Goal: Answer question/provide support: Share knowledge or assist other users

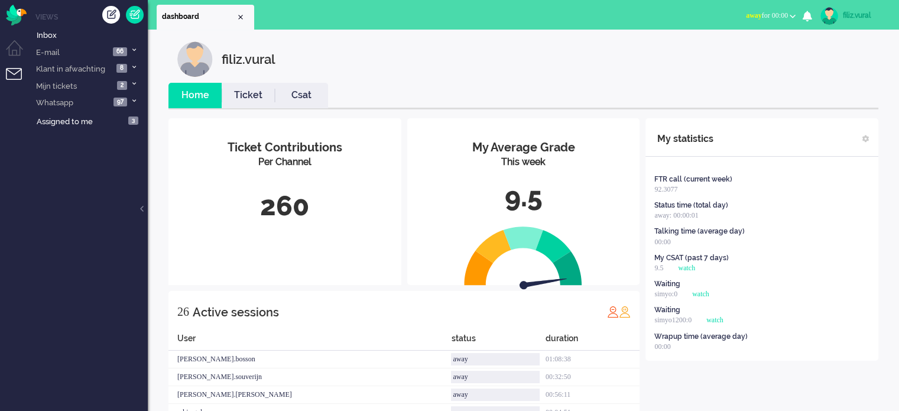
click at [768, 21] on button "away for 00:00" at bounding box center [771, 15] width 64 height 17
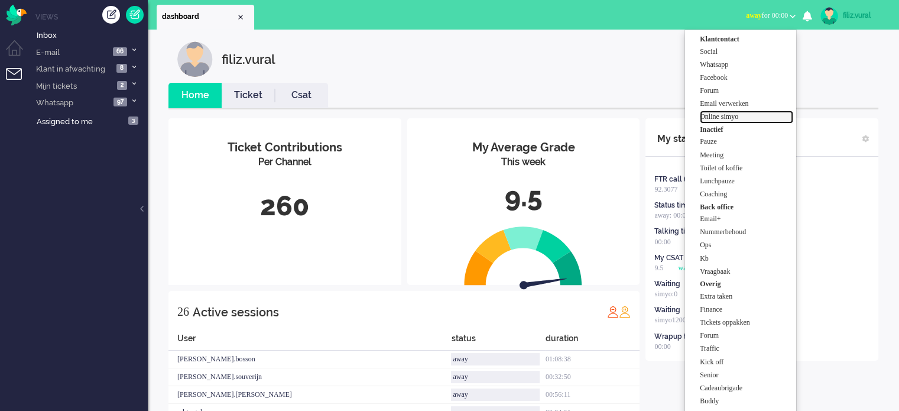
click at [737, 114] on label "Online simyo" at bounding box center [746, 117] width 93 height 10
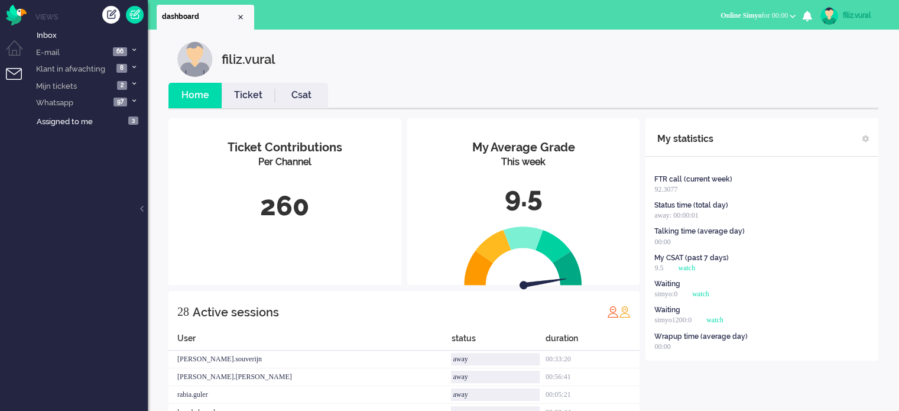
click at [309, 102] on link "Csat" at bounding box center [301, 96] width 53 height 14
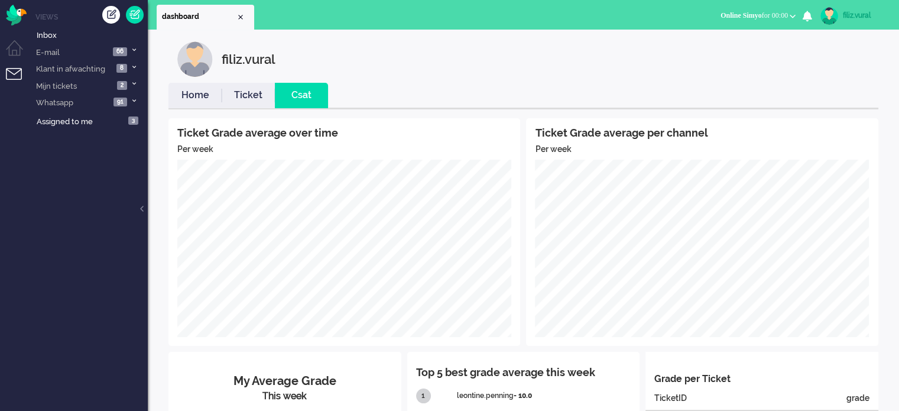
click at [203, 92] on link "Home" at bounding box center [194, 96] width 53 height 14
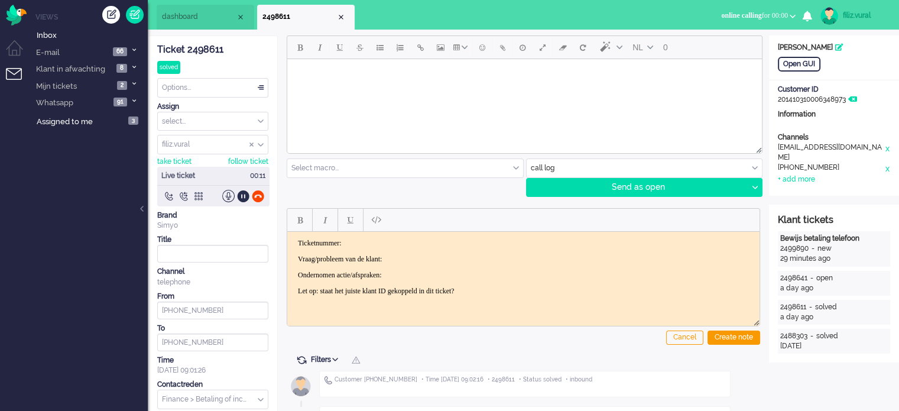
click at [221, 54] on div "Ticket 2498611" at bounding box center [212, 50] width 111 height 14
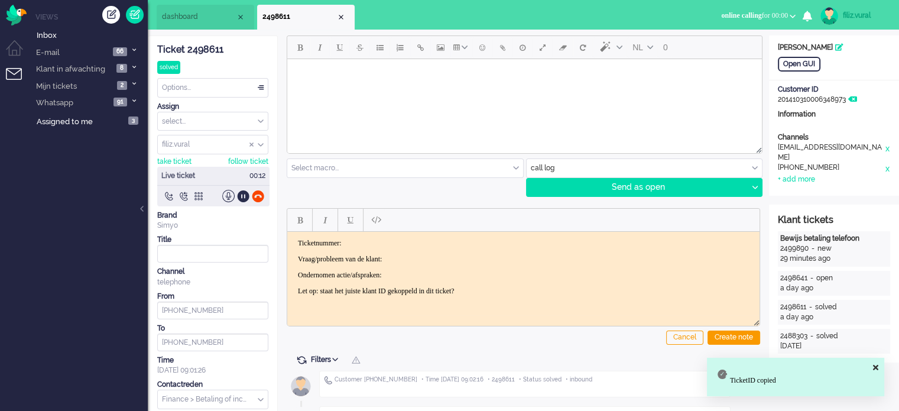
click at [393, 239] on p "Ticketnummer:" at bounding box center [523, 242] width 451 height 9
click at [793, 57] on div "Open GUI" at bounding box center [799, 64] width 43 height 15
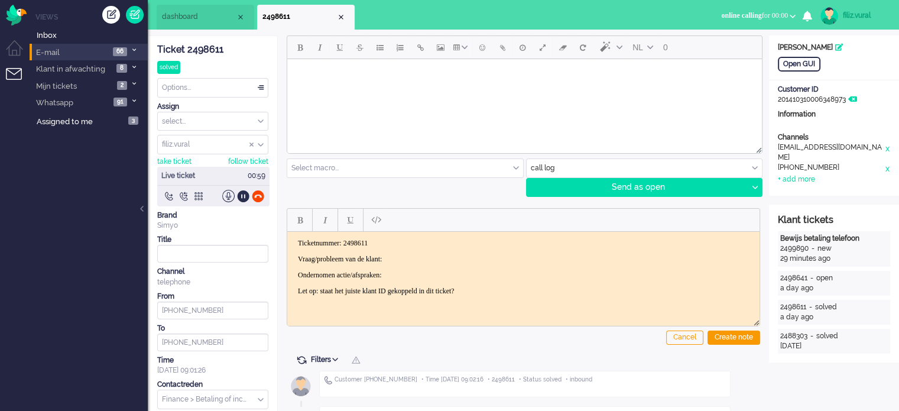
click at [106, 46] on li "E-mail 66" at bounding box center [89, 52] width 118 height 17
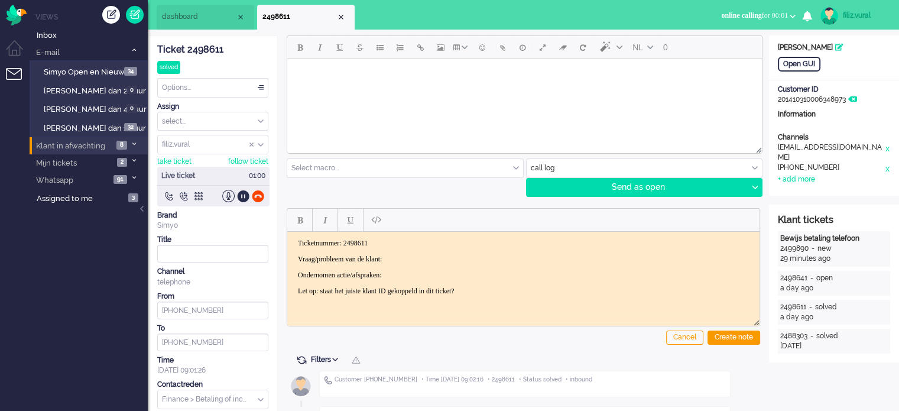
click at [88, 135] on span "Klant in afwachting" at bounding box center [69, 145] width 71 height 21
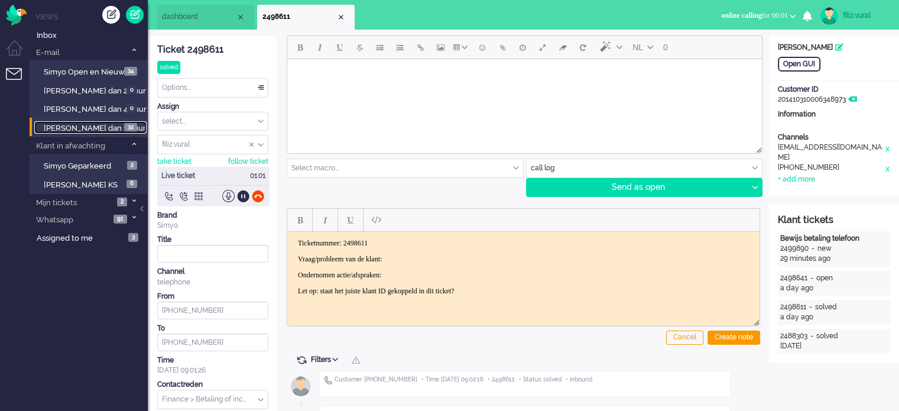
click at [89, 132] on span "[PERSON_NAME] dan 16 uur" at bounding box center [95, 128] width 102 height 9
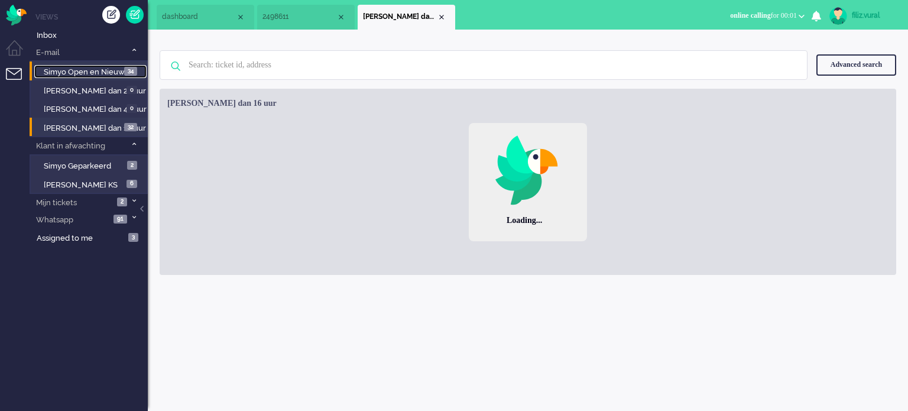
click at [106, 70] on span "Simyo Open en Nieuw" at bounding box center [84, 71] width 81 height 9
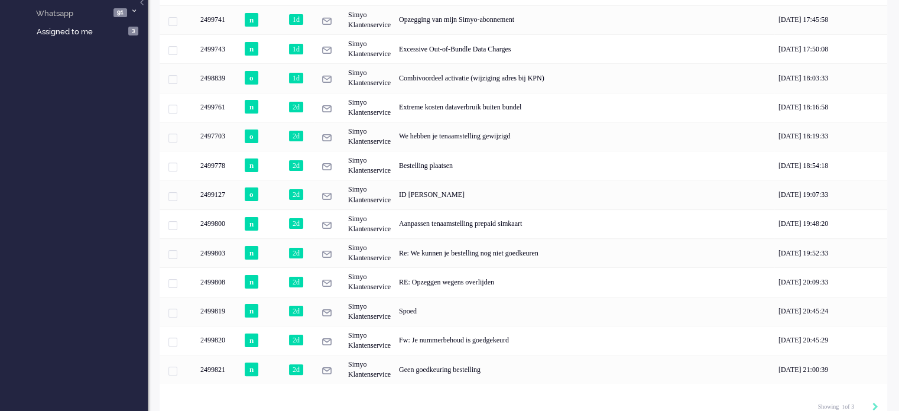
scroll to position [218, 0]
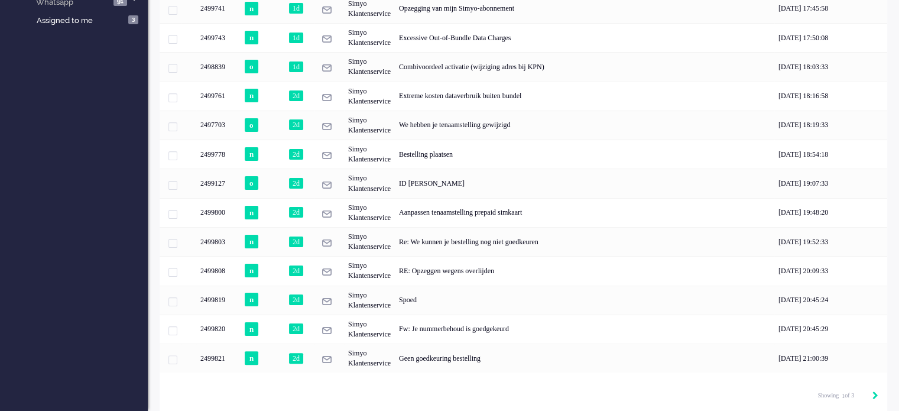
click at [874, 395] on icon "Next" at bounding box center [875, 395] width 6 height 8
type input "2"
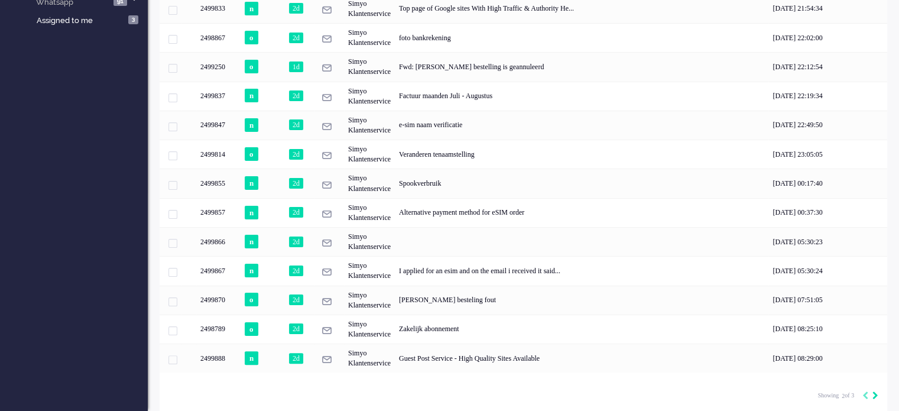
click at [874, 394] on icon "Next" at bounding box center [875, 395] width 6 height 8
type input "3"
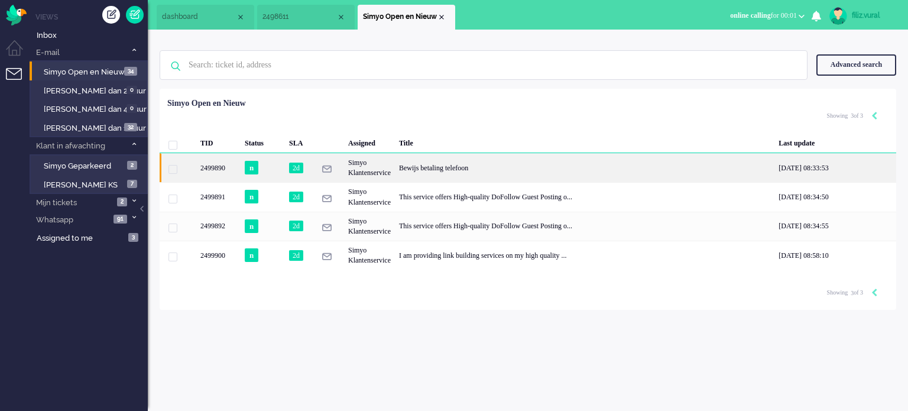
click at [433, 165] on div "Bewijs betaling telefoon" at bounding box center [584, 167] width 379 height 29
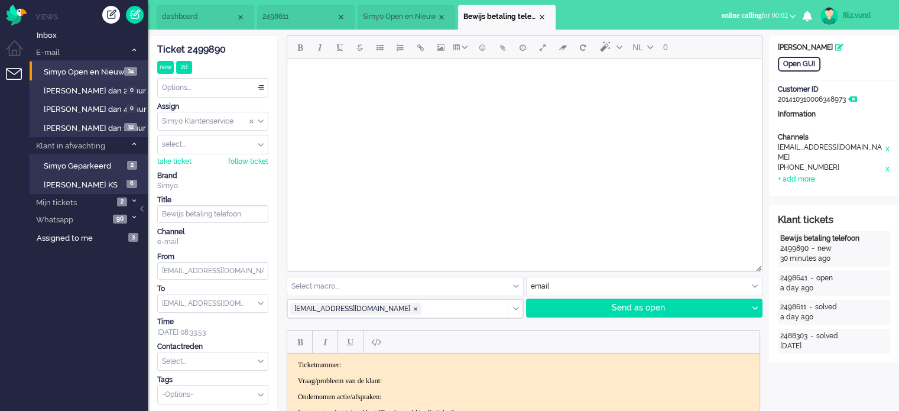
click at [318, 14] on span "2498611" at bounding box center [299, 17] width 74 height 10
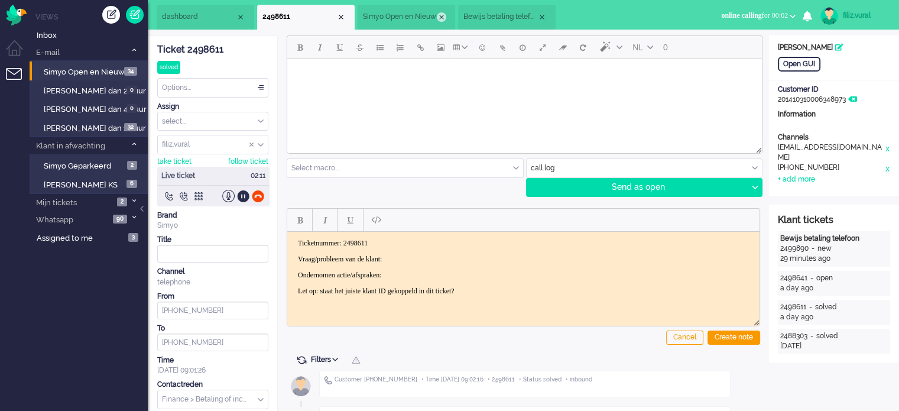
click at [439, 14] on div "Close tab" at bounding box center [441, 16] width 9 height 9
click at [244, 193] on div at bounding box center [243, 196] width 12 height 12
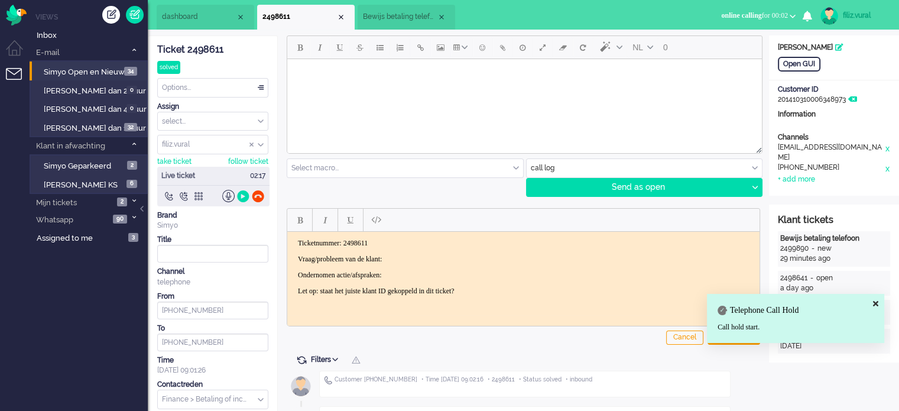
click at [381, 27] on li "Bewijs betaling telefoon" at bounding box center [407, 17] width 98 height 25
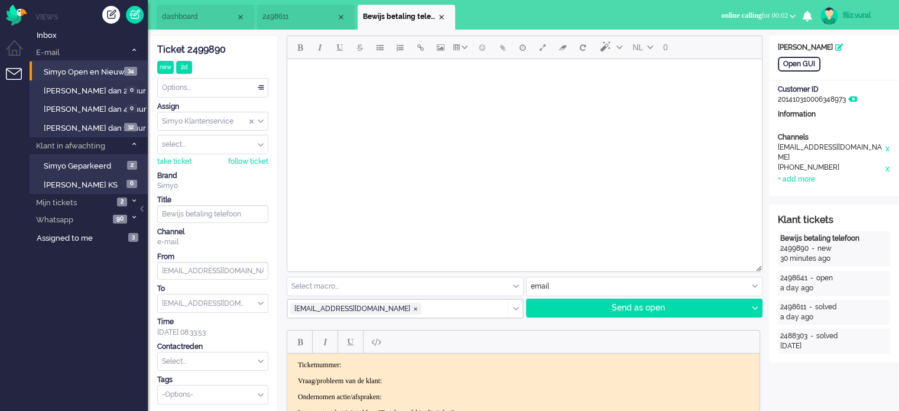
click at [307, 22] on span "2498611" at bounding box center [299, 17] width 74 height 10
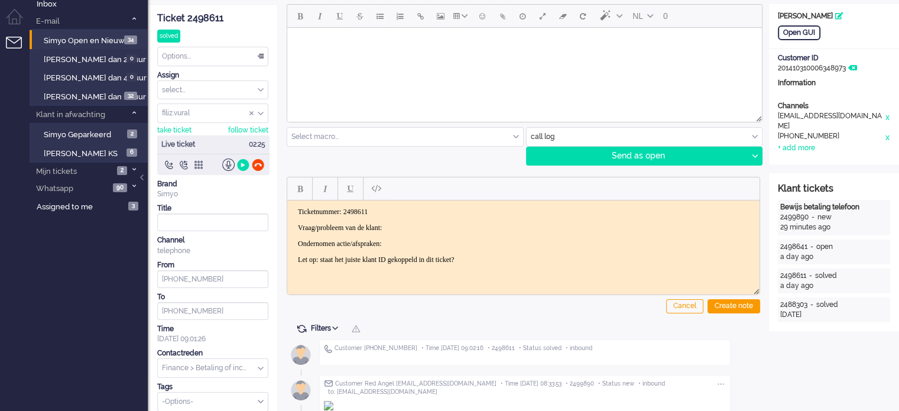
scroll to position [59, 0]
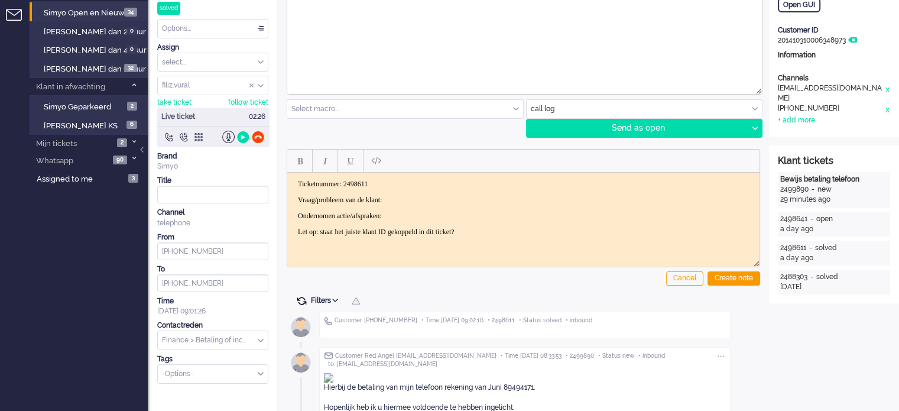
click at [299, 302] on span at bounding box center [301, 301] width 11 height 11
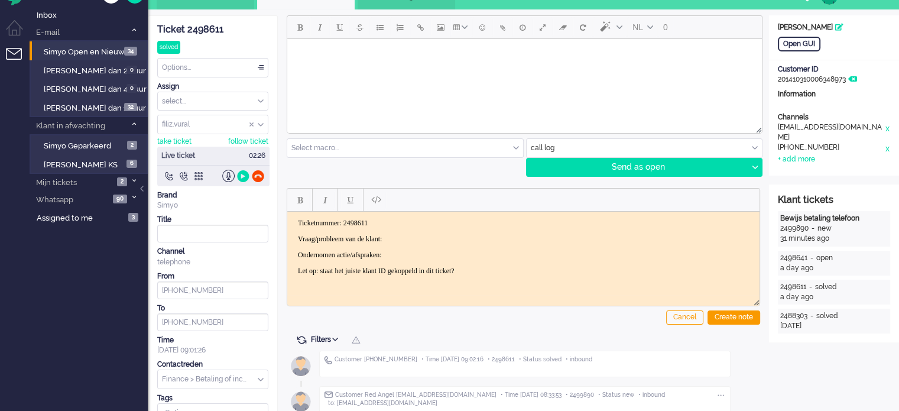
scroll to position [0, 0]
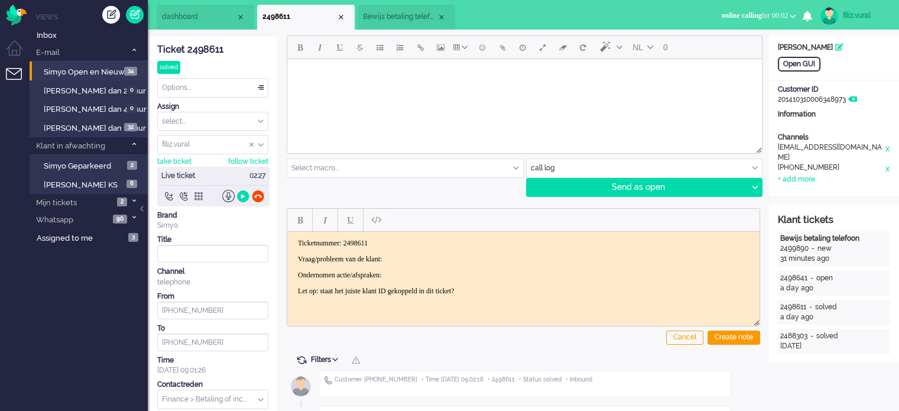
click at [384, 19] on span "Bewijs betaling telefoon" at bounding box center [400, 17] width 74 height 10
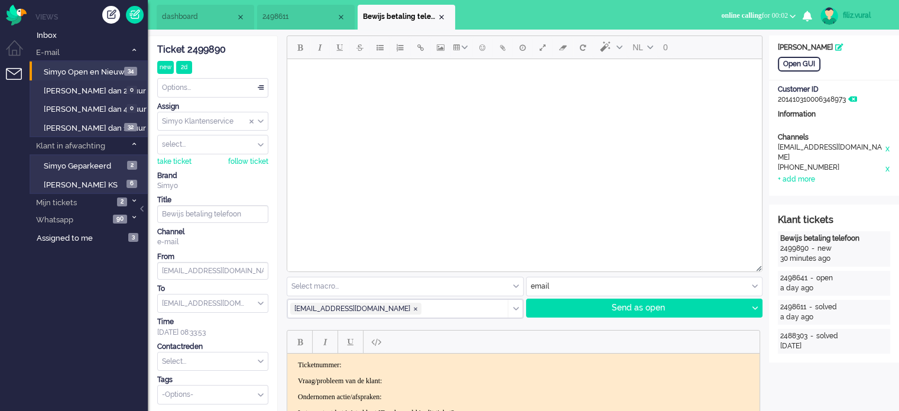
click at [213, 362] on input "text" at bounding box center [213, 361] width 110 height 18
type input "beta"
click at [218, 376] on span "Finance > Betaling of incasso" at bounding box center [211, 379] width 96 height 10
click at [187, 157] on div "take ticket" at bounding box center [174, 162] width 34 height 10
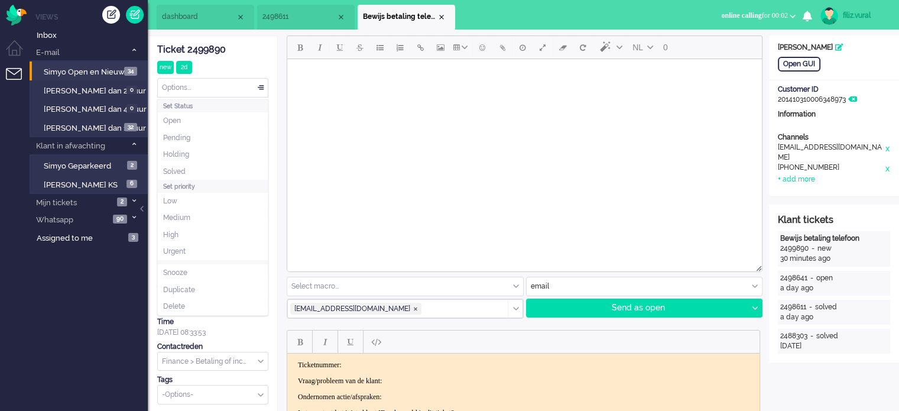
click at [201, 95] on div "Options..." at bounding box center [213, 88] width 110 height 18
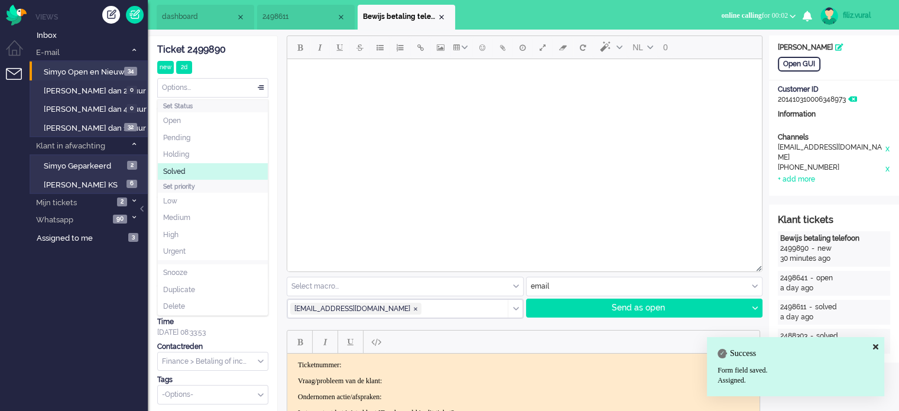
click at [200, 165] on li "Solved" at bounding box center [213, 171] width 110 height 17
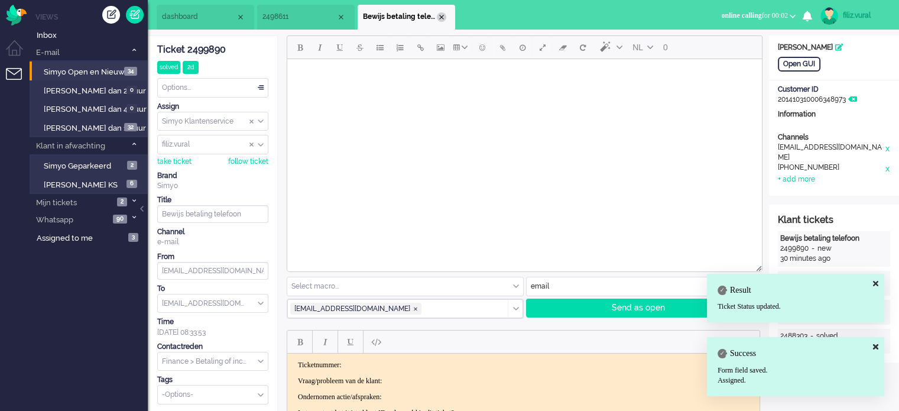
click at [442, 17] on div "Close tab" at bounding box center [441, 16] width 9 height 9
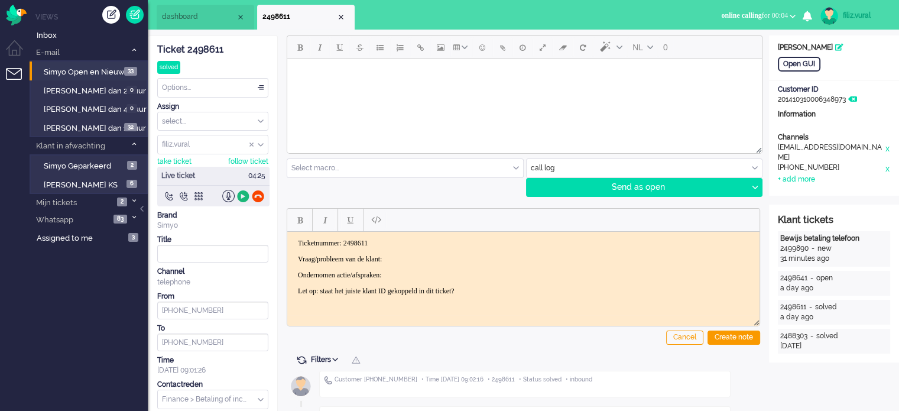
click at [242, 197] on div at bounding box center [243, 196] width 12 height 12
click at [206, 24] on li "dashboard" at bounding box center [206, 17] width 98 height 25
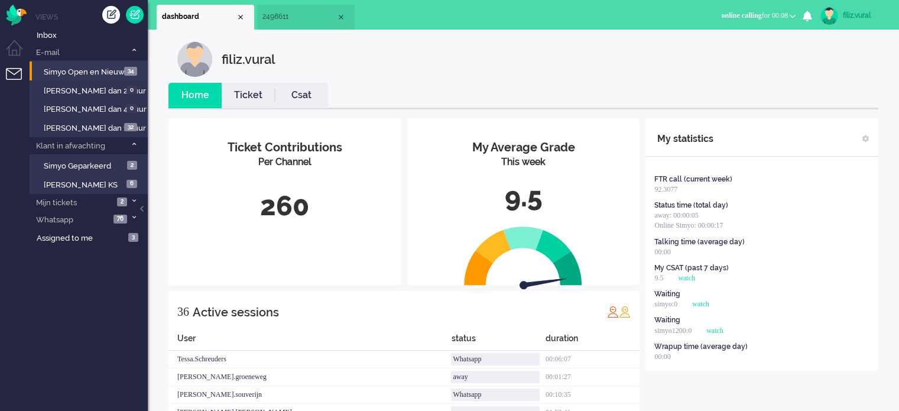
click at [248, 96] on link "Ticket" at bounding box center [248, 96] width 53 height 14
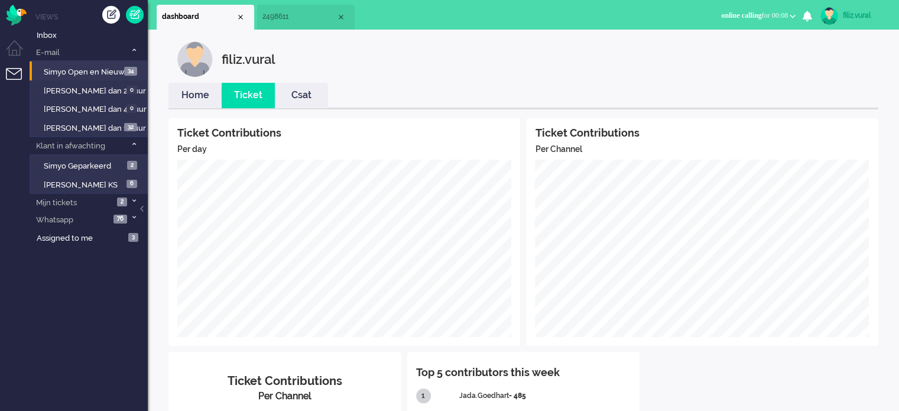
click at [192, 86] on li "Home" at bounding box center [194, 95] width 53 height 25
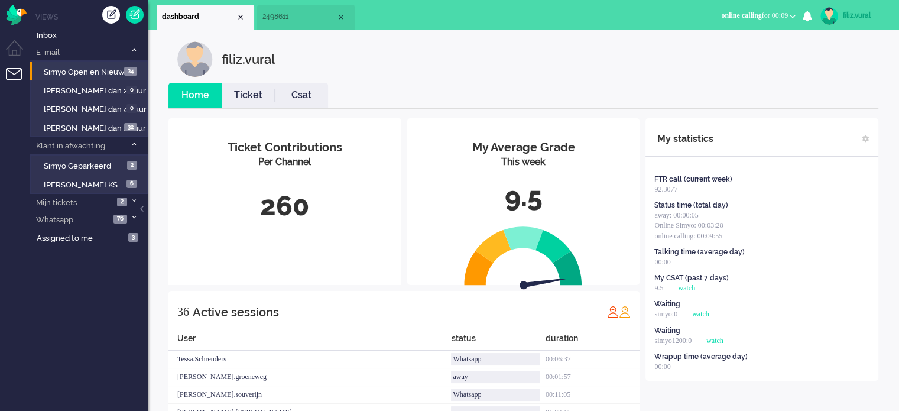
click at [295, 106] on li "Csat" at bounding box center [301, 95] width 53 height 25
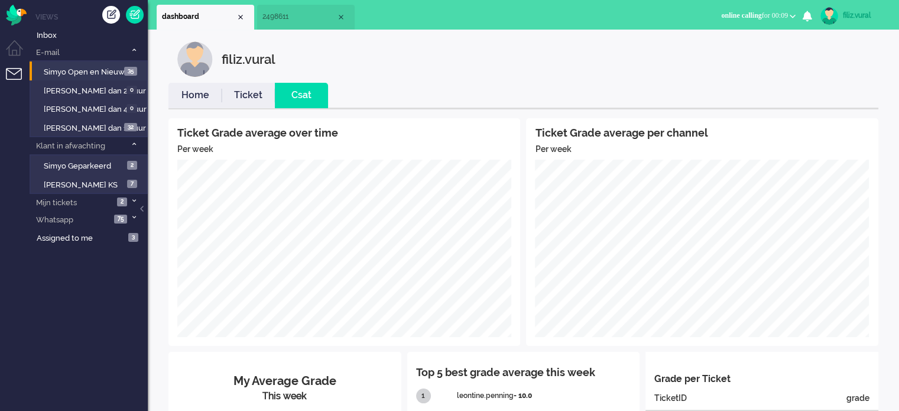
click at [255, 102] on li "Ticket" at bounding box center [248, 95] width 53 height 25
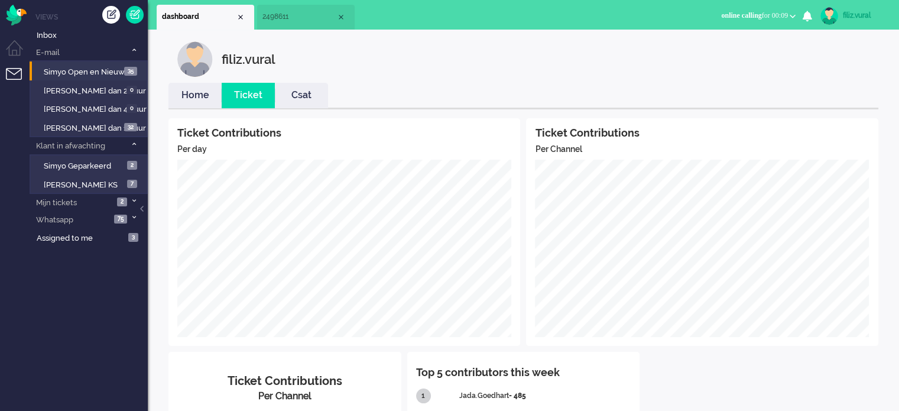
click at [208, 101] on link "Home" at bounding box center [194, 96] width 53 height 14
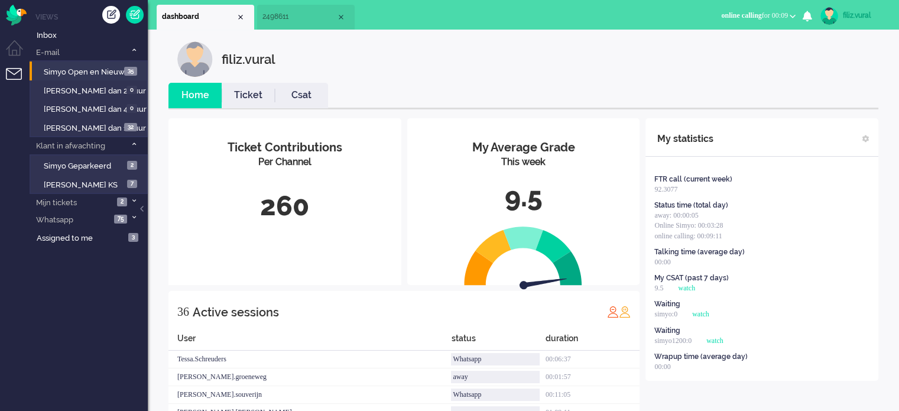
click at [265, 15] on span "2498611" at bounding box center [299, 17] width 74 height 10
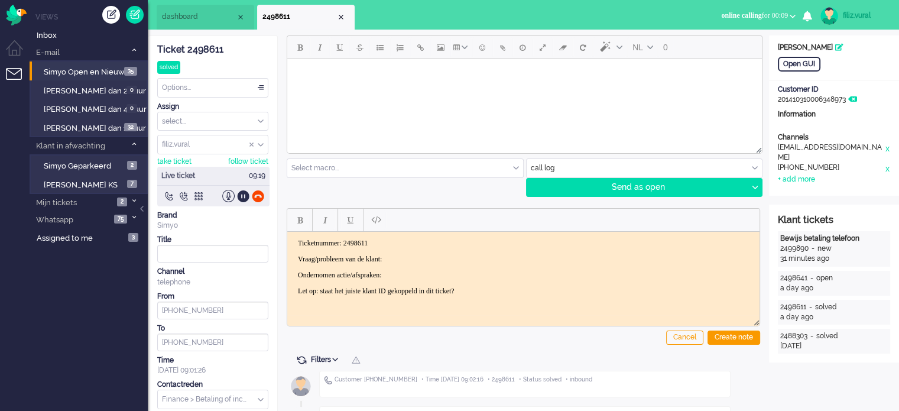
click at [450, 261] on p "Vraag/probleem van de klant:" at bounding box center [523, 258] width 451 height 9
click at [260, 196] on div at bounding box center [258, 196] width 12 height 12
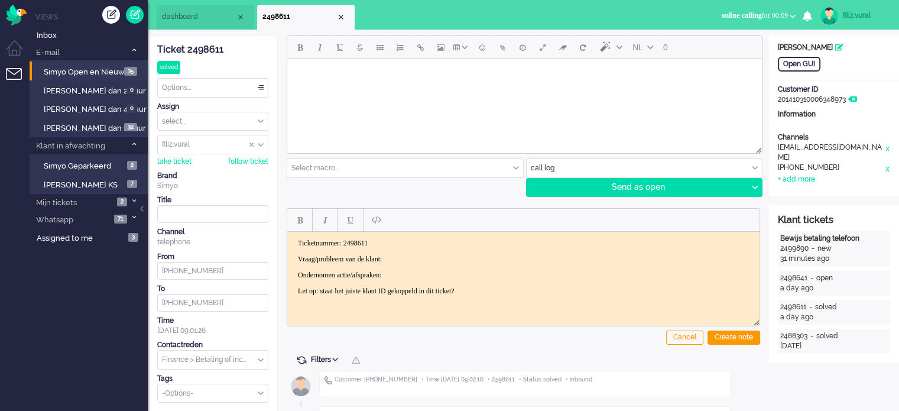
click at [753, 11] on span "online calling for 00:09" at bounding box center [754, 15] width 67 height 8
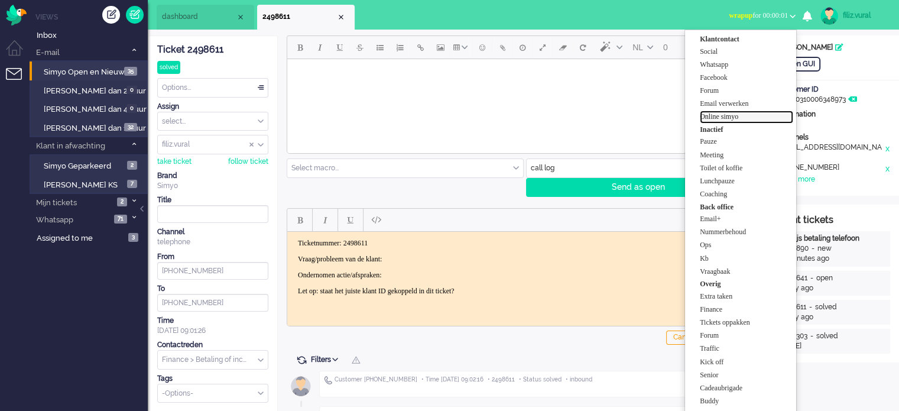
click at [761, 115] on label "Online simyo" at bounding box center [746, 117] width 93 height 10
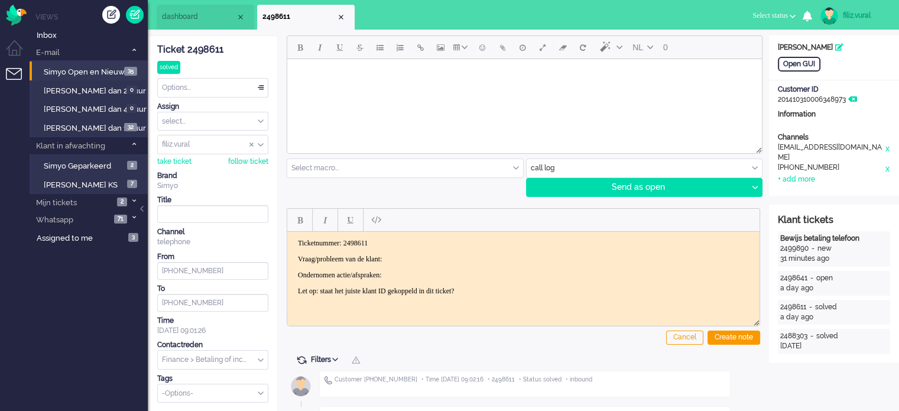
click at [466, 264] on body "Ticketnummer: 2498611 Vraag/probleem van de klant: Ondernomen actie/afspraken: …" at bounding box center [523, 266] width 463 height 57
click at [460, 254] on p "Vraag/probleem van de klant:" at bounding box center [523, 258] width 451 height 9
click at [406, 271] on p "Ondernomen actie/afspraken: fin heeft ook log gemaakt" at bounding box center [523, 274] width 451 height 9
click at [725, 337] on div "Create note" at bounding box center [734, 337] width 53 height 14
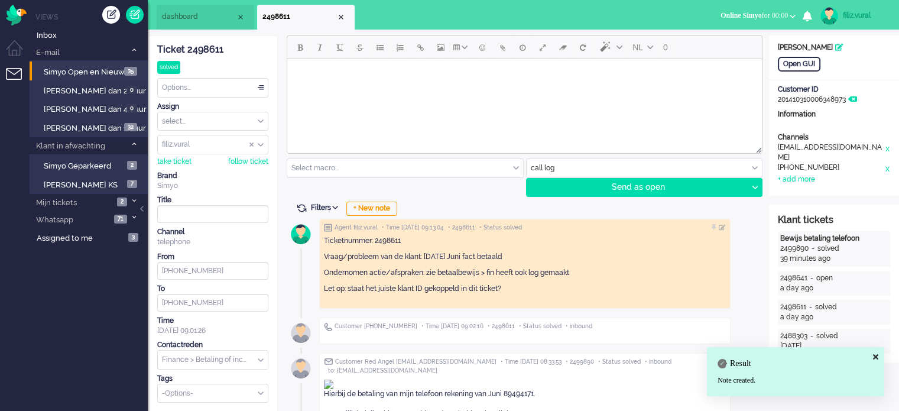
click at [212, 92] on div "Options..." at bounding box center [213, 88] width 110 height 18
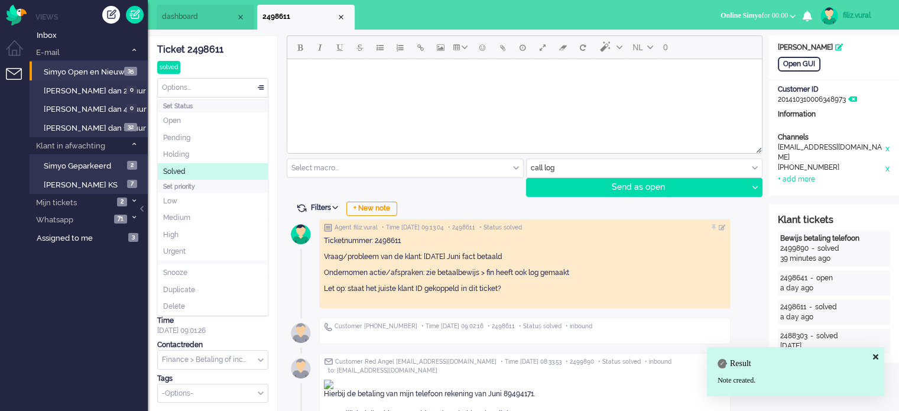
click at [205, 167] on li "Solved" at bounding box center [213, 171] width 110 height 17
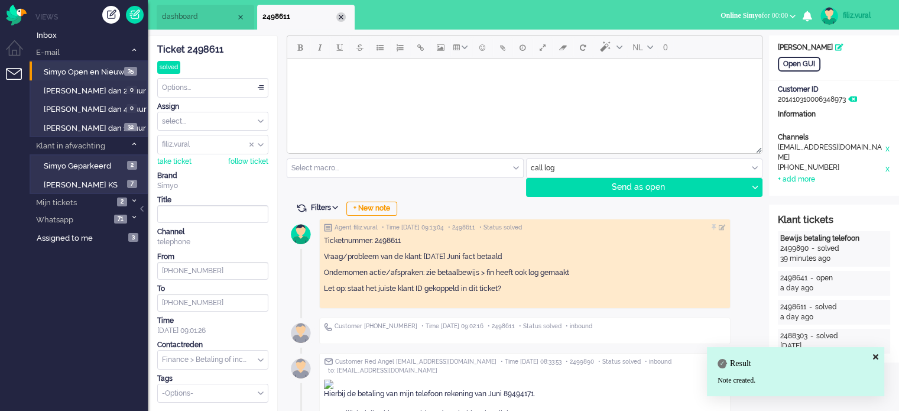
click at [344, 16] on div "Close tab" at bounding box center [340, 16] width 9 height 9
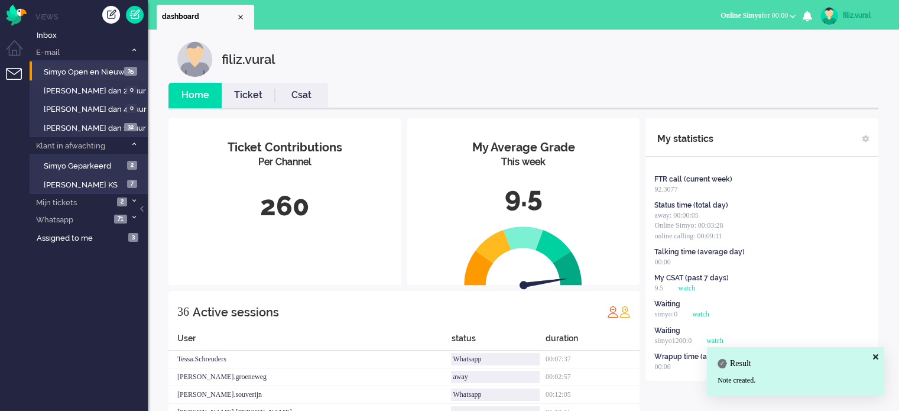
click at [283, 108] on ul "Home Ticket Csat" at bounding box center [523, 96] width 710 height 27
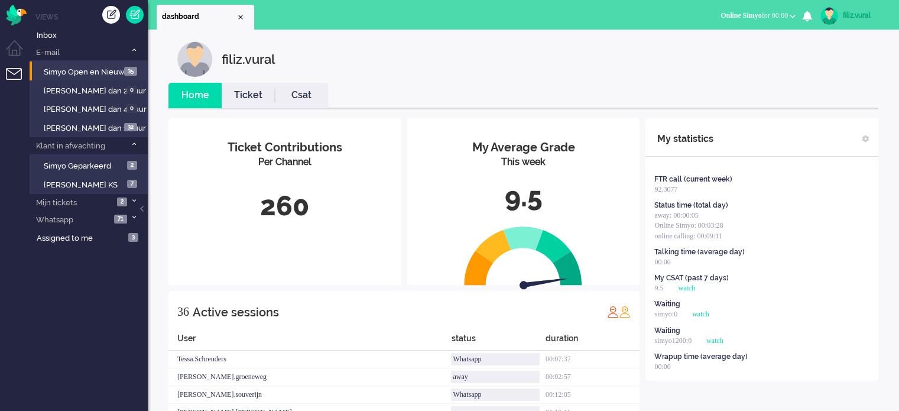
click at [288, 98] on link "Csat" at bounding box center [301, 96] width 53 height 14
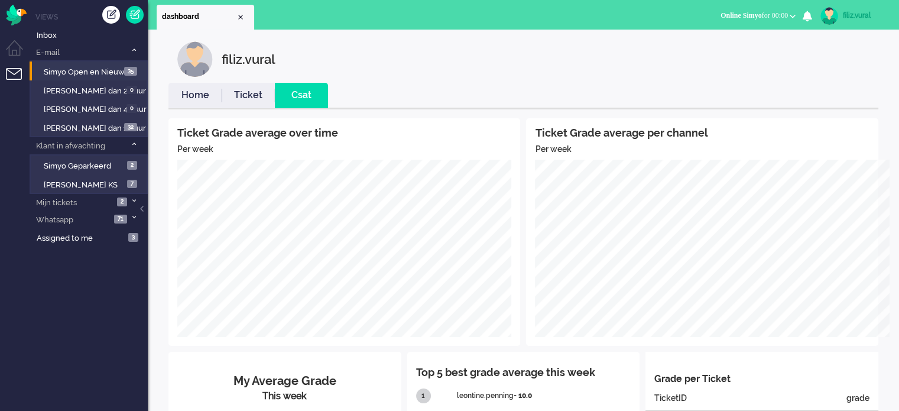
click at [192, 92] on link "Home" at bounding box center [194, 96] width 53 height 14
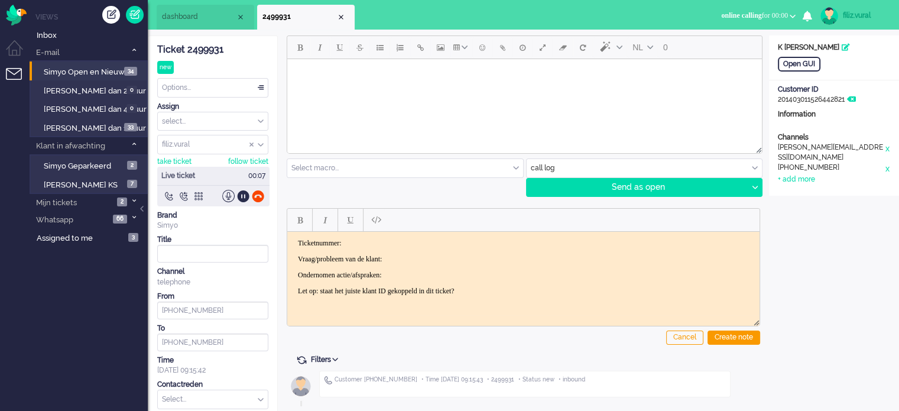
click at [222, 21] on span "dashboard" at bounding box center [199, 17] width 74 height 10
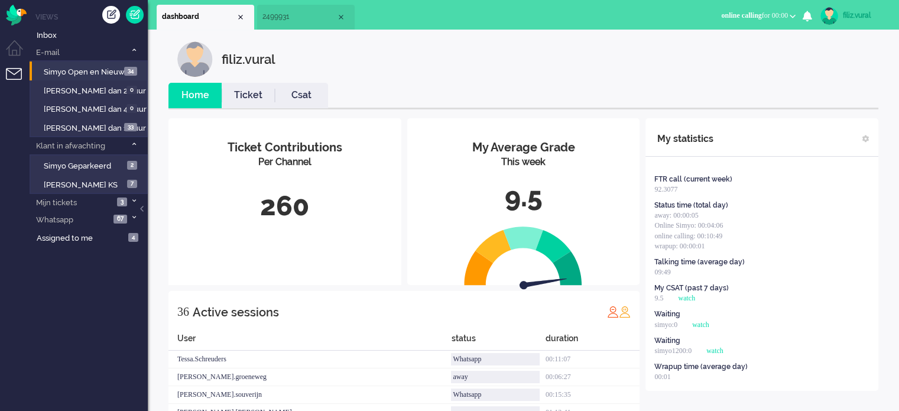
click at [277, 17] on span "2499931" at bounding box center [299, 17] width 74 height 10
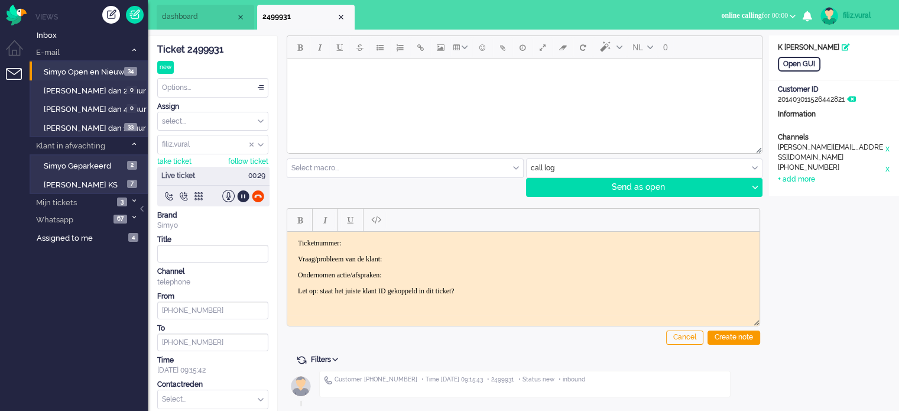
click at [206, 52] on div "Ticket 2499931" at bounding box center [212, 50] width 111 height 14
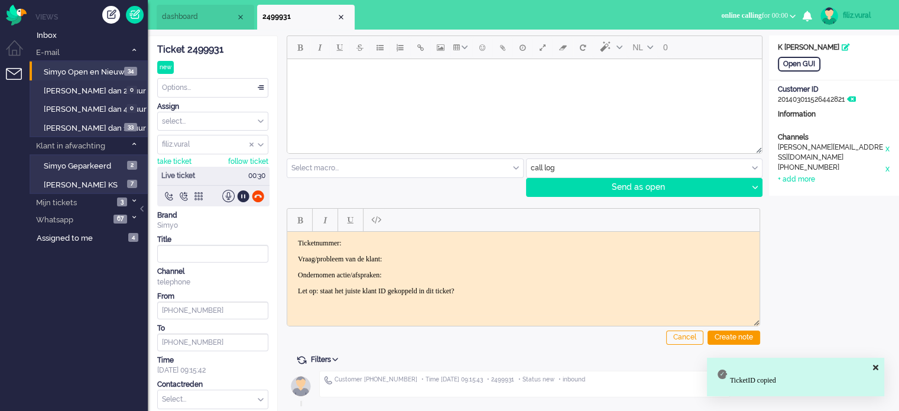
click at [393, 241] on p "Ticketnummer:" at bounding box center [523, 242] width 451 height 9
click at [421, 250] on body "Ticketnummer: 2499931 Vraag/probleem van de klant: Ondernomen actie/afspraken: …" at bounding box center [523, 266] width 463 height 57
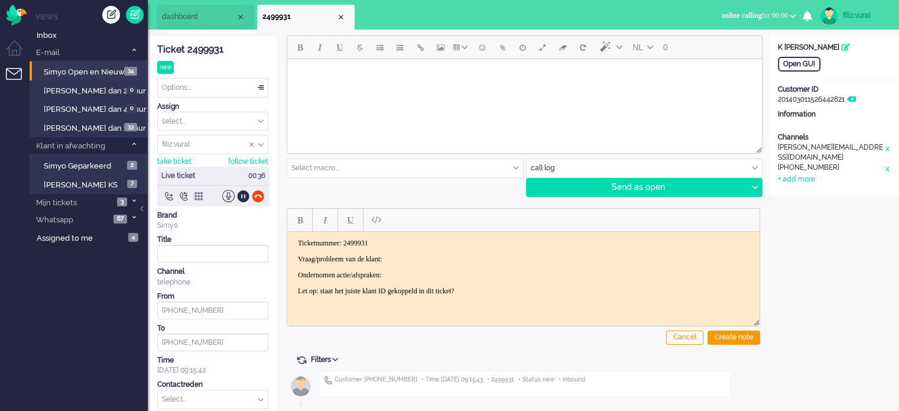
click at [483, 244] on p "Ticketnummer: 2499931" at bounding box center [523, 242] width 451 height 9
click at [479, 264] on body "Ticketnummer: 2499931 Vraag/probleem van de klant: Ondernomen actie/afspraken: …" at bounding box center [523, 266] width 463 height 57
click at [480, 259] on p "Vraag/probleem van de klant:" at bounding box center [523, 258] width 451 height 9
click at [463, 258] on p "Vraag/probleem van de klant: wilt verbruikt tot vorig jaar kon kijken" at bounding box center [523, 258] width 451 height 9
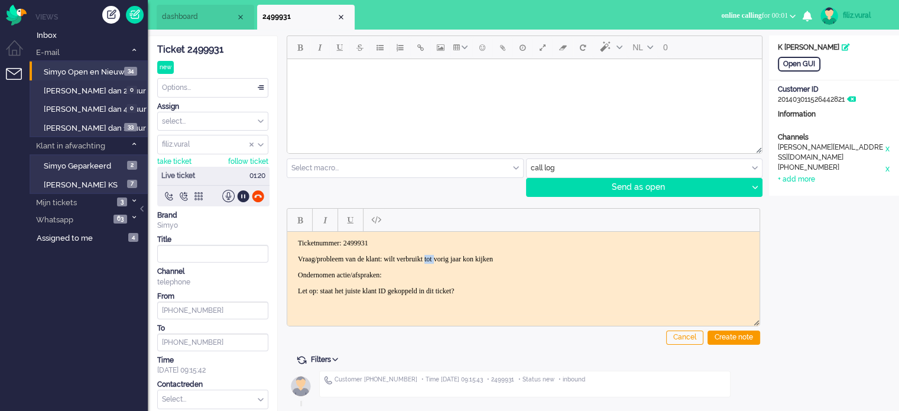
click at [463, 258] on p "Vraag/probleem van de klant: wilt verbruikt tot vorig jaar kon kijken" at bounding box center [523, 258] width 451 height 9
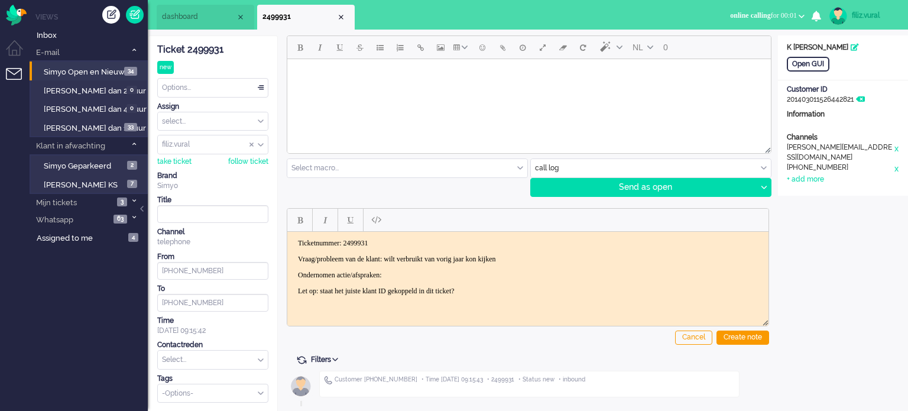
click at [519, 255] on p "Vraag/probleem van de klant: wilt verbruikt van vorig jaar kon kijken" at bounding box center [528, 258] width 460 height 9
click at [471, 267] on body "Ticketnummer: 2499931 Vraag/probleem van de klant: wilt verbruikt van vorig jaa…" at bounding box center [528, 266] width 472 height 57
click at [731, 336] on div "Create note" at bounding box center [742, 337] width 53 height 14
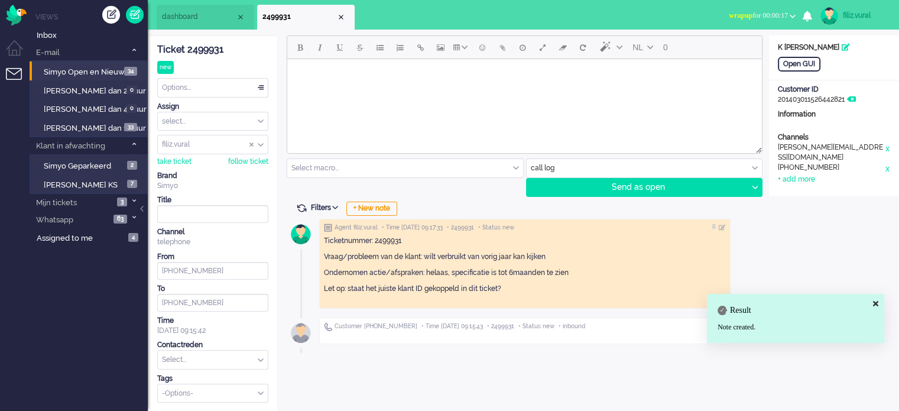
click at [218, 361] on input "text" at bounding box center [213, 360] width 110 height 18
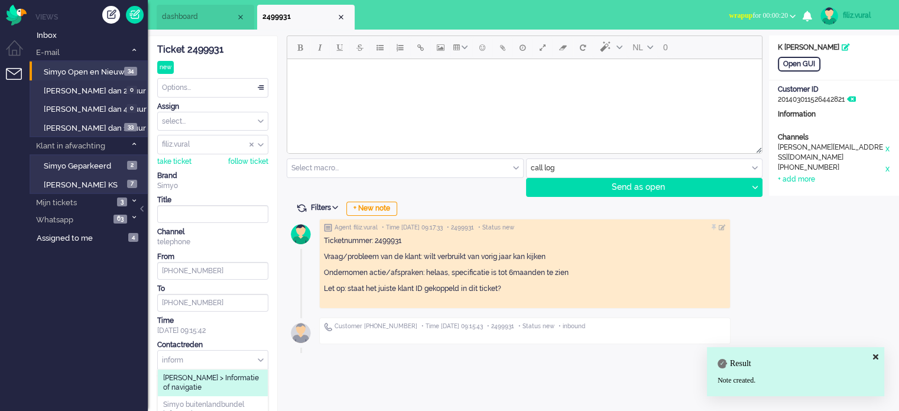
type input "inform"
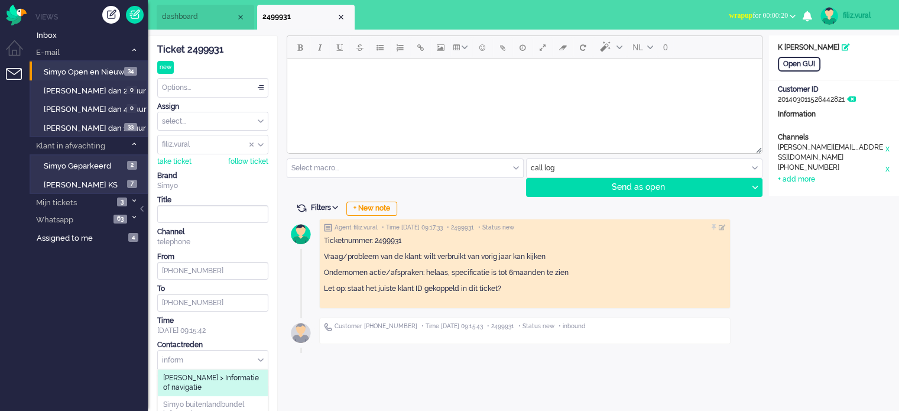
click at [206, 387] on span "[PERSON_NAME] > Informatie of navigatie" at bounding box center [212, 383] width 99 height 20
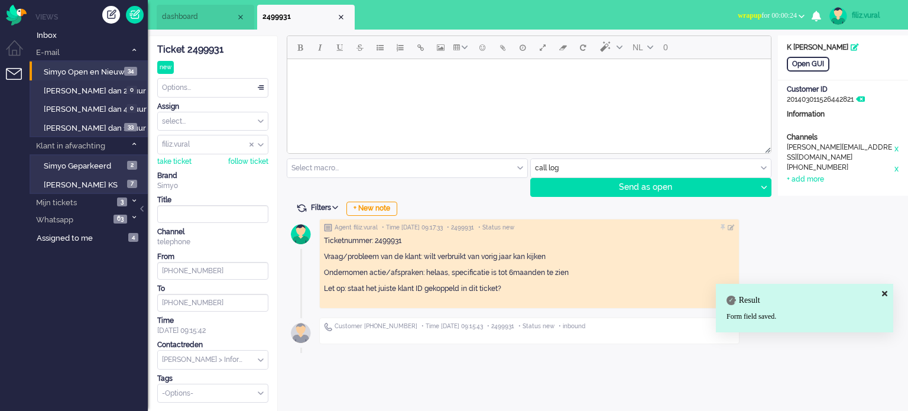
click at [742, 18] on span "wrapup" at bounding box center [750, 15] width 24 height 8
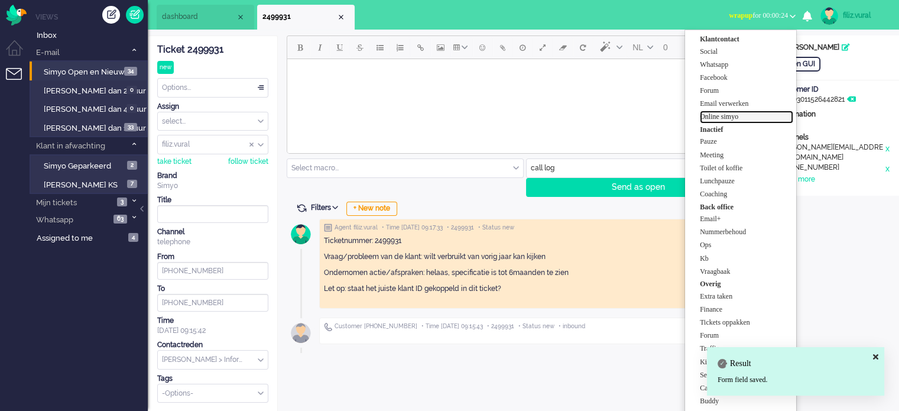
click at [747, 114] on label "Online simyo" at bounding box center [746, 117] width 93 height 10
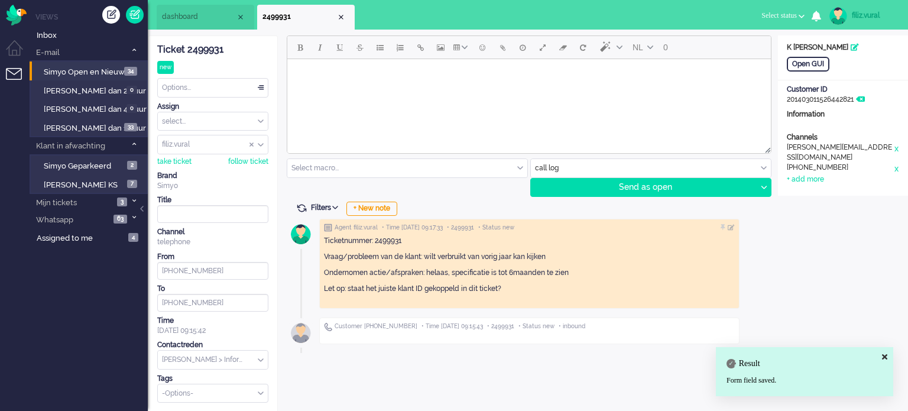
click at [213, 90] on div "Options..." at bounding box center [213, 88] width 110 height 18
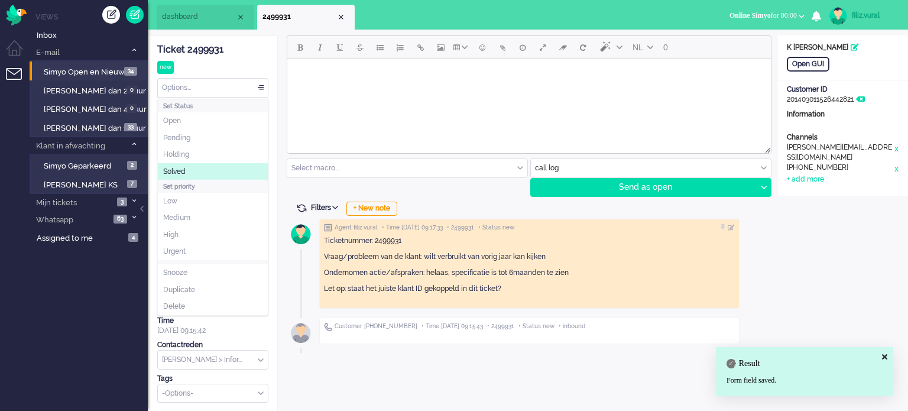
click at [206, 172] on li "Solved" at bounding box center [213, 171] width 110 height 17
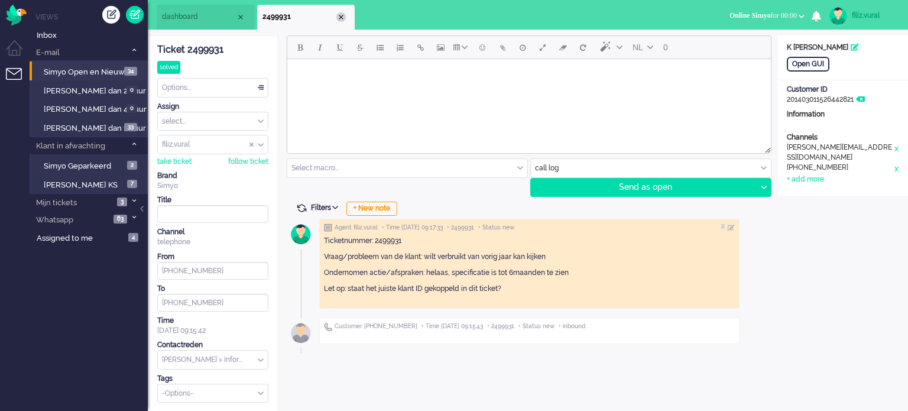
click at [341, 18] on div "Close tab" at bounding box center [340, 16] width 9 height 9
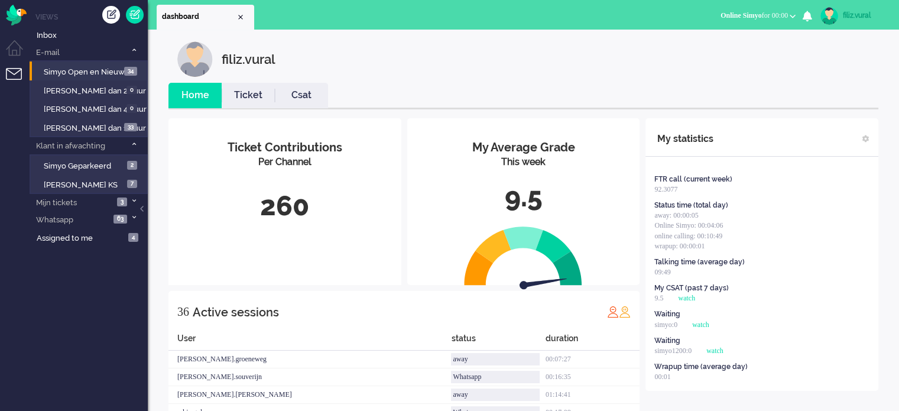
click at [301, 92] on link "Csat" at bounding box center [301, 96] width 53 height 14
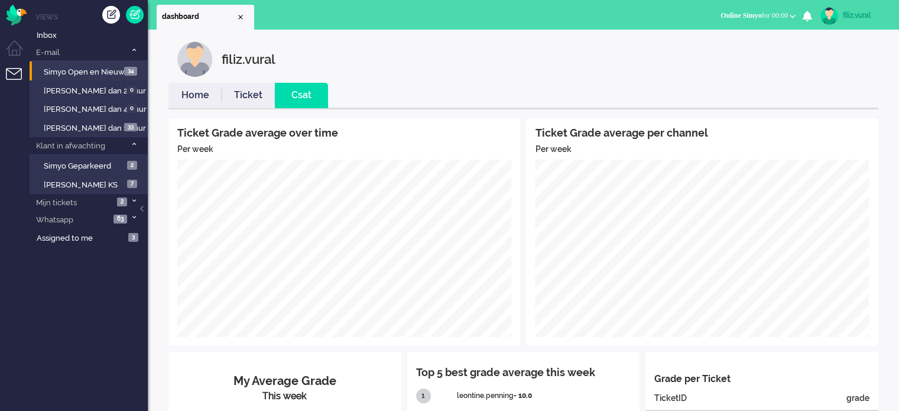
click at [198, 101] on link "Home" at bounding box center [194, 96] width 53 height 14
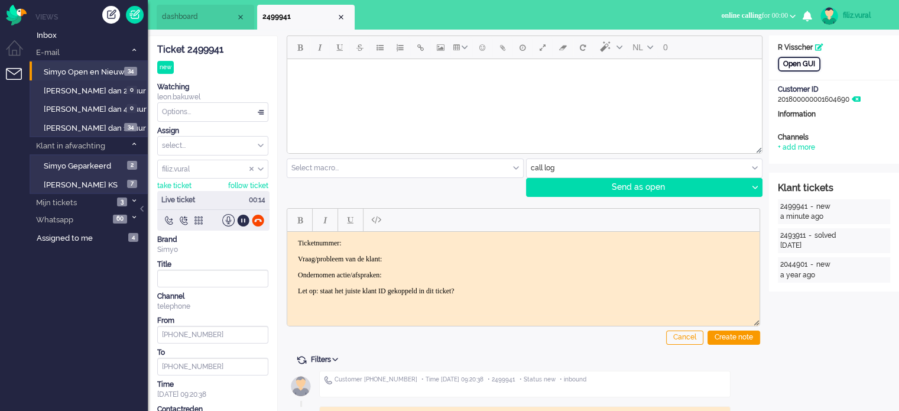
click at [818, 66] on div "Open GUI" at bounding box center [799, 64] width 43 height 15
click at [212, 43] on div "Ticket 2499941" at bounding box center [212, 50] width 111 height 14
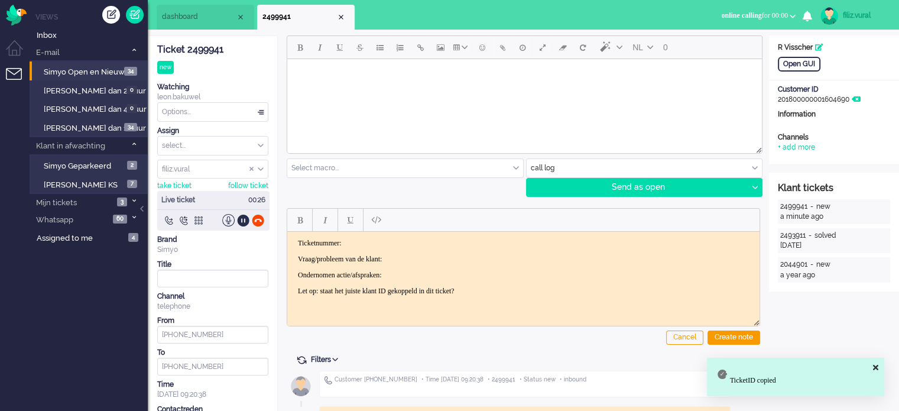
click at [433, 246] on p "Ticketnummer:" at bounding box center [523, 242] width 451 height 9
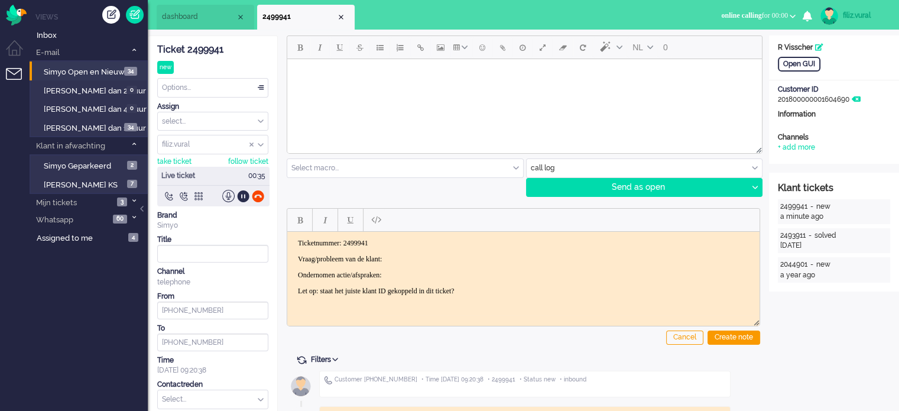
click at [437, 252] on body "Ticketnummer: 2499941 Vraag/probleem van de klant: Ondernomen actie/afspraken: …" at bounding box center [523, 266] width 463 height 57
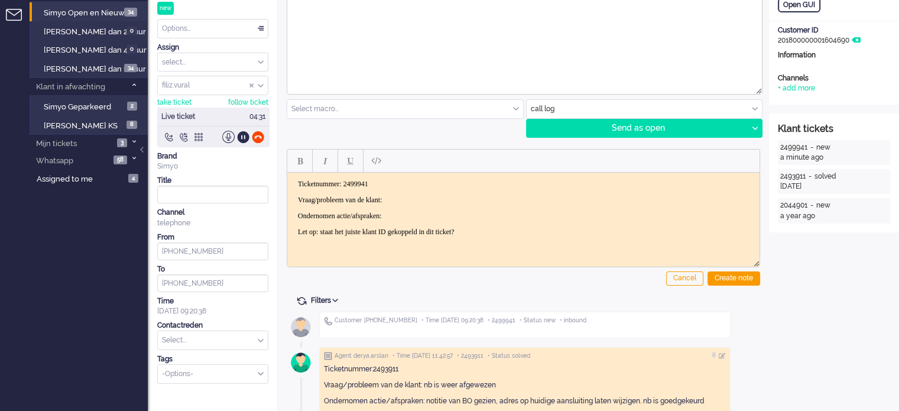
click at [441, 196] on p "Vraag/probleem van de klant:" at bounding box center [523, 199] width 451 height 9
click at [810, 92] on div "+ add more" at bounding box center [796, 88] width 37 height 10
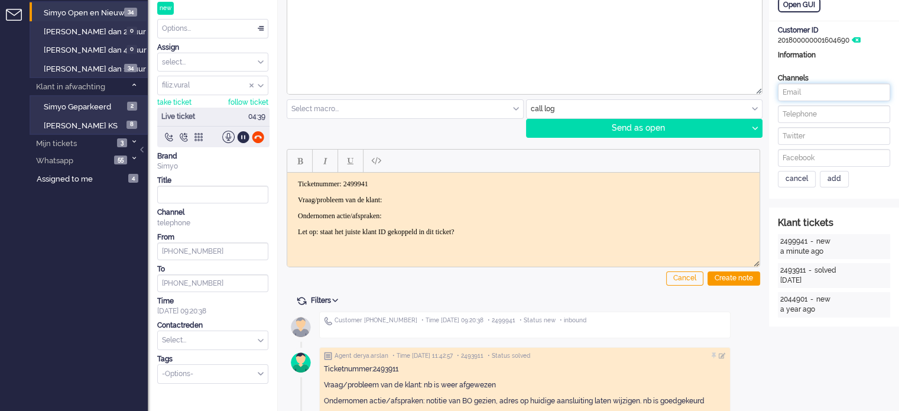
click at [816, 95] on input at bounding box center [834, 92] width 112 height 18
paste input "roel_visscher@hotmail.com"
drag, startPoint x: 861, startPoint y: 88, endPoint x: 732, endPoint y: 91, distance: 128.9
click at [732, 91] on div "ticket info editor timeline Ticket 2499941 new Watching leon.bakuwel Options...…" at bounding box center [523, 289] width 751 height 627
type input "roel_visscher@hotmail.com"
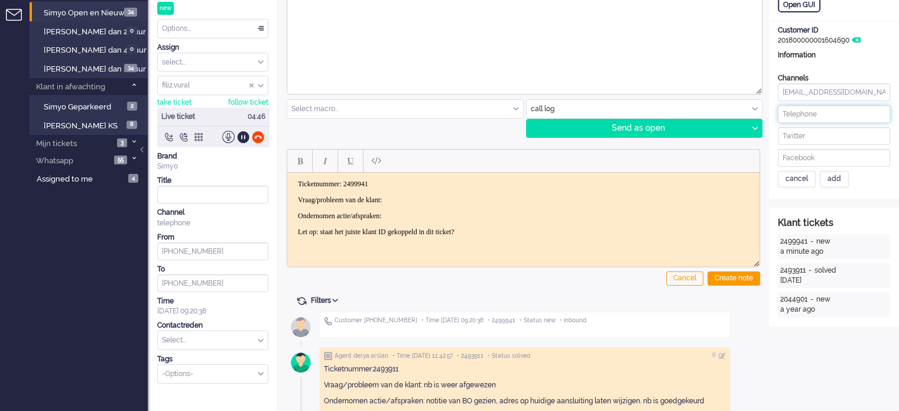
click at [826, 113] on input at bounding box center [834, 114] width 112 height 18
paste input "642985347"
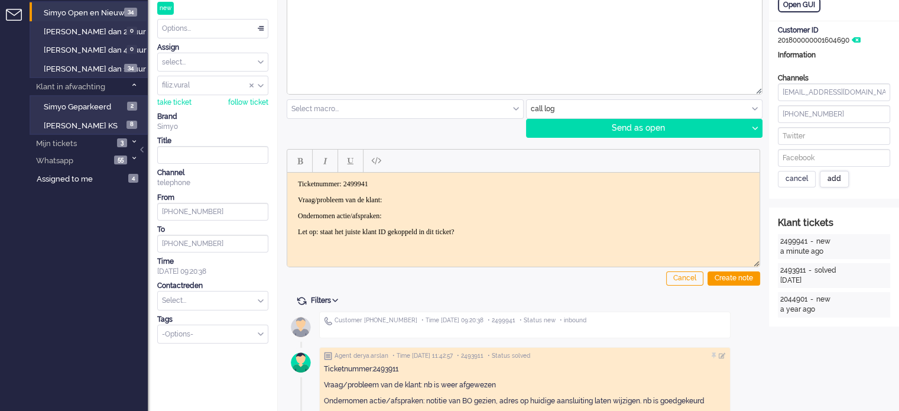
click at [831, 172] on div "add" at bounding box center [834, 179] width 29 height 17
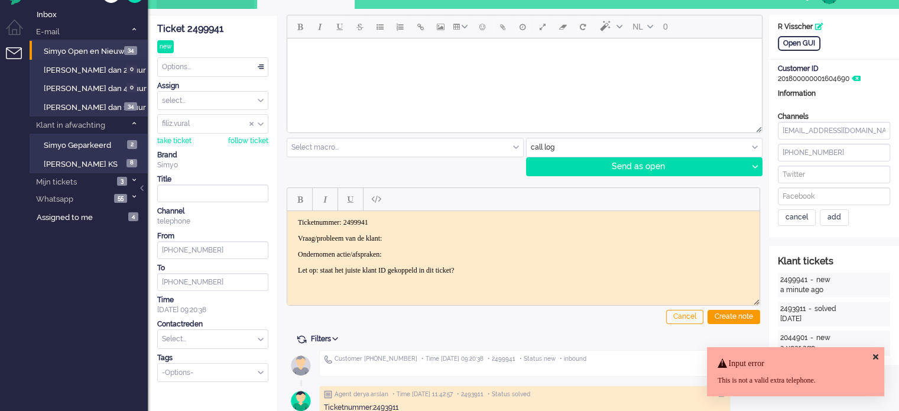
scroll to position [0, 0]
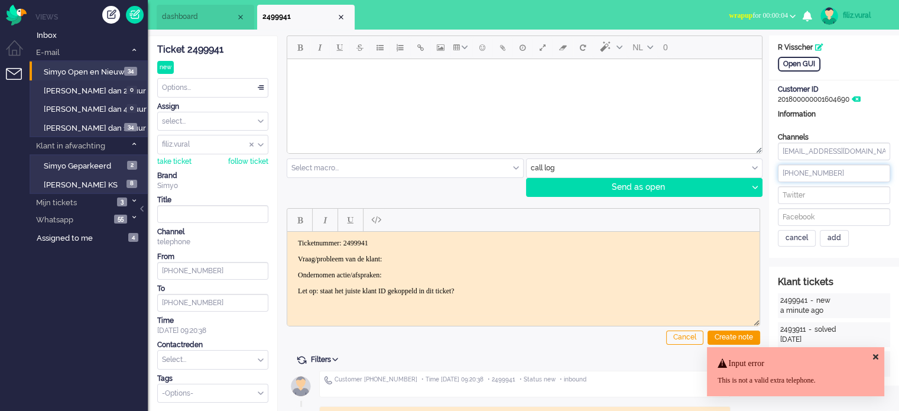
click at [787, 171] on input "+31642985347" at bounding box center [834, 173] width 112 height 18
click at [846, 177] on input "+31642985347" at bounding box center [834, 173] width 112 height 18
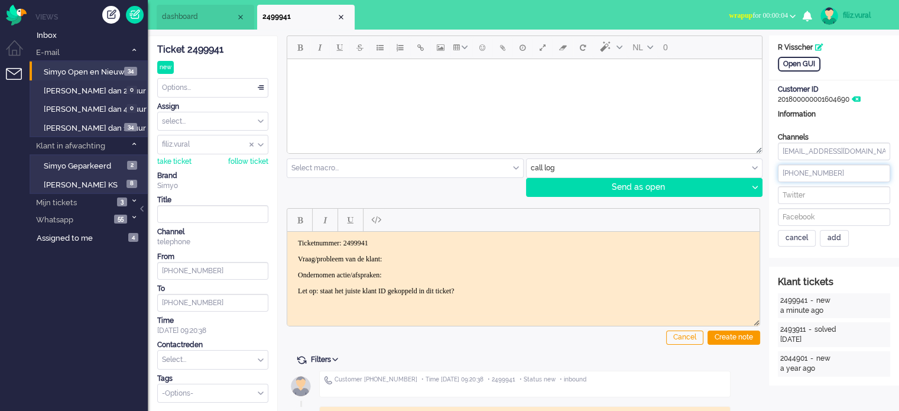
type input "+31642985347"
click at [884, 151] on input "roel_visscher@hotmail.com" at bounding box center [834, 151] width 112 height 18
click at [826, 243] on div "add" at bounding box center [834, 238] width 29 height 17
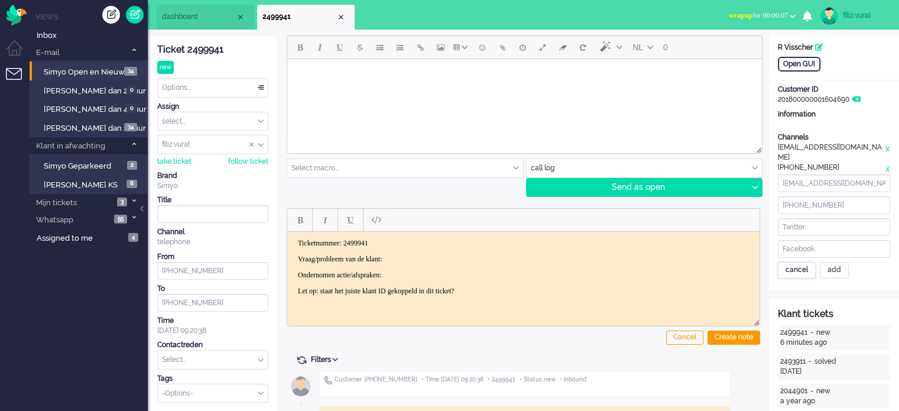
click at [793, 265] on div "cancel" at bounding box center [797, 270] width 38 height 17
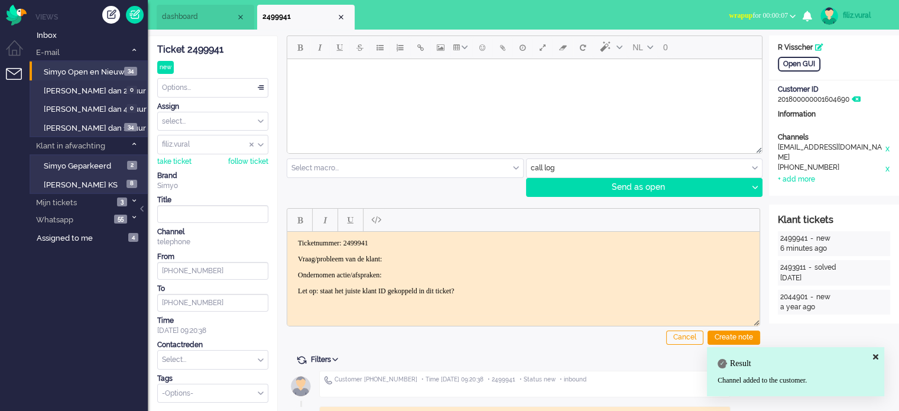
click at [434, 265] on body "Ticketnummer: 2499941 Vraag/probleem van de klant: Ondernomen actie/afspraken: …" at bounding box center [523, 266] width 463 height 57
click at [431, 259] on p "Vraag/probleem van de klant:" at bounding box center [523, 258] width 451 height 9
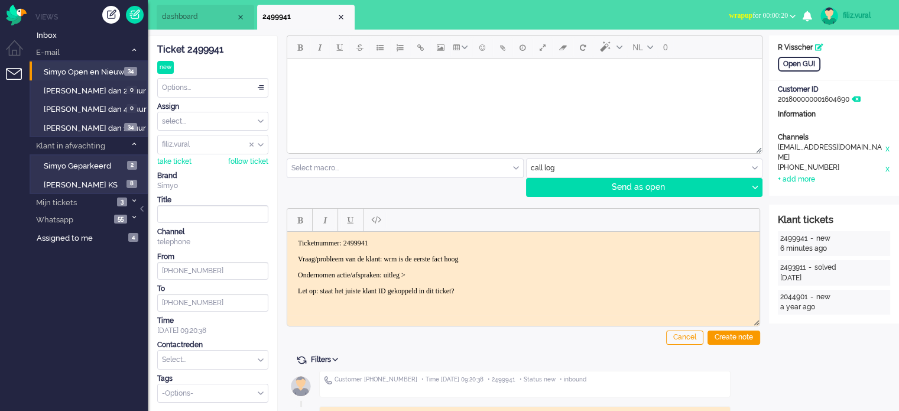
click at [407, 274] on p "Ondernomen actie/afspraken: uitleg >" at bounding box center [523, 274] width 451 height 9
click at [719, 340] on div "Create note" at bounding box center [734, 337] width 53 height 14
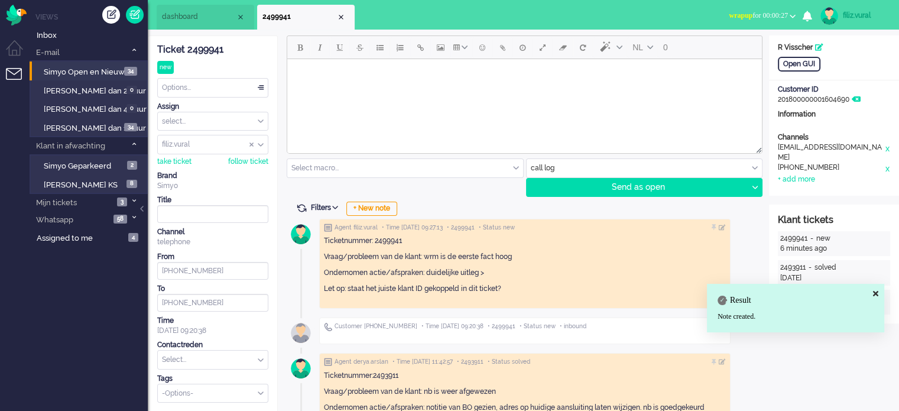
click at [209, 359] on input "text" at bounding box center [213, 360] width 110 height 18
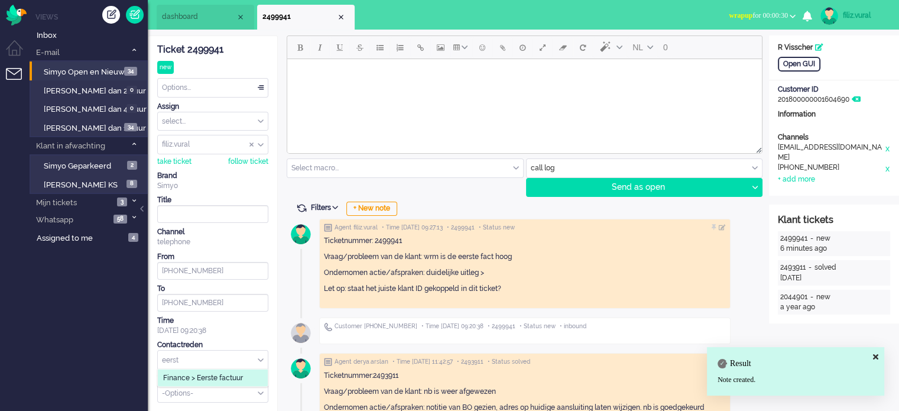
type input "eerst"
click at [216, 373] on span "Finance > Eerste factuur" at bounding box center [203, 378] width 80 height 10
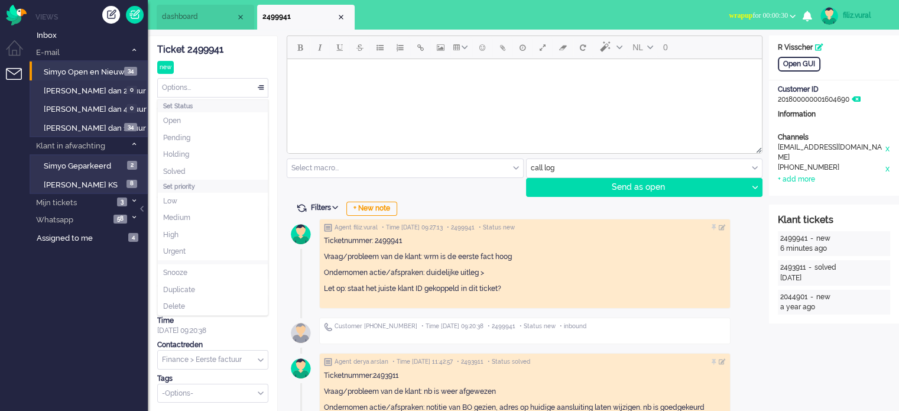
click at [208, 88] on div "Options..." at bounding box center [213, 88] width 110 height 18
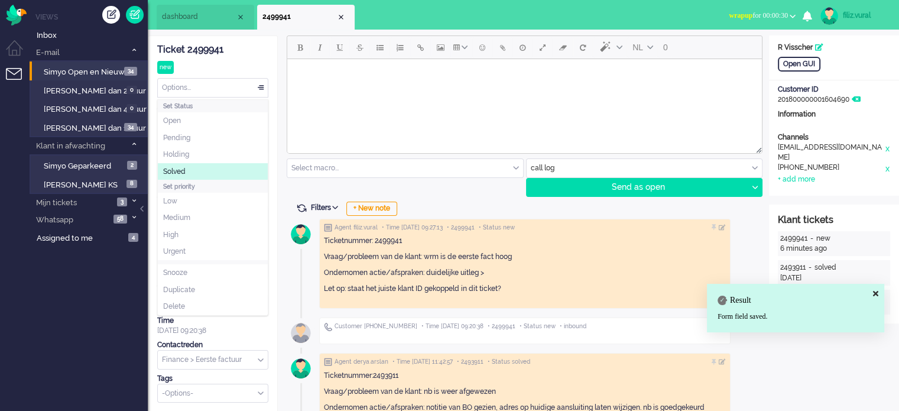
click at [206, 170] on li "Solved" at bounding box center [213, 171] width 110 height 17
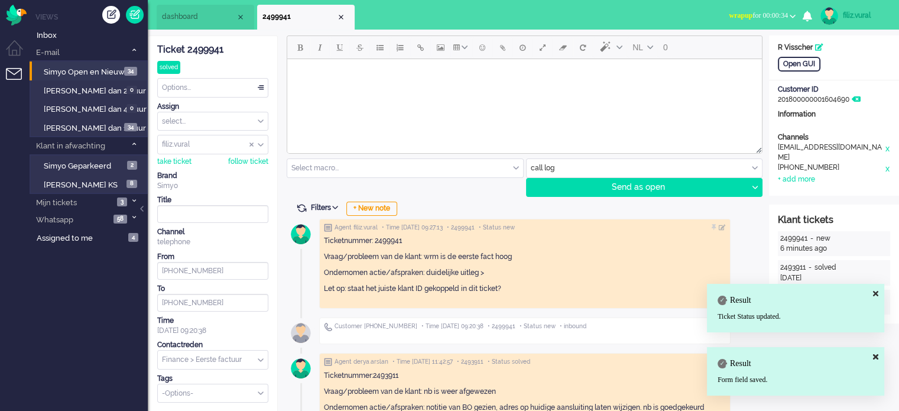
drag, startPoint x: 339, startPoint y: 16, endPoint x: 430, endPoint y: 16, distance: 91.0
click at [340, 16] on div "Close tab" at bounding box center [340, 16] width 9 height 9
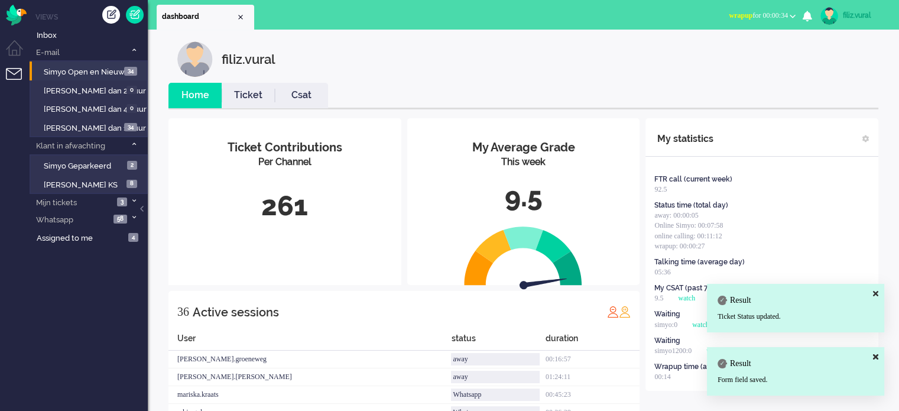
click at [739, 11] on span "wrapup for 00:00:34" at bounding box center [758, 15] width 59 height 8
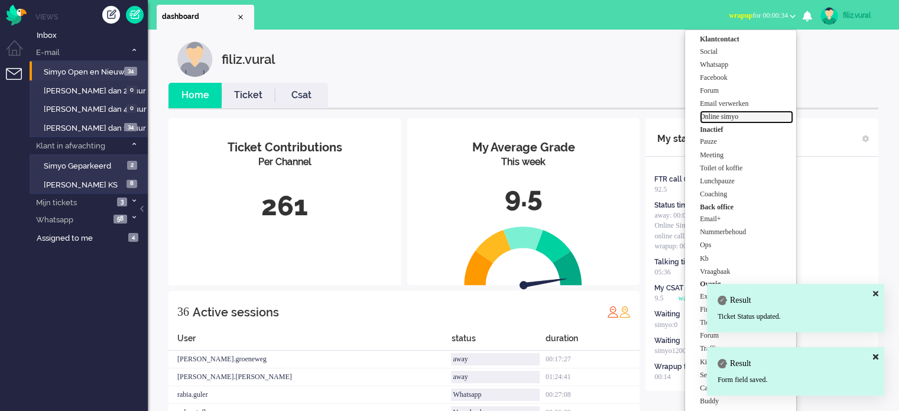
click at [742, 113] on label "Online simyo" at bounding box center [746, 117] width 93 height 10
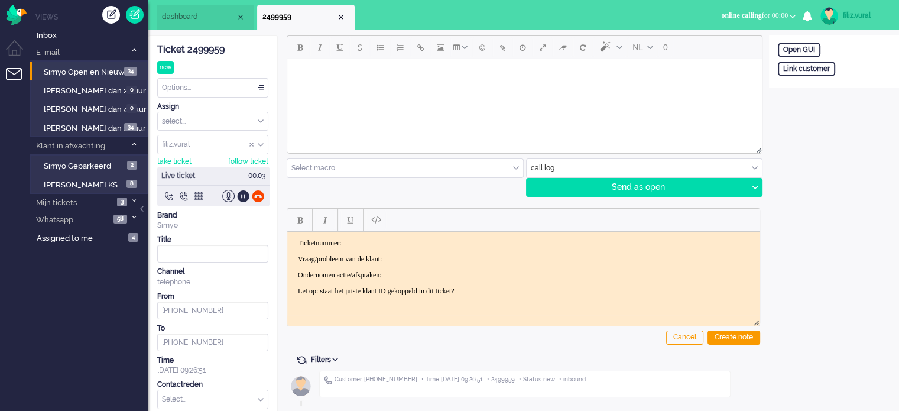
click at [200, 50] on div "Ticket 2499959" at bounding box center [212, 50] width 111 height 14
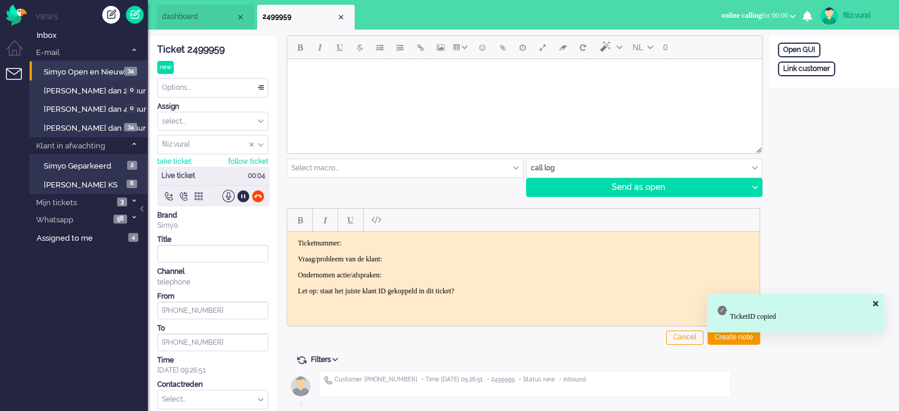
click at [423, 236] on html "Ticketnummer: Vraag/probleem van de klant: Ondernomen actie/afspraken: Let op: …" at bounding box center [523, 266] width 472 height 71
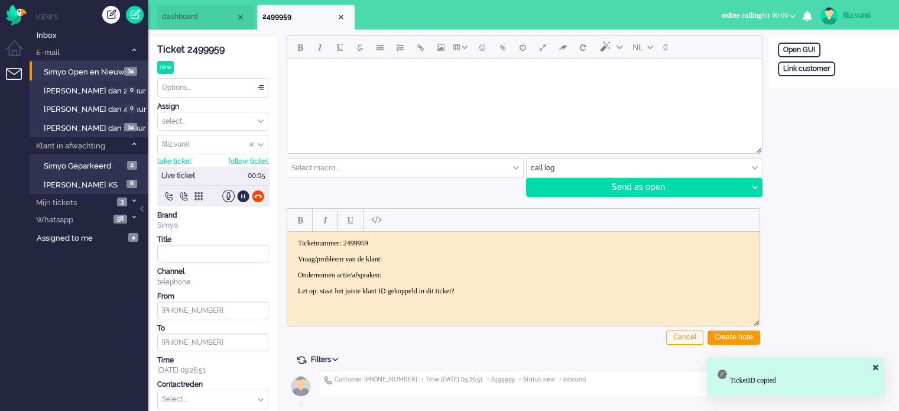
click at [211, 30] on div "ticket info editor timeline Ticket 2499959 new Watching Options... Set Status O…" at bounding box center [523, 241] width 751 height 423
click at [211, 24] on li "dashboard" at bounding box center [206, 17] width 98 height 25
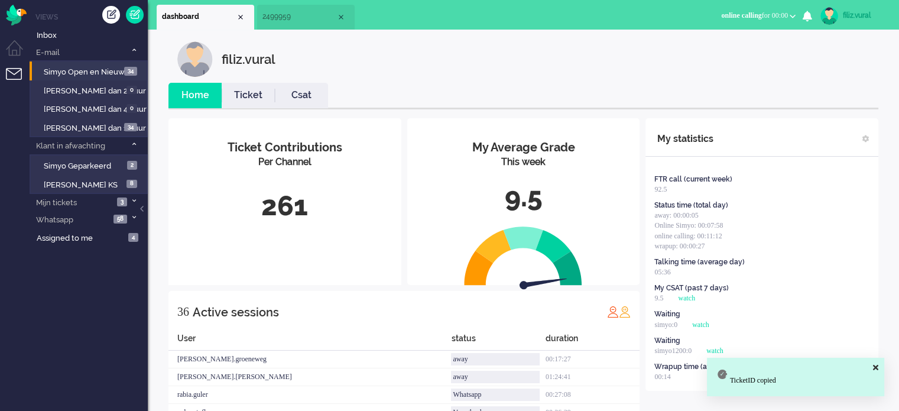
click at [248, 106] on li "Ticket" at bounding box center [248, 95] width 53 height 25
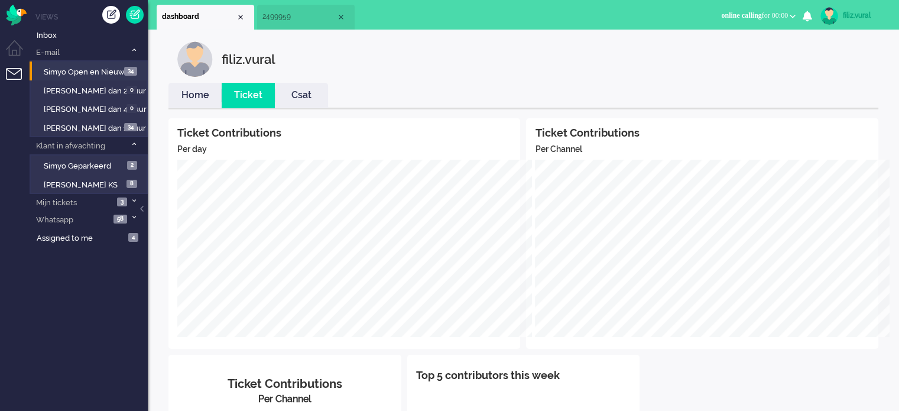
click at [199, 94] on link "Home" at bounding box center [194, 96] width 53 height 14
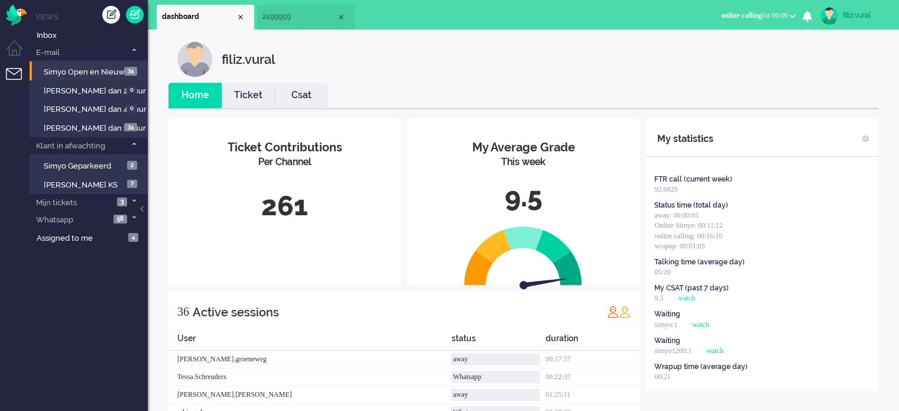
click at [297, 16] on span "2499959" at bounding box center [299, 17] width 74 height 10
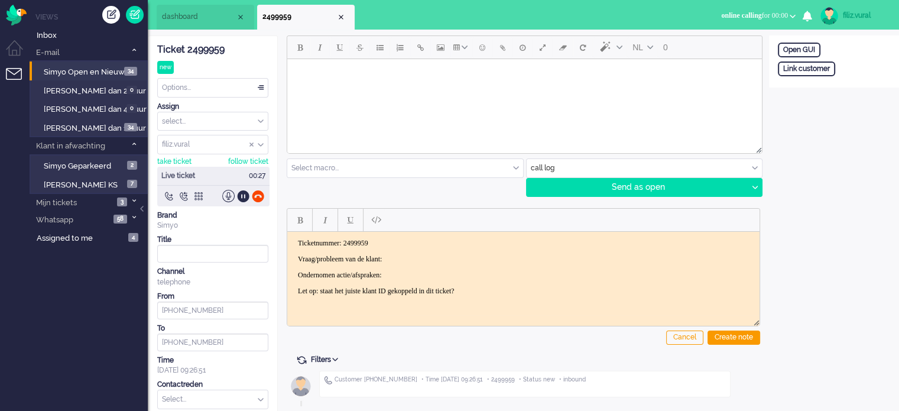
click at [426, 254] on p "Vraag/probleem van de klant:" at bounding box center [523, 258] width 451 height 9
drag, startPoint x: 227, startPoint y: 312, endPoint x: 172, endPoint y: 307, distance: 55.2
click at [172, 307] on input "+31654742156" at bounding box center [212, 310] width 111 height 18
click at [448, 260] on p "Vraag/probleem van de klant:" at bounding box center [523, 258] width 451 height 9
click at [535, 271] on p "Ondernomen actie/afspraken: helaas, 20gb is de hoogste" at bounding box center [523, 274] width 451 height 9
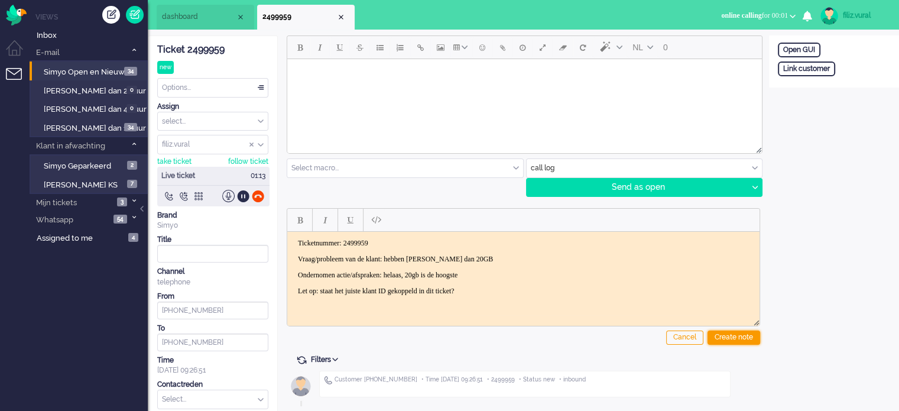
click at [724, 338] on div "Create note" at bounding box center [734, 337] width 53 height 14
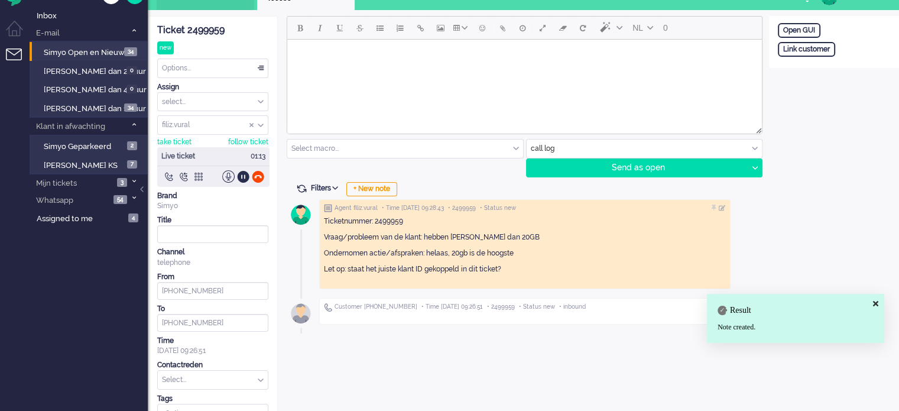
scroll to position [39, 0]
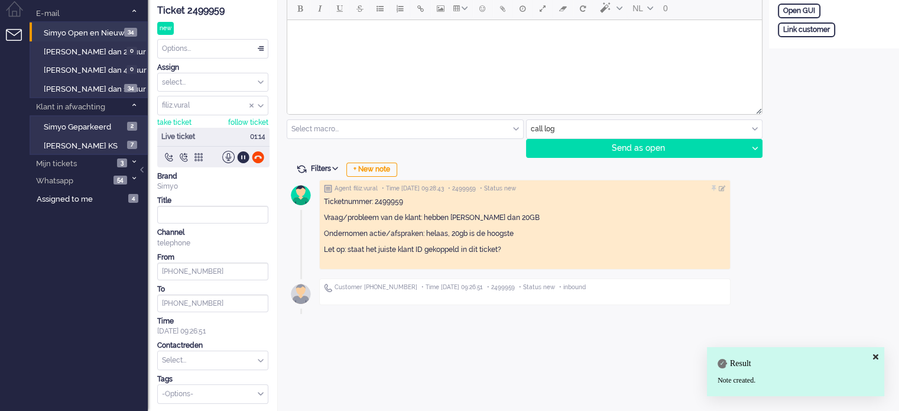
click at [200, 355] on input "text" at bounding box center [213, 360] width 110 height 18
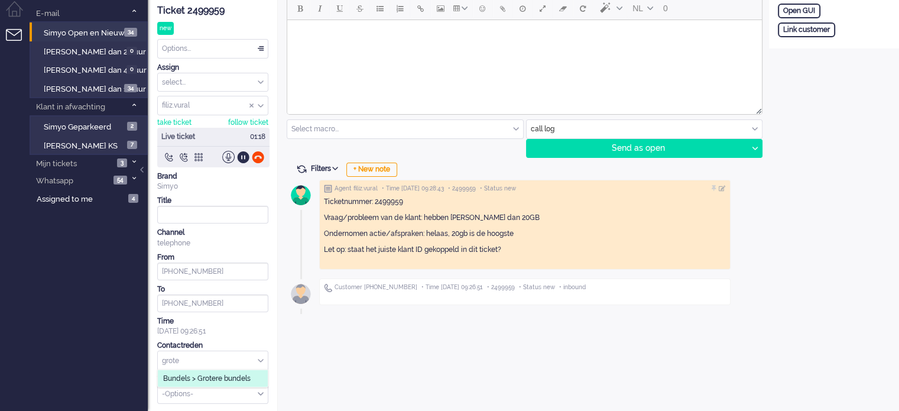
type input "grote"
click at [206, 378] on span "Bundels > Grotere bundels" at bounding box center [206, 379] width 87 height 10
click at [258, 158] on div at bounding box center [258, 157] width 12 height 12
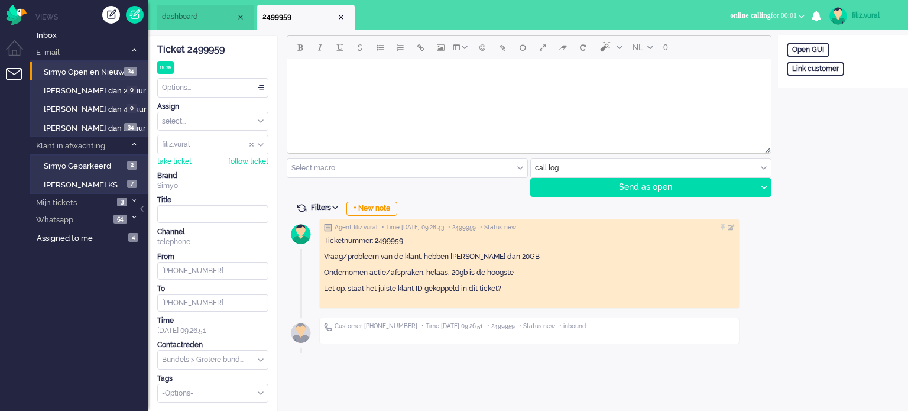
click at [206, 73] on div "Ticket 2499959 new Watching Options... Set Status Open Pending Holding Solved S…" at bounding box center [212, 219] width 111 height 366
click at [206, 81] on div "Options..." at bounding box center [213, 88] width 110 height 18
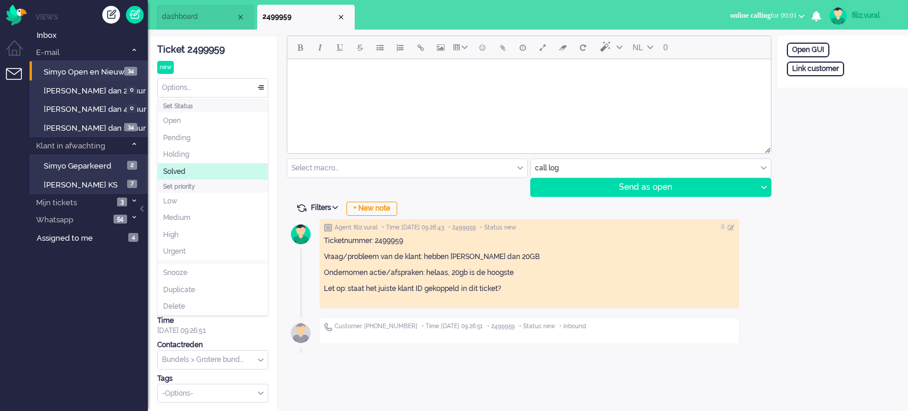
click at [204, 165] on li "Solved" at bounding box center [213, 171] width 110 height 17
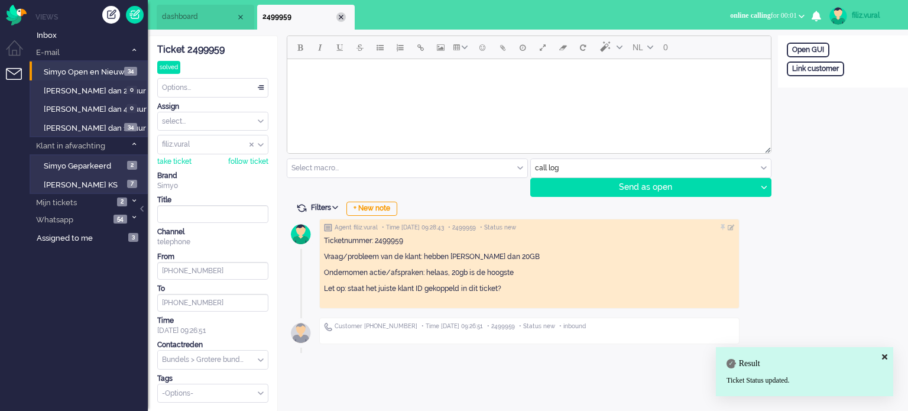
click at [339, 18] on div "Close tab" at bounding box center [340, 16] width 9 height 9
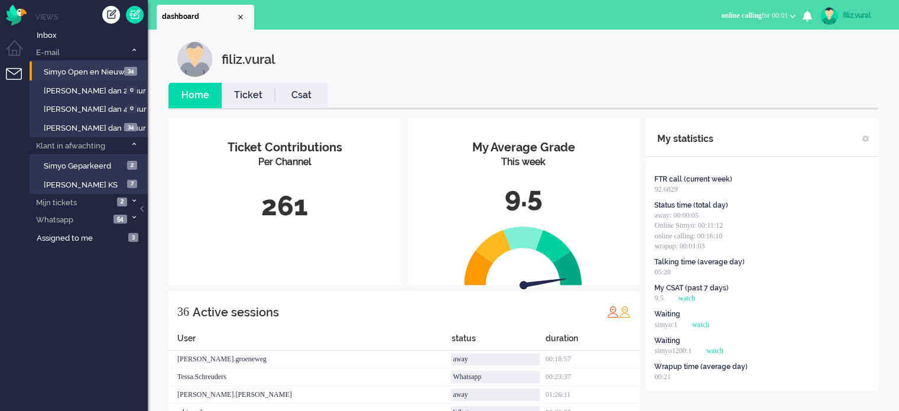
click at [272, 91] on link "Ticket" at bounding box center [248, 96] width 53 height 14
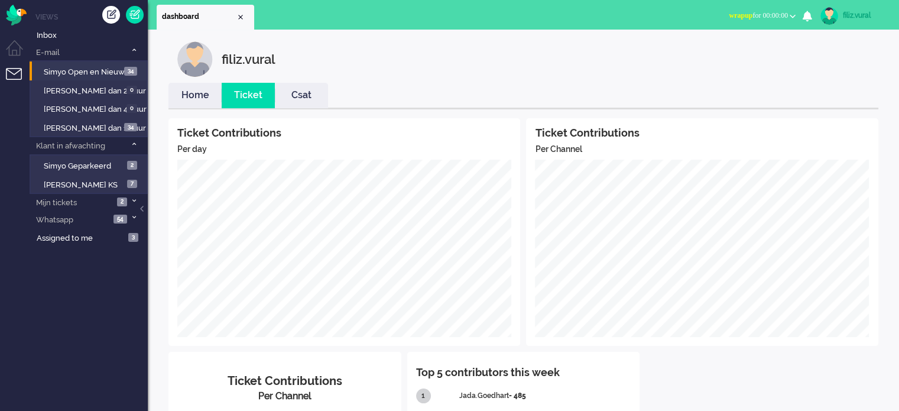
click at [195, 99] on link "Home" at bounding box center [194, 96] width 53 height 14
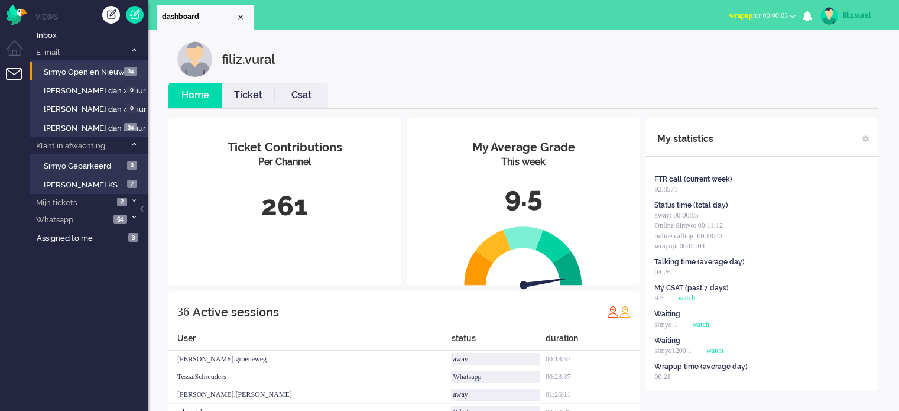
click at [766, 18] on span "wrapup for 00:00:03" at bounding box center [758, 15] width 59 height 8
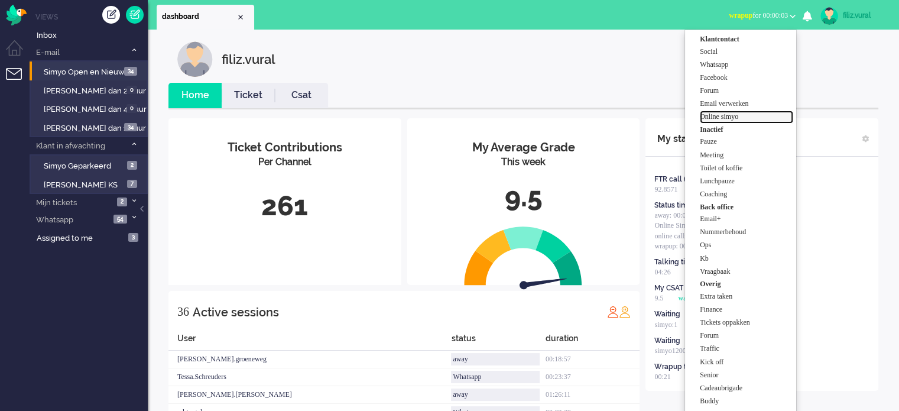
click at [751, 116] on label "Online simyo" at bounding box center [746, 117] width 93 height 10
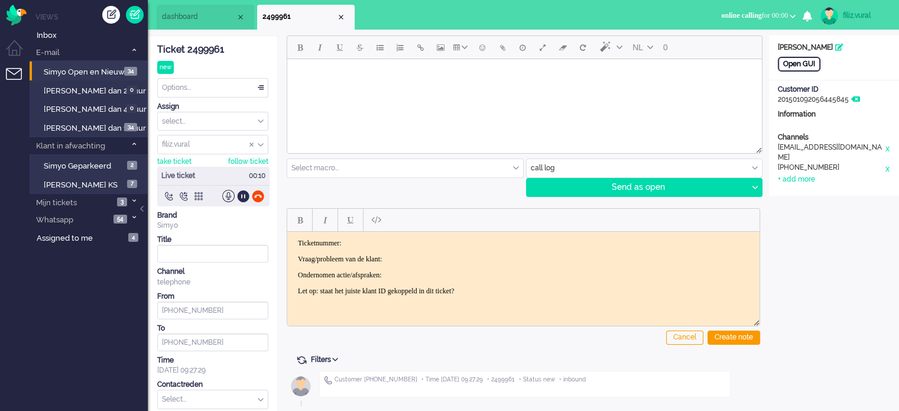
click at [802, 63] on div "Open GUI" at bounding box center [799, 64] width 43 height 15
click at [208, 48] on div "Ticket 2499961" at bounding box center [212, 50] width 111 height 14
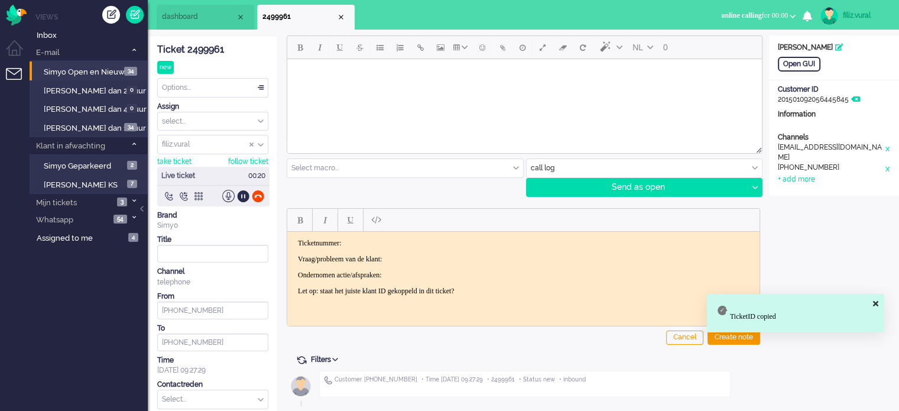
click at [412, 242] on p "Ticketnummer:" at bounding box center [523, 242] width 451 height 9
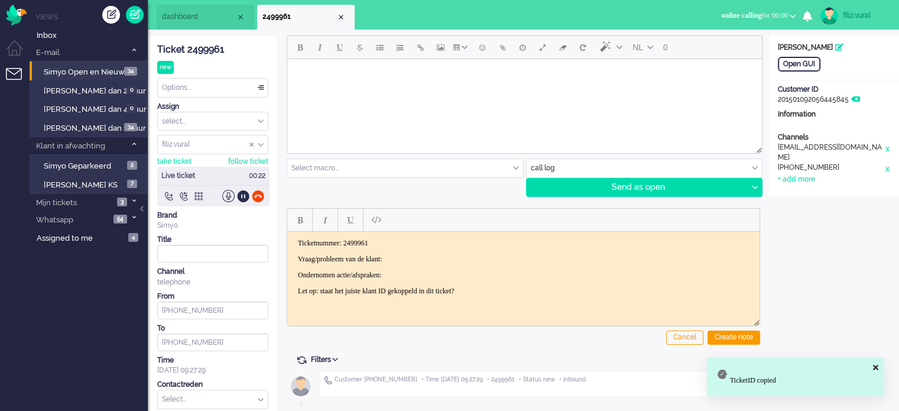
click at [426, 248] on body "Ticketnummer: 2499961 Vraag/probleem van de klant: Ondernomen actie/afspraken: …" at bounding box center [523, 266] width 463 height 57
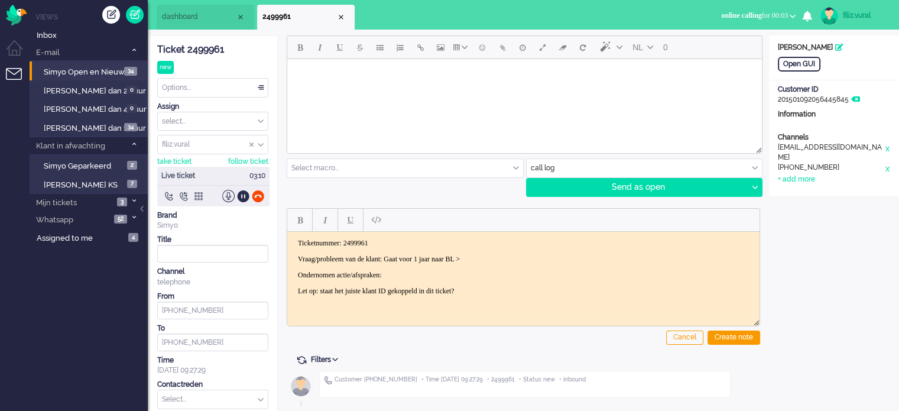
click at [551, 262] on body "Ticketnummer: 2499961 Vraag/probleem van de klant: Gaat voor 1 jaar naar BL > O…" at bounding box center [523, 266] width 463 height 57
click at [524, 257] on p "Vraag/probleem van de klant: Gaat voor 1 jaar naar BL >" at bounding box center [523, 258] width 451 height 9
click at [719, 337] on div "Create note" at bounding box center [734, 337] width 53 height 14
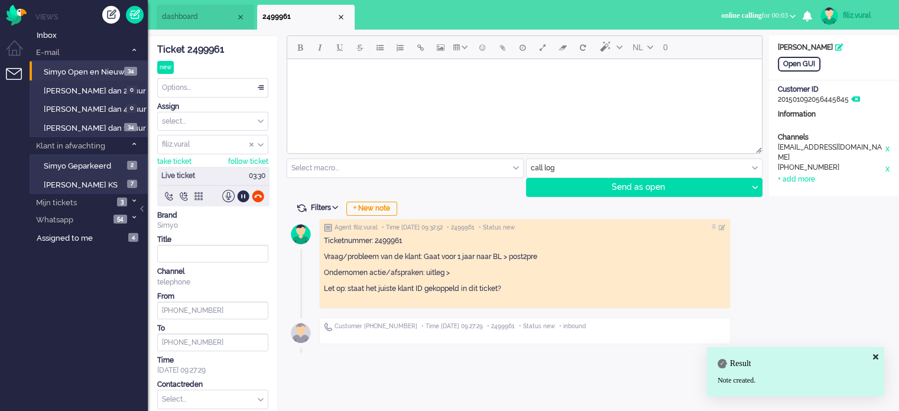
click at [220, 391] on input "text" at bounding box center [213, 399] width 110 height 18
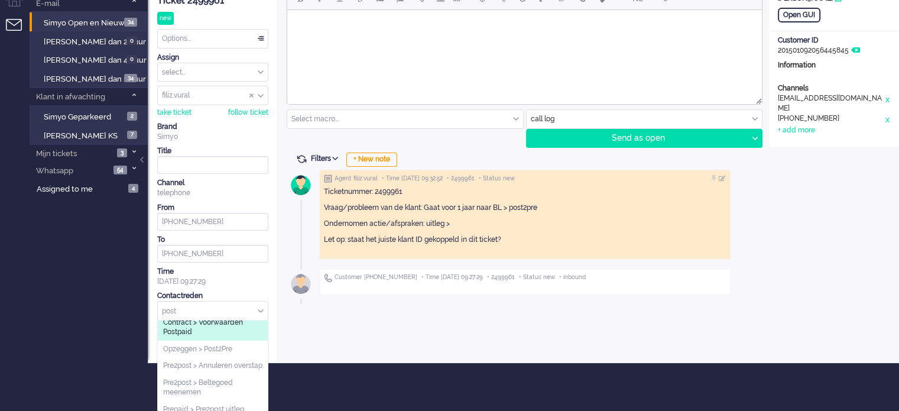
scroll to position [48, 0]
type input "post"
click at [236, 338] on li "Opzeggen > Post2Pre" at bounding box center [213, 342] width 110 height 17
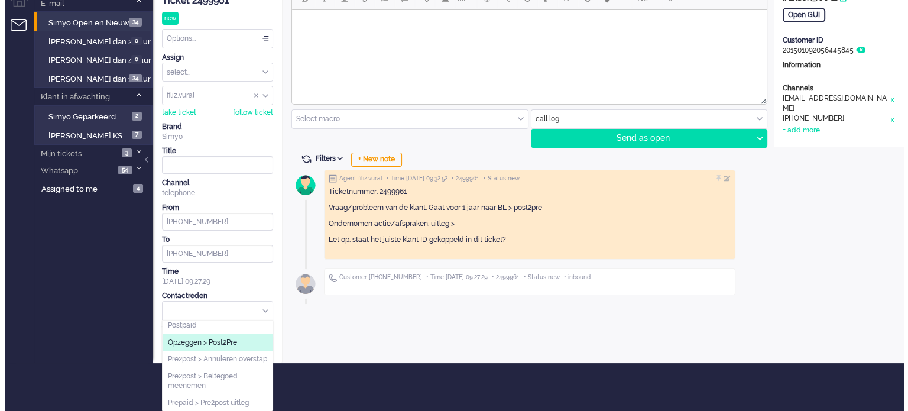
scroll to position [0, 0]
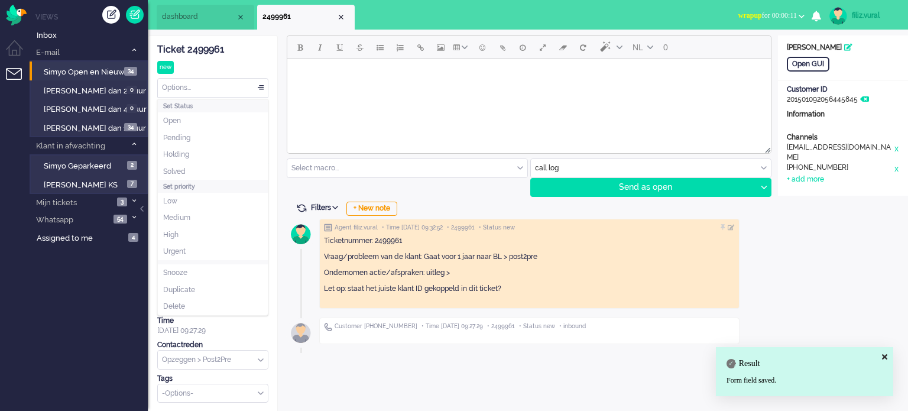
click at [238, 90] on div "Options..." at bounding box center [213, 88] width 110 height 18
click at [197, 170] on li "Solved" at bounding box center [213, 171] width 110 height 17
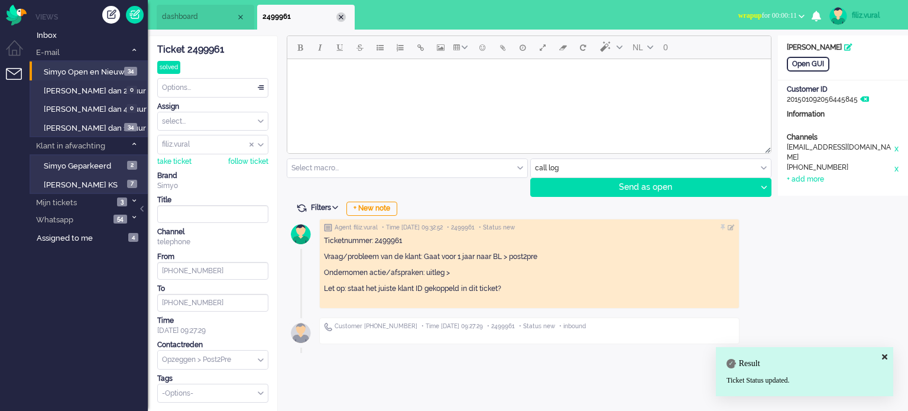
click at [340, 15] on div "Close tab" at bounding box center [340, 16] width 9 height 9
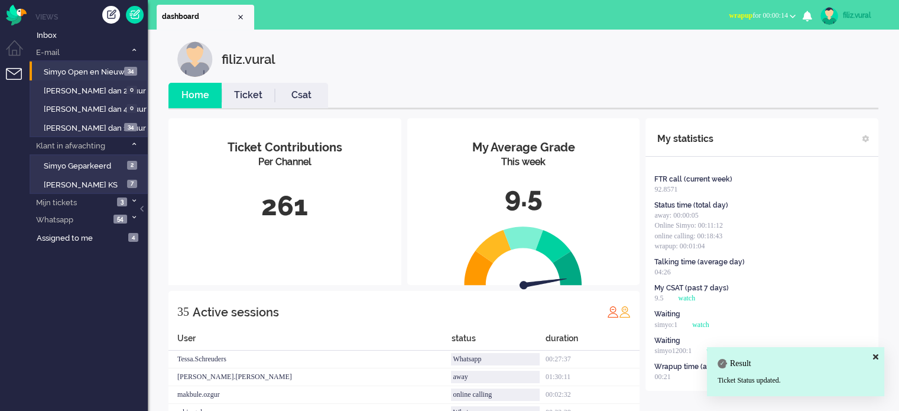
click at [742, 17] on span "wrapup for 00:00:14" at bounding box center [758, 15] width 59 height 8
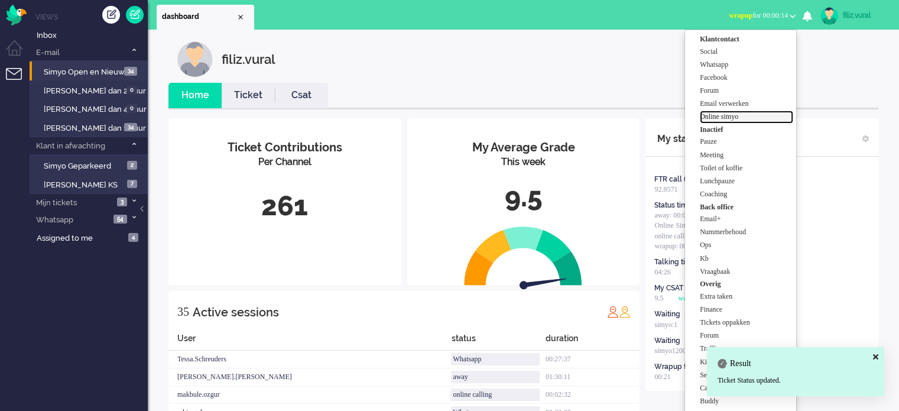
click at [720, 120] on label "Online simyo" at bounding box center [746, 117] width 93 height 10
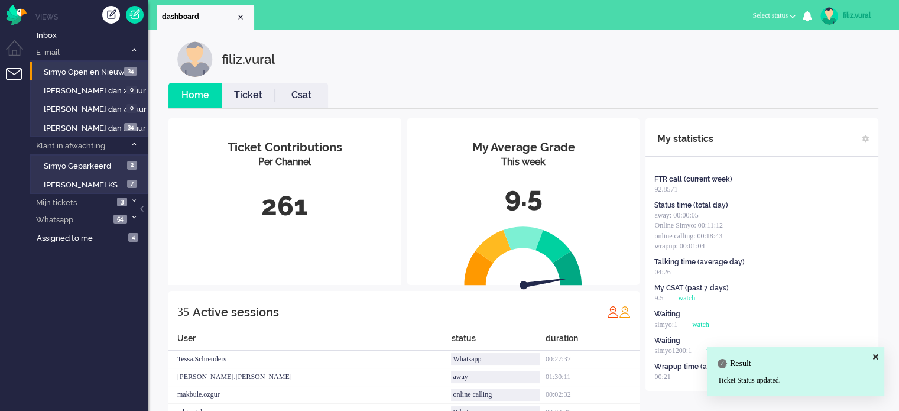
click at [286, 84] on li "Csat" at bounding box center [301, 95] width 53 height 25
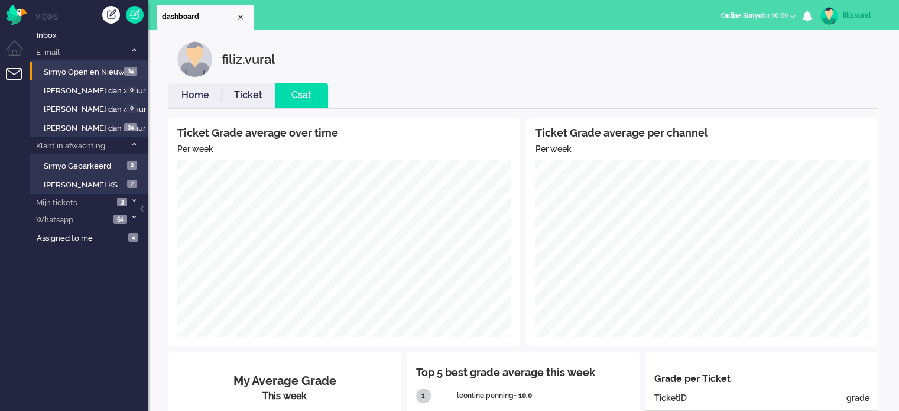
click at [201, 87] on li "Home" at bounding box center [194, 95] width 53 height 25
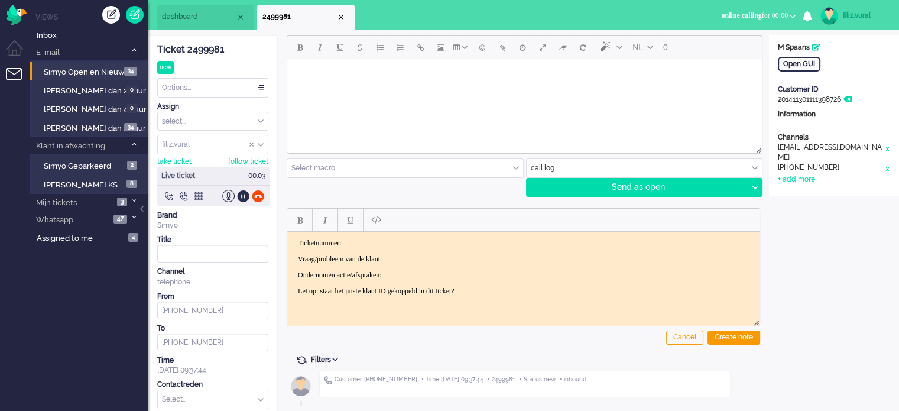
click at [198, 49] on div "Ticket 2499981" at bounding box center [212, 50] width 111 height 14
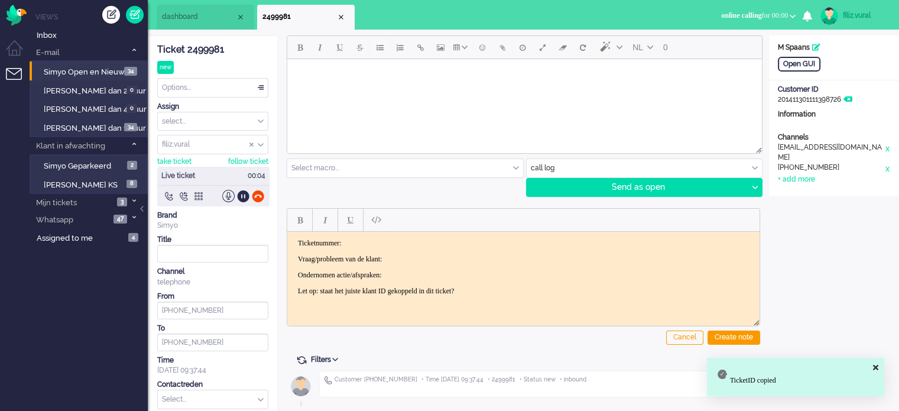
click at [466, 241] on p "Ticketnummer:" at bounding box center [523, 242] width 451 height 9
click at [481, 255] on p "Vraag/probleem van de klant:" at bounding box center [523, 258] width 451 height 9
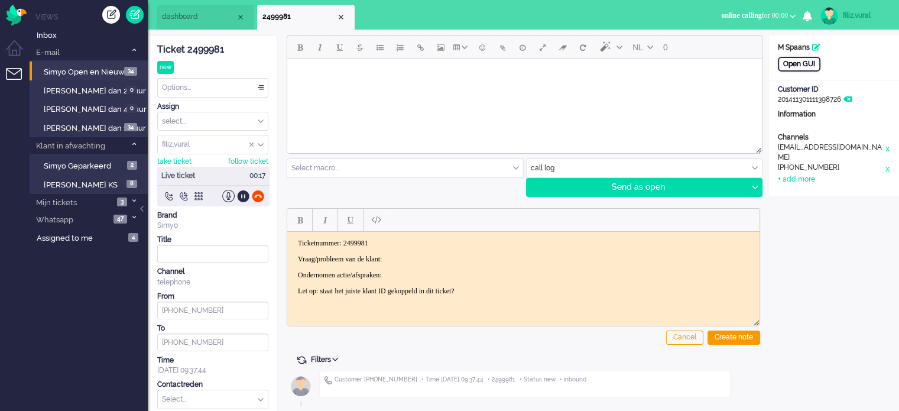
click at [799, 66] on div "Open GUI" at bounding box center [799, 64] width 43 height 15
click at [414, 248] on body "Ticketnummer: 2499981 Vraag/probleem van de klant: Ondernomen actie/afspraken: …" at bounding box center [523, 266] width 463 height 57
click at [580, 261] on p "Vraag/probleem van de klant: wilt Simyaardag activeren > ziet pagina" at bounding box center [523, 258] width 451 height 9
click at [570, 255] on p "Vraag/probleem van de klant: wilt Simyaardag activeren > ziet pagina" at bounding box center [523, 258] width 451 height 9
click at [537, 275] on p "Ondernomen actie/afspraken: samen via MS na gekeken >" at bounding box center [523, 274] width 451 height 9
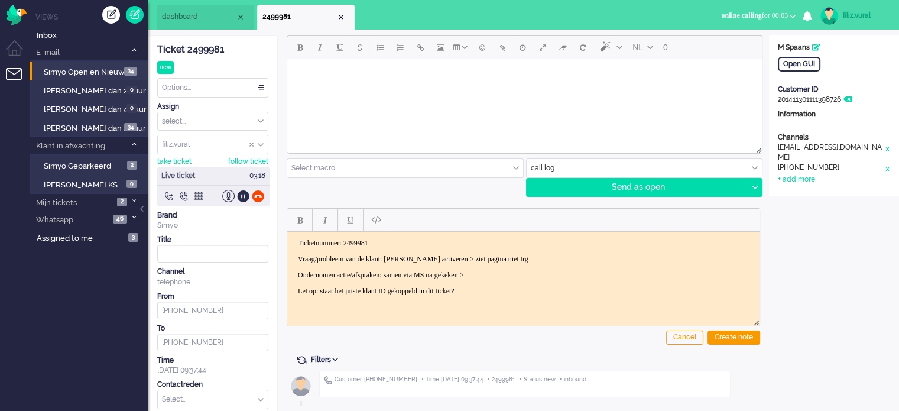
click at [527, 270] on p "Ondernomen actie/afspraken: samen via MS na gekeken >" at bounding box center [523, 274] width 451 height 9
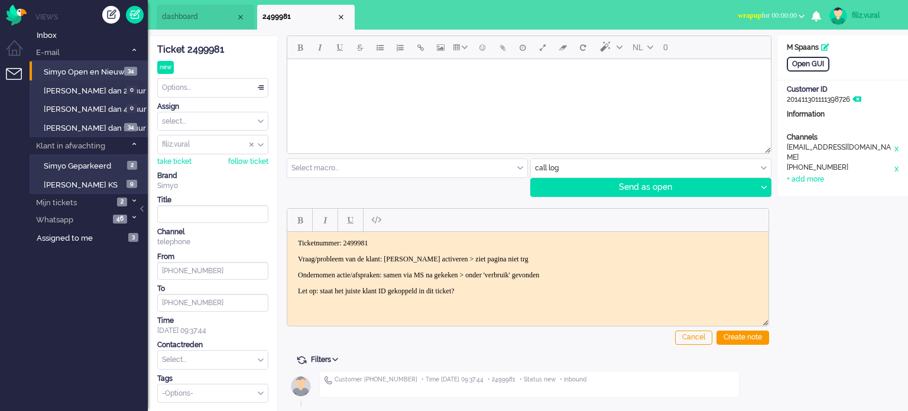
click at [721, 329] on div "Cancel Create note" at bounding box center [528, 274] width 482 height 150
click at [727, 331] on div "Create note" at bounding box center [742, 337] width 53 height 14
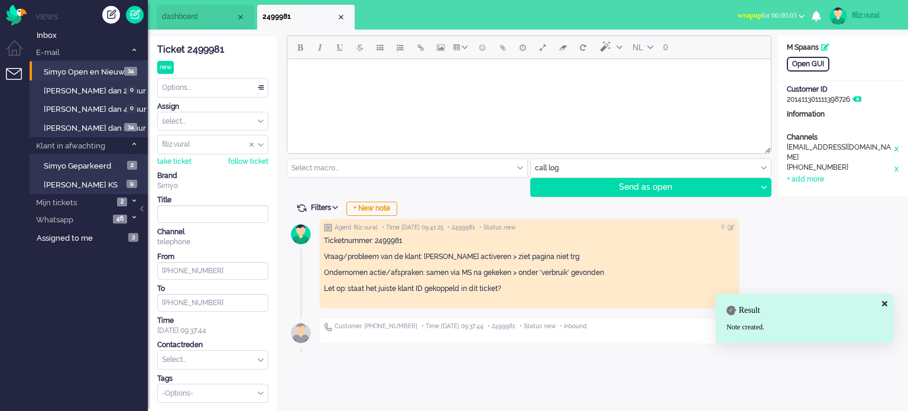
click at [194, 368] on div "Ticket 2499981 new Watching Options... Set Status Open Pending Holding Solved S…" at bounding box center [212, 219] width 111 height 366
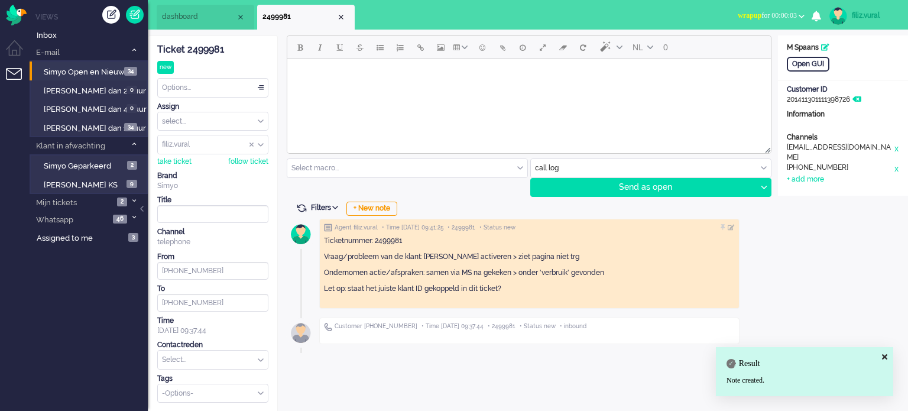
click at [194, 358] on input "text" at bounding box center [213, 360] width 110 height 18
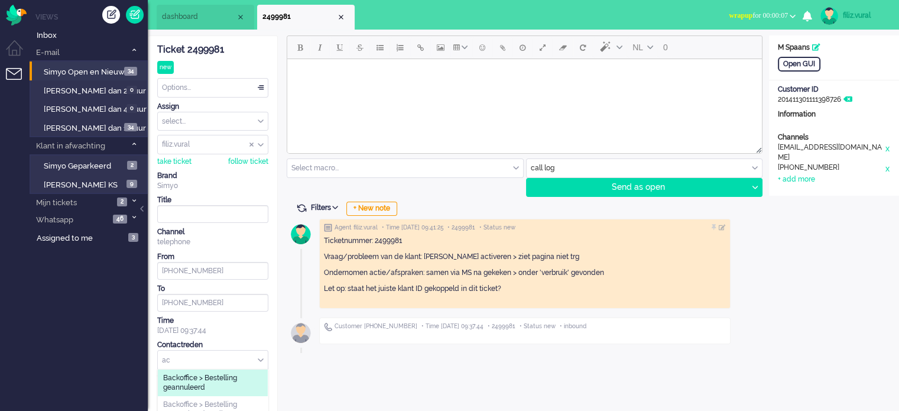
type input "a"
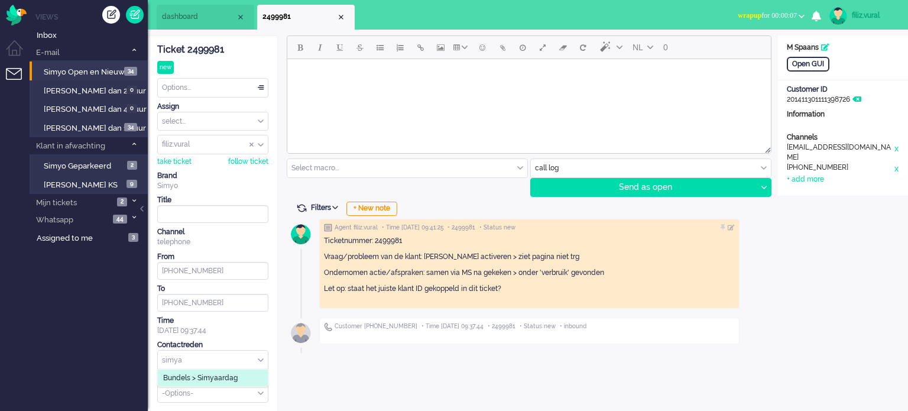
type input "simya"
click at [199, 373] on span "Bundels > Simyaardag" at bounding box center [200, 378] width 74 height 10
click at [226, 90] on div "Options..." at bounding box center [213, 88] width 110 height 18
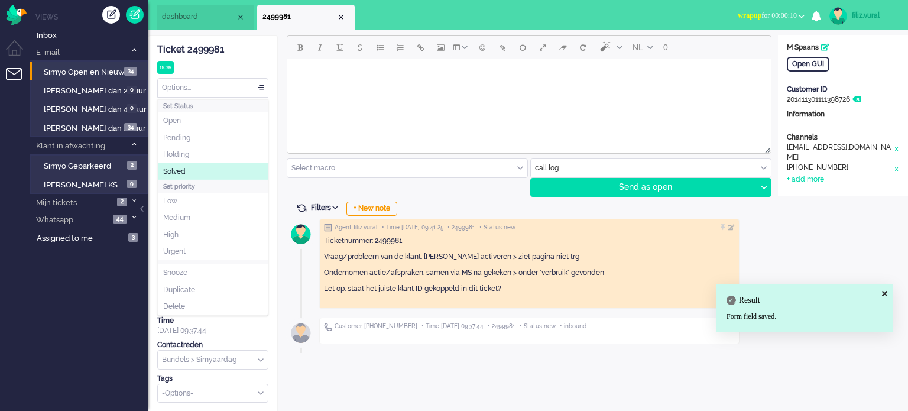
click at [207, 164] on li "Solved" at bounding box center [213, 171] width 110 height 17
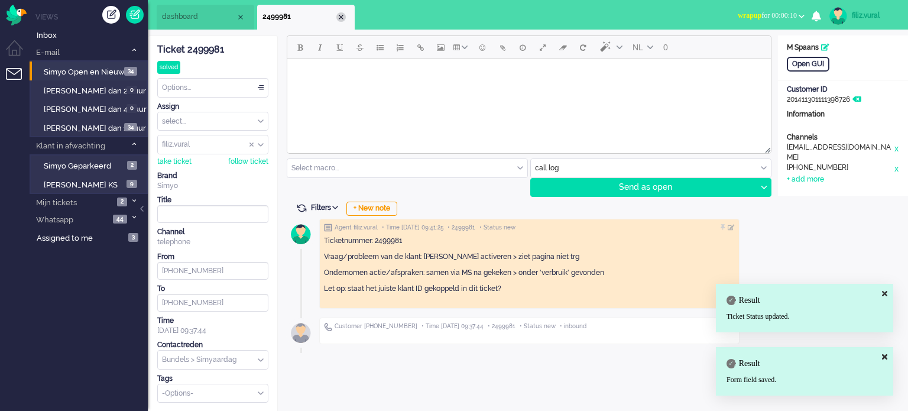
click at [336, 18] on div "Close tab" at bounding box center [340, 16] width 9 height 9
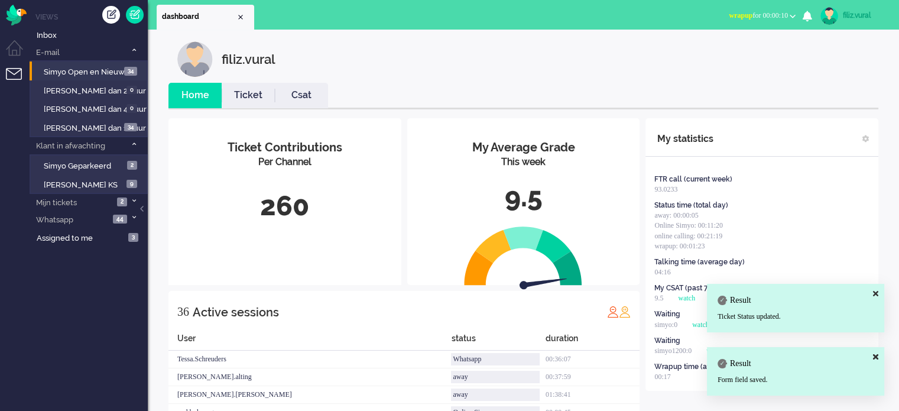
click at [747, 4] on li "Social Whatsapp Facebook Forum Email verwerken Online simyo Pauze Meeting Toile…" at bounding box center [762, 17] width 81 height 26
click at [747, 8] on button "wrapup for 00:00:13" at bounding box center [762, 15] width 81 height 17
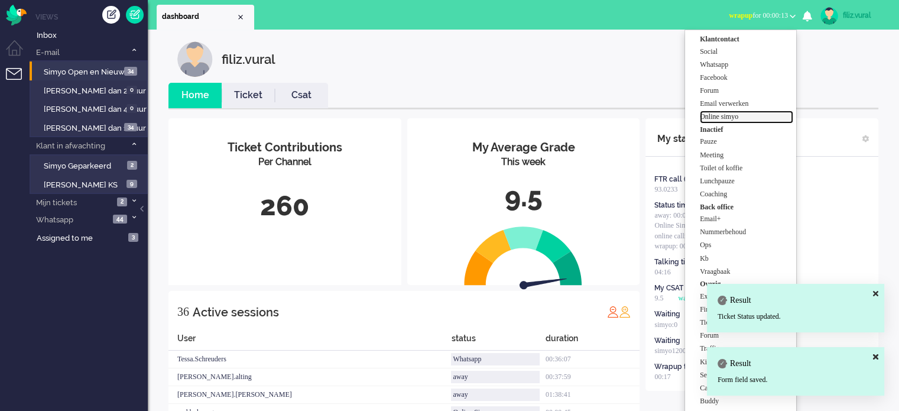
click at [730, 112] on label "Online simyo" at bounding box center [746, 117] width 93 height 10
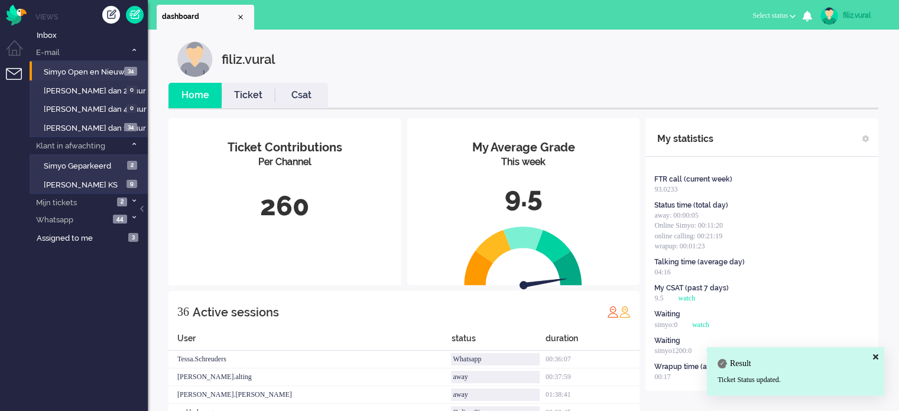
click at [310, 105] on li "Csat" at bounding box center [301, 95] width 53 height 25
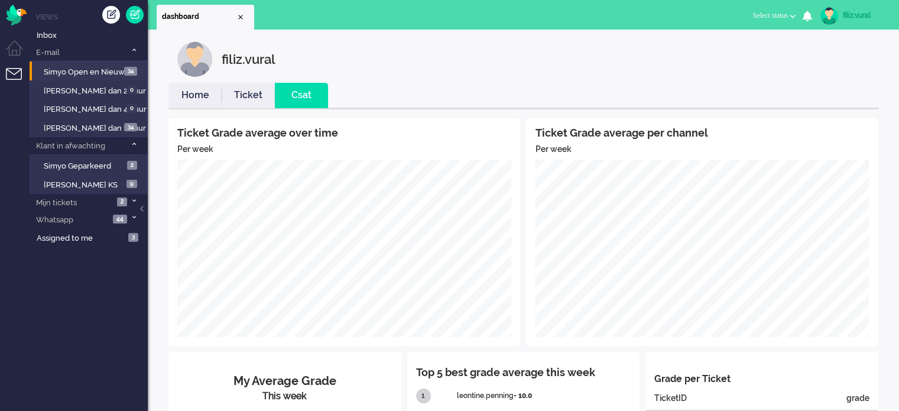
click at [190, 96] on link "Home" at bounding box center [194, 96] width 53 height 14
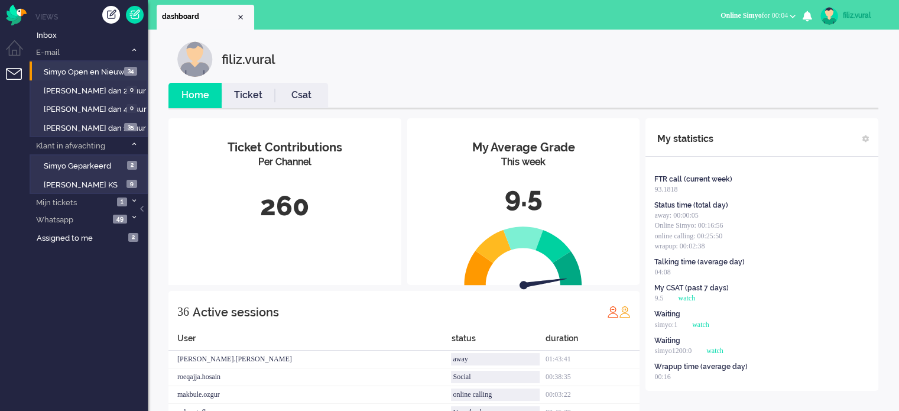
click at [306, 102] on li "Csat" at bounding box center [301, 95] width 53 height 25
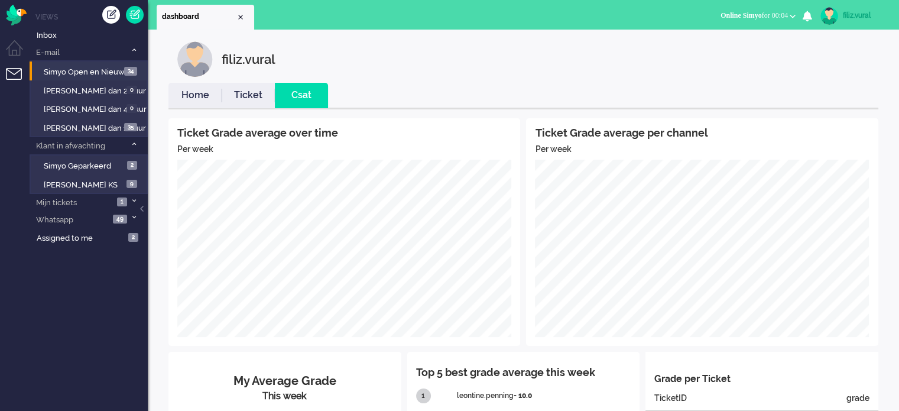
click at [194, 109] on div "Ticket Grade average over time Per week Ticket Grade average per channel Per we…" at bounding box center [523, 367] width 710 height 517
click at [196, 96] on link "Home" at bounding box center [194, 96] width 53 height 14
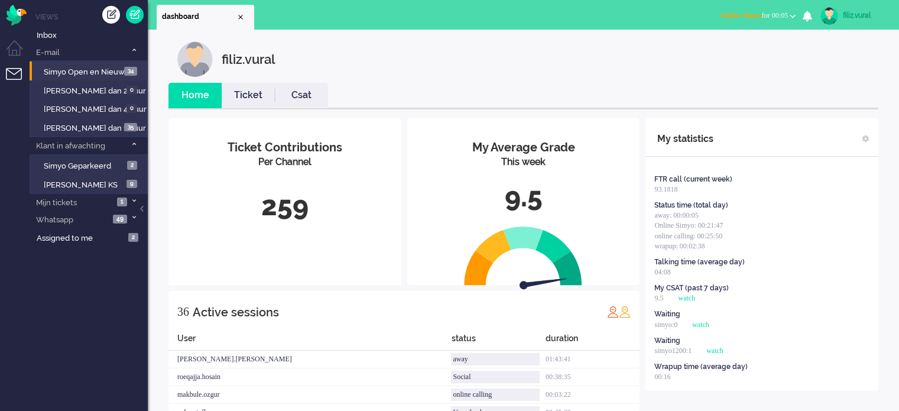
click at [306, 94] on link "Csat" at bounding box center [301, 96] width 53 height 14
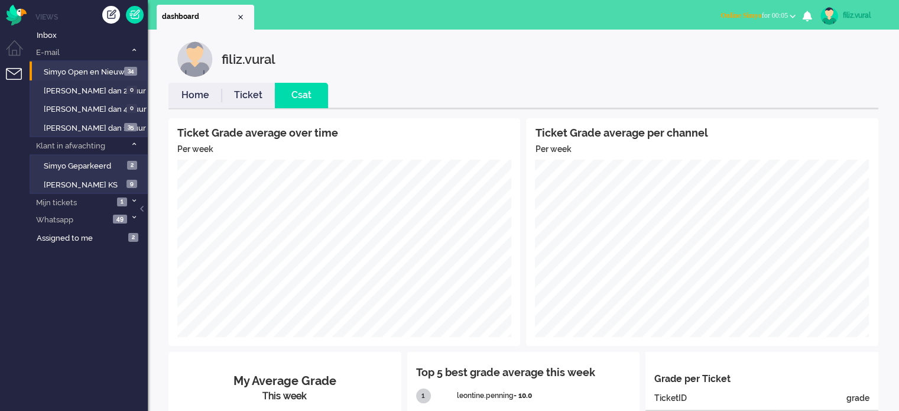
click at [210, 91] on link "Home" at bounding box center [194, 96] width 53 height 14
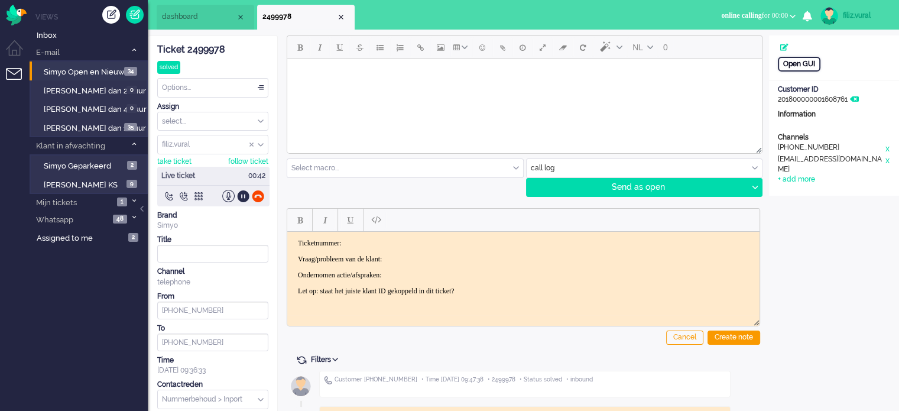
click at [796, 59] on div "Open GUI" at bounding box center [799, 64] width 43 height 15
click at [213, 51] on div "Ticket 2499978" at bounding box center [212, 50] width 111 height 14
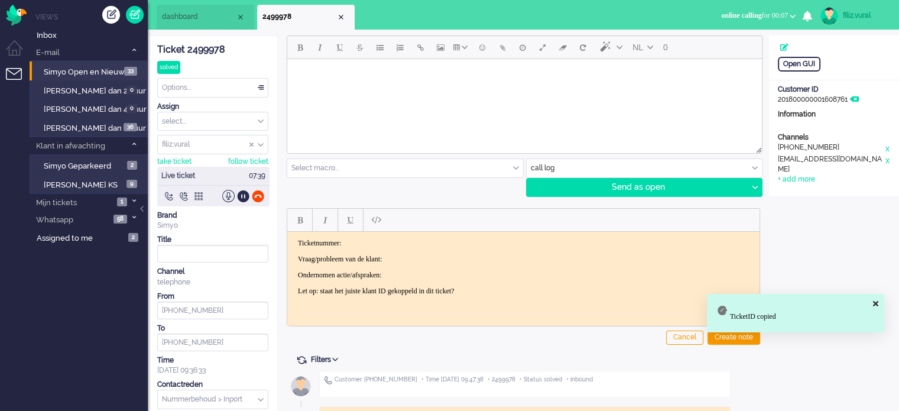
click at [381, 236] on html "Ticketnummer: Vraag/probleem van de klant: Ondernomen actie/afspraken: Let op: …" at bounding box center [523, 266] width 472 height 71
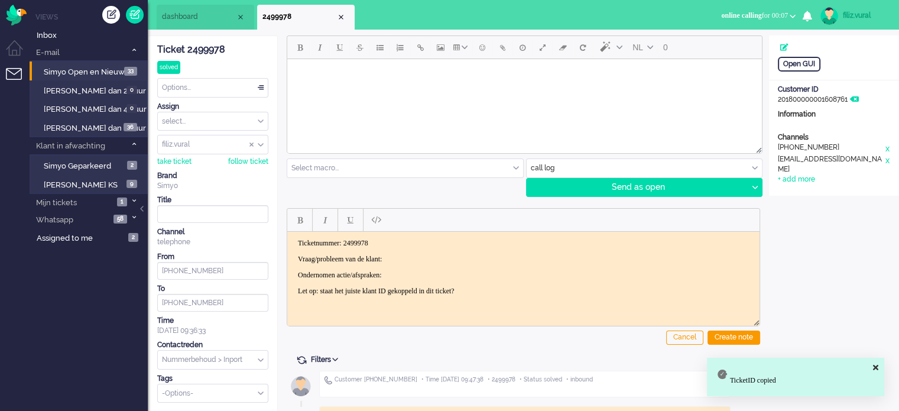
click at [414, 261] on p "Vraag/probleem van de klant:" at bounding box center [523, 258] width 451 height 9
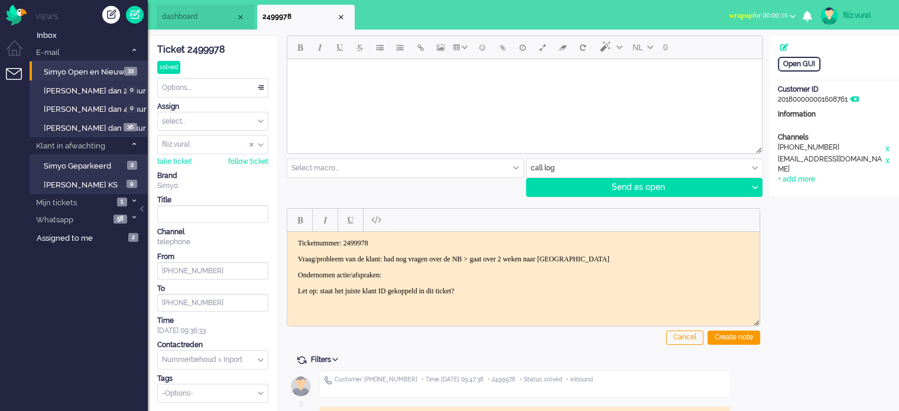
click at [773, 16] on span "wrapup for 00:00:16" at bounding box center [758, 15] width 59 height 8
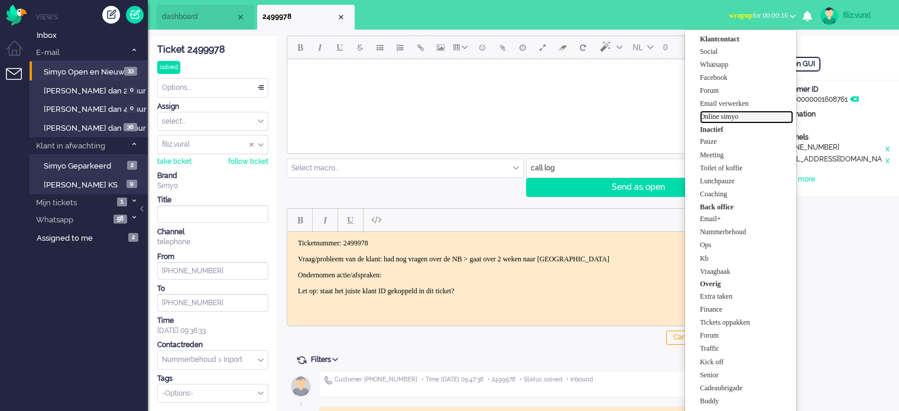
click at [747, 116] on label "Online simyo" at bounding box center [746, 117] width 93 height 10
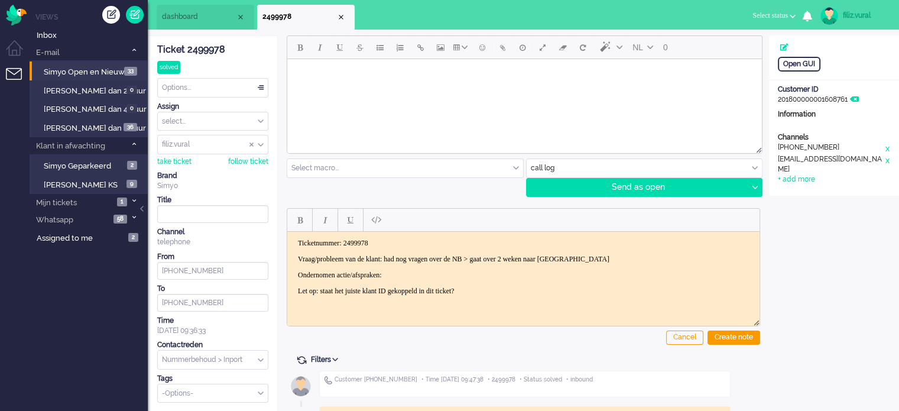
click at [463, 275] on p "Ondernomen actie/afspraken:" at bounding box center [523, 274] width 451 height 9
click at [408, 274] on p "Ondernomen actie/afspraken: op het moment als NB goedgekeurd is met ET indienen…" at bounding box center [523, 274] width 451 height 9
click at [676, 270] on p "Ondernomen actie/afspraken: uitleg NB > op het moment als NB goedgekeurd is met…" at bounding box center [523, 274] width 451 height 9
click at [728, 335] on div "Create note" at bounding box center [734, 337] width 53 height 14
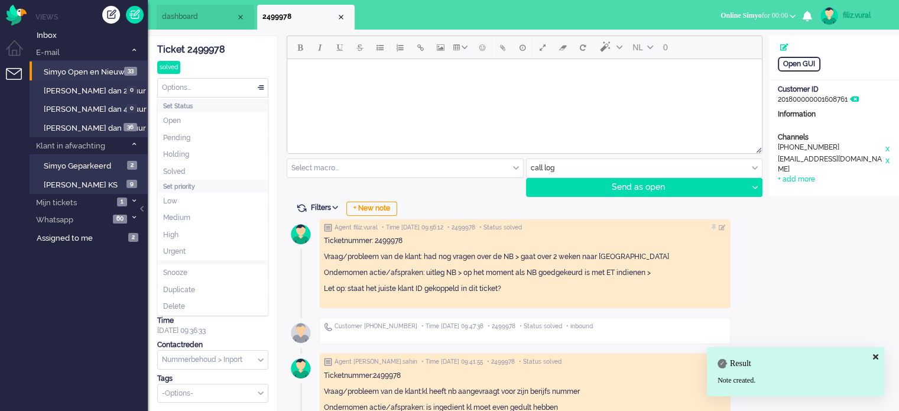
click at [189, 83] on div "Options..." at bounding box center [213, 88] width 110 height 18
click at [199, 19] on span "dashboard" at bounding box center [199, 17] width 74 height 10
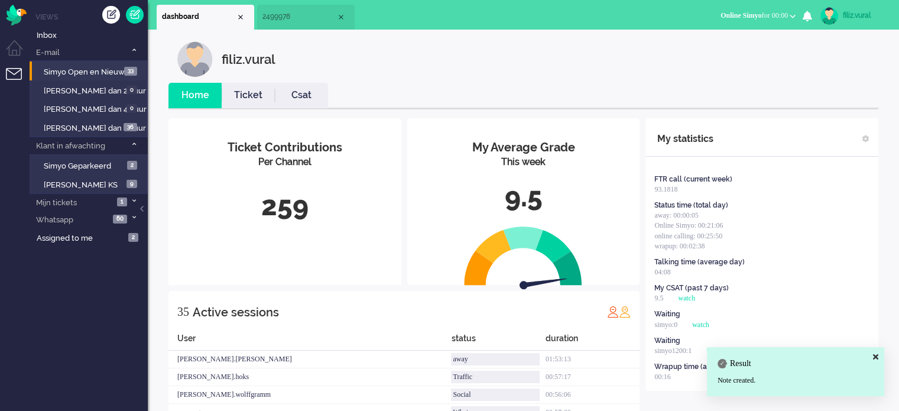
click at [247, 91] on link "Ticket" at bounding box center [248, 96] width 53 height 14
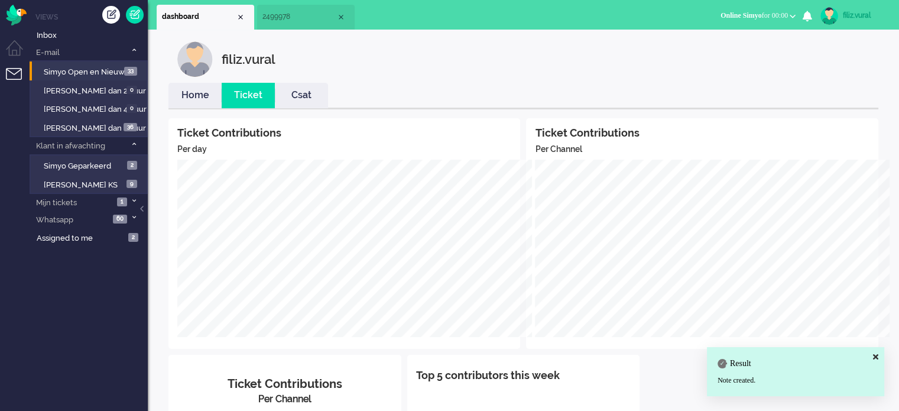
click at [190, 89] on link "Home" at bounding box center [194, 96] width 53 height 14
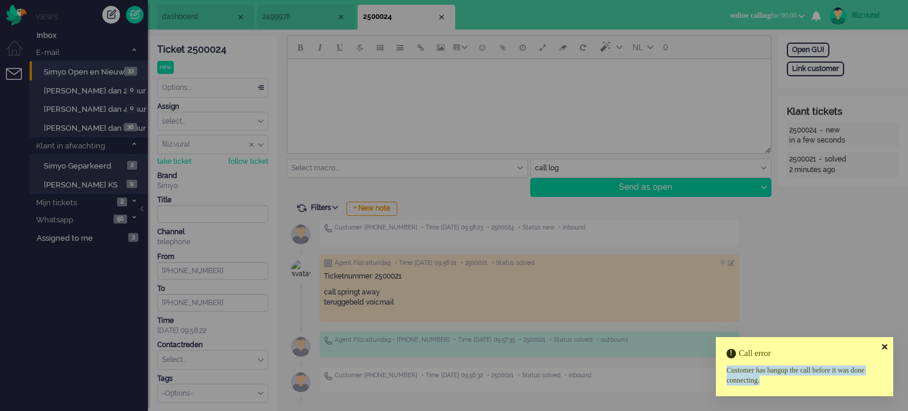
click at [885, 348] on div "Call error Customer has hangup the call before it was done connecting." at bounding box center [804, 366] width 177 height 59
click at [885, 348] on icon at bounding box center [884, 347] width 5 height 8
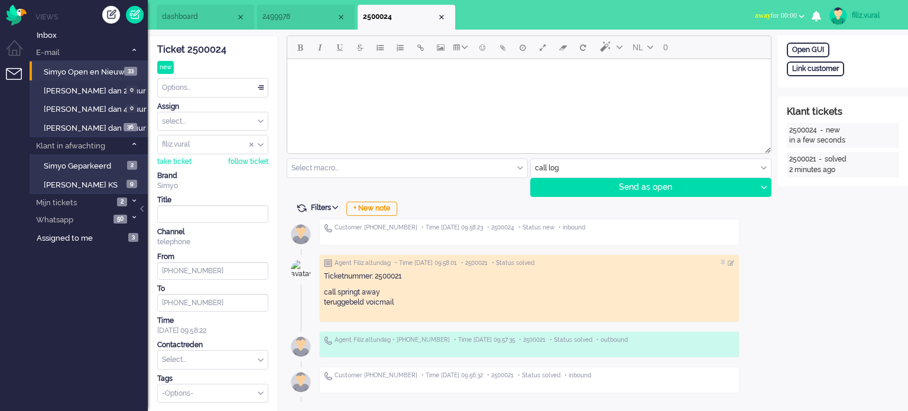
click at [248, 144] on input "Assign User" at bounding box center [213, 144] width 110 height 18
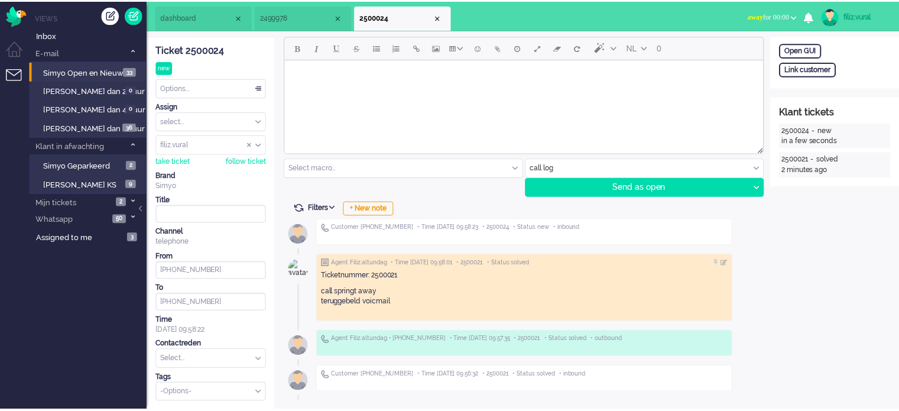
scroll to position [690, 0]
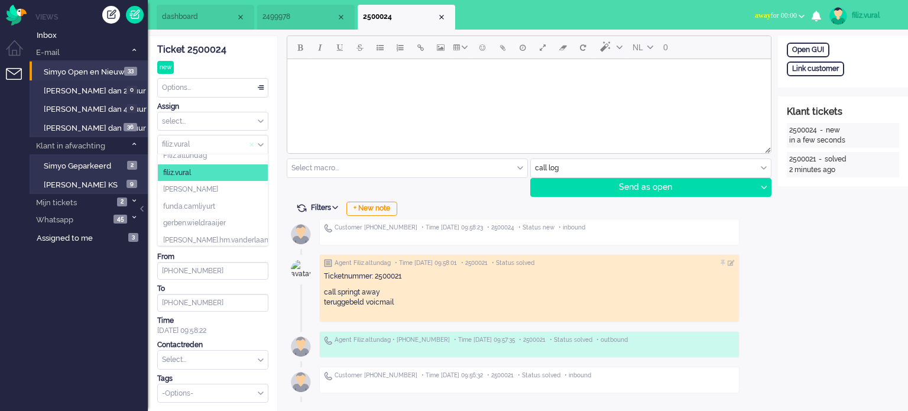
click at [249, 144] on span "Assign User" at bounding box center [251, 145] width 5 height 8
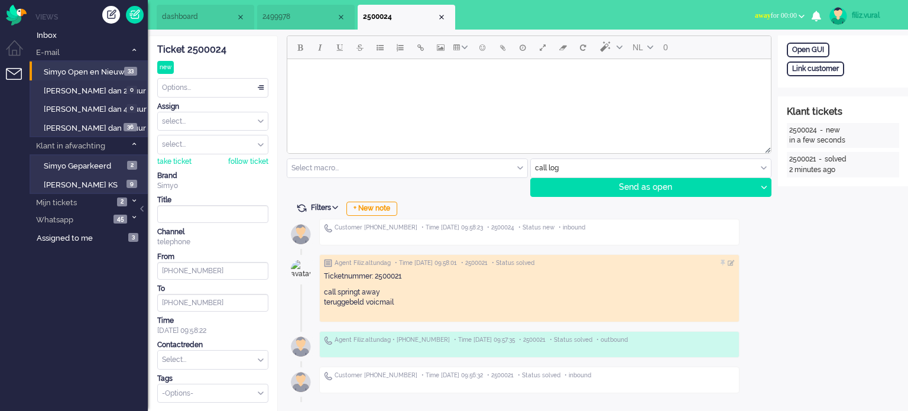
click at [200, 45] on div "Ticket 2500024" at bounding box center [212, 50] width 111 height 14
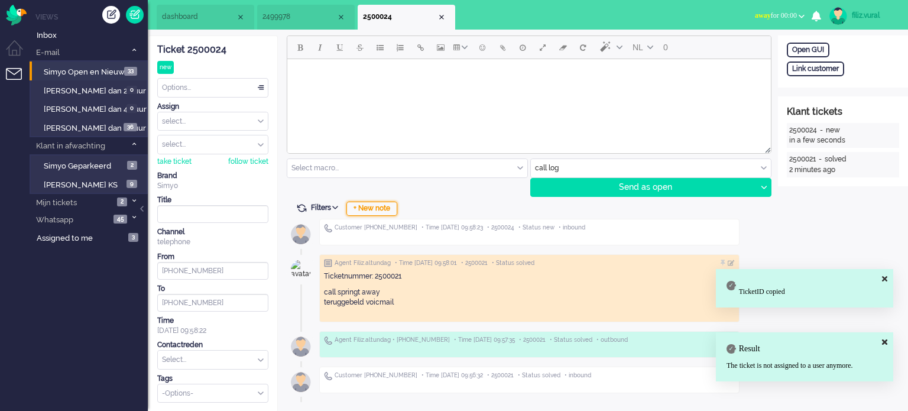
click at [368, 202] on div "+ New note" at bounding box center [371, 209] width 51 height 14
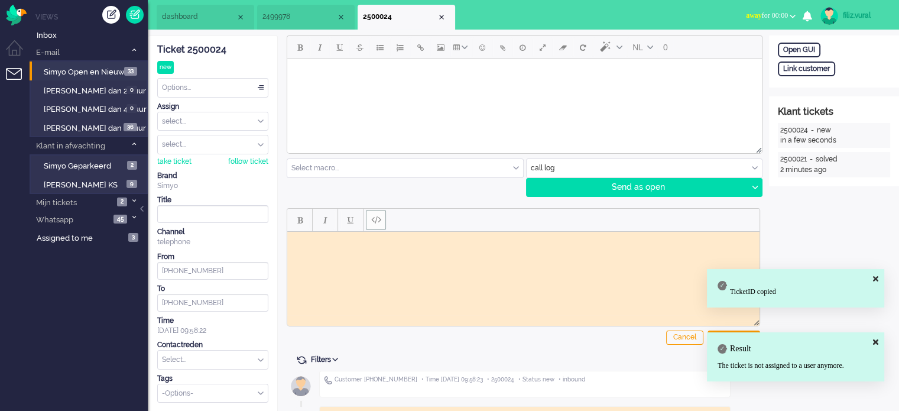
scroll to position [0, 0]
click at [381, 249] on html at bounding box center [523, 240] width 472 height 18
paste body "Rich Text Area. Press ALT-0 for help."
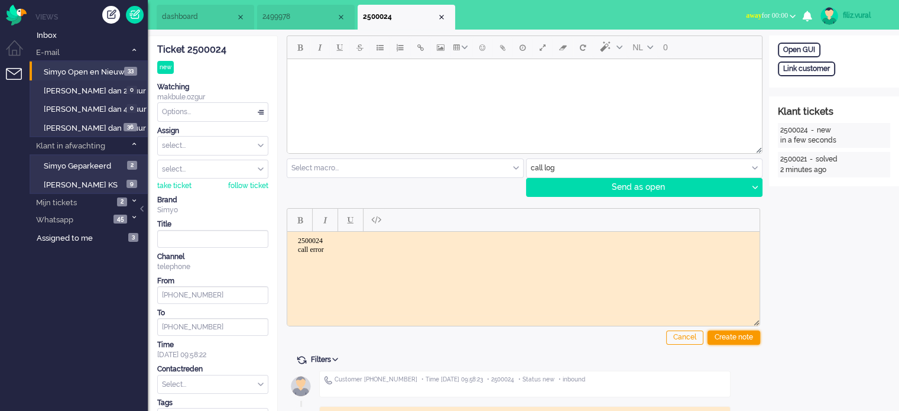
click at [724, 330] on div "Create note" at bounding box center [734, 337] width 53 height 14
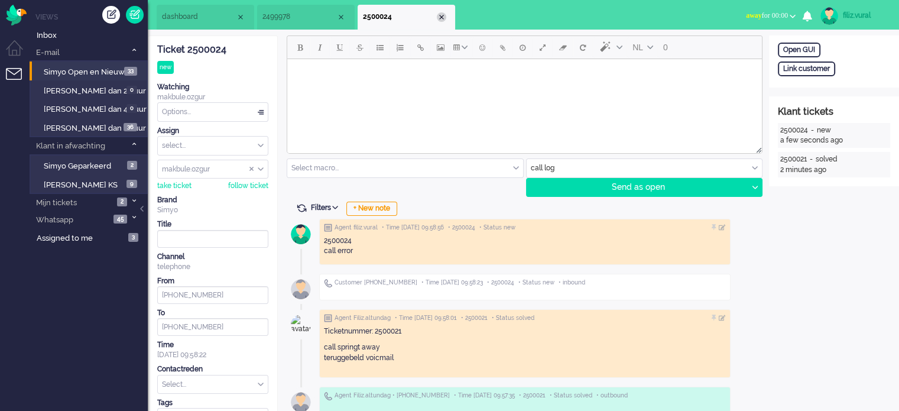
click at [443, 16] on div "Close tab" at bounding box center [441, 16] width 9 height 9
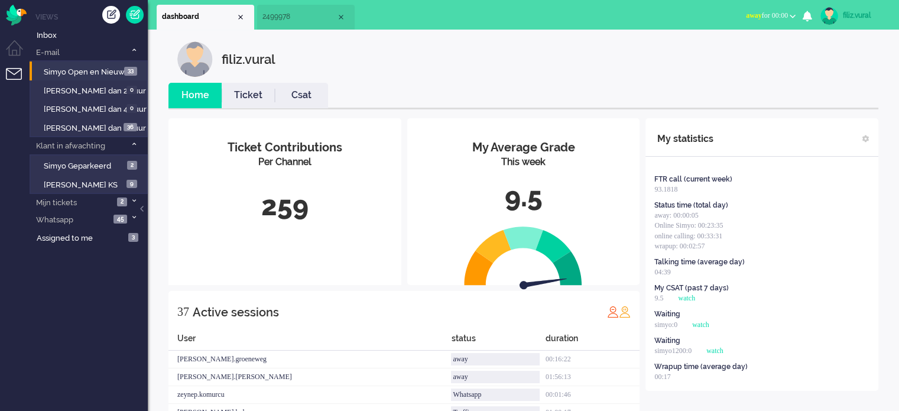
click at [319, 89] on link "Csat" at bounding box center [301, 96] width 53 height 14
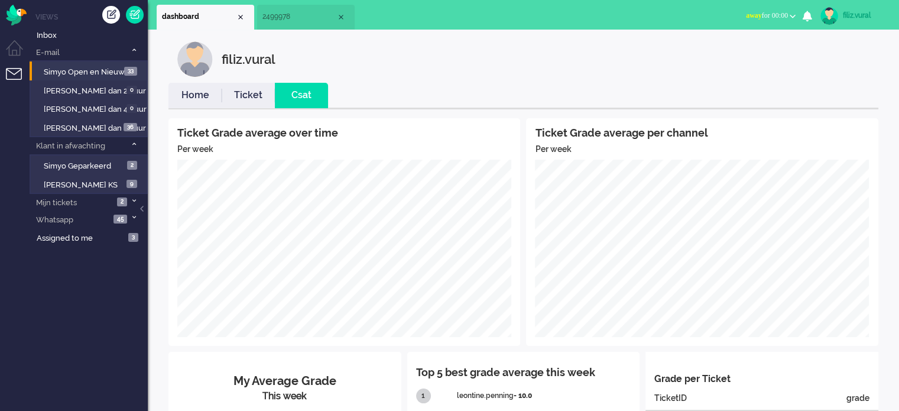
click at [198, 99] on link "Home" at bounding box center [194, 96] width 53 height 14
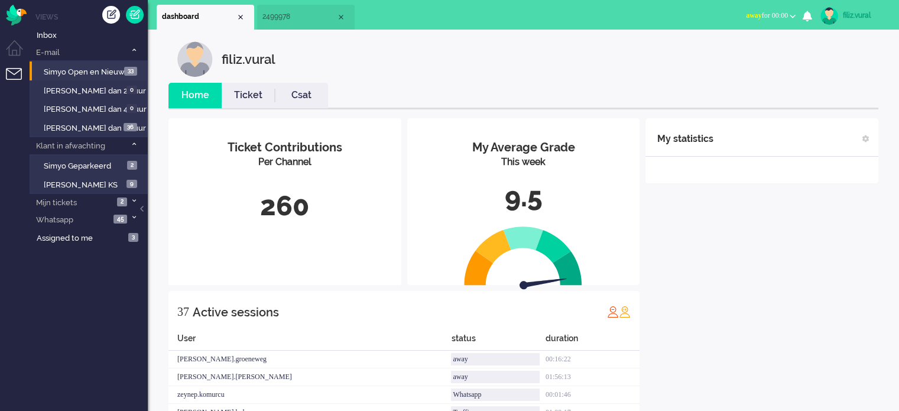
click at [750, 17] on span "away" at bounding box center [754, 15] width 16 height 8
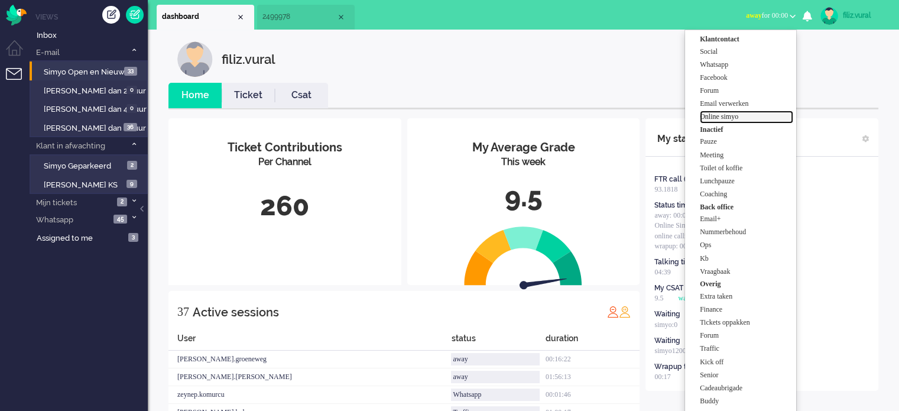
click at [737, 113] on label "Online simyo" at bounding box center [746, 117] width 93 height 10
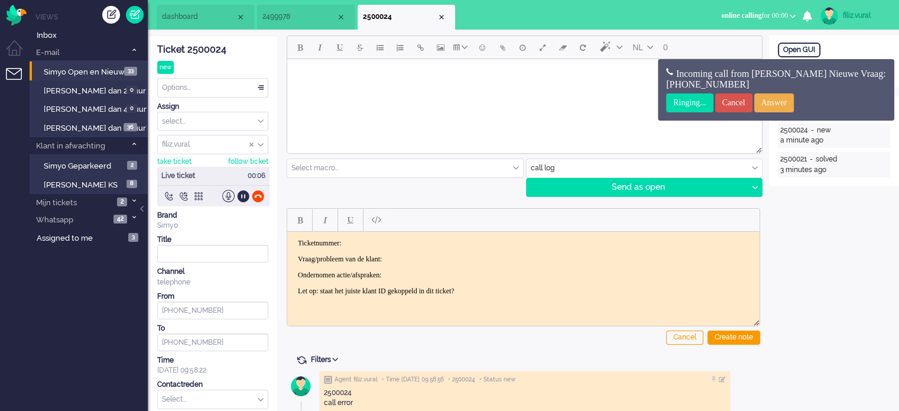
scroll to position [196, 0]
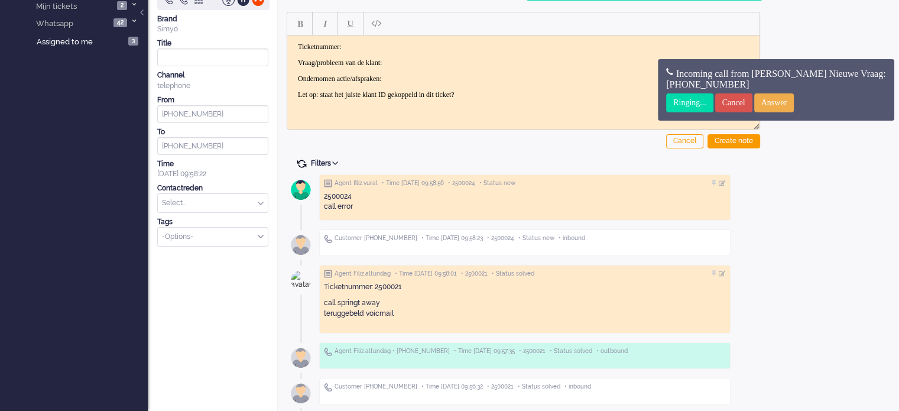
click at [301, 163] on span at bounding box center [301, 163] width 11 height 11
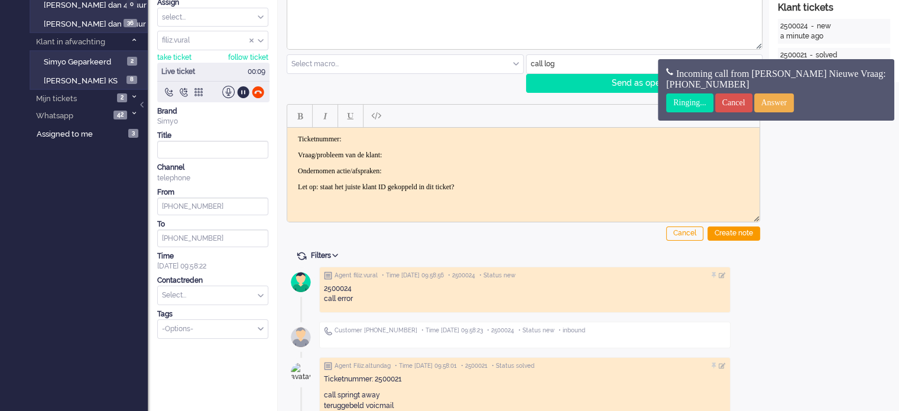
scroll to position [0, 0]
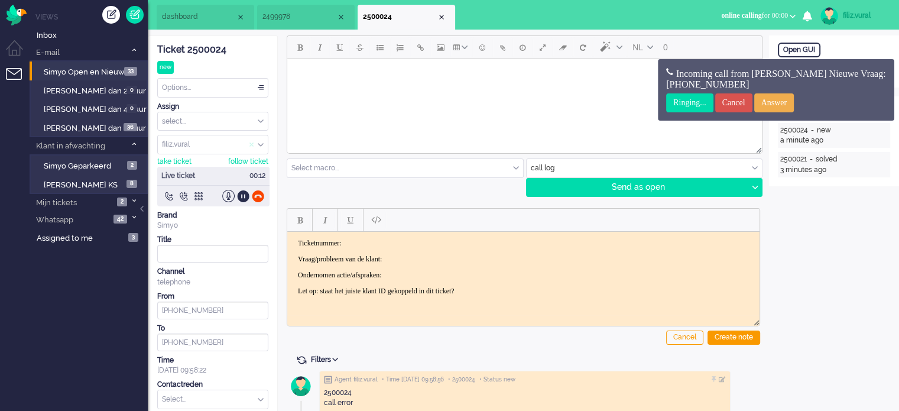
click at [252, 145] on span "Assign User" at bounding box center [251, 145] width 5 height 8
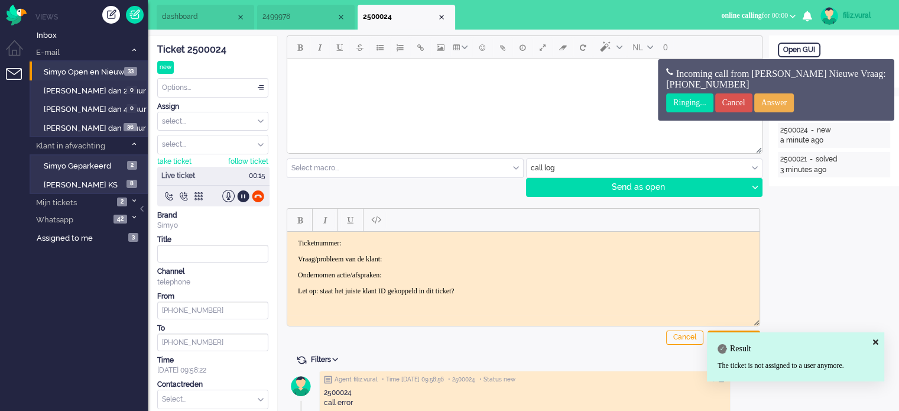
click at [212, 397] on input "text" at bounding box center [213, 399] width 110 height 18
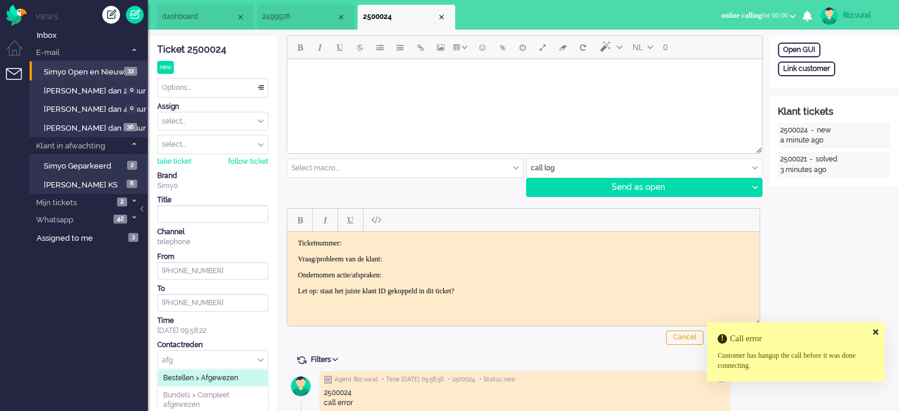
type input "afg"
click at [875, 329] on icon at bounding box center [875, 332] width 5 height 8
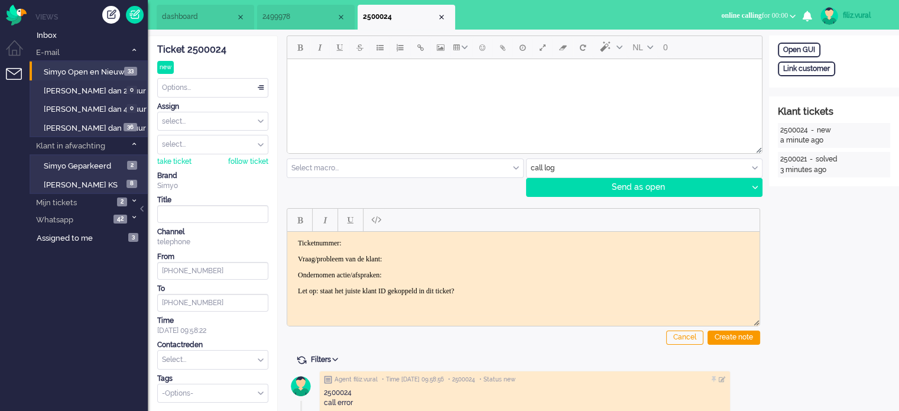
click at [241, 82] on div "Options..." at bounding box center [213, 88] width 110 height 18
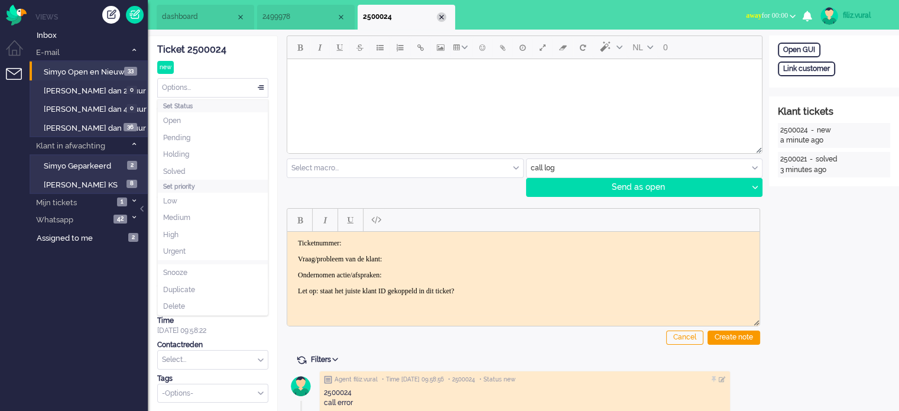
click at [440, 17] on div "Close tab" at bounding box center [441, 16] width 9 height 9
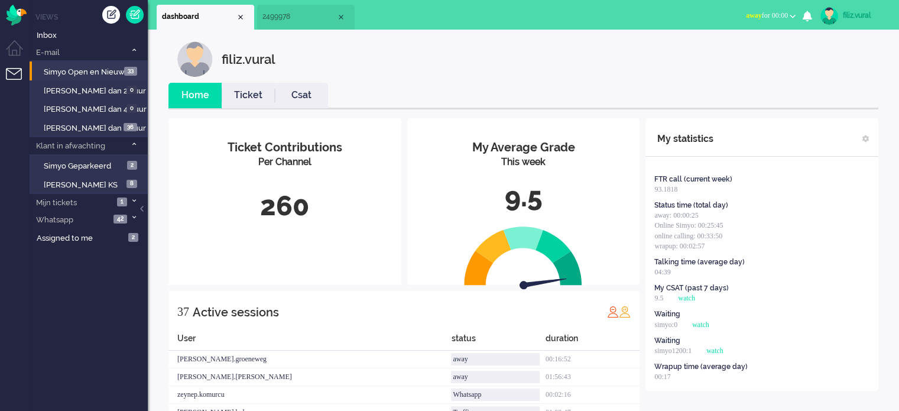
click at [291, 21] on span "2499978" at bounding box center [299, 17] width 74 height 10
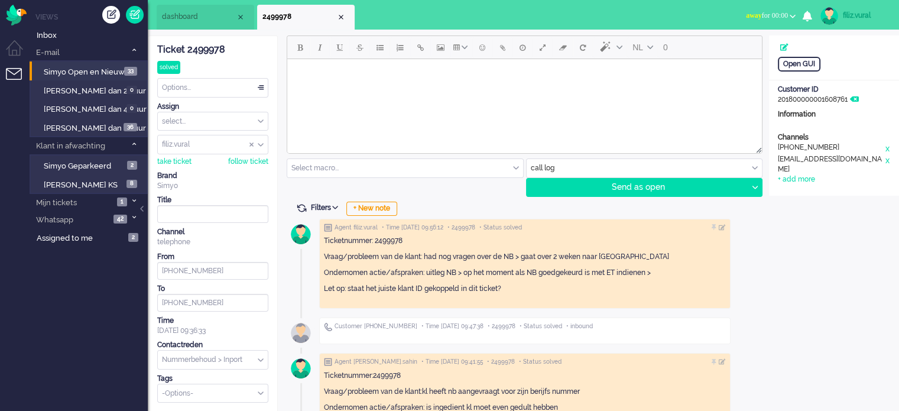
click at [195, 89] on div "Options..." at bounding box center [213, 88] width 110 height 18
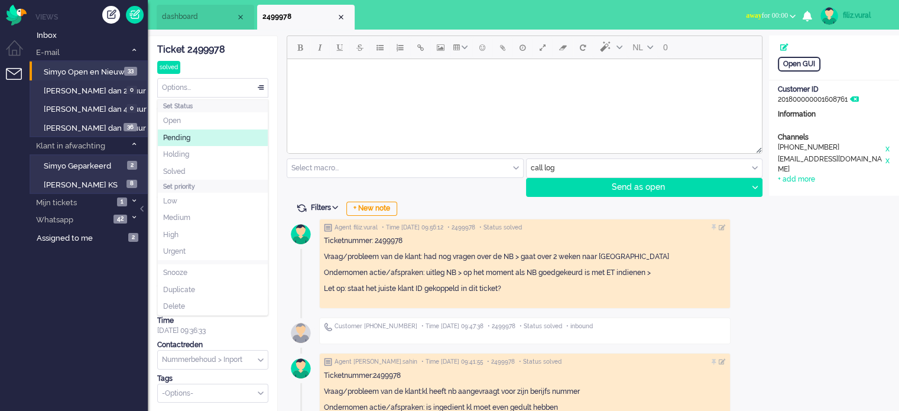
click at [193, 136] on li "Pending" at bounding box center [213, 137] width 110 height 17
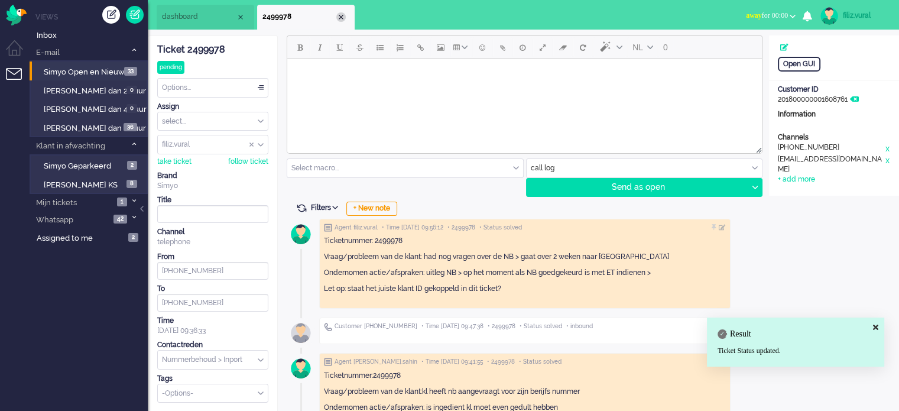
click at [342, 17] on div "Close tab" at bounding box center [340, 16] width 9 height 9
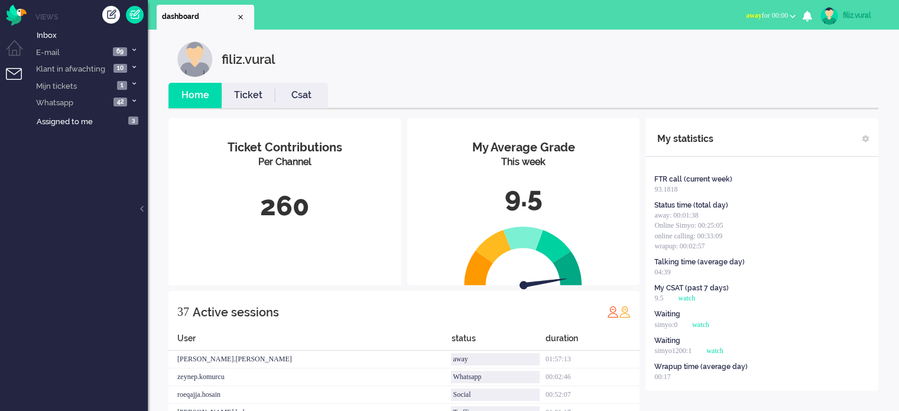
click at [787, 18] on button "away for 00:00" at bounding box center [771, 15] width 64 height 17
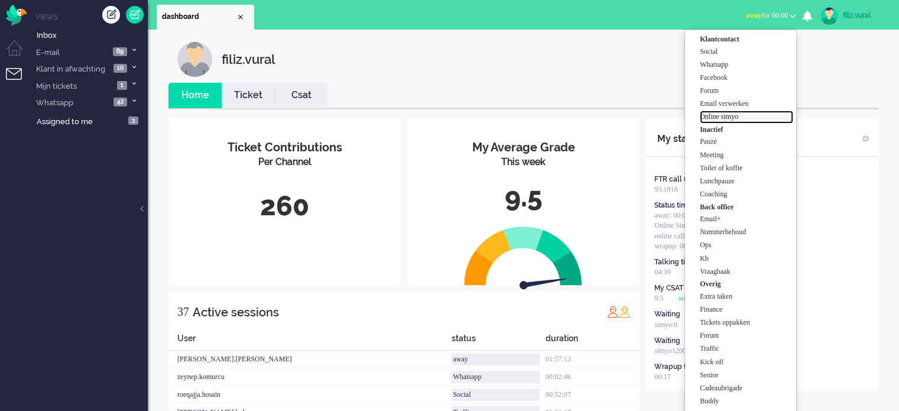
click at [754, 118] on label "Online simyo" at bounding box center [746, 117] width 93 height 10
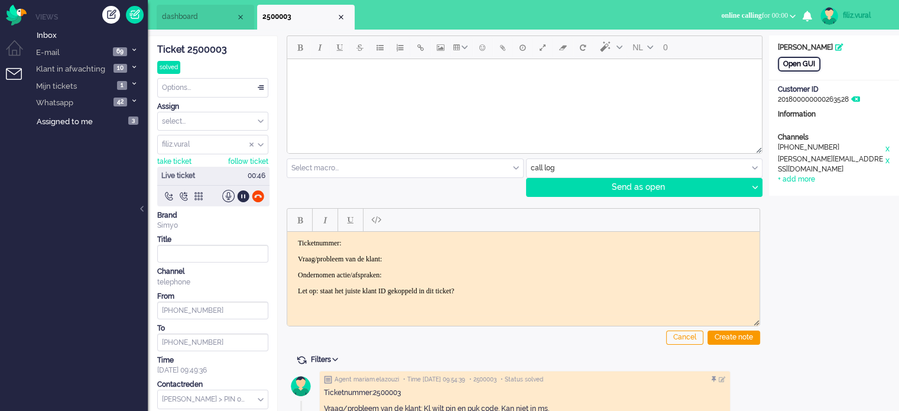
click at [798, 67] on div "Open GUI" at bounding box center [799, 64] width 43 height 15
click at [202, 49] on div "Ticket 2500003" at bounding box center [212, 50] width 111 height 14
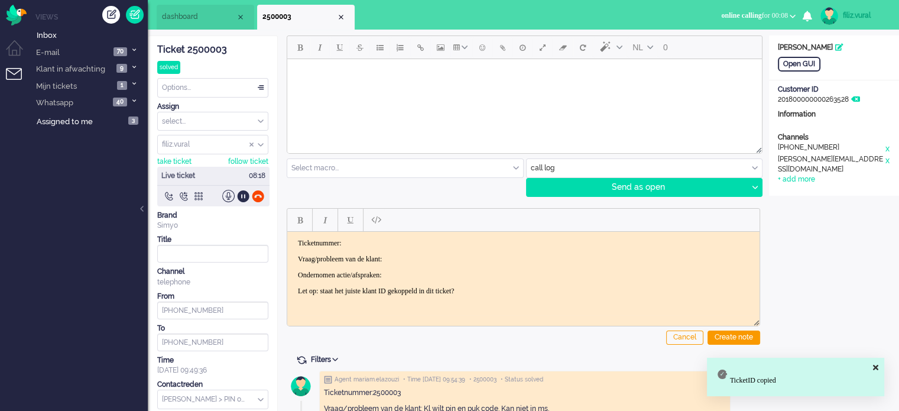
click at [390, 236] on html "Ticketnummer: Vraag/probleem van de klant: Ondernomen actie/afspraken: Let op: …" at bounding box center [523, 266] width 472 height 71
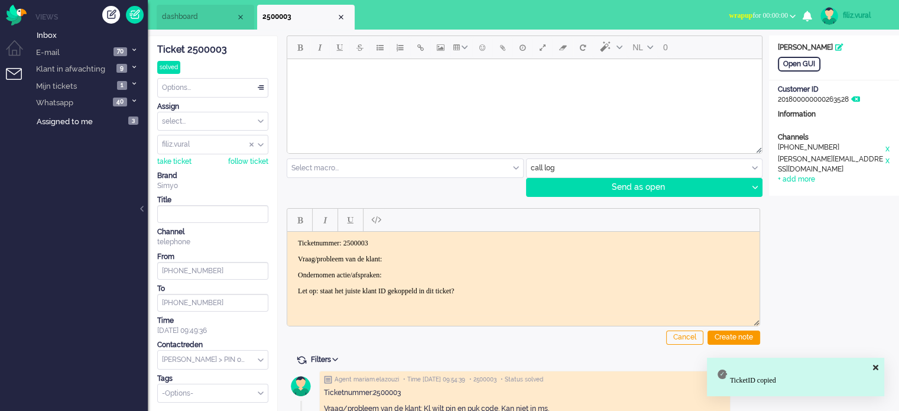
click at [417, 246] on body "Ticketnummer: 2500003 Vraag/probleem van de klant: Ondernomen actie/afspraken: …" at bounding box center [523, 266] width 463 height 57
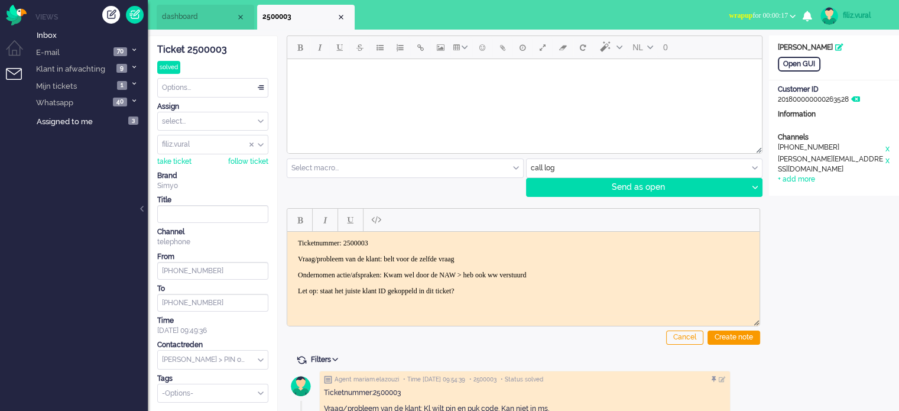
scroll to position [118, 0]
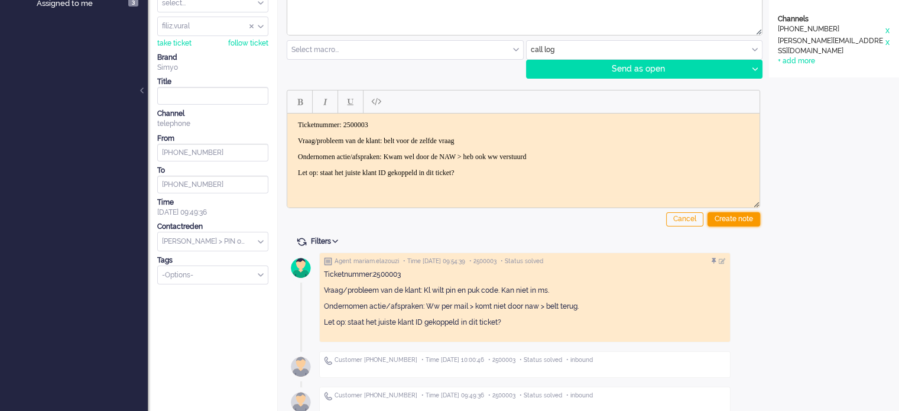
click at [740, 219] on div "Create note" at bounding box center [734, 219] width 53 height 14
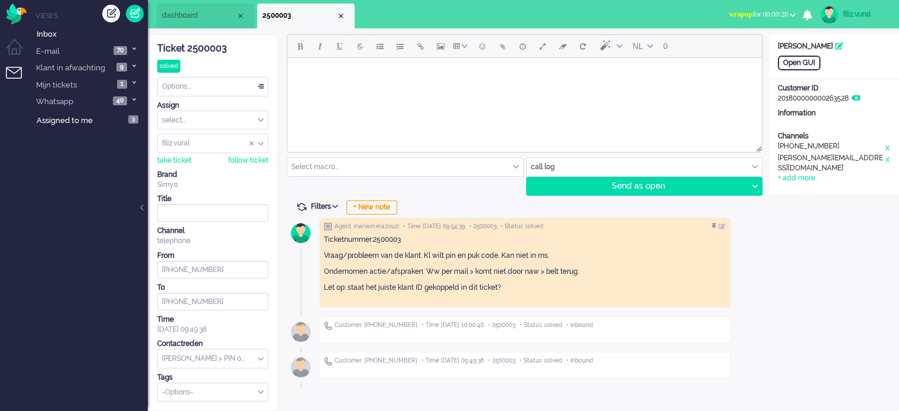
scroll to position [0, 0]
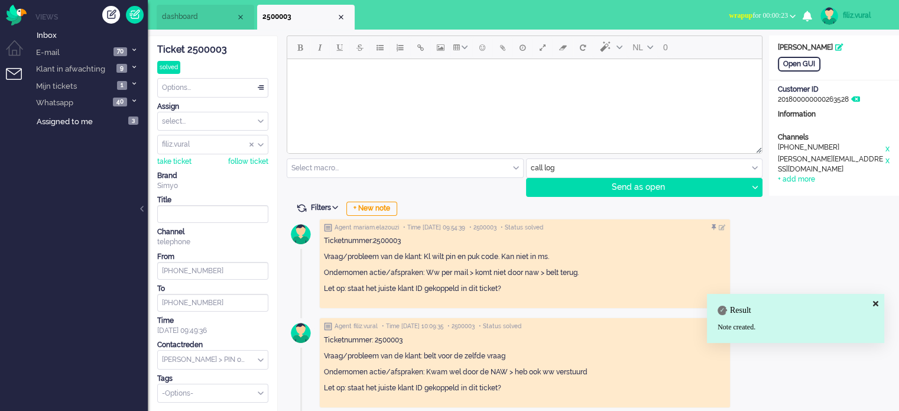
click at [215, 86] on div "Options..." at bounding box center [213, 88] width 110 height 18
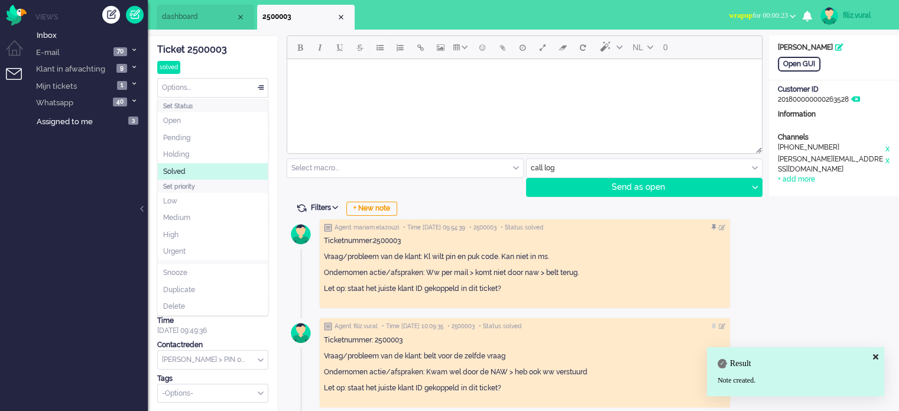
click at [194, 176] on li "Solved" at bounding box center [213, 171] width 110 height 17
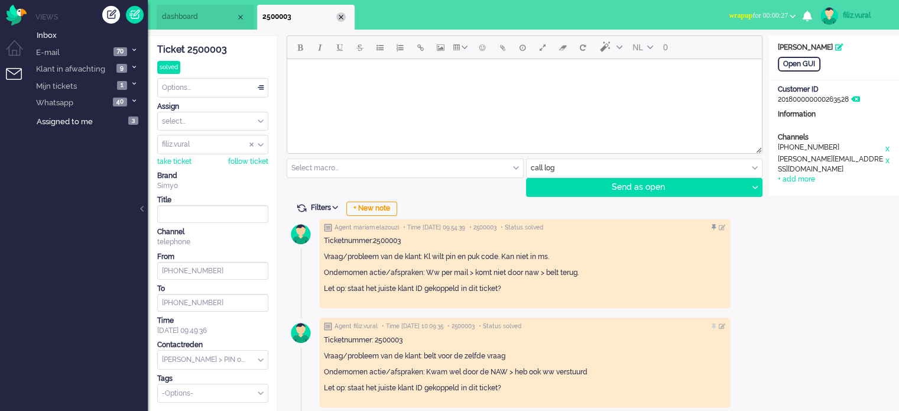
click at [340, 14] on div "Close tab" at bounding box center [340, 16] width 9 height 9
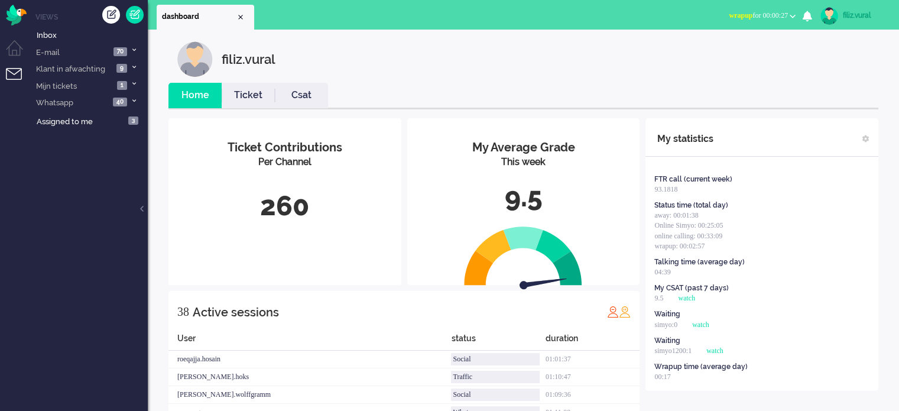
click at [752, 11] on span "wrapup for 00:00:27" at bounding box center [758, 15] width 59 height 8
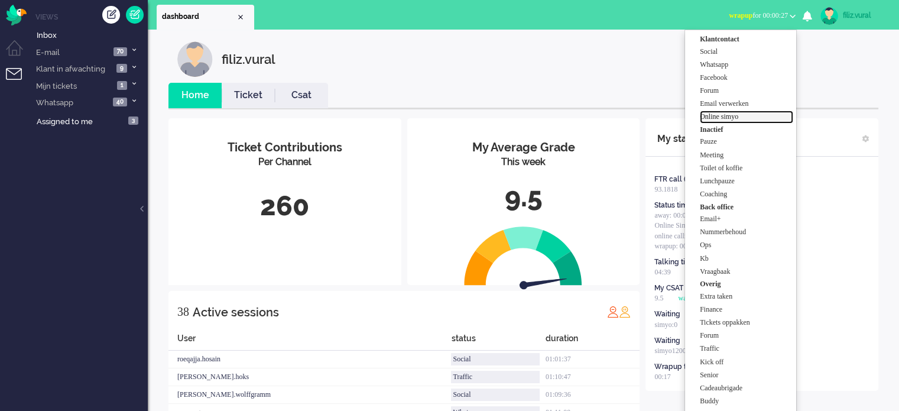
click at [743, 120] on label "Online simyo" at bounding box center [746, 117] width 93 height 10
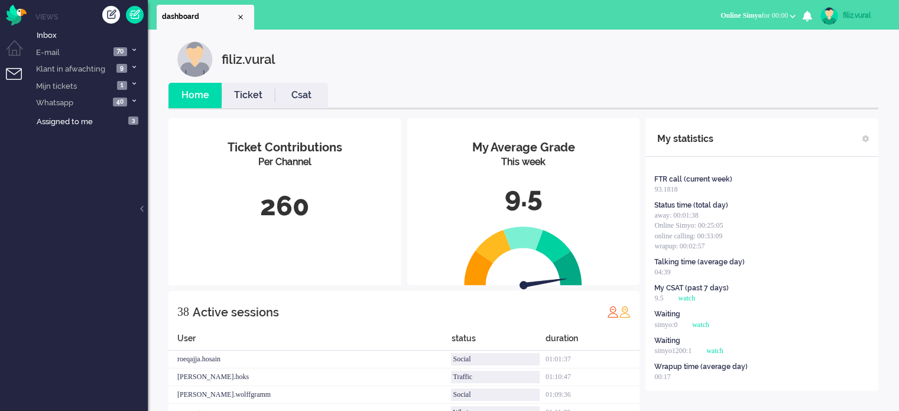
click at [301, 94] on link "Csat" at bounding box center [301, 96] width 53 height 14
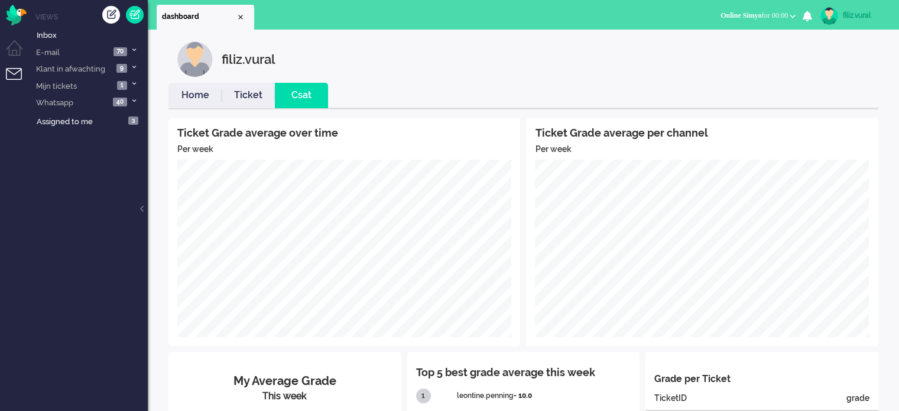
click at [205, 96] on link "Home" at bounding box center [194, 96] width 53 height 14
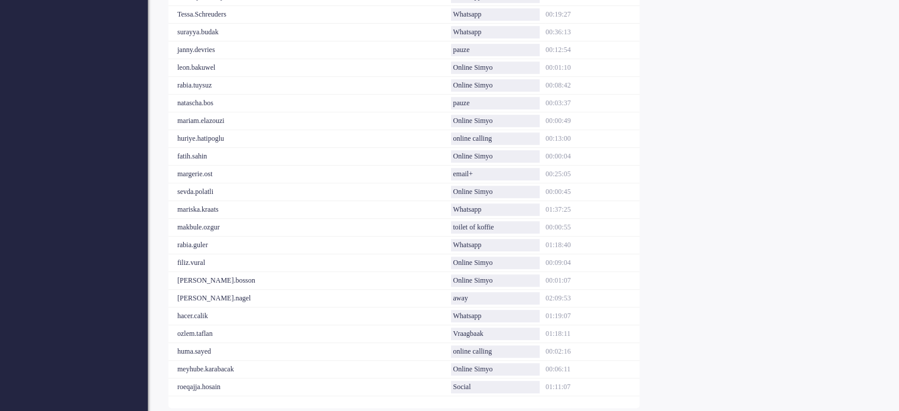
scroll to position [645, 0]
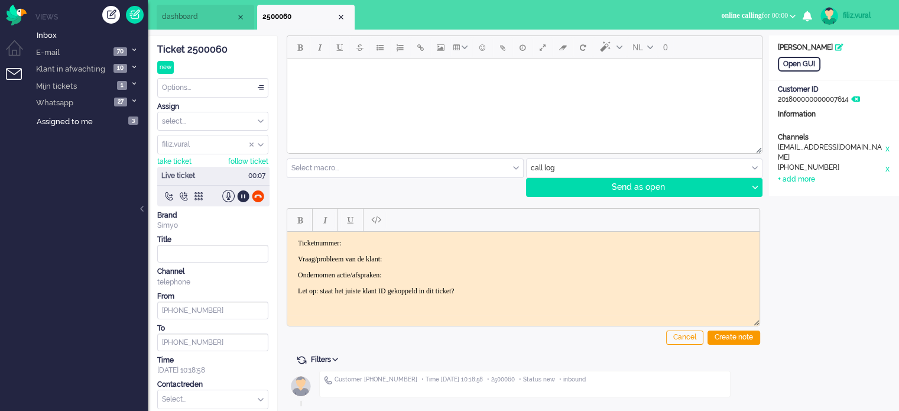
click at [216, 47] on div "Ticket 2500060" at bounding box center [212, 50] width 111 height 14
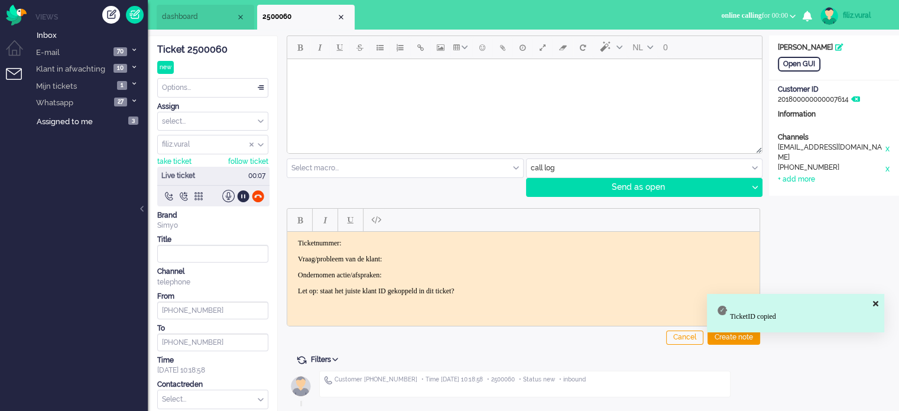
click at [427, 237] on html "Ticketnummer: Vraag/probleem van de klant: Ondernomen actie/afspraken: Let op: …" at bounding box center [523, 266] width 472 height 71
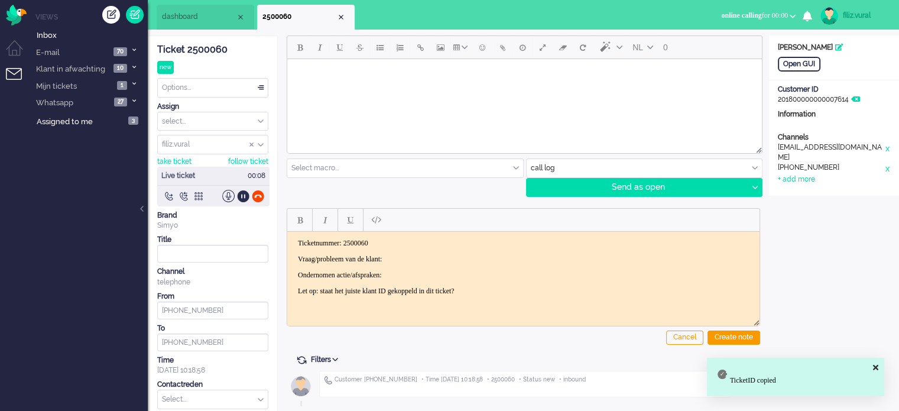
click at [459, 249] on body "Ticketnummer: 2500060 Vraag/probleem van de klant: Ondernomen actie/afspraken: …" at bounding box center [523, 266] width 463 height 57
click at [802, 60] on div "Open GUI" at bounding box center [799, 64] width 43 height 15
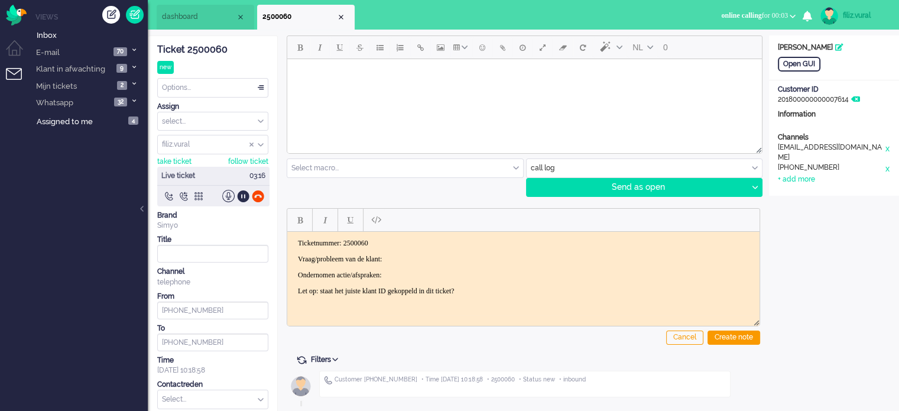
click at [440, 249] on body "Ticketnummer: 2500060 Vraag/probleem van de klant: Ondernomen actie/afspraken: …" at bounding box center [523, 266] width 463 height 57
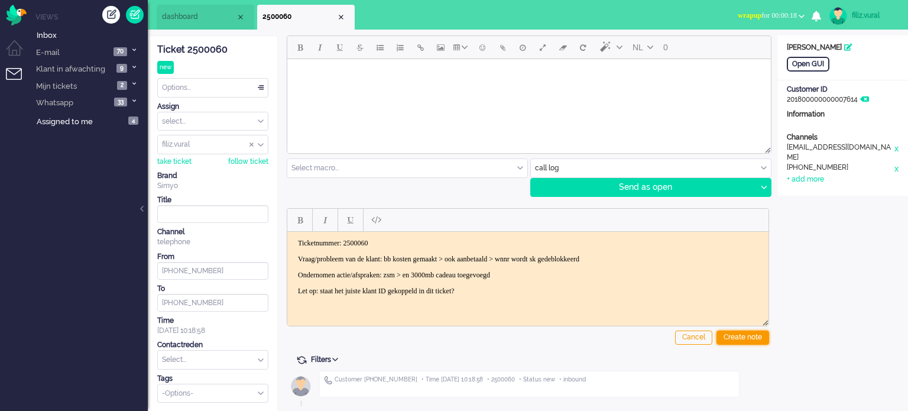
click at [747, 339] on div "Create note" at bounding box center [742, 337] width 53 height 14
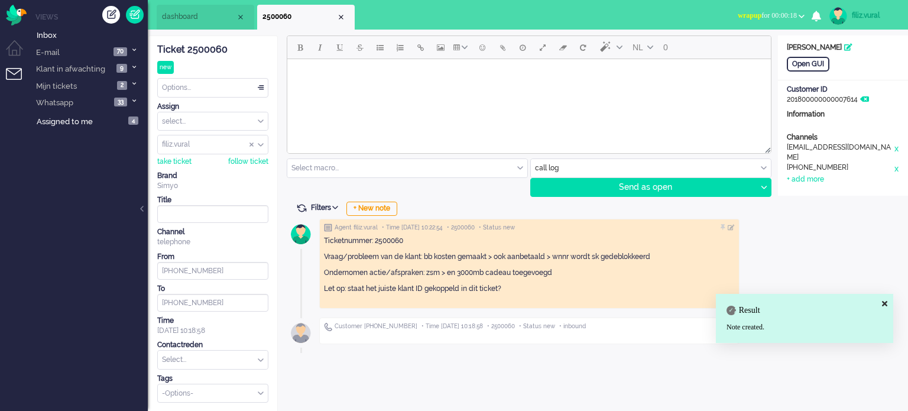
click at [226, 358] on input "text" at bounding box center [213, 360] width 110 height 18
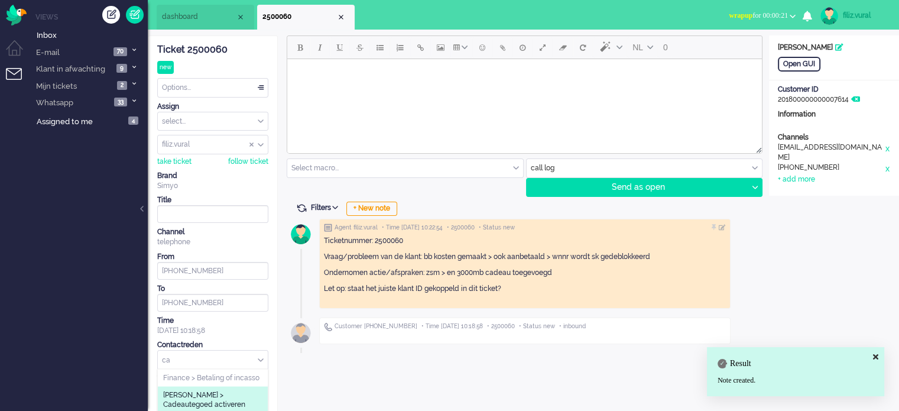
type input "c"
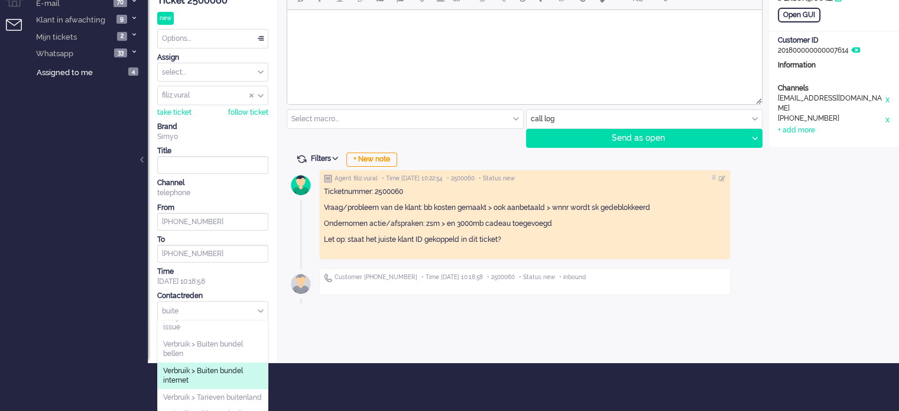
scroll to position [118, 0]
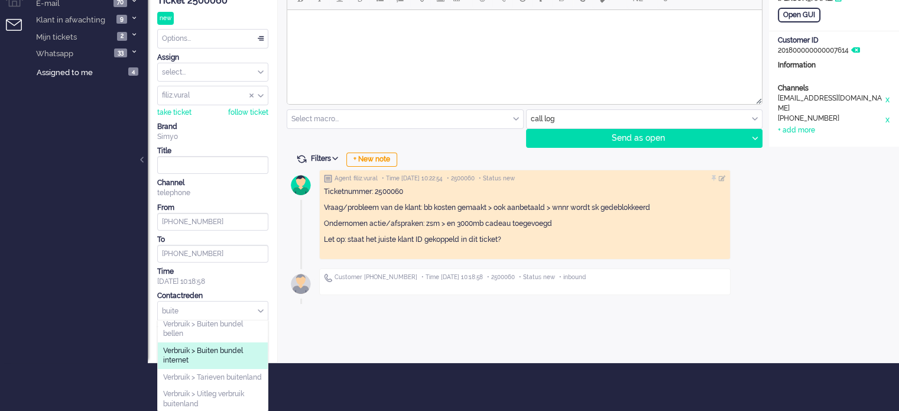
type input "buite"
click at [246, 362] on span "Verbruik > Buiten bundel internet" at bounding box center [212, 356] width 99 height 20
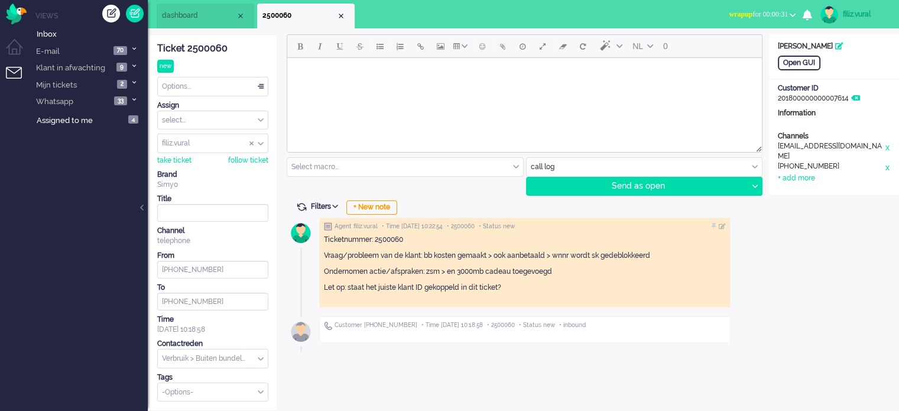
scroll to position [0, 0]
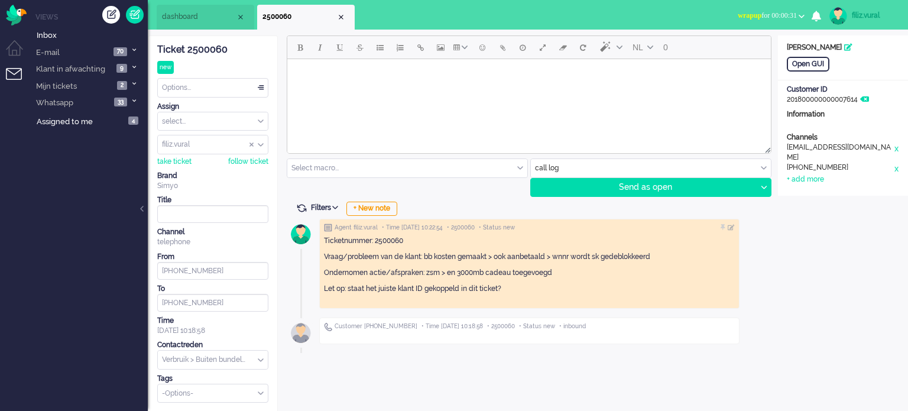
click at [205, 98] on div "Ticket 2500060 new Watching Options... Set Status Open Pending Holding Solved S…" at bounding box center [212, 219] width 111 height 366
click at [205, 94] on div "Options..." at bounding box center [213, 88] width 110 height 18
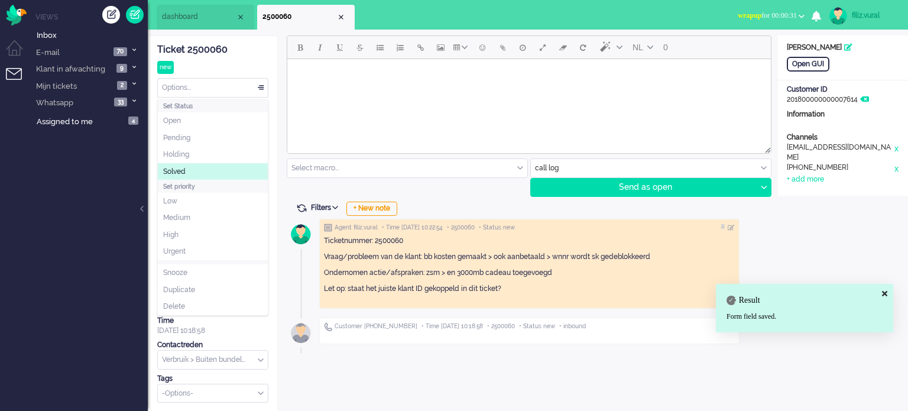
click at [196, 166] on li "Solved" at bounding box center [213, 171] width 110 height 17
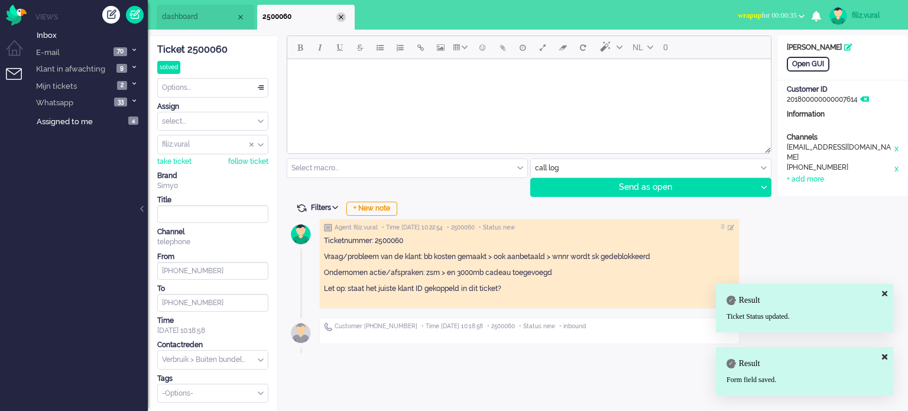
click at [339, 18] on div "Close tab" at bounding box center [340, 16] width 9 height 9
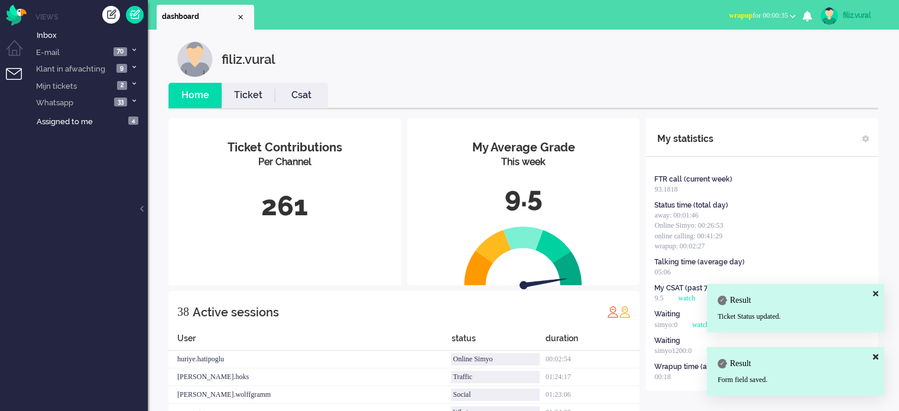
click at [742, 11] on span "wrapup for 00:00:35" at bounding box center [758, 15] width 59 height 8
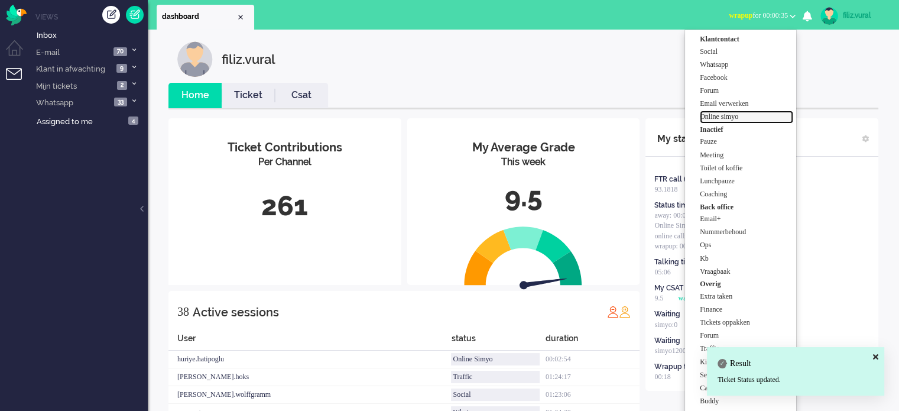
click at [726, 114] on label "Online simyo" at bounding box center [746, 117] width 93 height 10
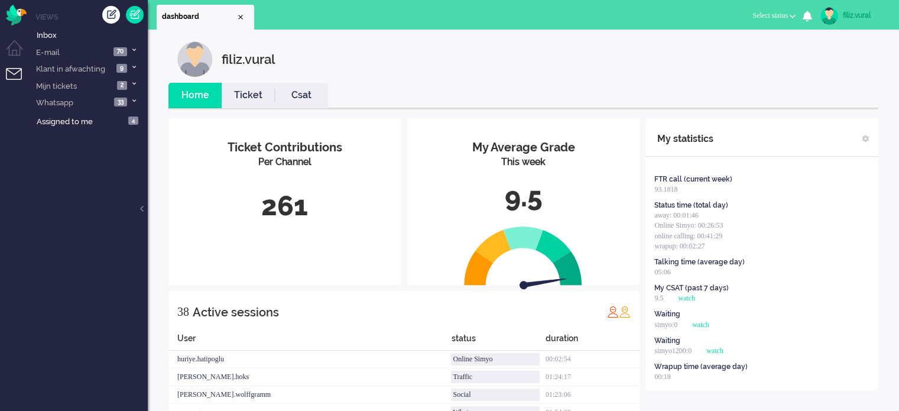
click at [328, 99] on ul "Home Ticket Csat" at bounding box center [523, 96] width 710 height 27
click at [297, 93] on link "Csat" at bounding box center [301, 96] width 53 height 14
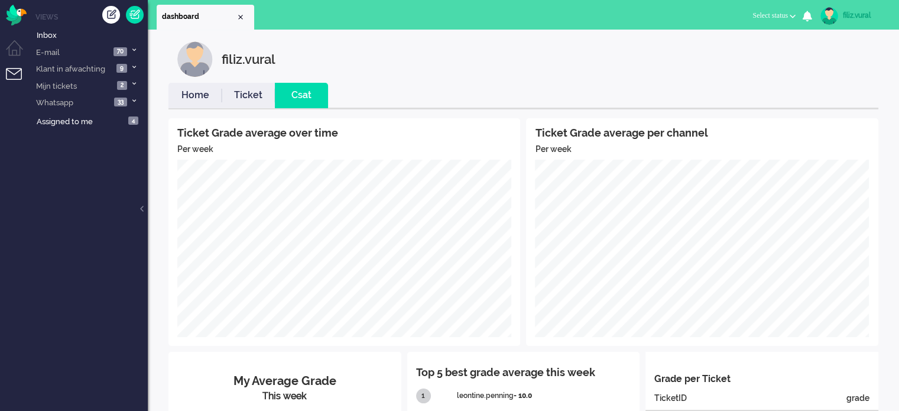
click at [194, 93] on link "Home" at bounding box center [194, 96] width 53 height 14
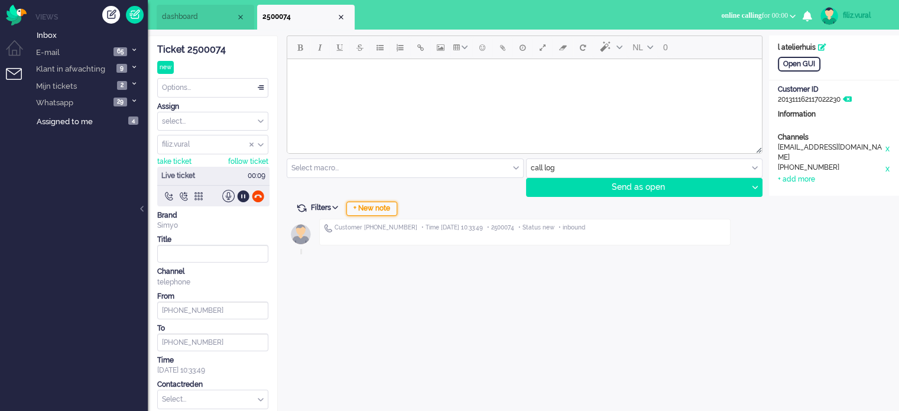
click at [360, 202] on div "+ New note" at bounding box center [371, 209] width 51 height 14
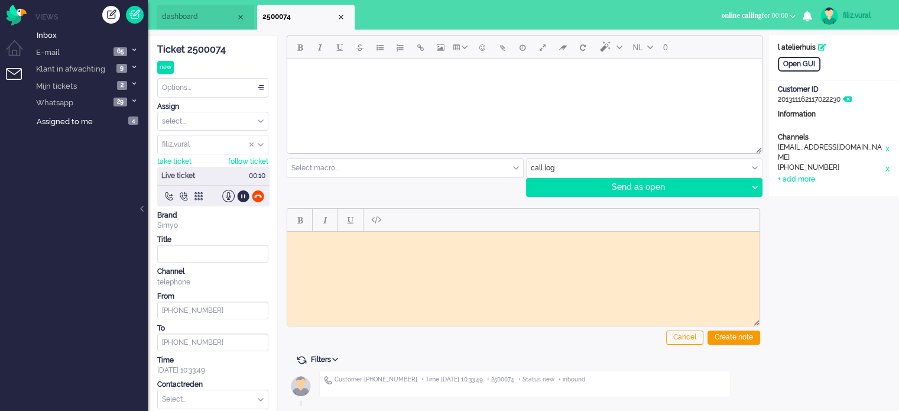
click at [187, 42] on div "Ticket 2500074 new Watching Options... Set Status Open Pending Holding Solved S…" at bounding box center [212, 239] width 111 height 407
click at [192, 48] on div "Ticket 2500074" at bounding box center [212, 50] width 111 height 14
click at [335, 239] on body "Rich Text Area. Press ALT-0 for help." at bounding box center [523, 240] width 463 height 9
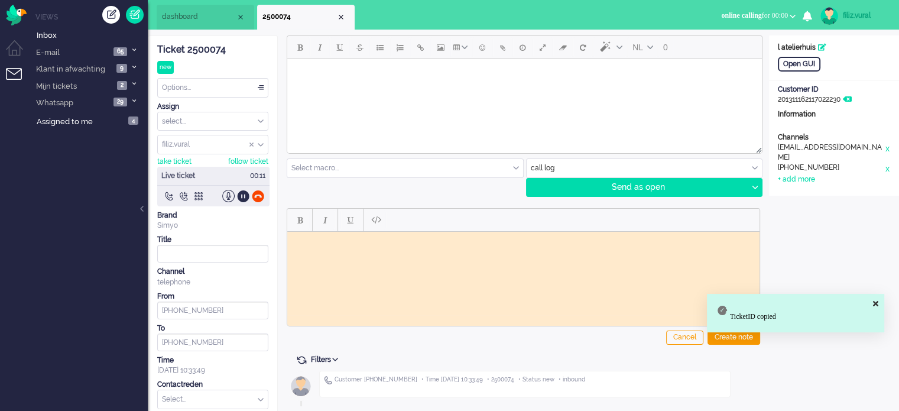
paste body "Rich Text Area. Press ALT-0 for help."
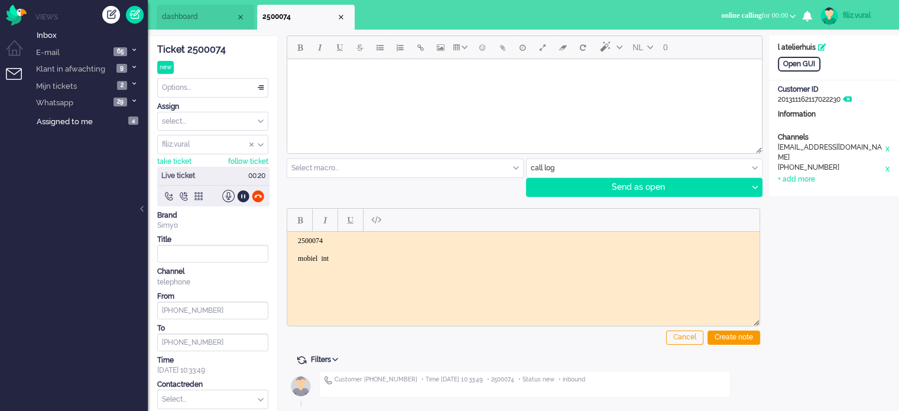
click at [323, 259] on body "2500074 mobiel int" at bounding box center [523, 249] width 463 height 27
click at [796, 62] on div "Open GUI" at bounding box center [799, 64] width 43 height 15
click at [783, 60] on div "Open GUI" at bounding box center [799, 64] width 43 height 15
click at [343, 255] on body "2500074 mobiel int" at bounding box center [523, 249] width 463 height 27
click at [293, 258] on body "2500074 mobiel int" at bounding box center [523, 249] width 463 height 27
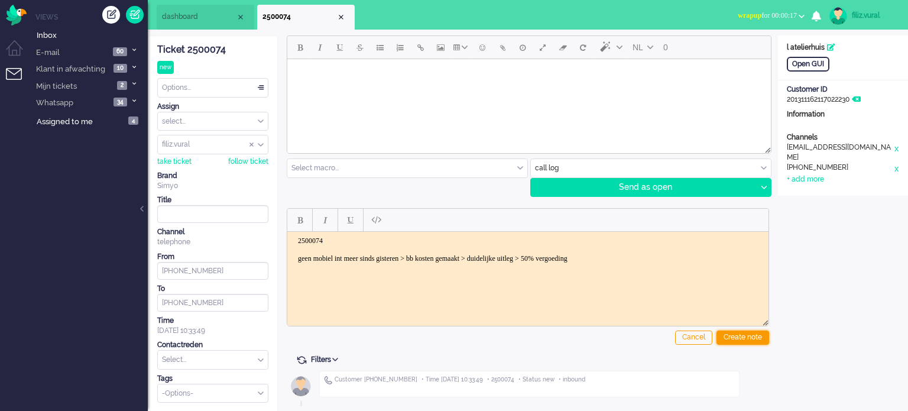
click at [755, 335] on div "Create note" at bounding box center [742, 337] width 53 height 14
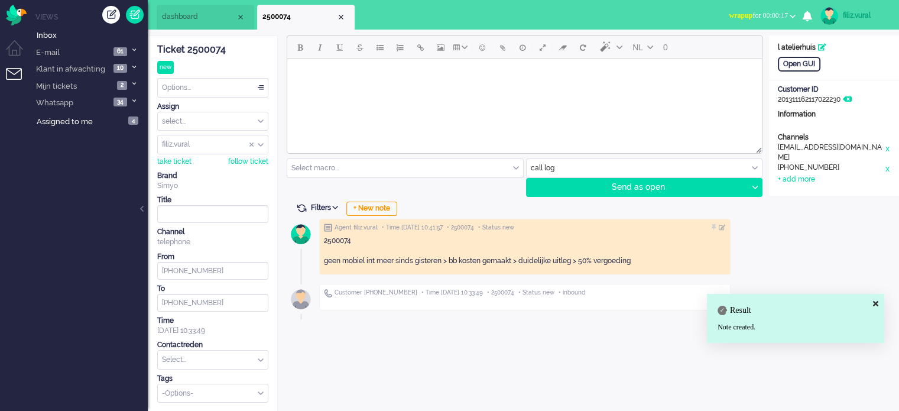
click at [248, 355] on input "text" at bounding box center [213, 360] width 110 height 18
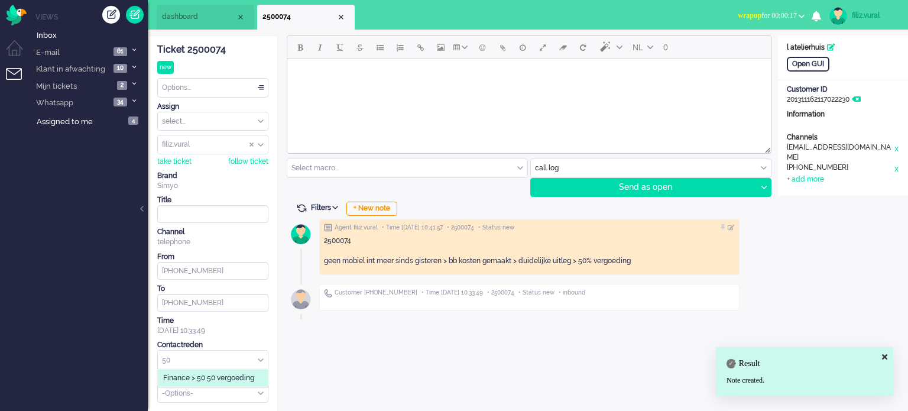
type input "50"
click at [242, 370] on li "Finance > 50 50 vergoeding" at bounding box center [213, 377] width 110 height 17
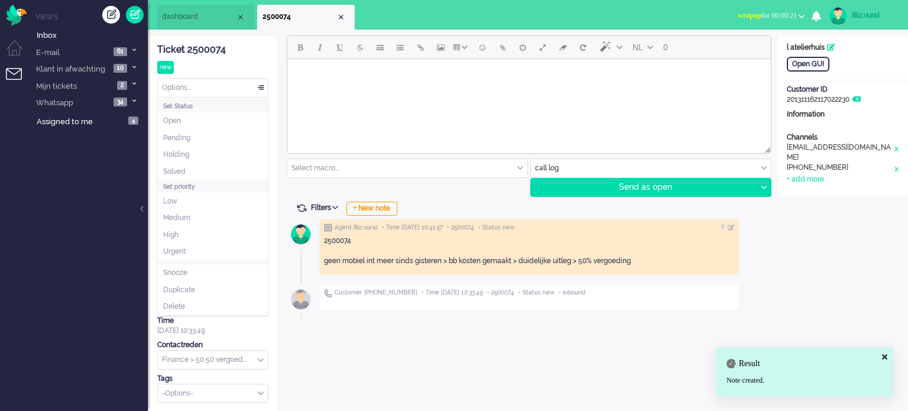
click at [209, 89] on div "Options..." at bounding box center [213, 88] width 110 height 18
click at [180, 167] on span "Solved" at bounding box center [174, 172] width 22 height 10
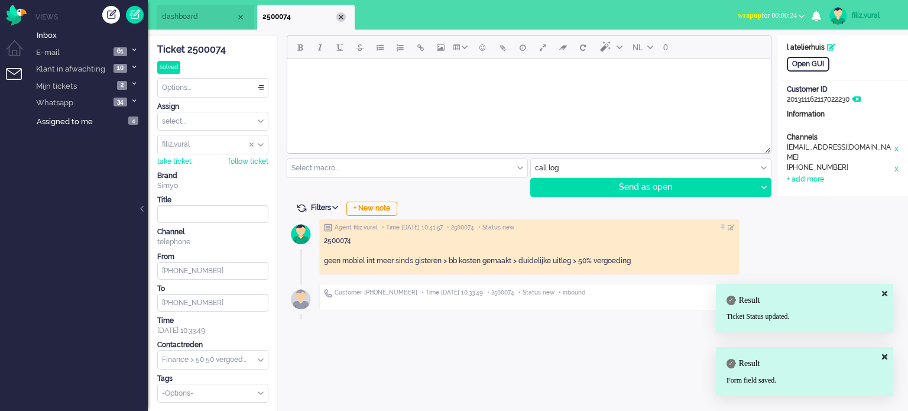
click at [340, 18] on div "Close tab" at bounding box center [340, 16] width 9 height 9
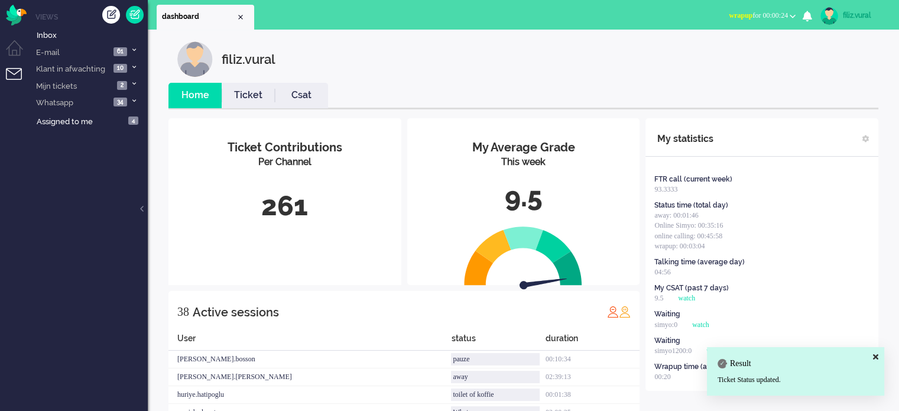
click at [729, 19] on span "wrapup" at bounding box center [741, 15] width 24 height 8
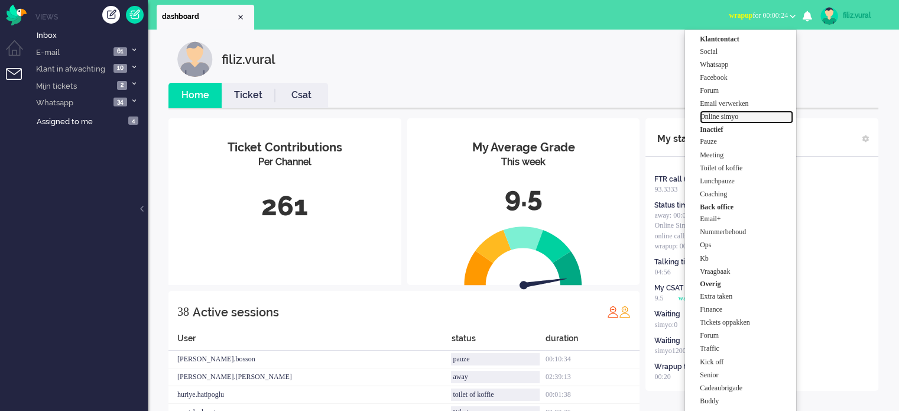
click at [716, 116] on label "Online simyo" at bounding box center [746, 117] width 93 height 10
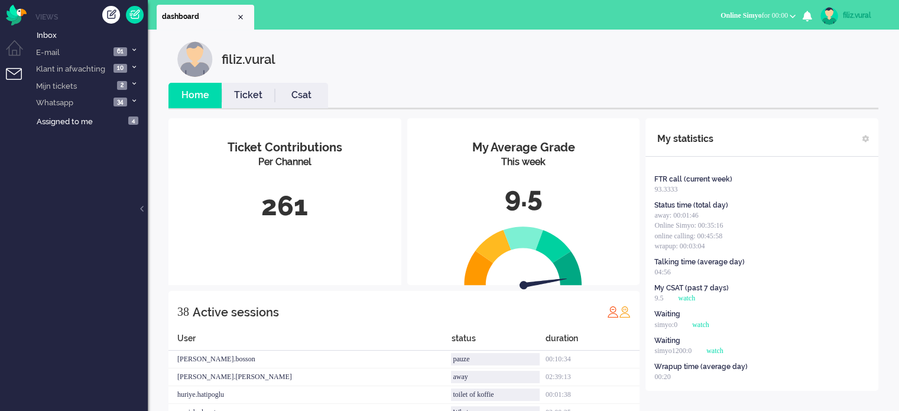
click at [261, 99] on link "Ticket" at bounding box center [248, 96] width 53 height 14
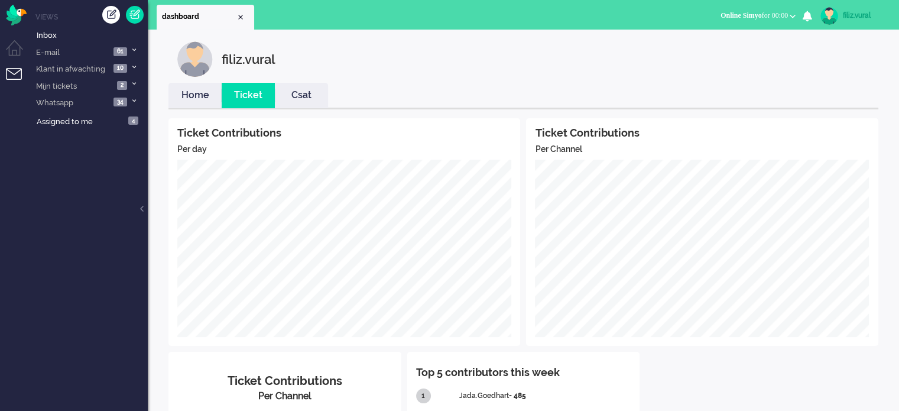
click at [199, 96] on link "Home" at bounding box center [194, 96] width 53 height 14
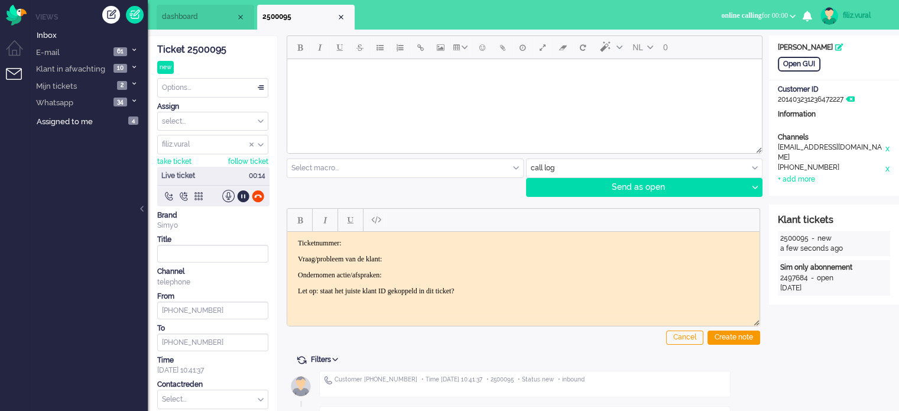
click at [216, 46] on div "Ticket 2500095" at bounding box center [212, 50] width 111 height 14
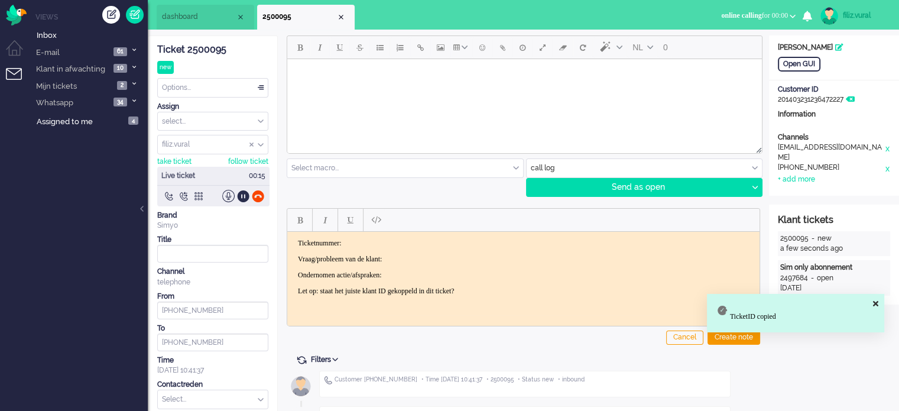
click at [431, 241] on p "Ticketnummer:" at bounding box center [523, 242] width 451 height 9
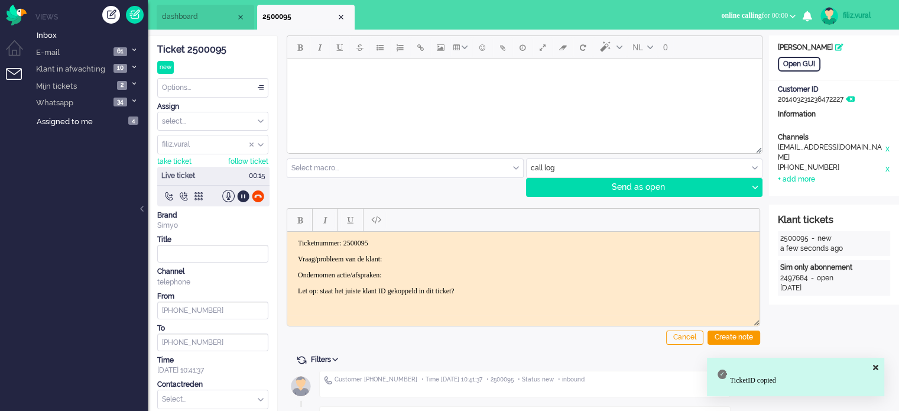
click at [436, 250] on body "Ticketnummer: 2500095 Vraag/probleem van de klant: Ondernomen actie/afspraken: …" at bounding box center [523, 266] width 463 height 57
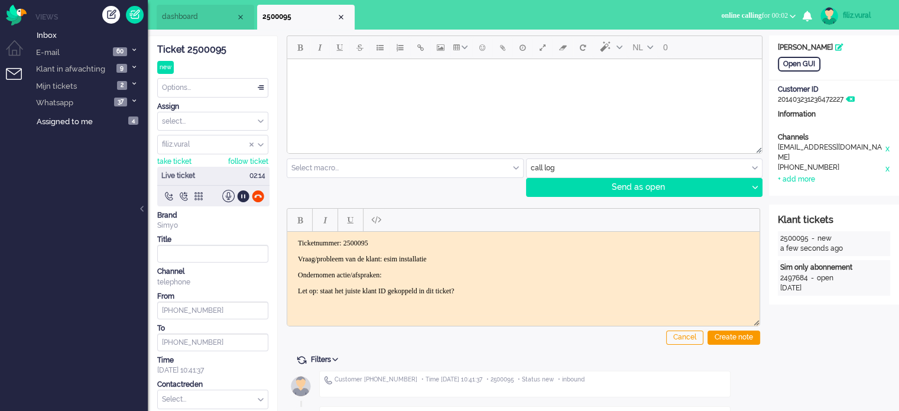
click at [480, 266] on body "Ticketnummer: 2500095 Vraag/probleem van de klant: esim installatie Ondernomen …" at bounding box center [523, 266] width 463 height 57
click at [558, 165] on input "text" at bounding box center [645, 168] width 236 height 18
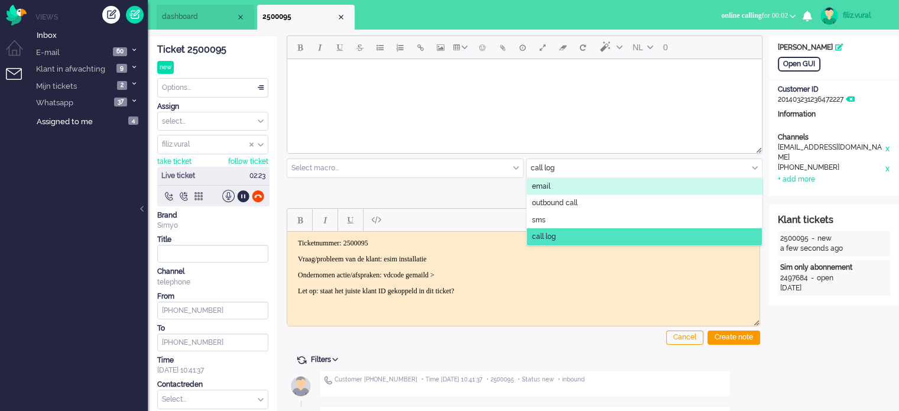
click at [557, 188] on li "email" at bounding box center [645, 186] width 236 height 17
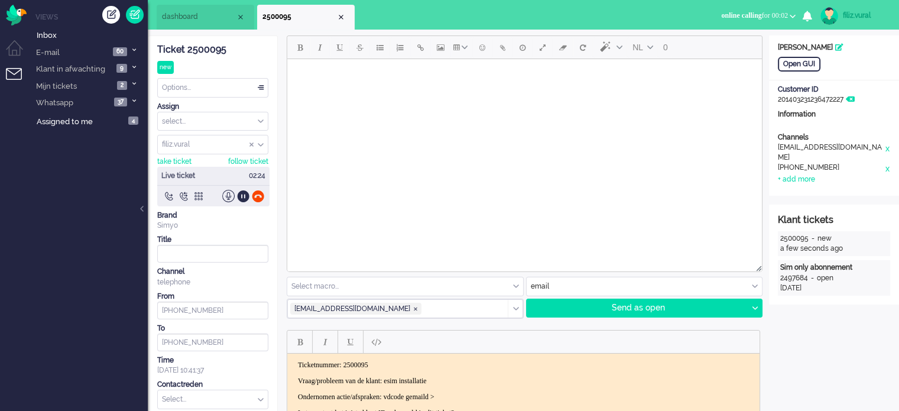
click at [384, 288] on input "text" at bounding box center [405, 286] width 236 height 18
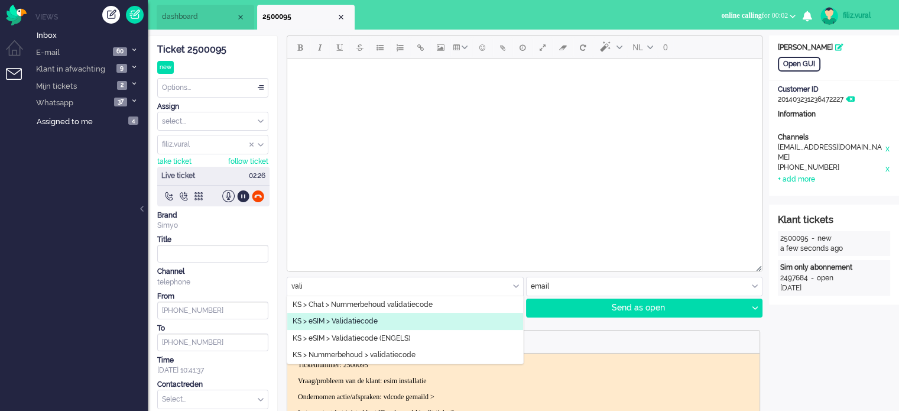
type input "vali"
click at [376, 323] on span "KS > eSIM > Validatiecode" at bounding box center [335, 321] width 85 height 10
type input "Validatiecode eSim bestelling"
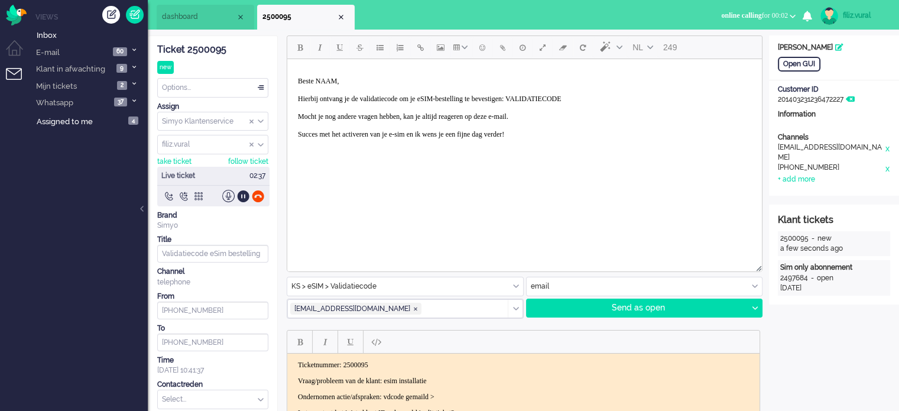
paste body "Rich Text Area. Press ALT-0 for help."
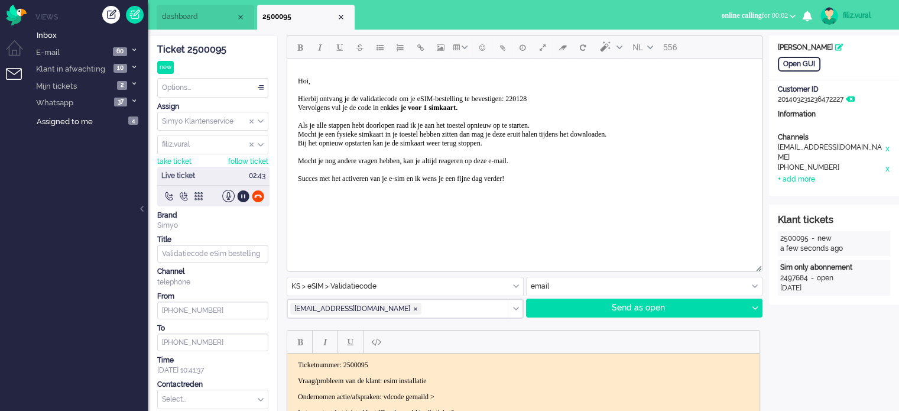
click at [573, 102] on p "Hoi, Hierbij ontvang je de validatiecode om je eSIM-bestelling te bevestigen: 2…" at bounding box center [524, 130] width 453 height 106
click at [573, 100] on span "Hoi, Hierbij ontvang je de validatiecode om je eSIM-bestelling te bevestigen: 2…" at bounding box center [452, 130] width 309 height 106
click at [754, 308] on icon at bounding box center [755, 308] width 6 height 4
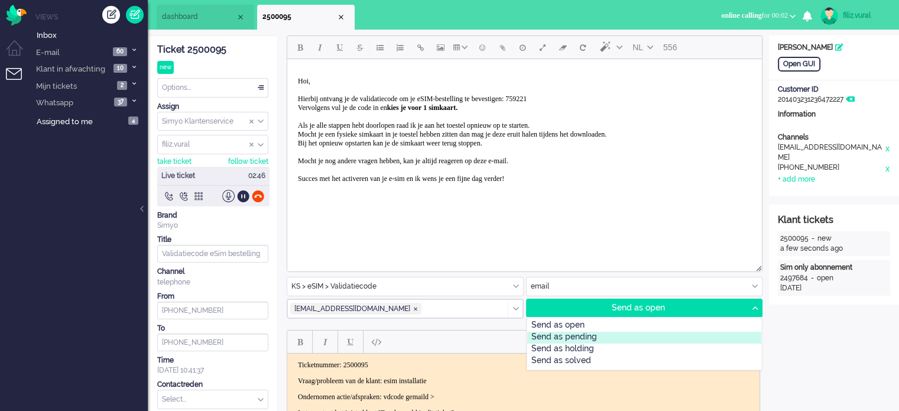
click at [603, 336] on div "Send as pending" at bounding box center [644, 338] width 235 height 12
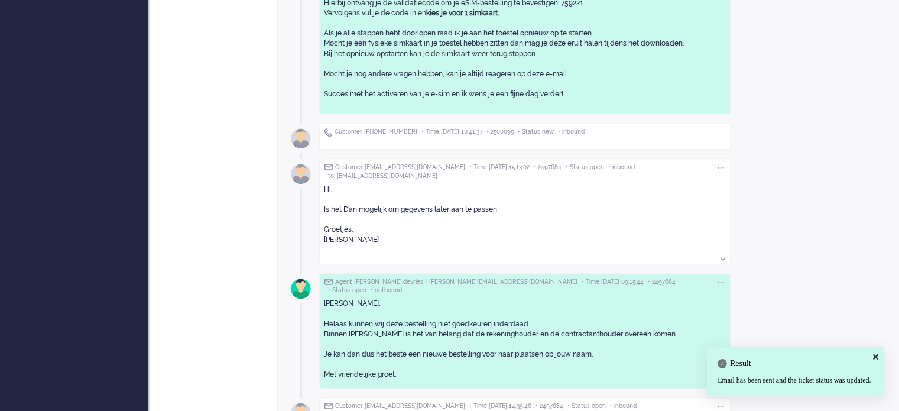
scroll to position [296, 0]
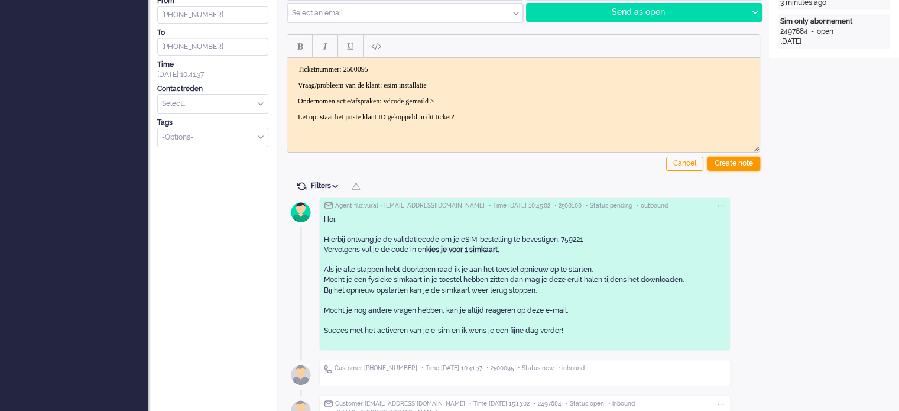
click at [728, 167] on div "Create note" at bounding box center [734, 164] width 53 height 14
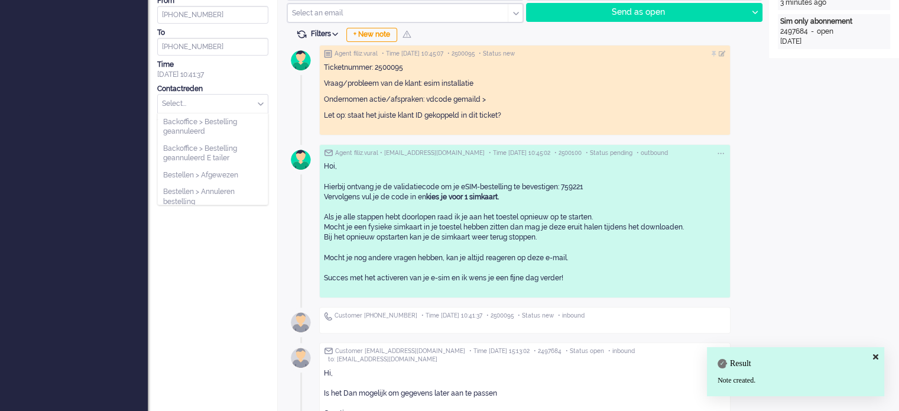
click at [218, 107] on input "text" at bounding box center [213, 104] width 110 height 18
type input "vali"
click at [228, 121] on span "eSIM > Validatiecode" at bounding box center [197, 122] width 69 height 10
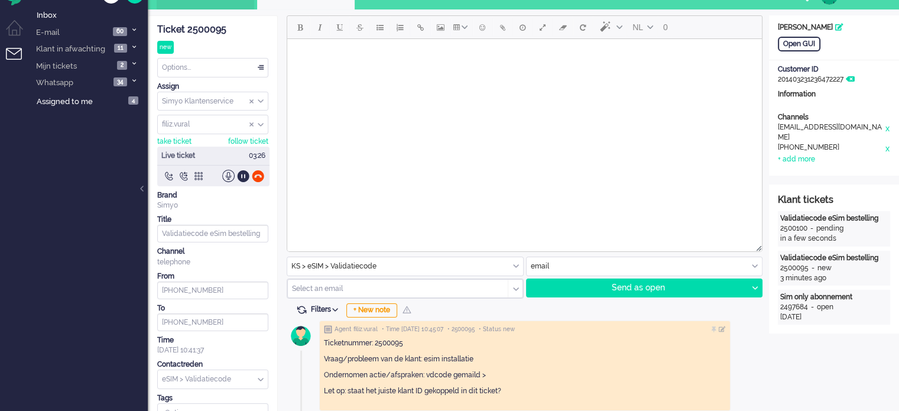
scroll to position [0, 0]
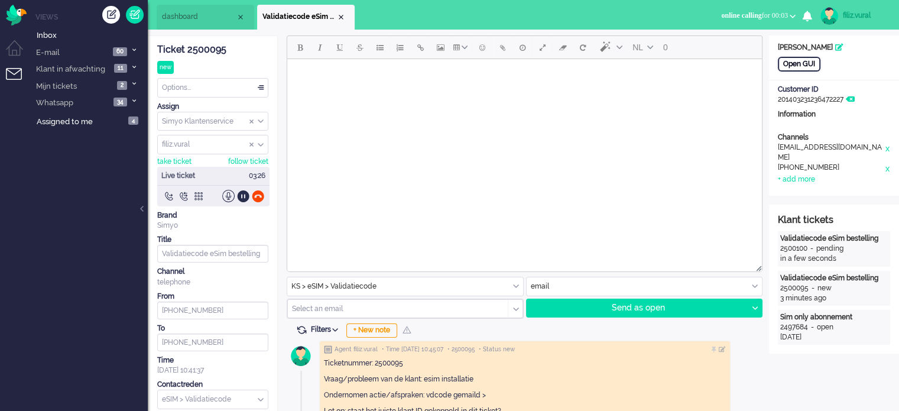
click at [801, 59] on div "Open GUI" at bounding box center [799, 64] width 43 height 15
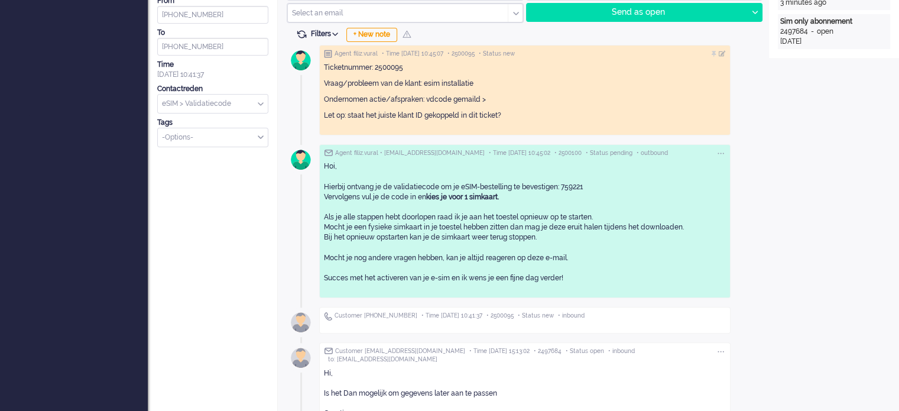
scroll to position [59, 0]
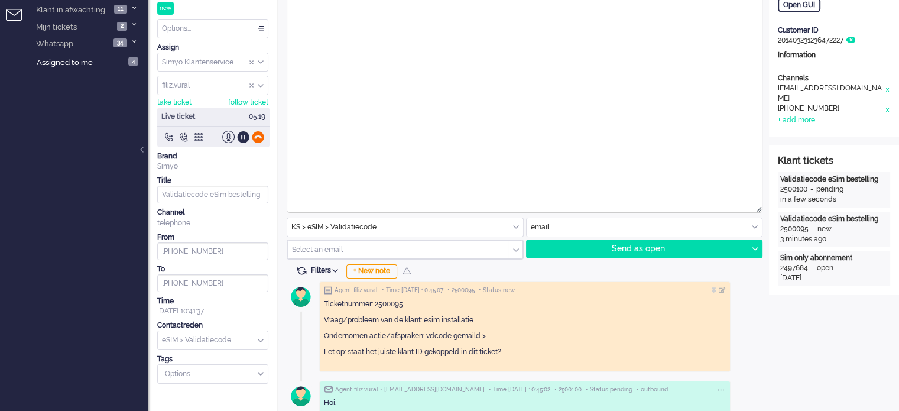
click at [257, 138] on div at bounding box center [258, 137] width 12 height 12
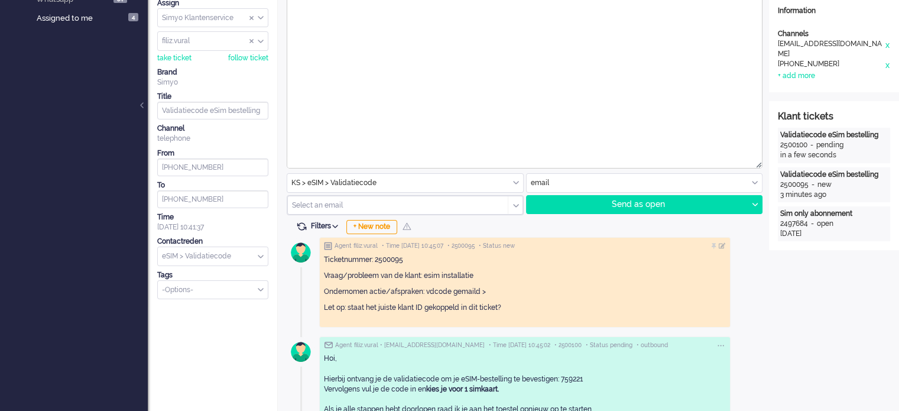
scroll to position [0, 0]
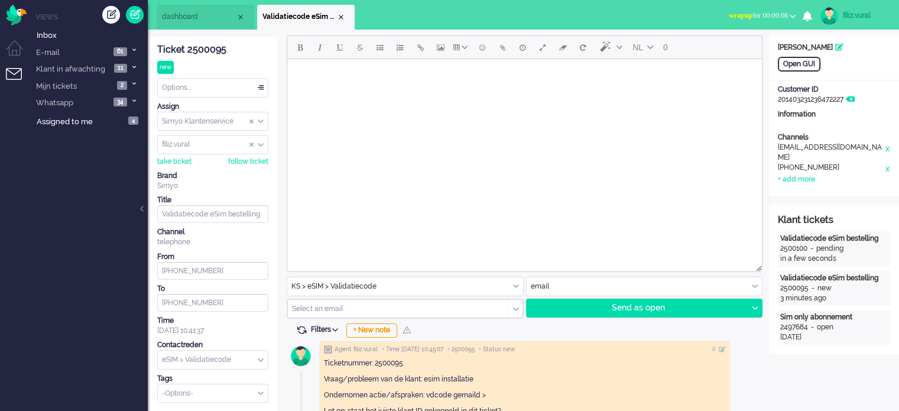
click at [199, 16] on span "dashboard" at bounding box center [199, 17] width 74 height 10
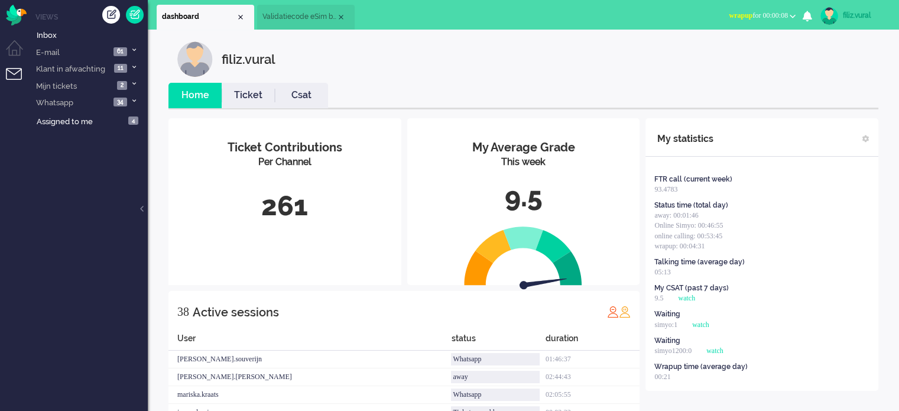
click at [252, 101] on link "Ticket" at bounding box center [248, 96] width 53 height 14
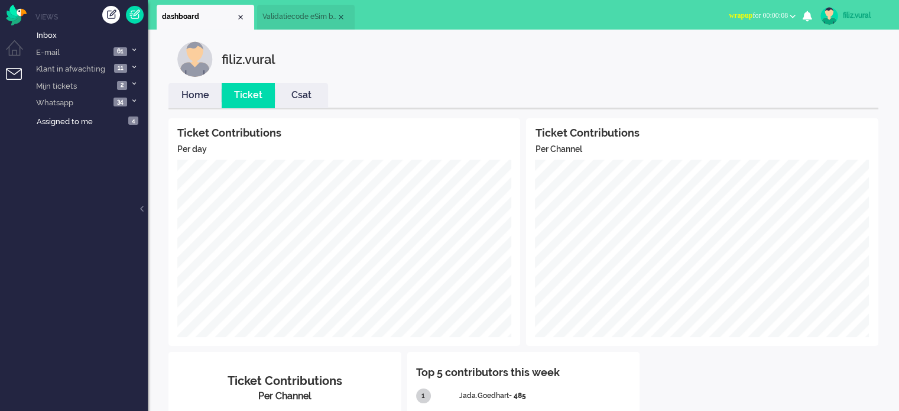
click at [201, 96] on link "Home" at bounding box center [194, 96] width 53 height 14
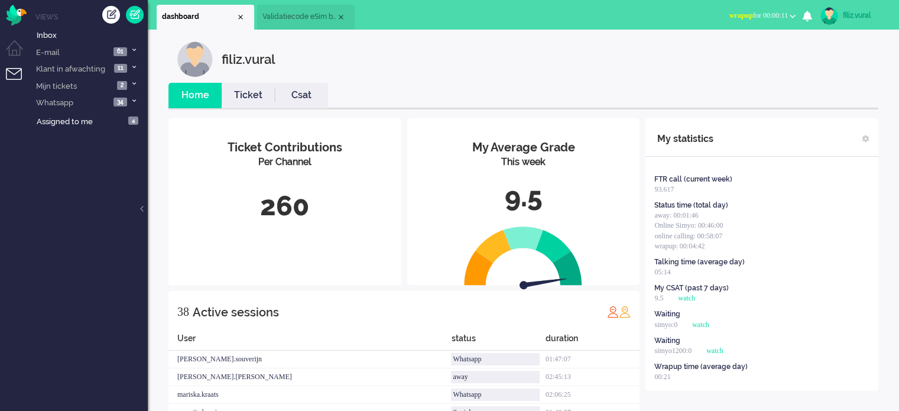
click at [754, 13] on span "wrapup for 00:00:11" at bounding box center [758, 15] width 59 height 8
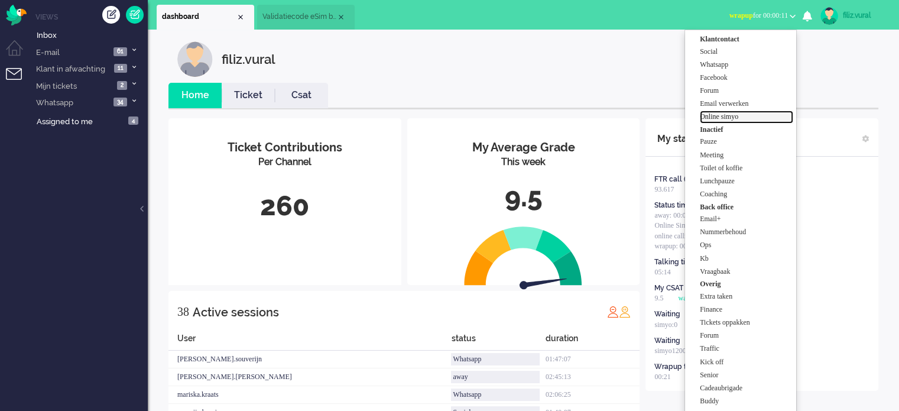
click at [739, 117] on label "Online simyo" at bounding box center [746, 117] width 93 height 10
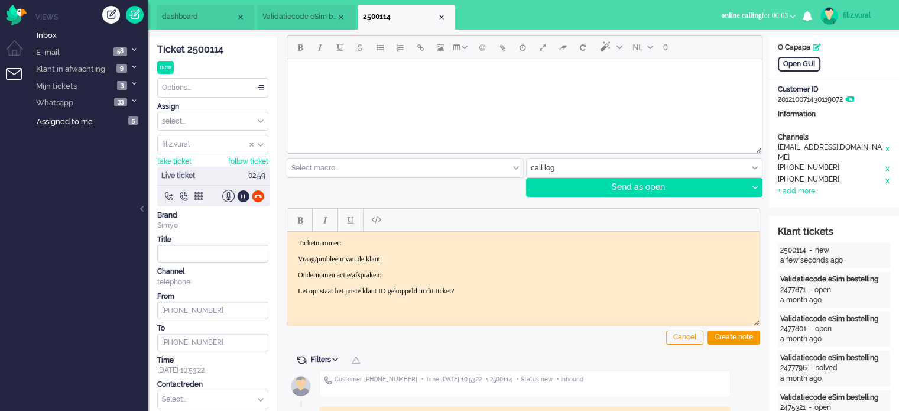
click at [288, 17] on span "Validatiecode eSim bestelling" at bounding box center [299, 17] width 74 height 10
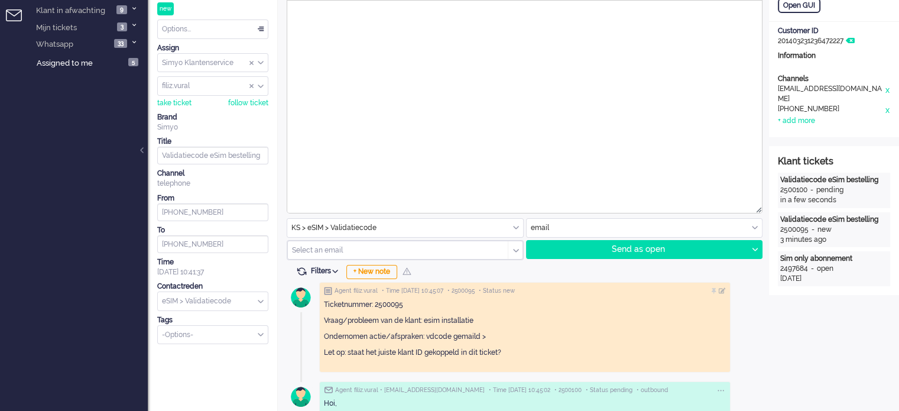
scroll to position [118, 0]
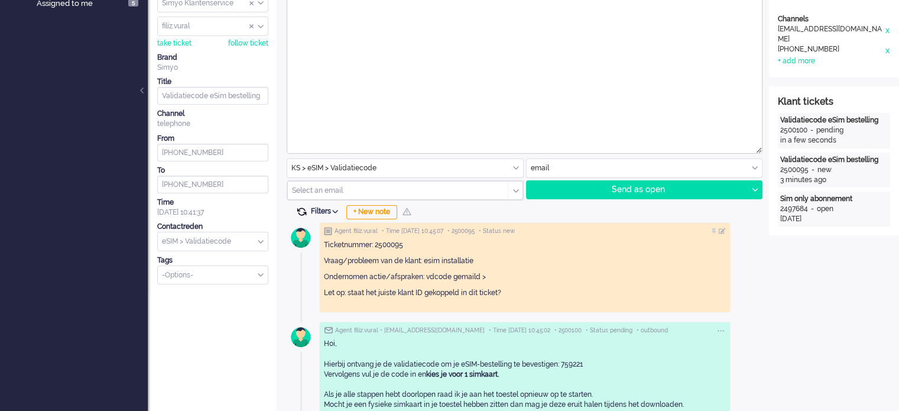
click at [300, 210] on span at bounding box center [301, 211] width 11 height 11
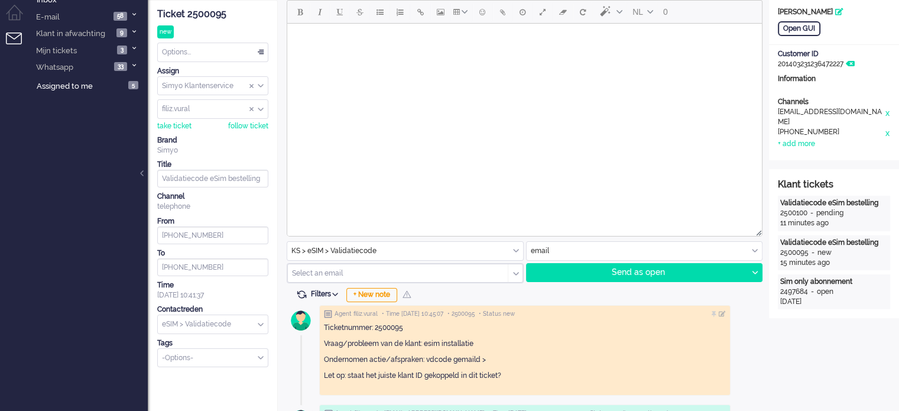
scroll to position [0, 0]
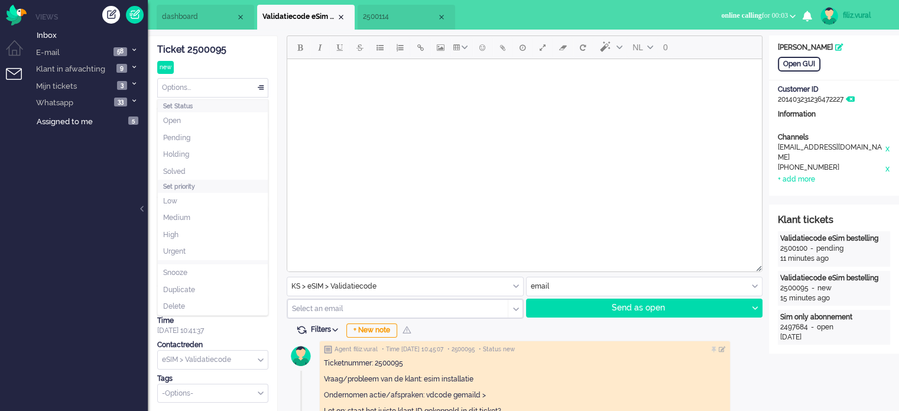
click at [222, 85] on div "Options..." at bounding box center [213, 88] width 110 height 18
click at [194, 172] on li "Solved" at bounding box center [213, 171] width 110 height 17
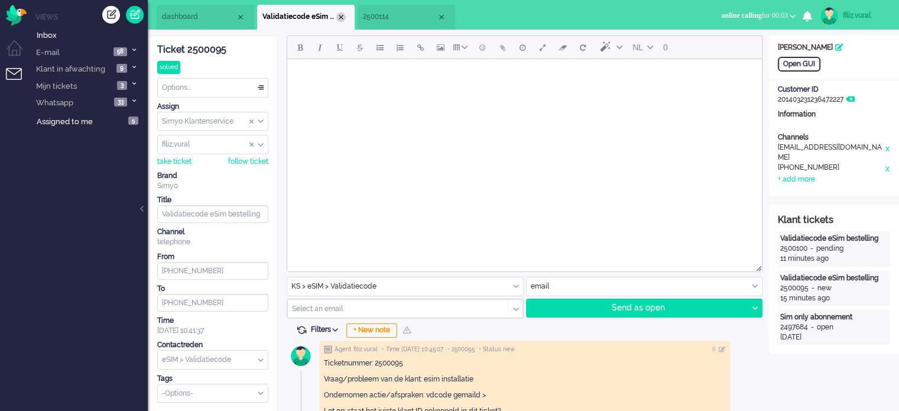
click at [340, 17] on div "Close tab" at bounding box center [340, 16] width 9 height 9
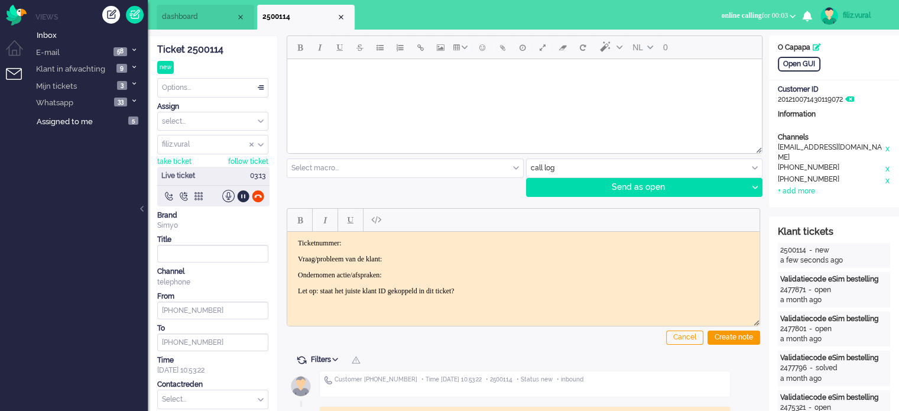
click at [206, 50] on div "Ticket 2500114" at bounding box center [212, 50] width 111 height 14
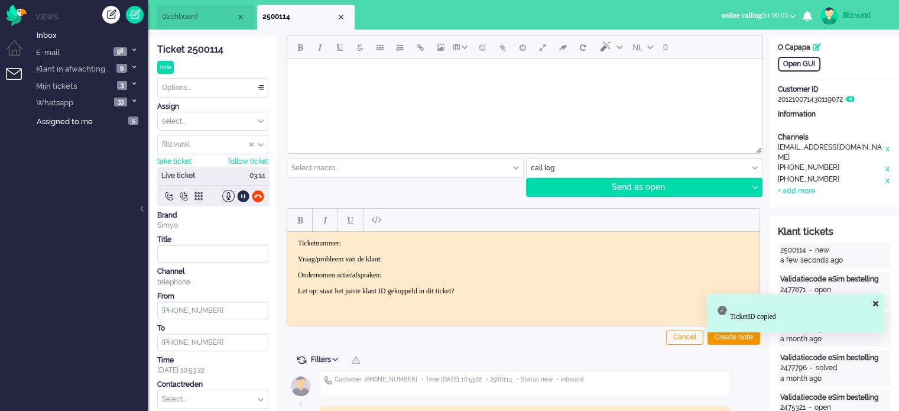
click at [382, 245] on p "Ticketnummer:" at bounding box center [523, 242] width 451 height 9
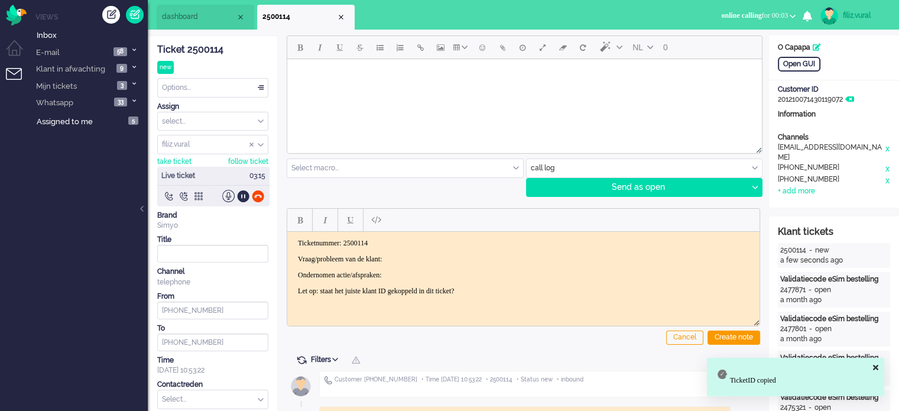
click at [438, 254] on p "Vraag/probleem van de klant:" at bounding box center [523, 258] width 451 height 9
drag, startPoint x: 296, startPoint y: 260, endPoint x: 520, endPoint y: 309, distance: 228.8
click at [520, 302] on html "Ticketnummer: 2500114 Vraag/probleem van de klant: Ondernomen actie/afspraken: …" at bounding box center [523, 266] width 472 height 71
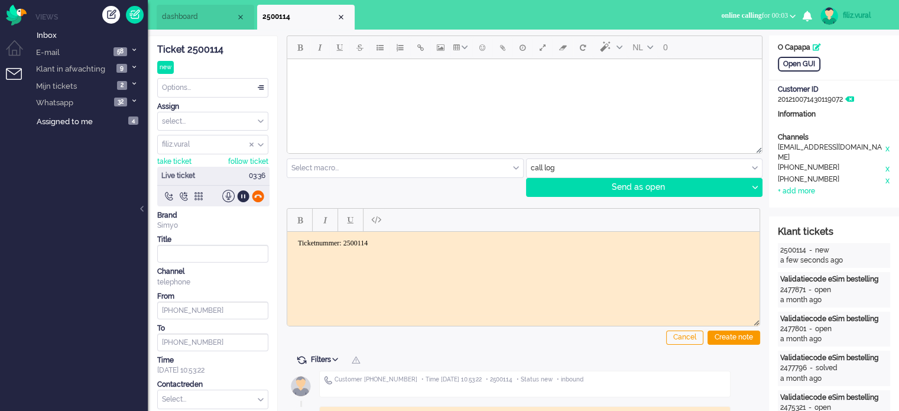
click at [258, 192] on div at bounding box center [258, 196] width 12 height 12
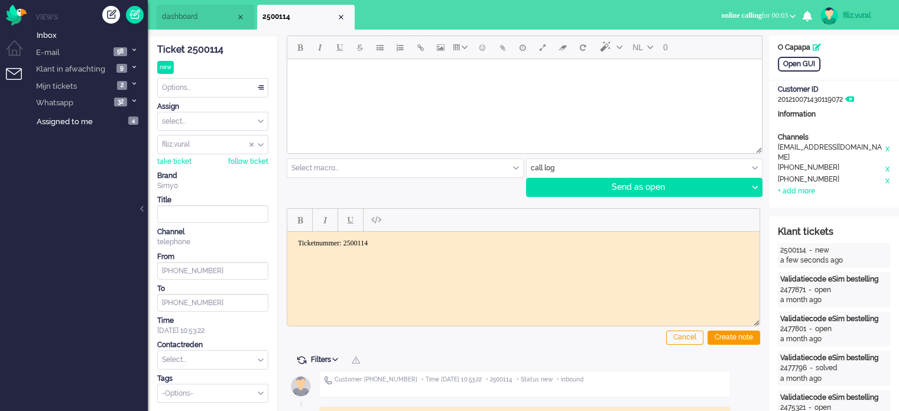
click at [194, 14] on span "dashboard" at bounding box center [199, 17] width 74 height 10
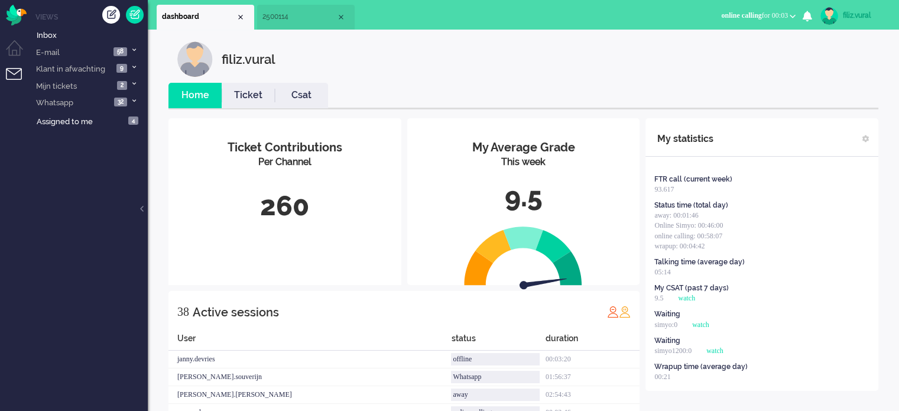
click at [235, 97] on link "Ticket" at bounding box center [248, 96] width 53 height 14
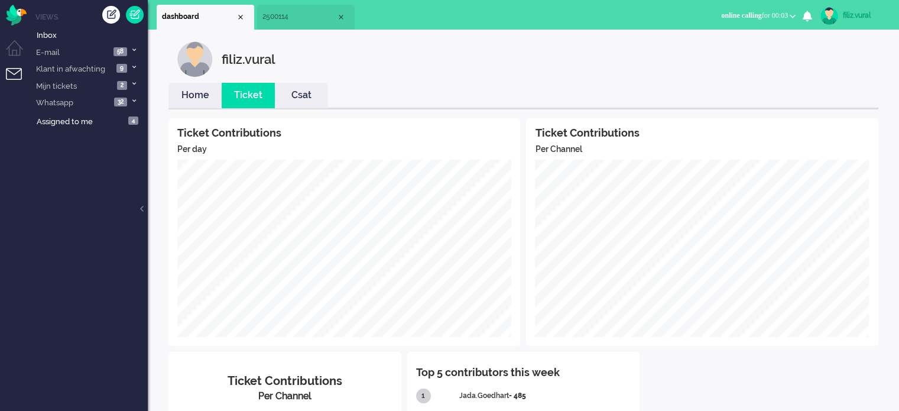
click at [199, 96] on link "Home" at bounding box center [194, 96] width 53 height 14
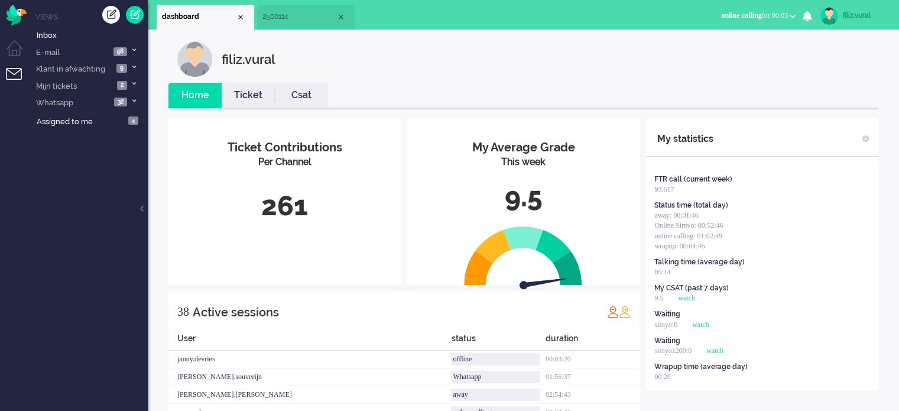
click at [742, 18] on span "online calling" at bounding box center [741, 15] width 40 height 8
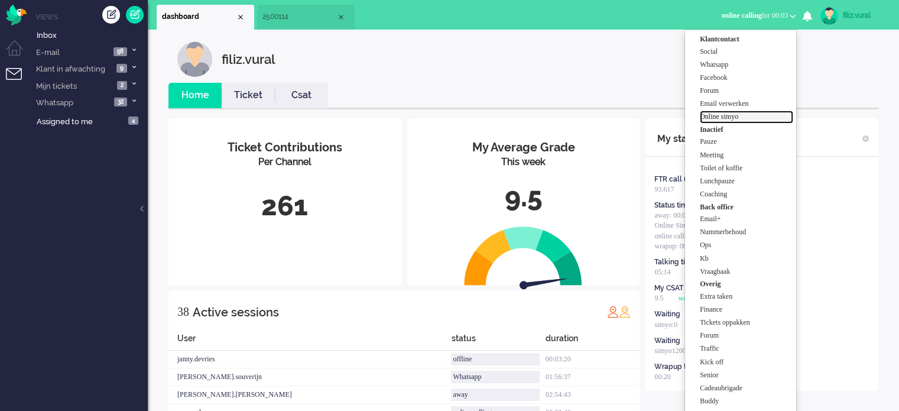
click at [738, 116] on label "Online simyo" at bounding box center [746, 117] width 93 height 10
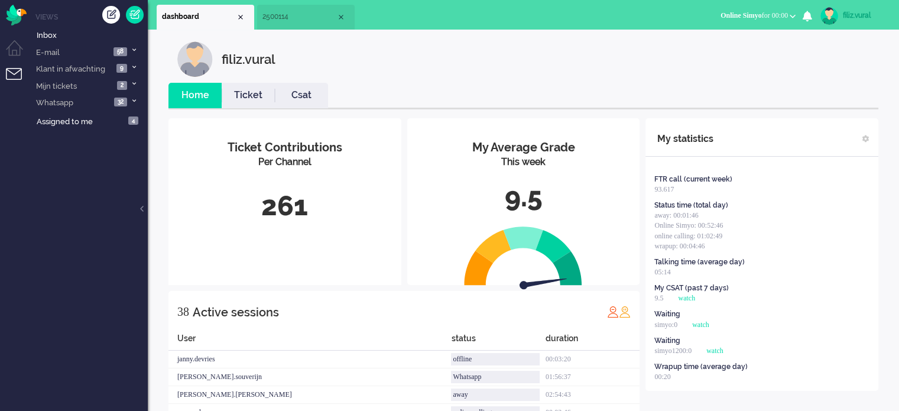
click at [297, 22] on span "2500114" at bounding box center [299, 17] width 74 height 10
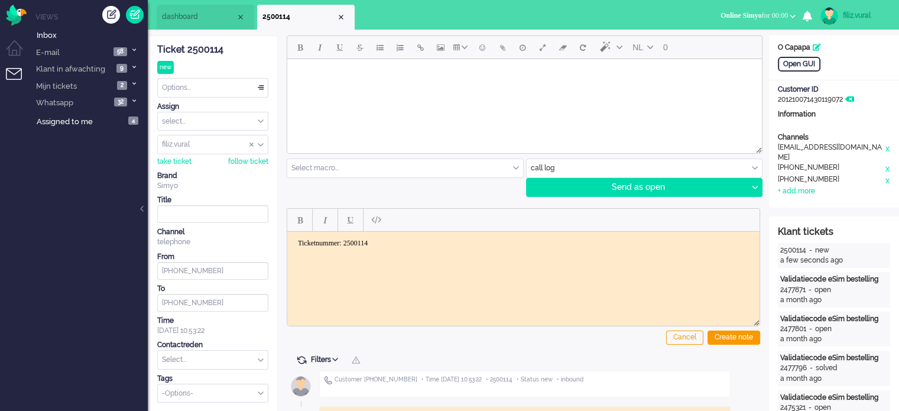
click at [374, 266] on html "Ticketnummer: 2500114" at bounding box center [523, 250] width 472 height 39
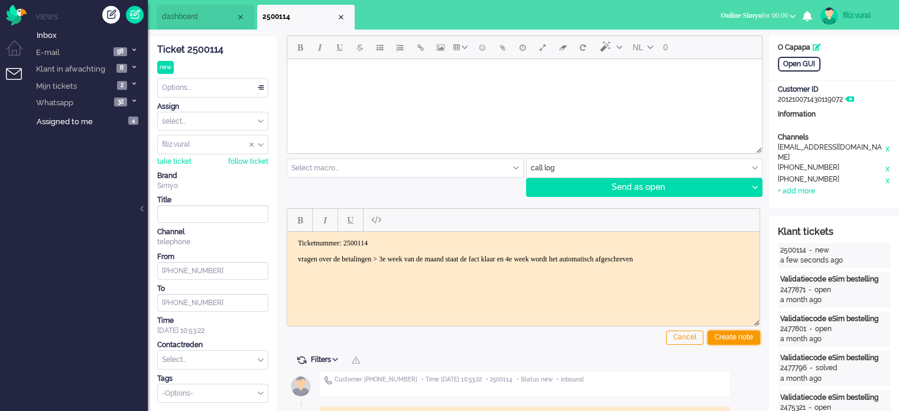
click at [745, 340] on div "Create note" at bounding box center [734, 337] width 53 height 14
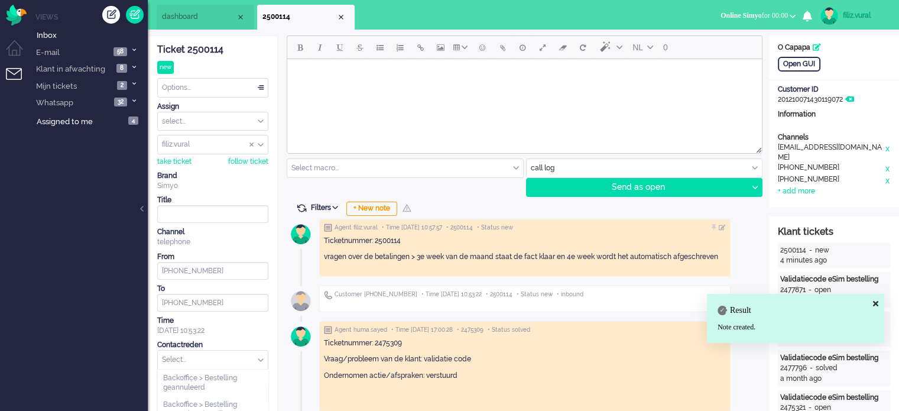
click at [209, 361] on input "text" at bounding box center [213, 360] width 110 height 18
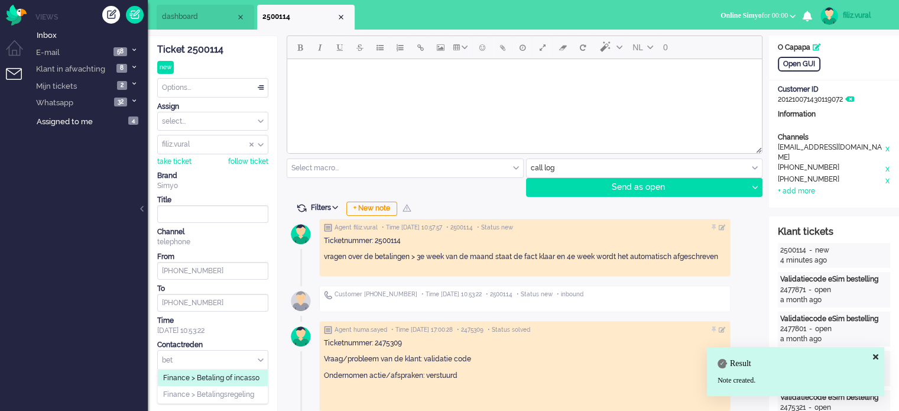
type input "bet"
click at [216, 373] on span "Finance > Betaling of incasso" at bounding box center [211, 378] width 96 height 10
click at [181, 95] on div "Options..." at bounding box center [213, 88] width 110 height 18
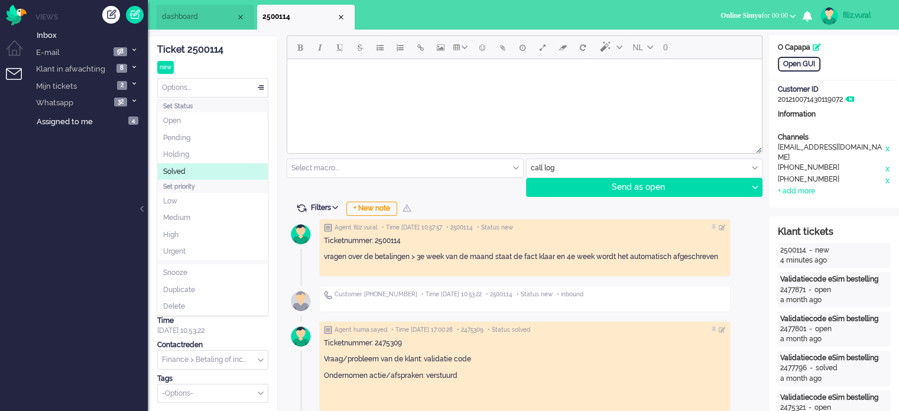
click at [200, 172] on li "Solved" at bounding box center [213, 171] width 110 height 17
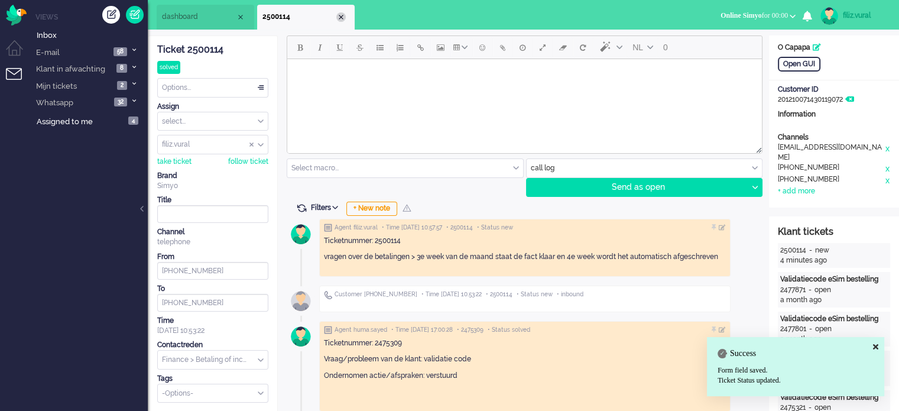
click at [343, 15] on div "Close tab" at bounding box center [340, 16] width 9 height 9
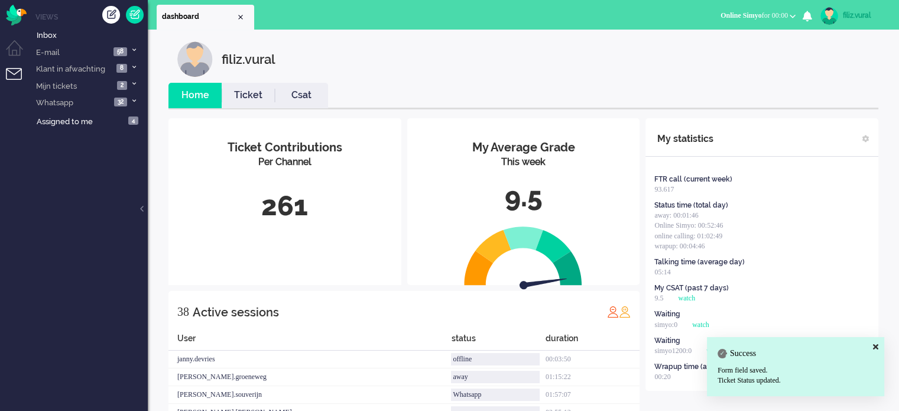
click at [247, 99] on link "Ticket" at bounding box center [248, 96] width 53 height 14
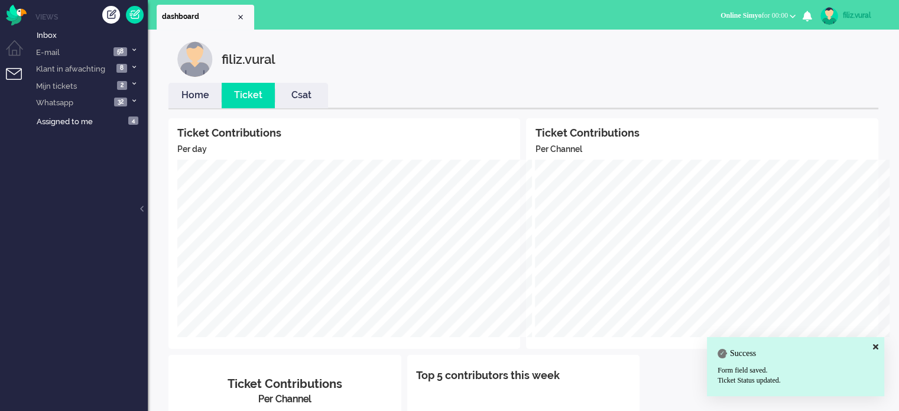
click at [199, 96] on link "Home" at bounding box center [194, 96] width 53 height 14
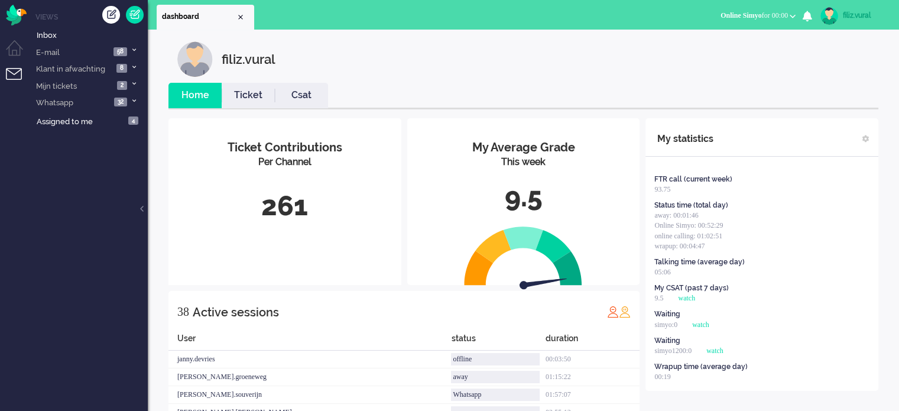
click at [284, 94] on link "Csat" at bounding box center [301, 96] width 53 height 14
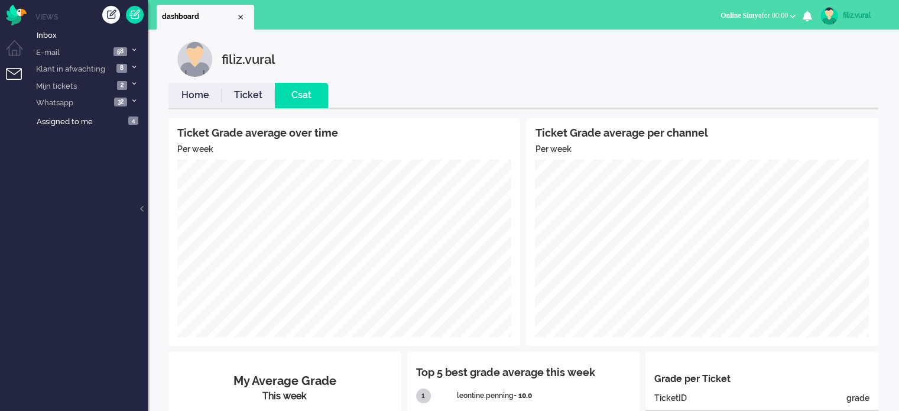
click at [207, 96] on link "Home" at bounding box center [194, 96] width 53 height 14
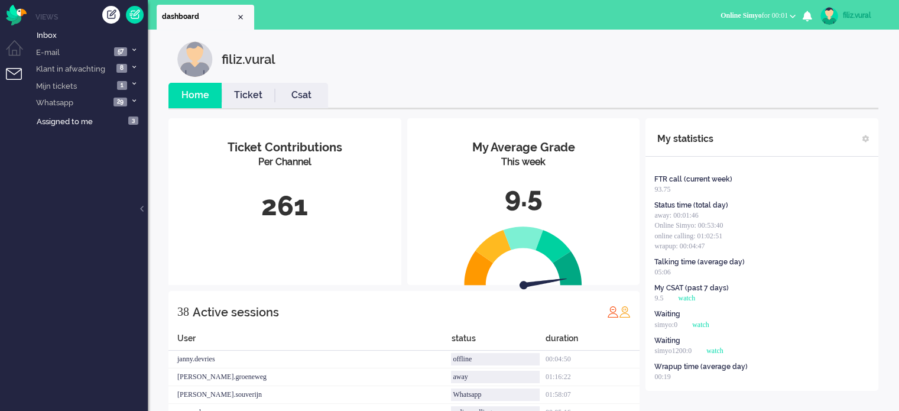
click at [297, 93] on link "Csat" at bounding box center [301, 96] width 53 height 14
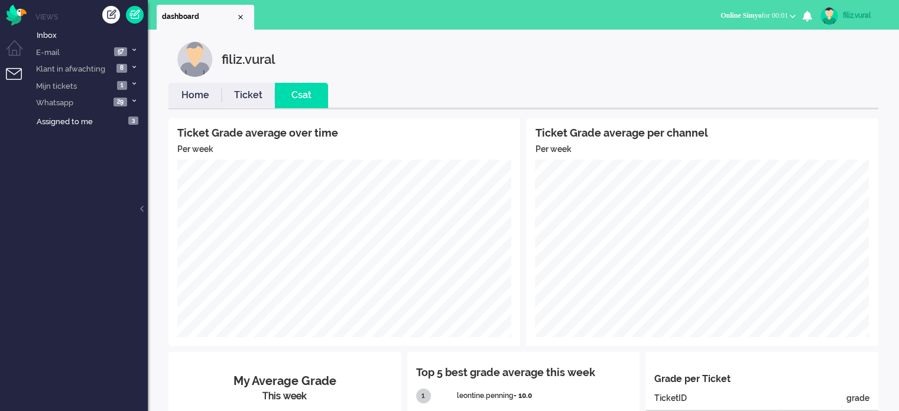
click at [189, 89] on link "Home" at bounding box center [194, 96] width 53 height 14
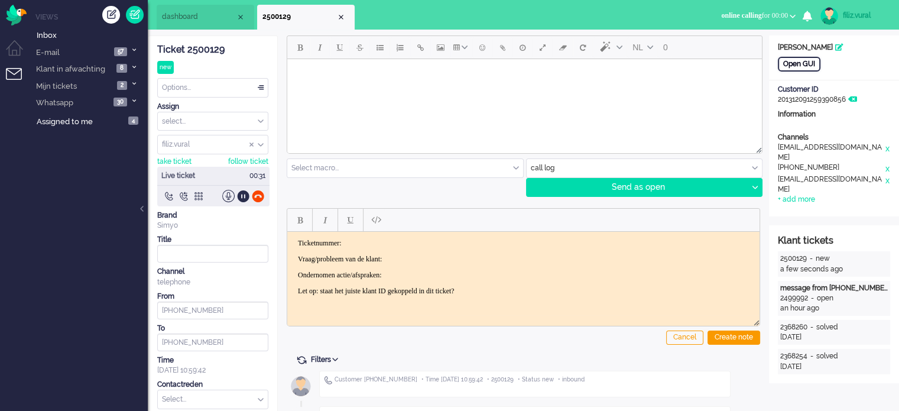
click at [803, 62] on div "Open GUI" at bounding box center [799, 64] width 43 height 15
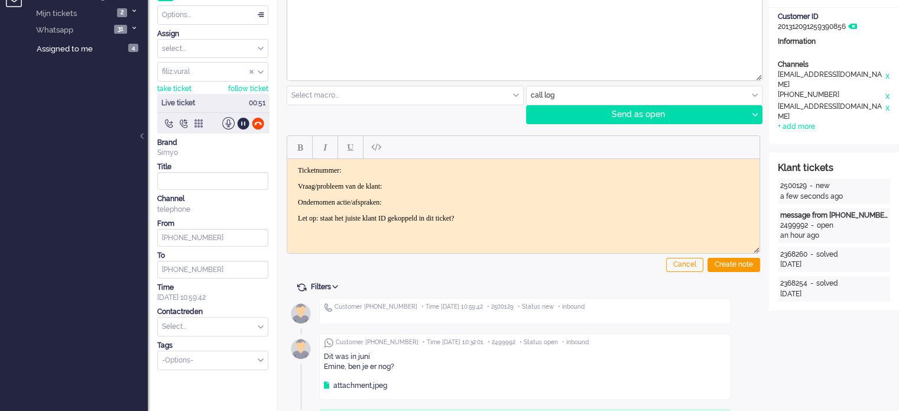
scroll to position [236, 0]
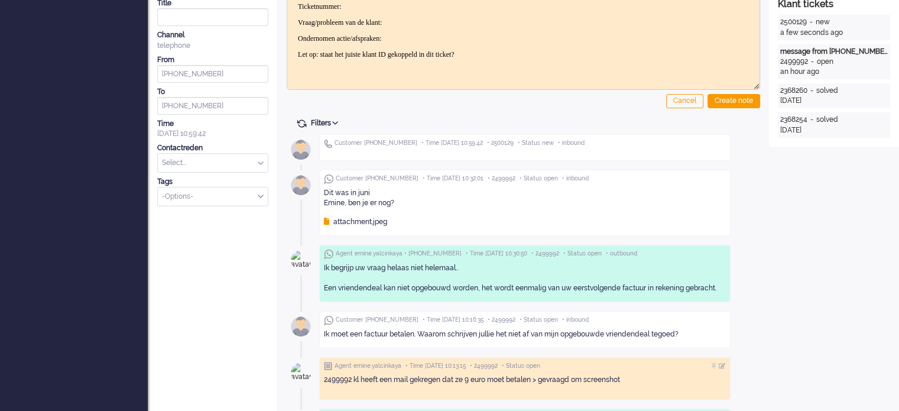
click at [326, 220] on icon at bounding box center [326, 221] width 5 height 7
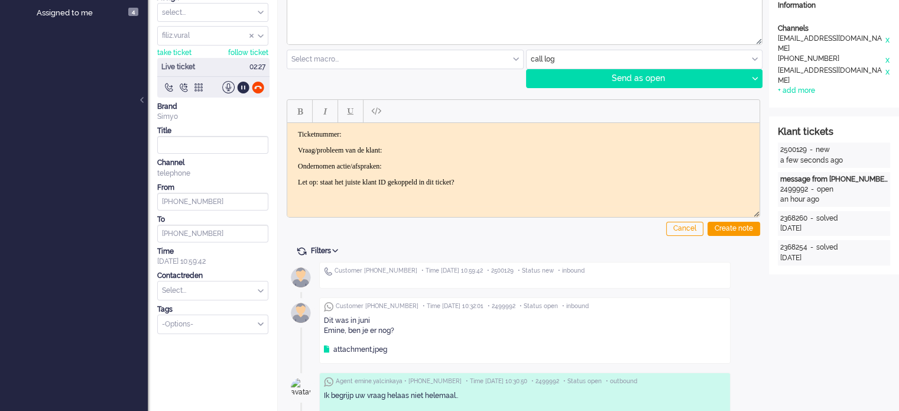
scroll to position [0, 0]
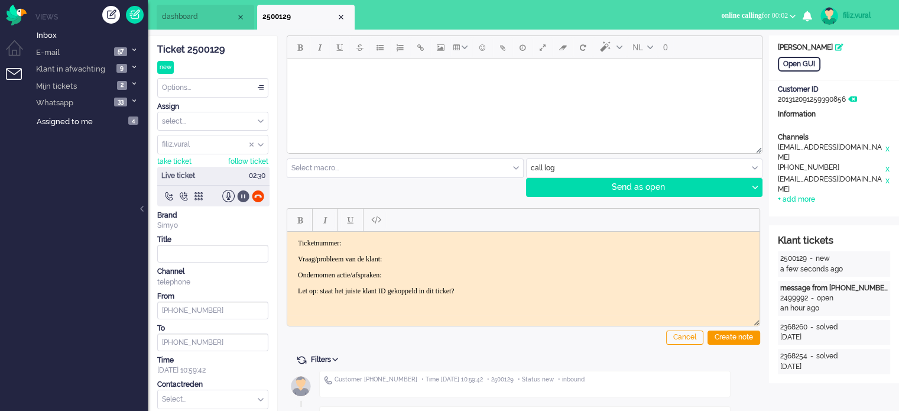
click at [245, 194] on div at bounding box center [243, 196] width 12 height 12
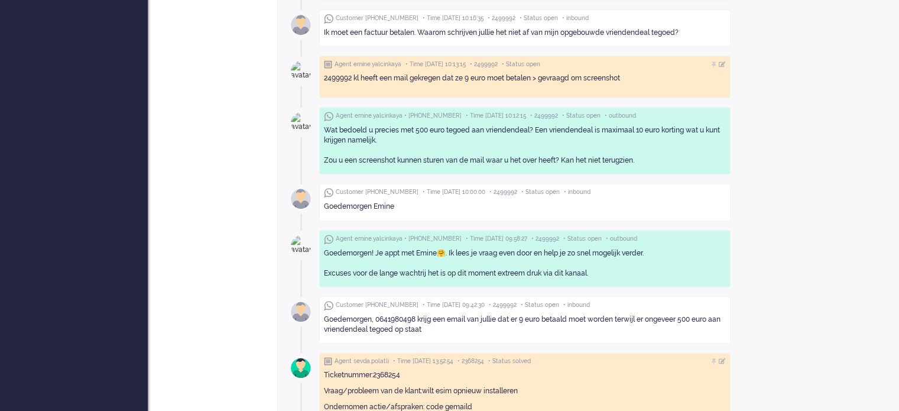
scroll to position [242, 0]
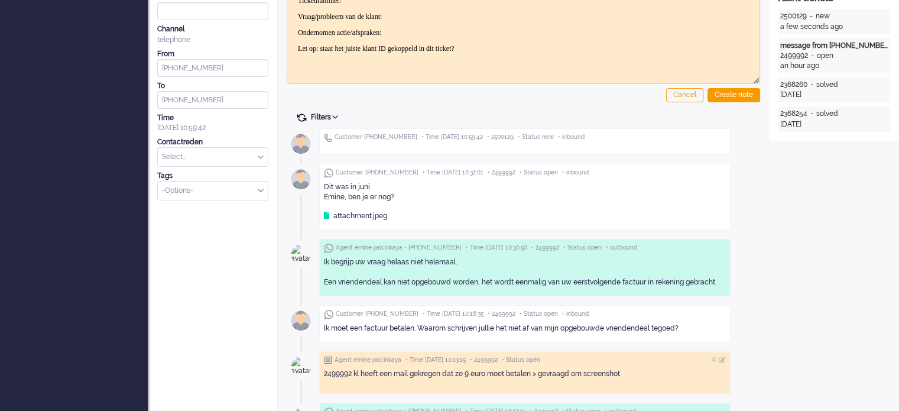
click at [301, 118] on span at bounding box center [301, 117] width 11 height 11
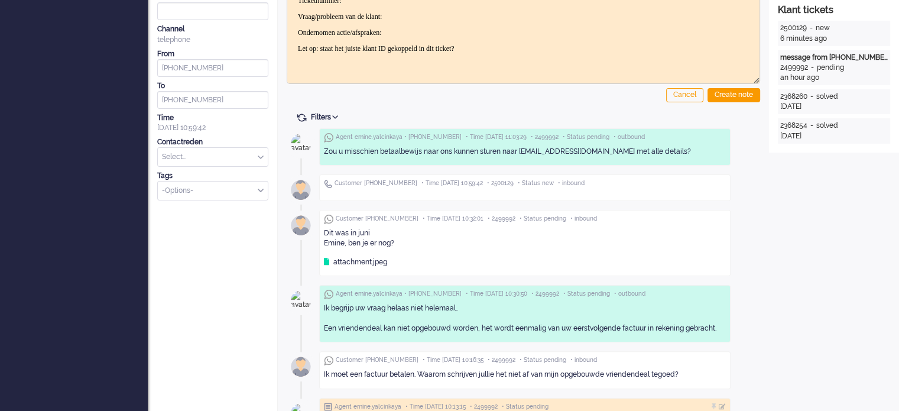
scroll to position [0, 0]
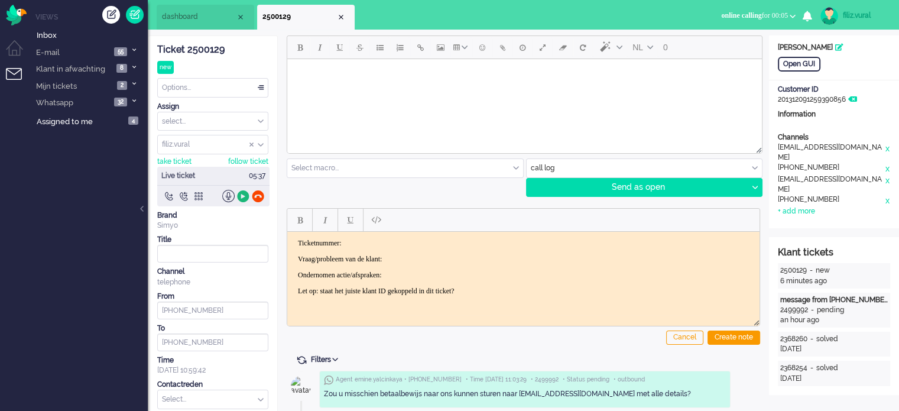
click at [244, 194] on div at bounding box center [243, 196] width 12 height 12
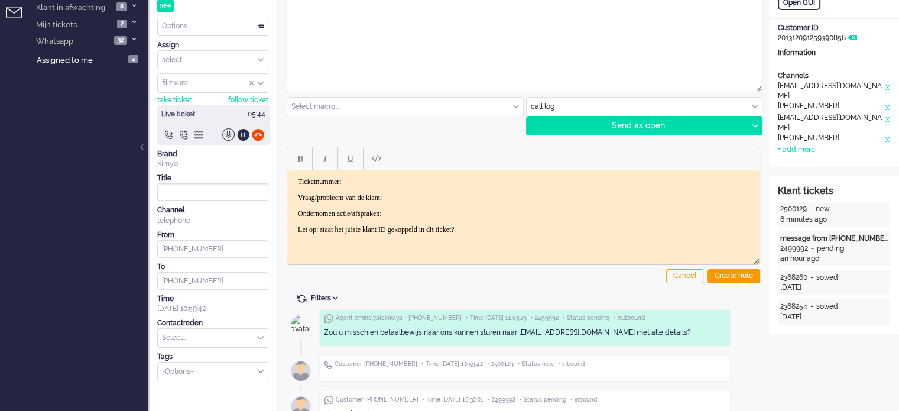
scroll to position [118, 0]
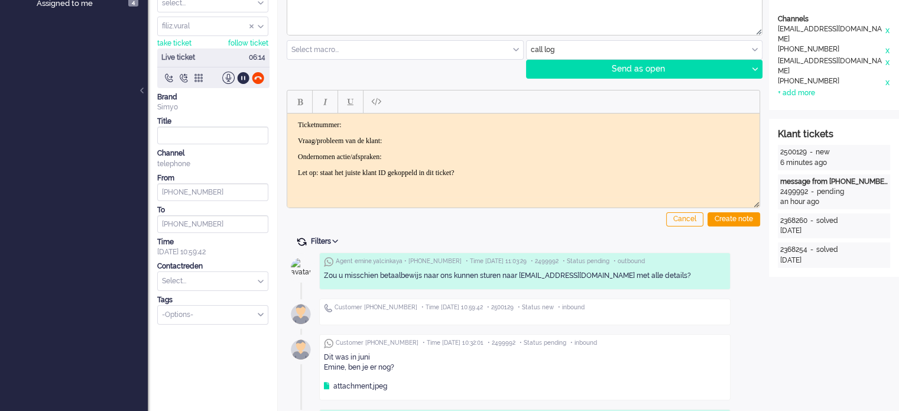
click at [303, 240] on span at bounding box center [301, 241] width 11 height 11
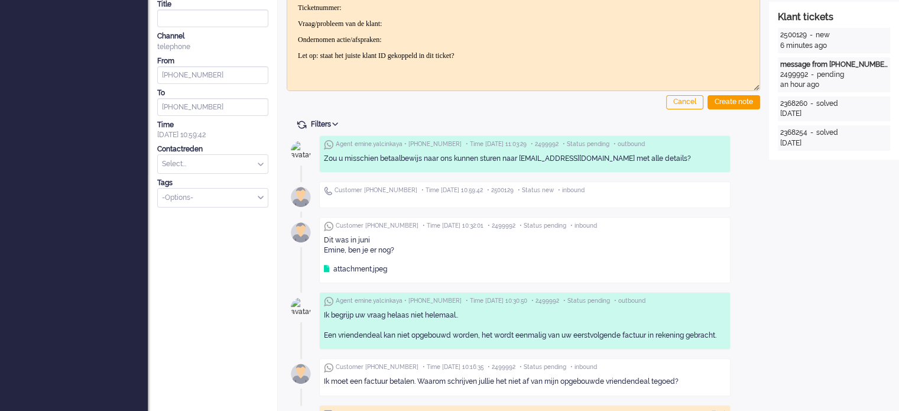
scroll to position [236, 0]
click at [306, 122] on span at bounding box center [301, 123] width 11 height 11
click at [303, 121] on span at bounding box center [301, 123] width 11 height 11
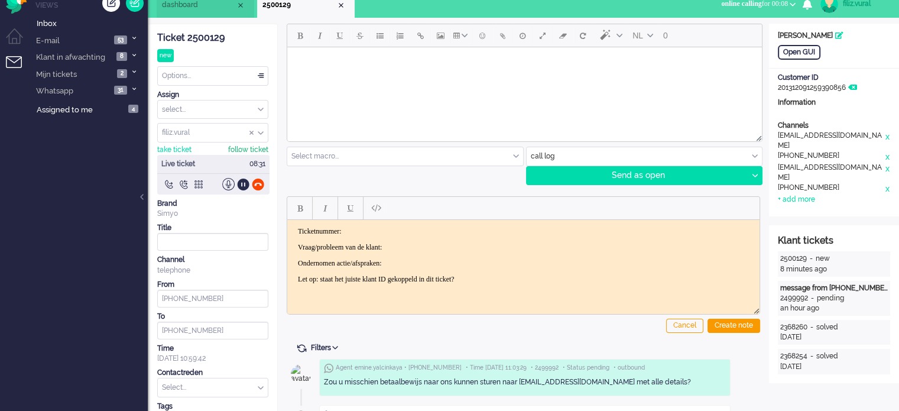
scroll to position [0, 0]
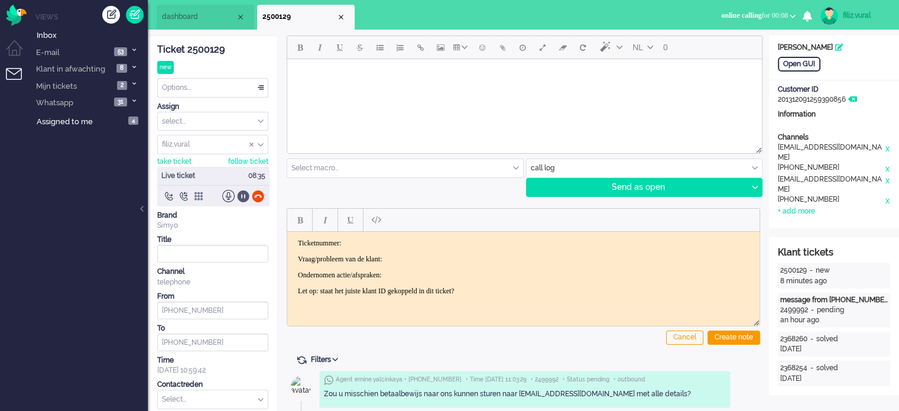
click at [245, 200] on div at bounding box center [243, 196] width 12 height 12
click at [193, 22] on span "dashboard" at bounding box center [199, 17] width 74 height 10
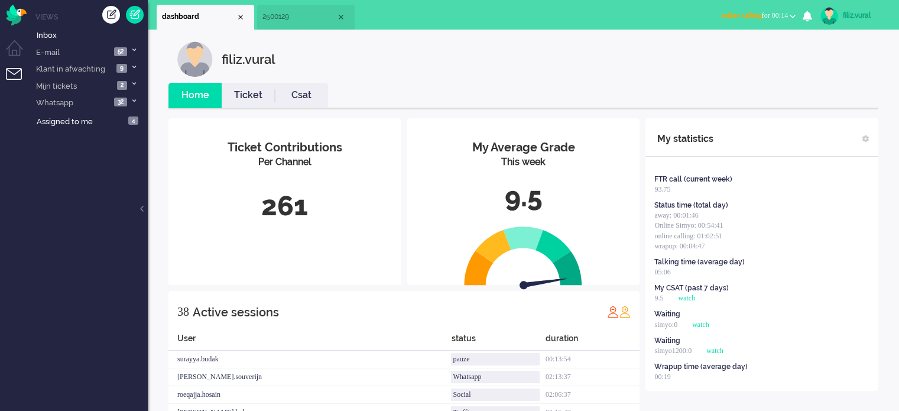
click at [271, 22] on li "2500129" at bounding box center [306, 17] width 98 height 25
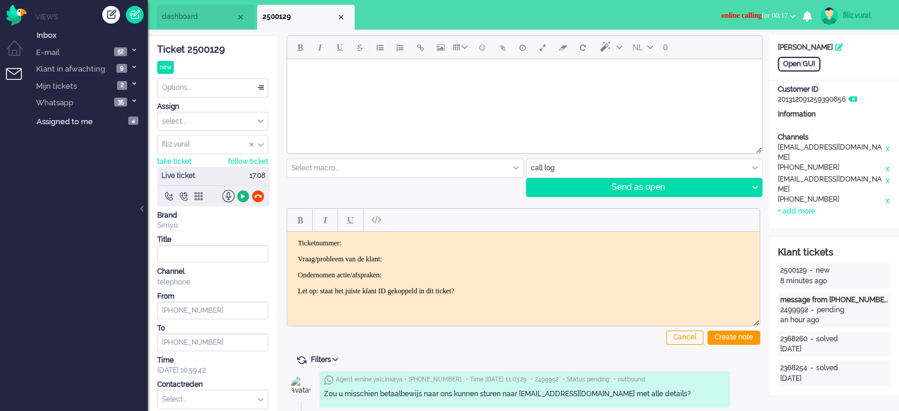
click at [237, 194] on div at bounding box center [243, 196] width 12 height 12
click at [243, 197] on div at bounding box center [243, 196] width 12 height 12
click at [219, 51] on div "Ticket 2500129" at bounding box center [212, 50] width 111 height 14
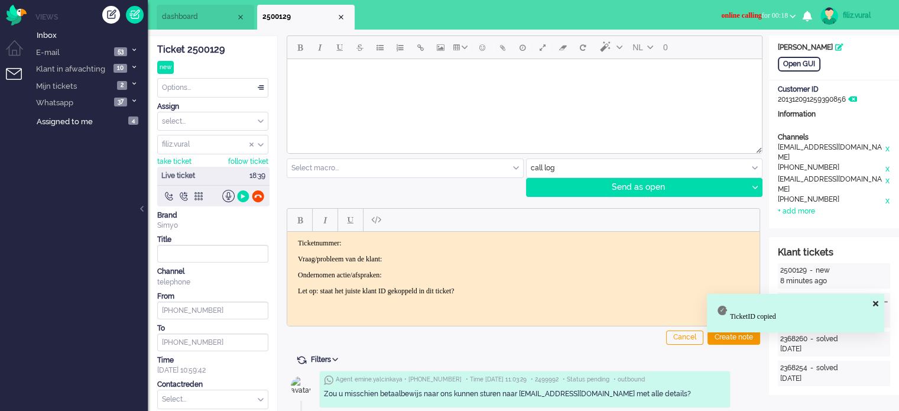
click at [401, 241] on p "Ticketnummer:" at bounding box center [523, 242] width 451 height 9
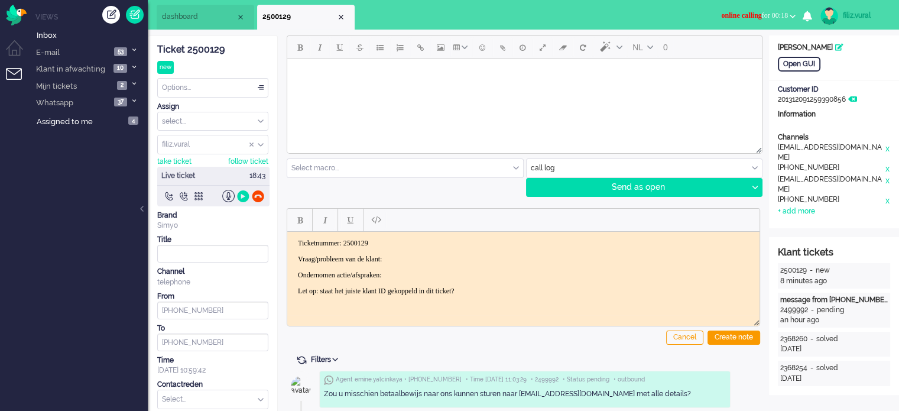
click at [407, 251] on body "Ticketnummer: 2500129 Vraag/probleem van de klant: Ondernomen actie/afspraken: …" at bounding box center [523, 266] width 463 height 57
drag, startPoint x: 335, startPoint y: 269, endPoint x: 569, endPoint y: 316, distance: 238.8
click at [569, 302] on html "Ticketnummer: 2500129 Vraag/probleem van de klant: kl heeft Ondernomen actie/af…" at bounding box center [523, 266] width 472 height 71
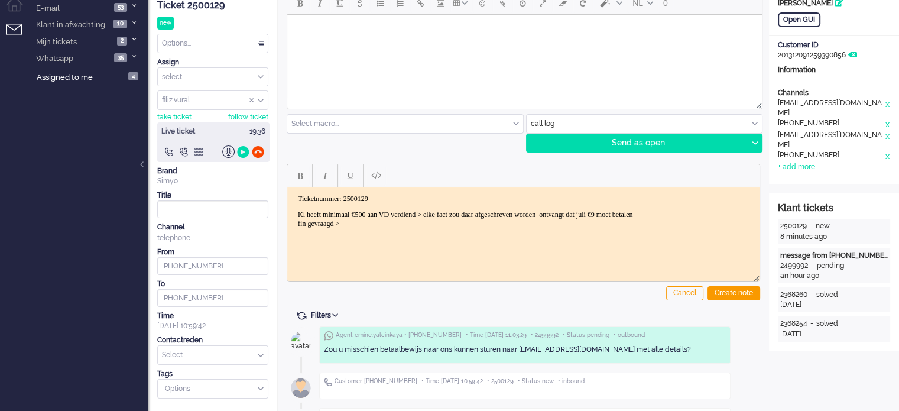
scroll to position [118, 0]
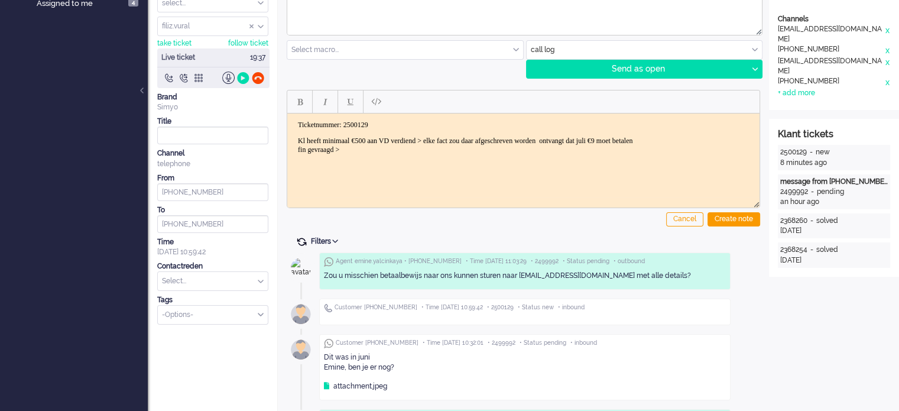
click at [300, 239] on span at bounding box center [301, 241] width 11 height 11
click at [239, 78] on div at bounding box center [243, 78] width 12 height 12
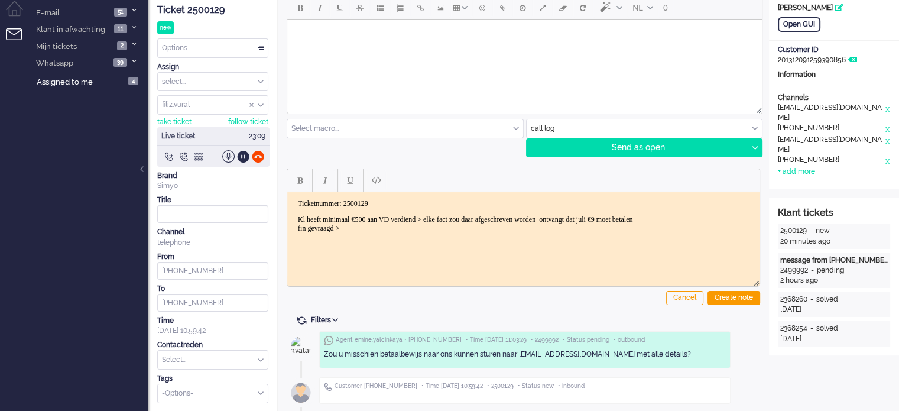
scroll to position [0, 0]
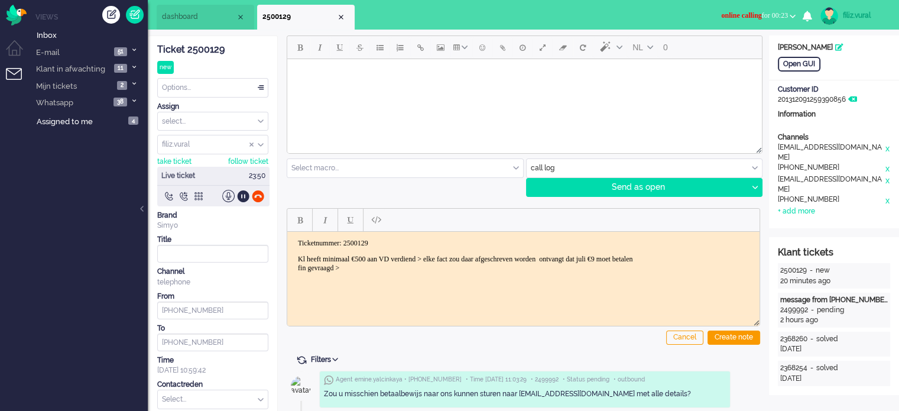
click at [394, 268] on p "Kl heeft minimaal €500 aan VD verdiend > elke fact zou daar afgeschreven worden…" at bounding box center [523, 263] width 451 height 18
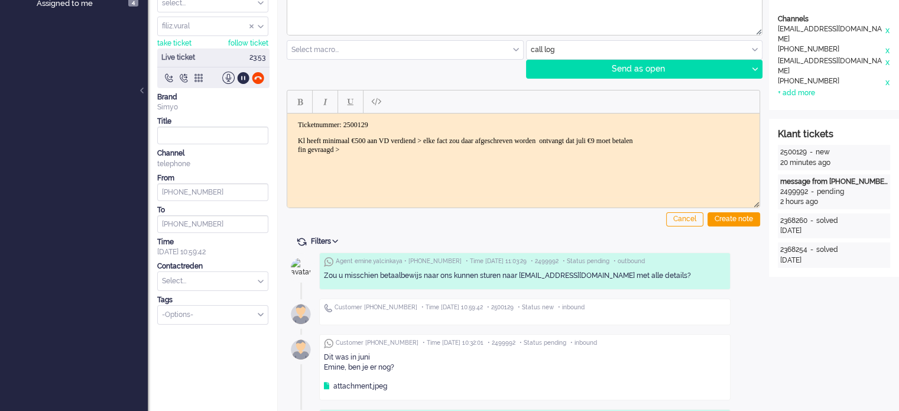
scroll to position [59, 0]
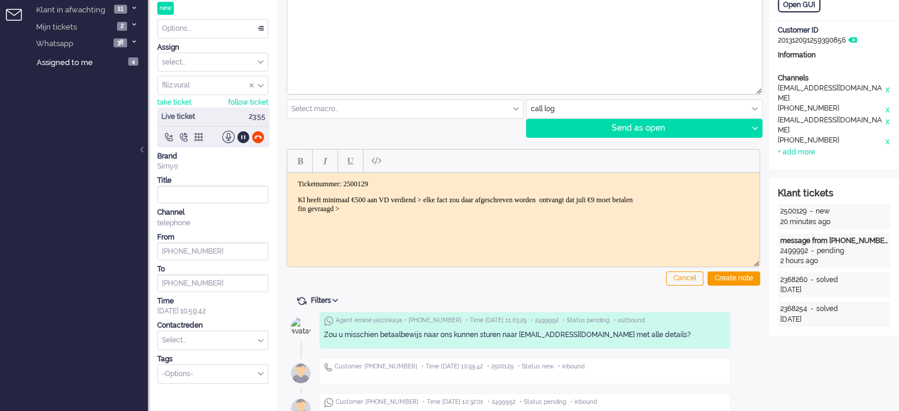
click at [371, 208] on p "Kl heeft minimaal €500 aan VD verdiend > elke fact zou daar afgeschreven worden…" at bounding box center [523, 204] width 451 height 18
click at [364, 213] on html "Ticketnummer: 2500129 Kl heeft minimaal €500 aan VD verdiend > elke fact zou da…" at bounding box center [523, 196] width 472 height 48
click at [364, 205] on p "Kl heeft minimaal €500 aan VD verdiend > elke fact zou daar afgeschreven worden…" at bounding box center [523, 204] width 451 height 18
click at [363, 215] on html "Ticketnummer: 2500129 Kl heeft minimaal €500 aan VD verdiend > elke fact zou da…" at bounding box center [523, 196] width 472 height 48
click at [363, 209] on p "Kl heeft minimaal €500 aan VD verdiend > elke fact zou daar afgeschreven worden…" at bounding box center [523, 204] width 451 height 18
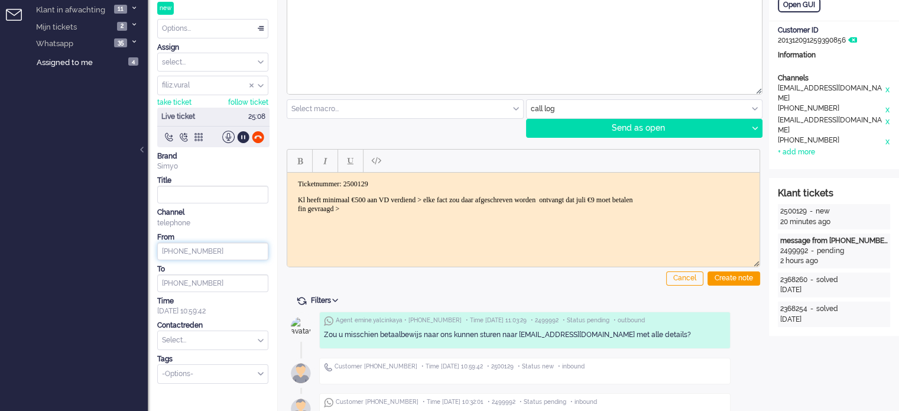
drag, startPoint x: 208, startPoint y: 253, endPoint x: 151, endPoint y: 262, distance: 58.0
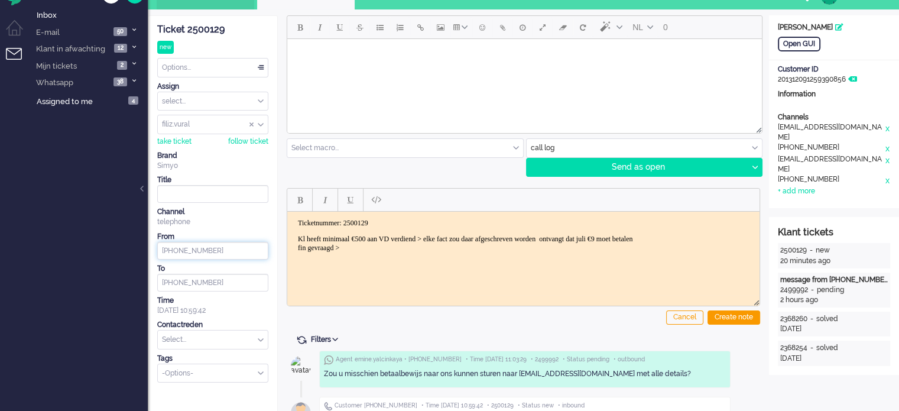
scroll to position [0, 0]
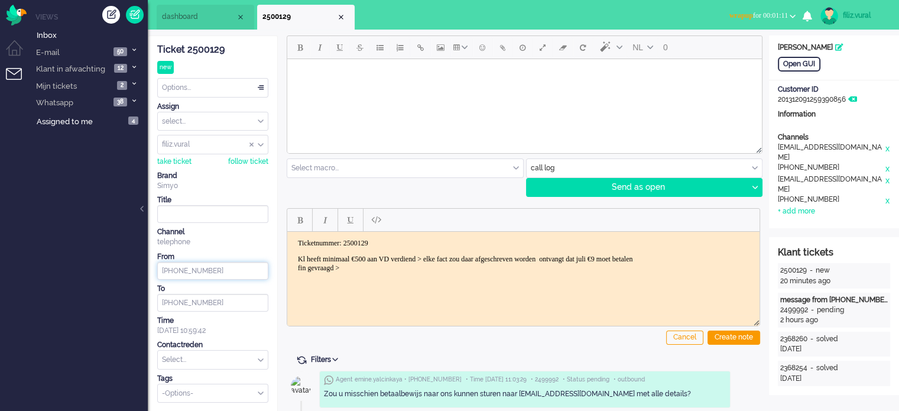
click at [196, 28] on li "dashboard" at bounding box center [206, 17] width 98 height 25
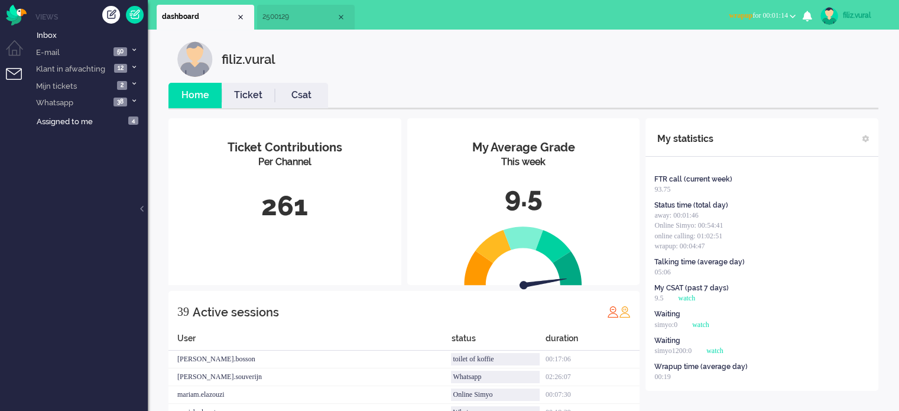
click at [264, 99] on link "Ticket" at bounding box center [248, 96] width 53 height 14
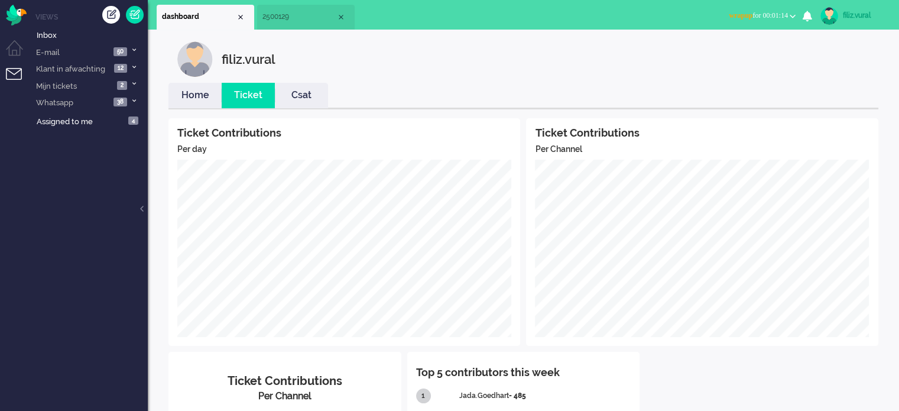
click at [190, 96] on link "Home" at bounding box center [194, 96] width 53 height 14
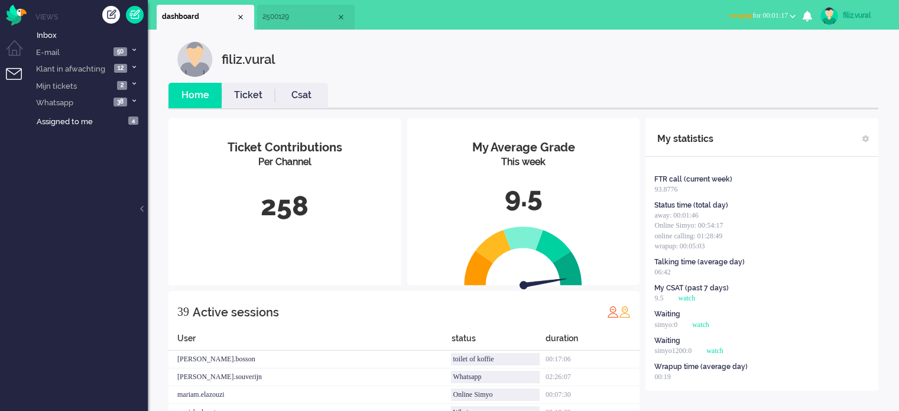
click at [763, 18] on span "wrapup for 00:01:17" at bounding box center [758, 15] width 59 height 8
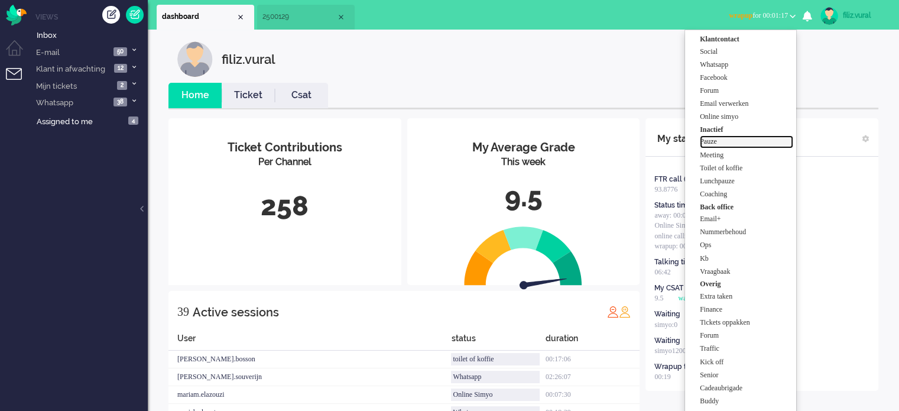
click at [741, 140] on label "Pauze" at bounding box center [746, 142] width 93 height 10
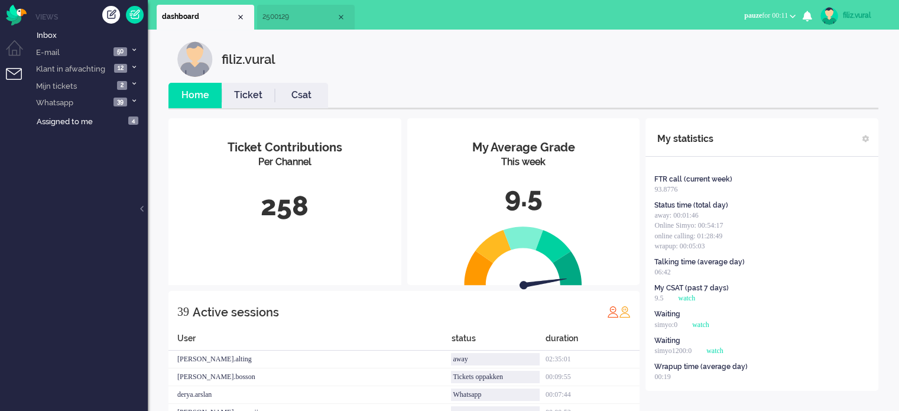
click at [731, 85] on ul "Home Ticket Csat" at bounding box center [523, 96] width 710 height 27
click at [744, 87] on ul "Home Ticket Csat" at bounding box center [523, 96] width 710 height 27
click at [288, 23] on li "2500129" at bounding box center [306, 17] width 98 height 25
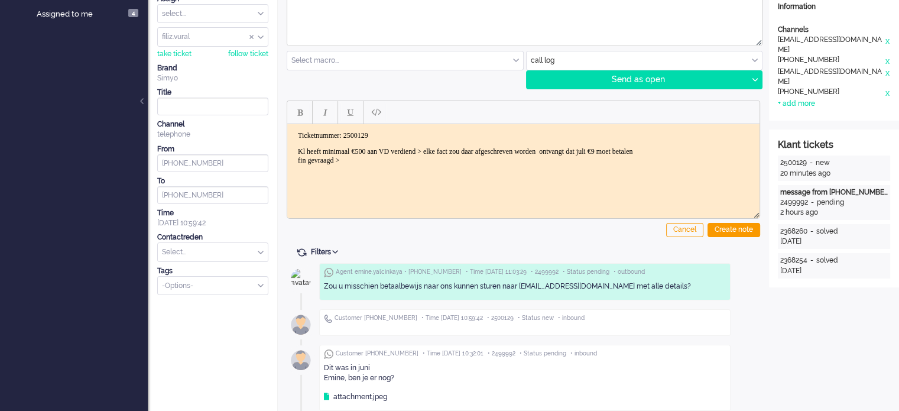
scroll to position [118, 0]
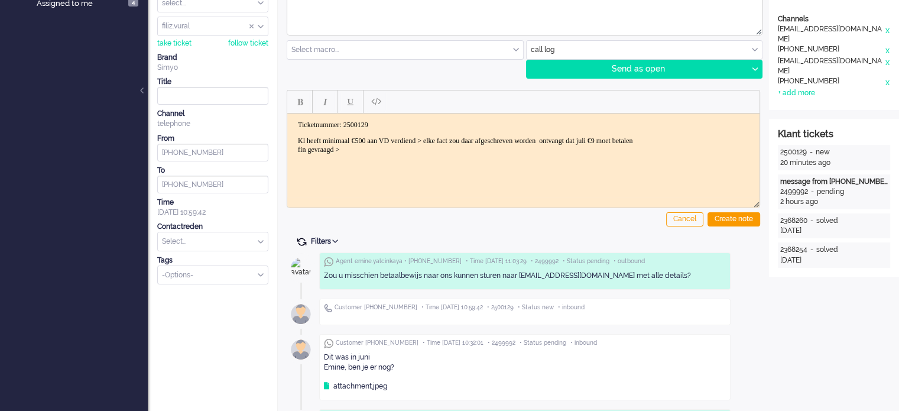
click at [298, 238] on span at bounding box center [301, 241] width 11 height 11
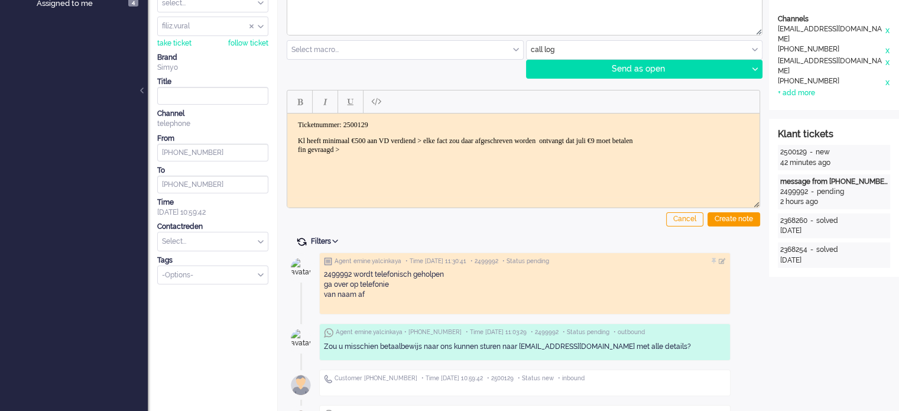
click at [300, 238] on span at bounding box center [301, 241] width 11 height 11
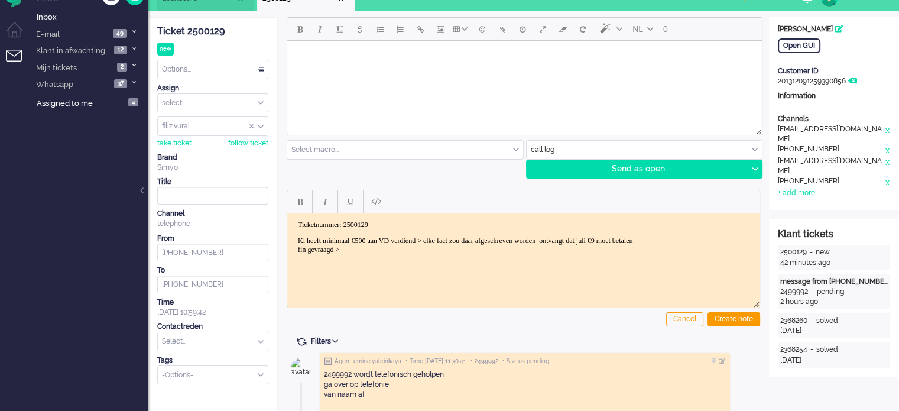
scroll to position [0, 0]
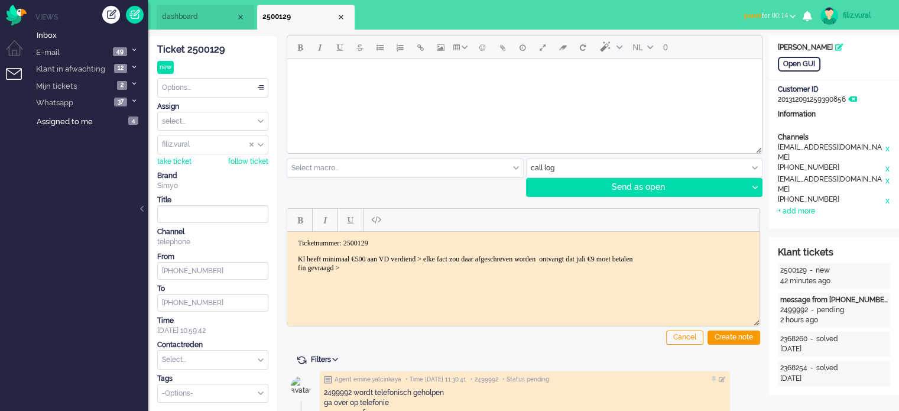
click at [372, 278] on html "Ticketnummer: 2500129 Kl heeft minimaal €500 aan VD verdiend > elke fact zou da…" at bounding box center [523, 255] width 472 height 48
click at [748, 16] on span "pauze" at bounding box center [753, 15] width 18 height 8
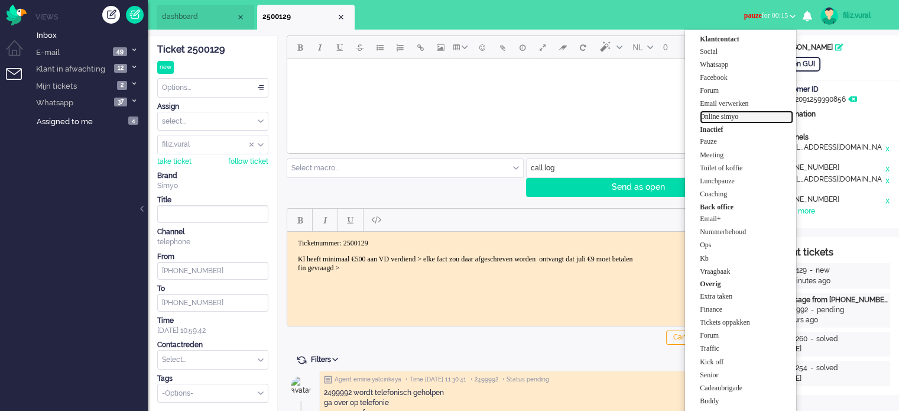
click at [728, 114] on label "Online simyo" at bounding box center [746, 117] width 93 height 10
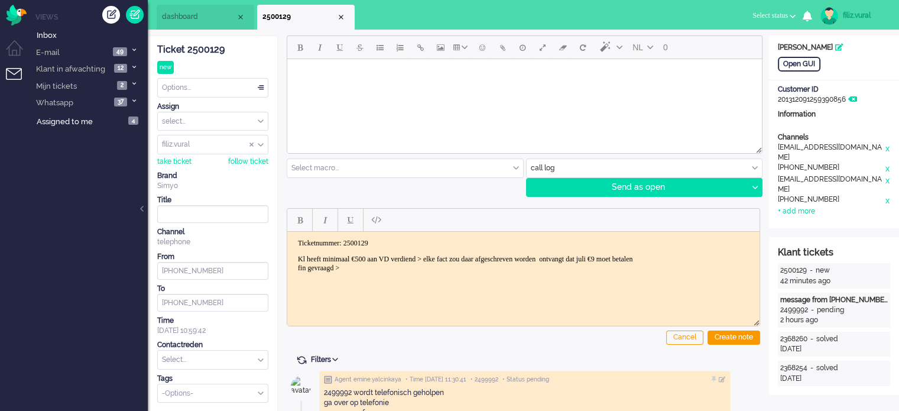
click at [373, 270] on html "Ticketnummer: 2500129 Kl heeft minimaal €500 aan VD verdiend > elke fact zou da…" at bounding box center [523, 255] width 472 height 48
click at [373, 267] on p "Kl heeft minimaal €500 aan VD verdiend > elke fact zou daar afgeschreven worden…" at bounding box center [523, 263] width 451 height 18
click at [720, 333] on div "Create note" at bounding box center [734, 337] width 53 height 14
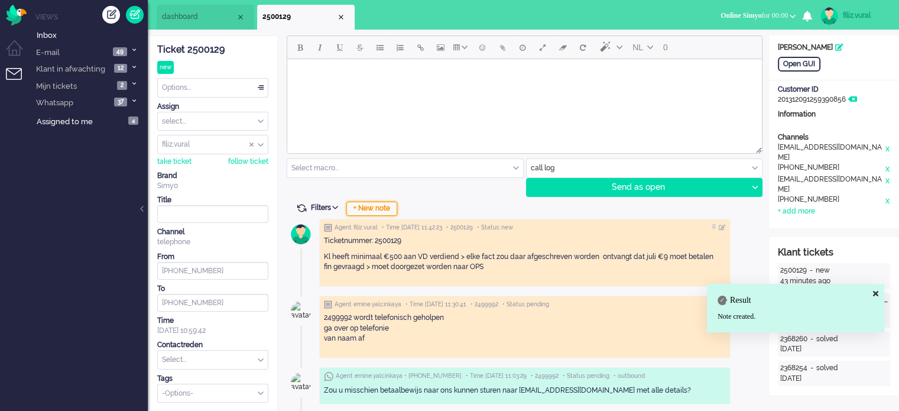
click at [377, 210] on div "+ New note" at bounding box center [371, 209] width 51 height 14
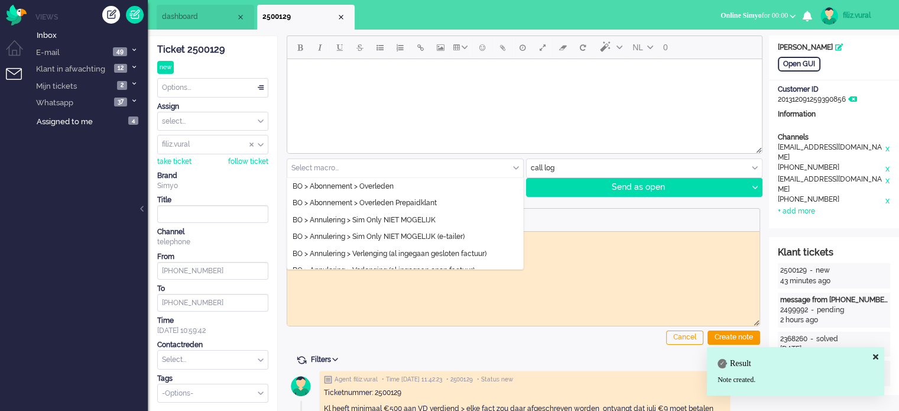
click at [371, 172] on input "text" at bounding box center [405, 168] width 236 height 18
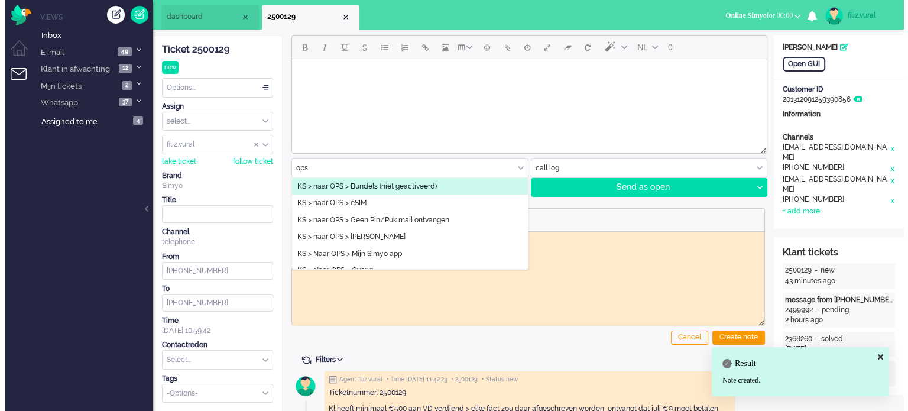
scroll to position [59, 0]
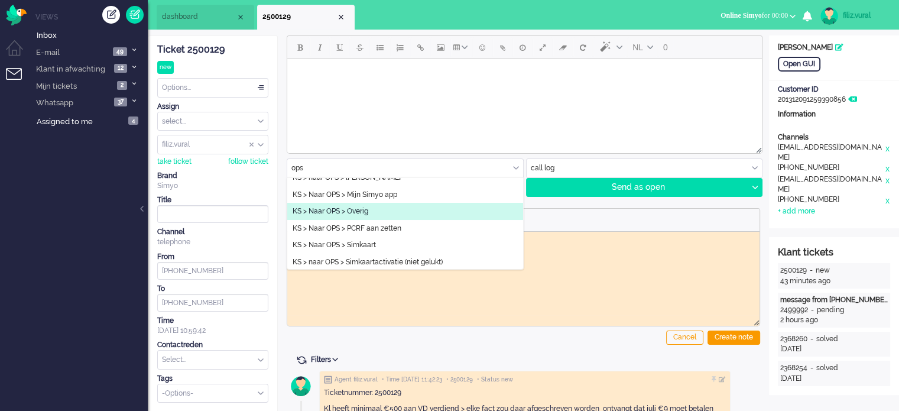
type input "ops"
click at [377, 209] on li "KS > Naar OPS > Overig" at bounding box center [405, 211] width 236 height 17
type input "Overig"
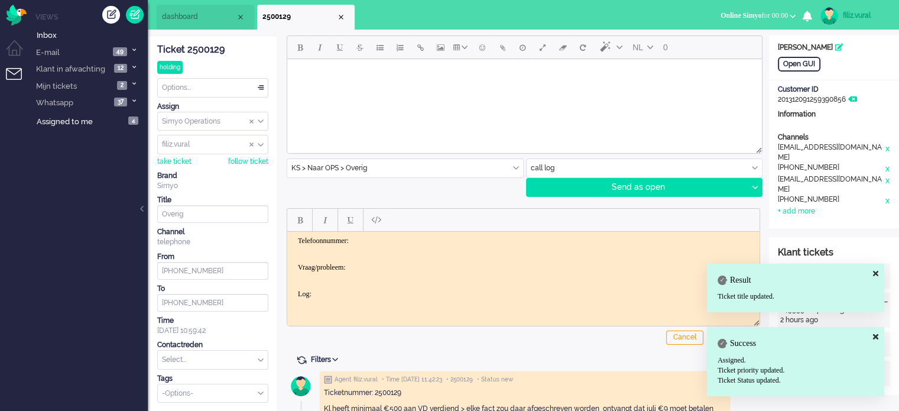
click at [377, 232] on html "Telefoonnummer: Vraag/probleem: Log:" at bounding box center [523, 267] width 472 height 72
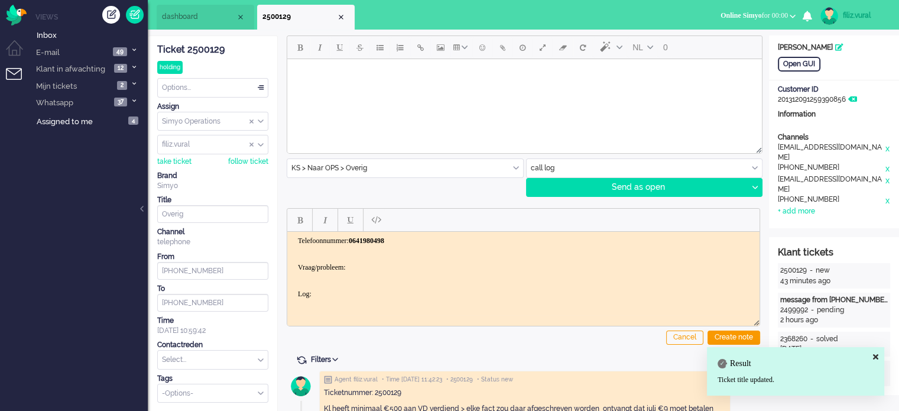
click at [397, 267] on body "Telefoonnummer: ﻿0641980498 Vraag/probleem: Log:" at bounding box center [523, 267] width 463 height 62
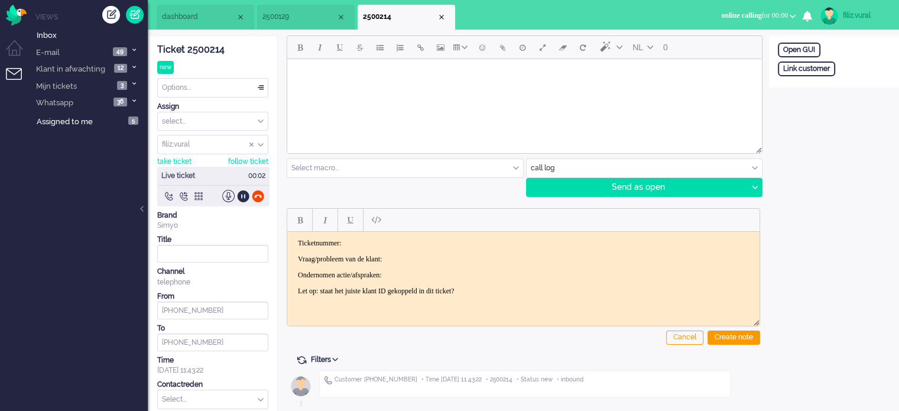
click at [212, 39] on div "Ticket 2500214 new Watching Options... Set Status Open Pending Holding Solved S…" at bounding box center [212, 239] width 111 height 407
click at [213, 44] on div "Ticket 2500214" at bounding box center [212, 50] width 111 height 14
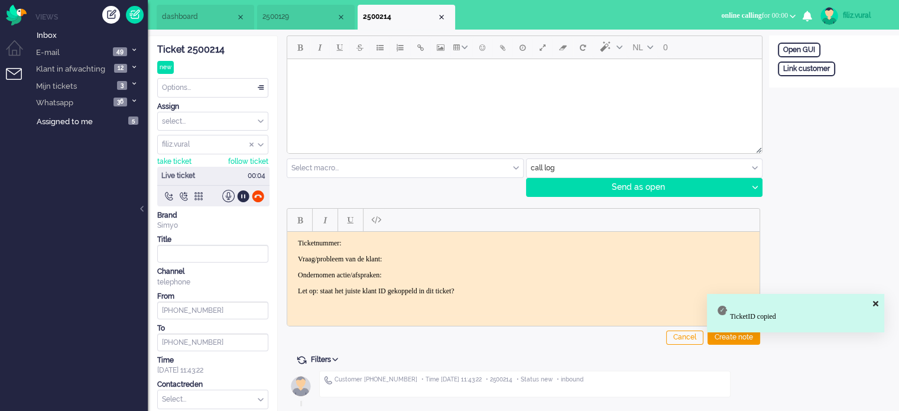
click at [424, 238] on p "Ticketnummer:" at bounding box center [523, 242] width 451 height 9
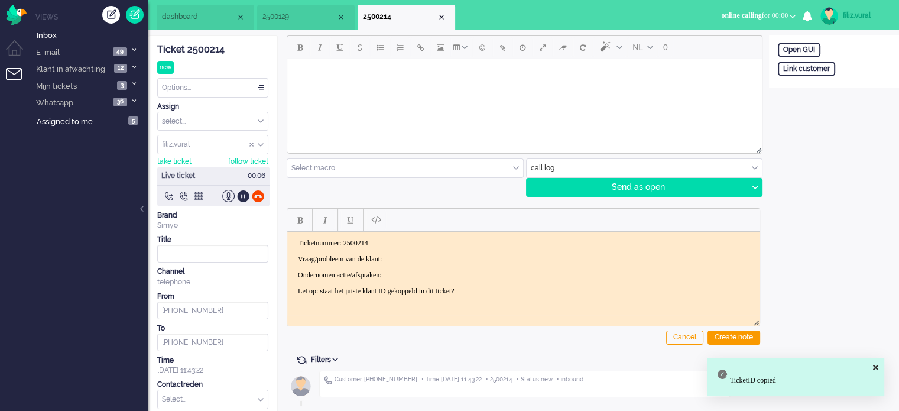
click at [207, 18] on span "dashboard" at bounding box center [199, 17] width 74 height 10
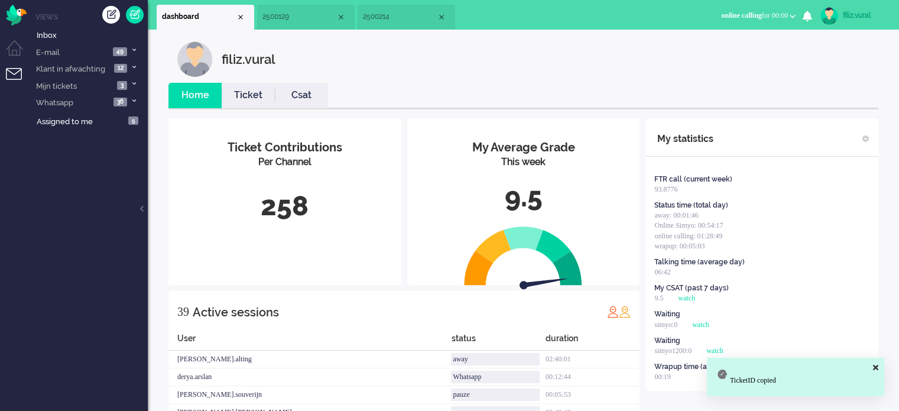
click at [285, 91] on link "Csat" at bounding box center [301, 96] width 53 height 14
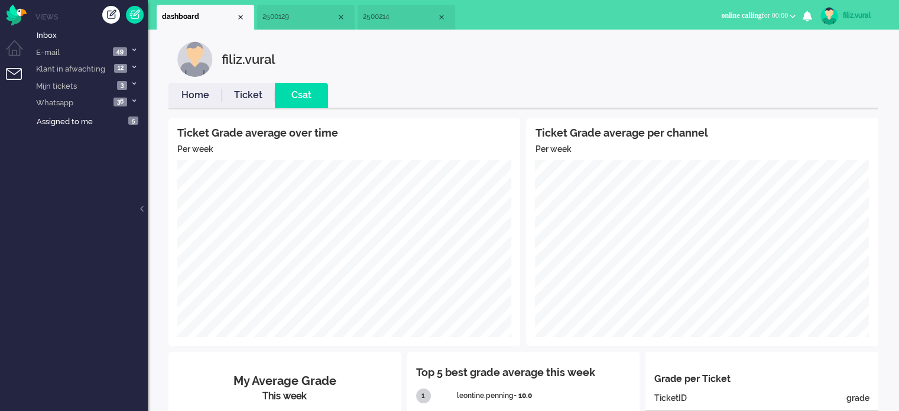
click at [194, 94] on link "Home" at bounding box center [194, 96] width 53 height 14
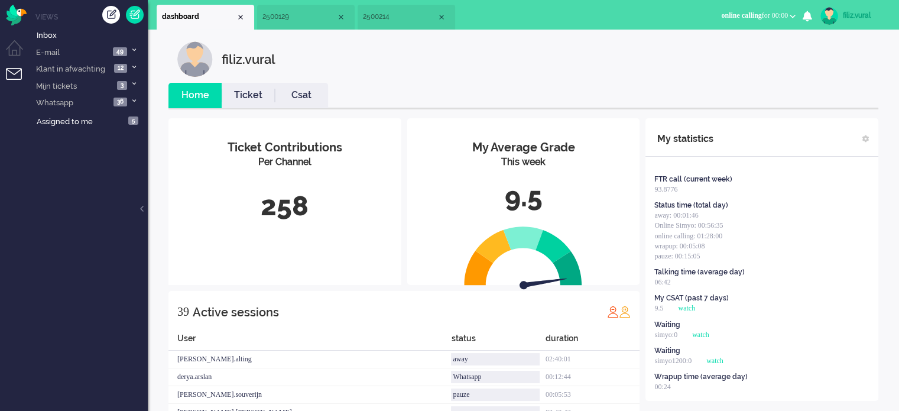
click at [394, 23] on li "2500214" at bounding box center [407, 17] width 98 height 25
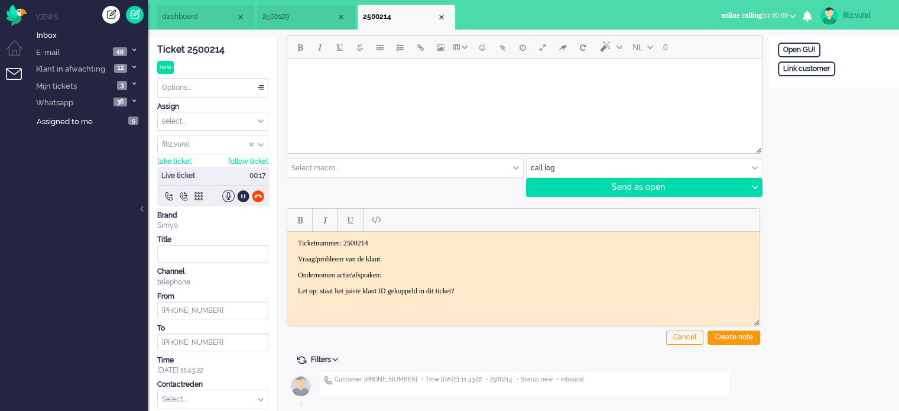
click at [452, 262] on body "Ticketnummer: 2500214 Vraag/probleem van de klant: Ondernomen actie/afspraken: …" at bounding box center [523, 266] width 463 height 57
click at [452, 260] on p "Vraag/probleem van de klant:" at bounding box center [523, 258] width 451 height 9
click at [565, 259] on p "Vraag/probleem van de klant: Opa en om in [GEOGRAPHIC_DATA] > 1 afgewezen" at bounding box center [523, 258] width 451 height 9
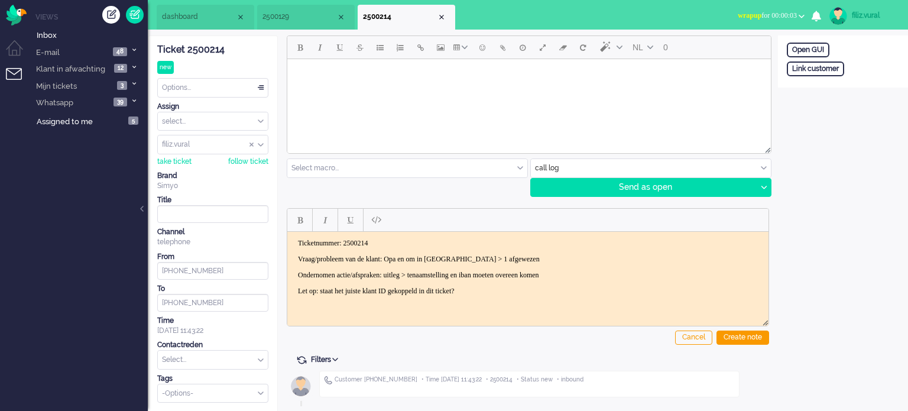
click at [474, 255] on p "Vraag/probleem van de klant: Opa en om in [GEOGRAPHIC_DATA] > 1 afgewezen" at bounding box center [528, 258] width 460 height 9
click at [728, 334] on div "Create note" at bounding box center [742, 337] width 53 height 14
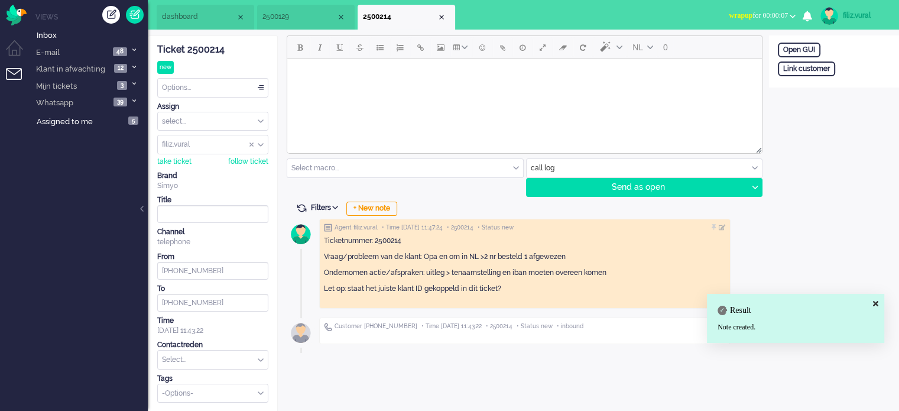
click at [209, 351] on input "text" at bounding box center [213, 360] width 110 height 18
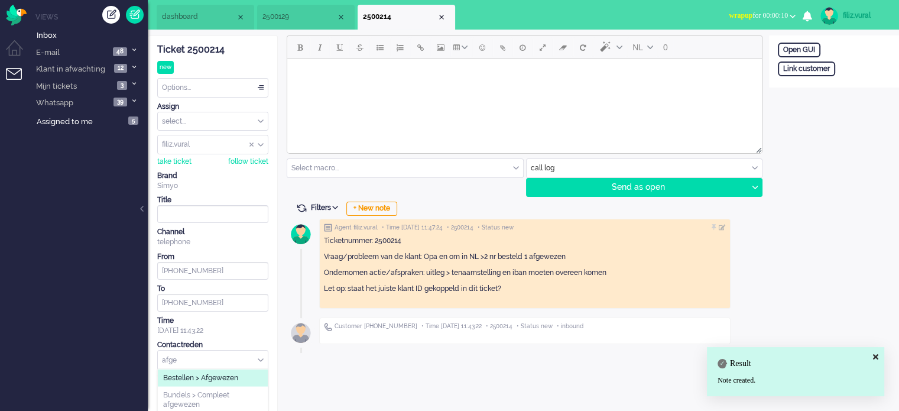
type input "afge"
click at [214, 373] on span "Bestellen > Afgewezen" at bounding box center [200, 378] width 75 height 10
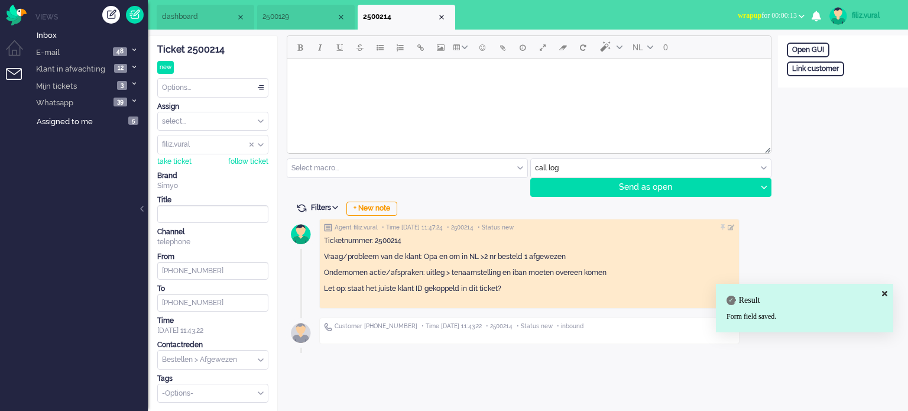
click at [739, 16] on span "wrapup" at bounding box center [750, 15] width 24 height 8
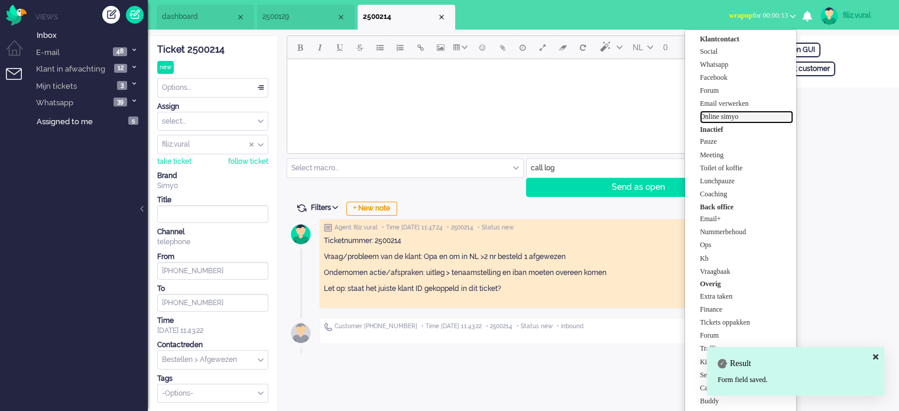
click at [731, 113] on label "Online simyo" at bounding box center [746, 117] width 93 height 10
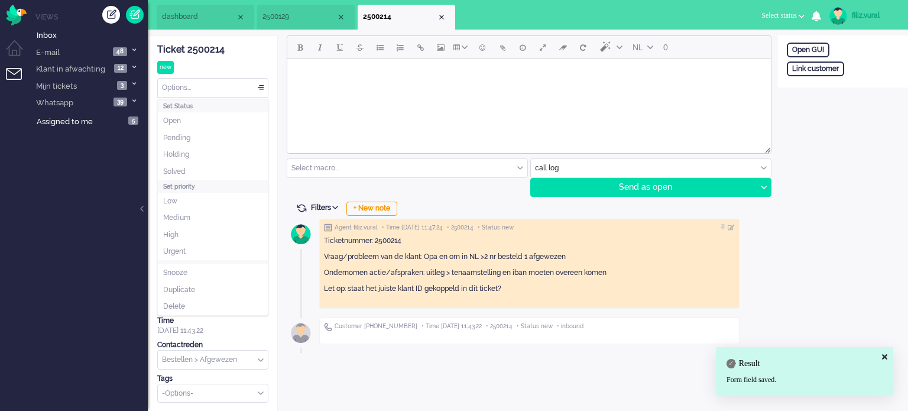
click at [207, 89] on div "Options..." at bounding box center [213, 88] width 110 height 18
click at [191, 167] on li "Solved" at bounding box center [213, 171] width 110 height 17
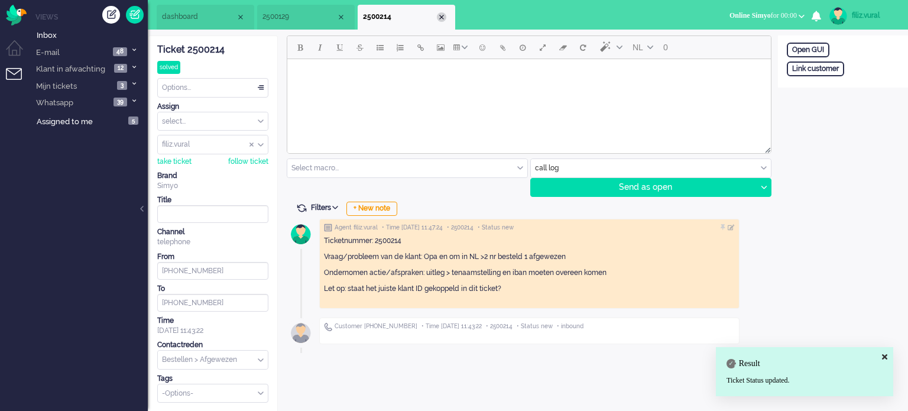
click at [443, 18] on div "Close tab" at bounding box center [441, 16] width 9 height 9
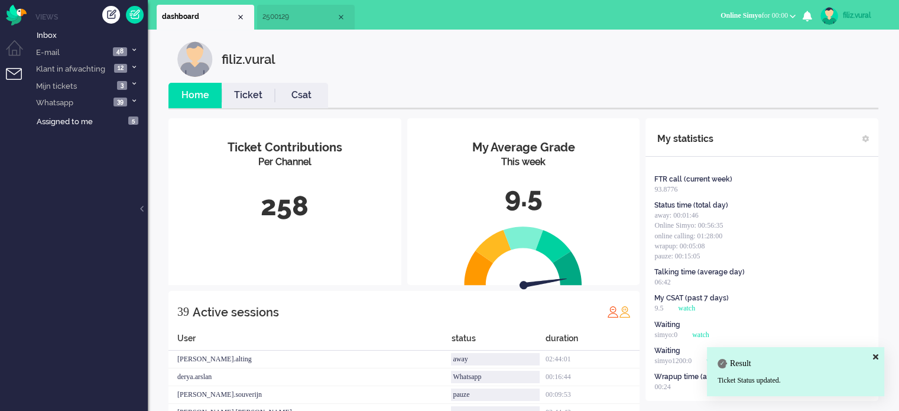
click at [300, 22] on span "2500129" at bounding box center [299, 17] width 74 height 10
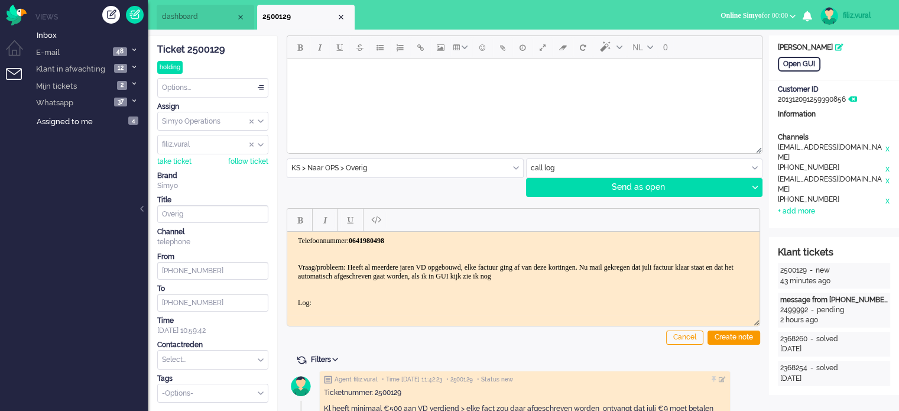
click at [650, 278] on body "Telefoonnummer: 0641980498 Vraag/probleem: Heeft al meerdere jaren VD opgebouwd…" at bounding box center [523, 271] width 463 height 71
click at [653, 271] on body "Telefoonnummer: 0641980498 Vraag/probleem: Heeft al meerdere jaren VD opgebouwd…" at bounding box center [523, 271] width 463 height 71
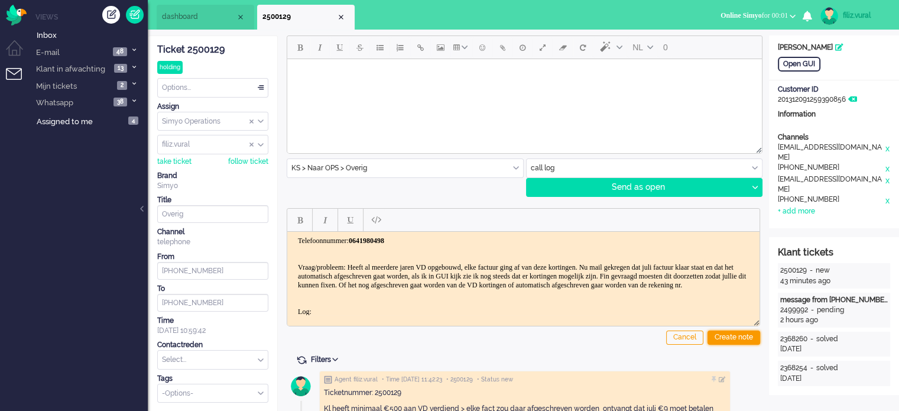
click at [753, 335] on div "Create note" at bounding box center [734, 337] width 53 height 14
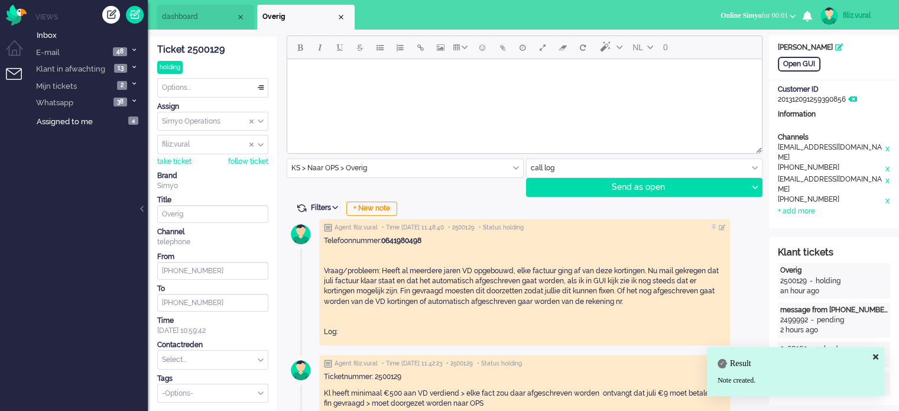
click at [205, 356] on input "text" at bounding box center [213, 360] width 110 height 18
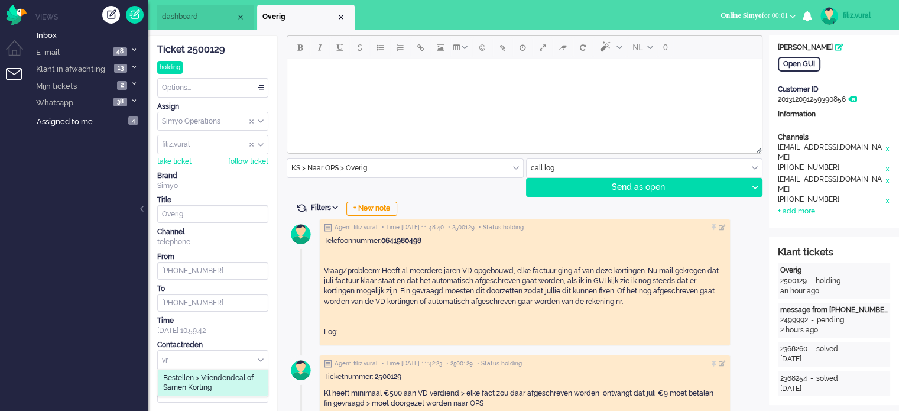
type input "vr"
click at [209, 382] on span "Bestellen > Vriendendeal of Samen Korting" at bounding box center [212, 383] width 99 height 20
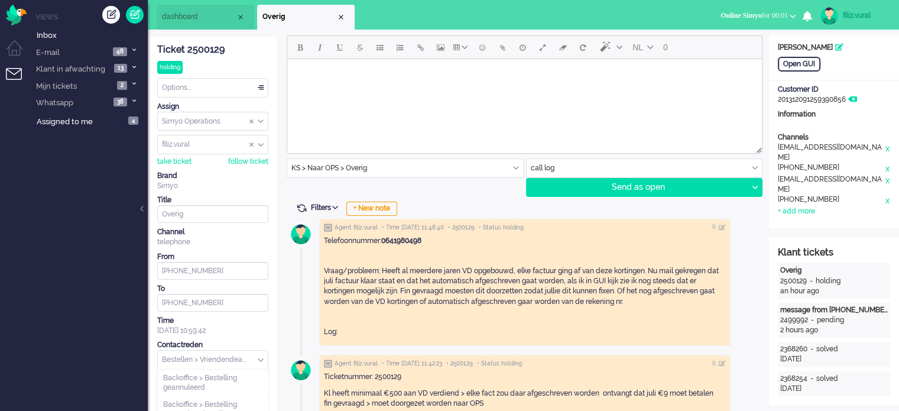
scroll to position [271, 0]
click at [208, 363] on input "text" at bounding box center [213, 360] width 110 height 18
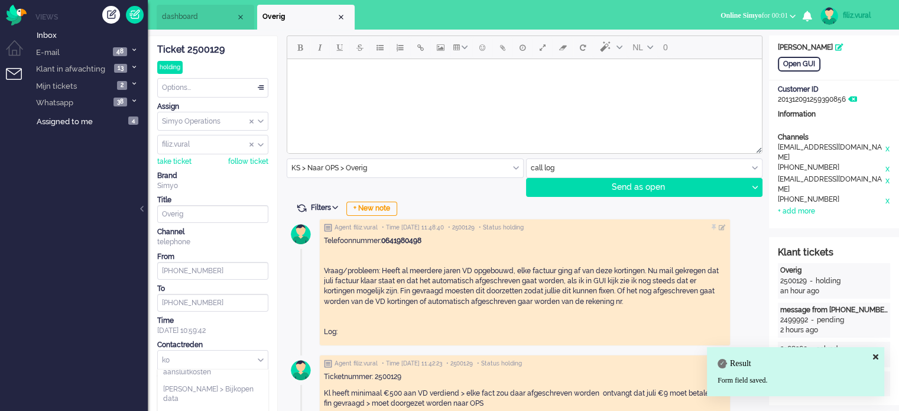
scroll to position [0, 0]
type input "k"
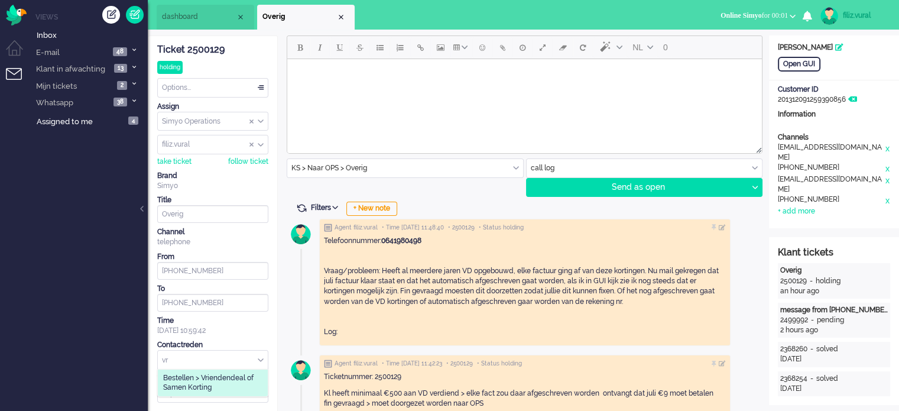
type input "vr"
click at [215, 373] on span "Bestellen > Vriendendeal of Samen Korting" at bounding box center [212, 383] width 99 height 20
click at [215, 27] on li "dashboard" at bounding box center [206, 17] width 98 height 25
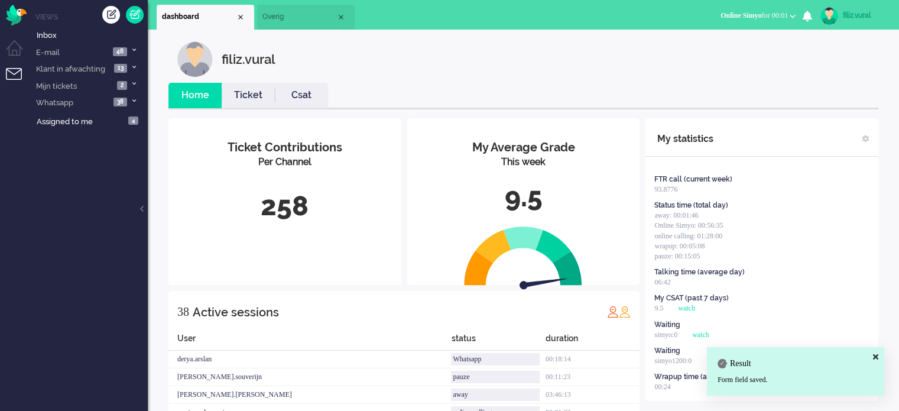
click at [253, 94] on link "Ticket" at bounding box center [248, 96] width 53 height 14
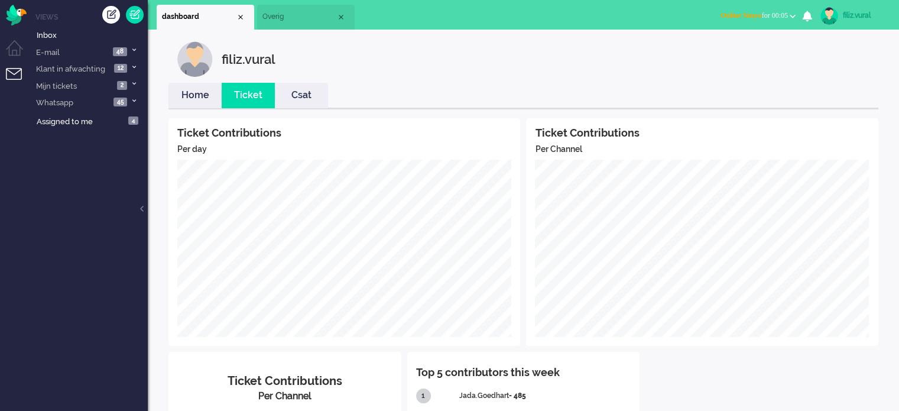
click at [184, 86] on li "Home" at bounding box center [194, 95] width 53 height 25
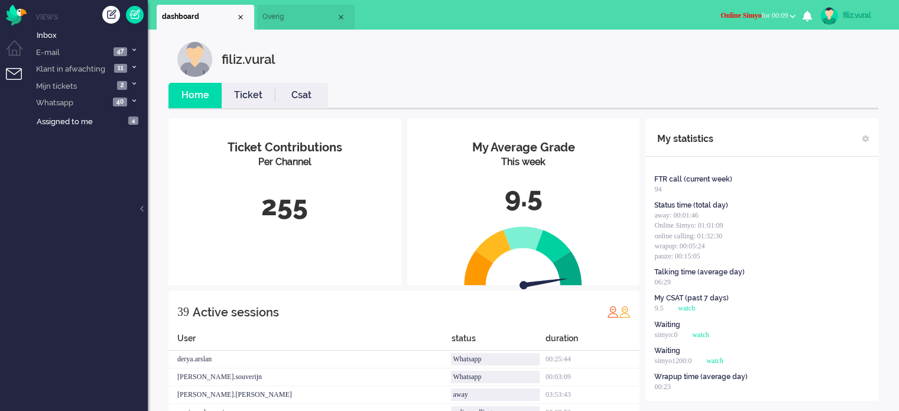
click at [298, 101] on link "Csat" at bounding box center [301, 96] width 53 height 14
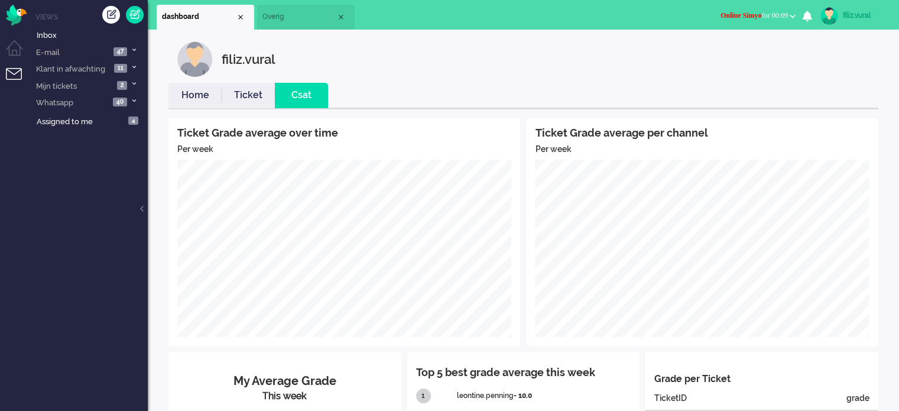
click at [190, 89] on link "Home" at bounding box center [194, 96] width 53 height 14
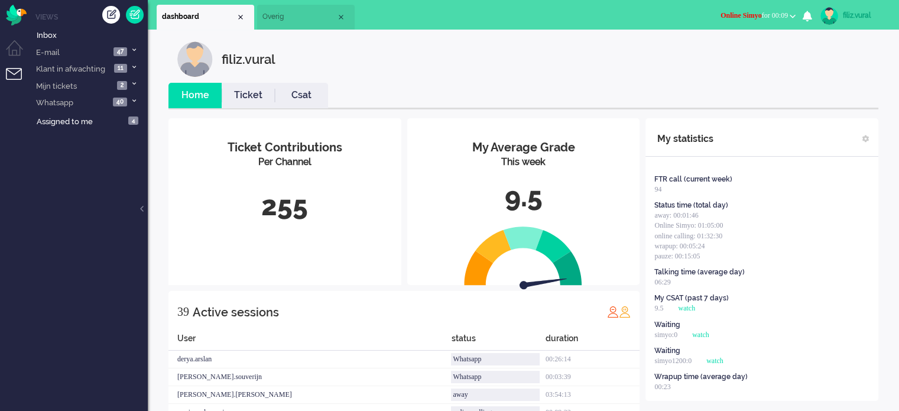
click at [245, 99] on link "Ticket" at bounding box center [248, 96] width 53 height 14
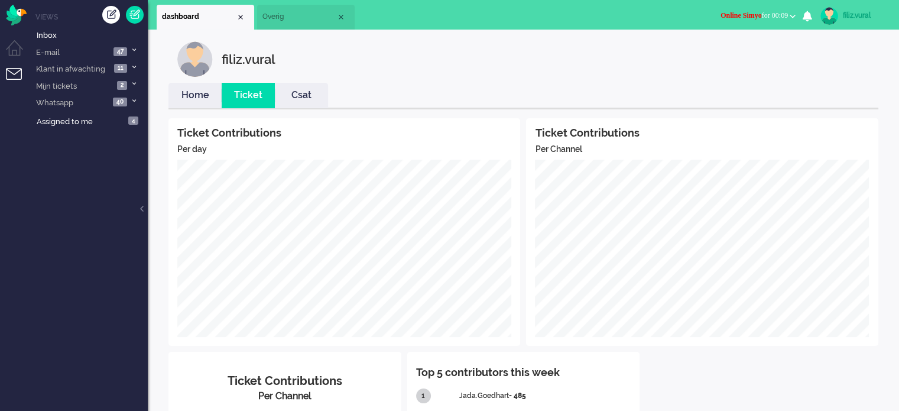
click at [186, 93] on link "Home" at bounding box center [194, 96] width 53 height 14
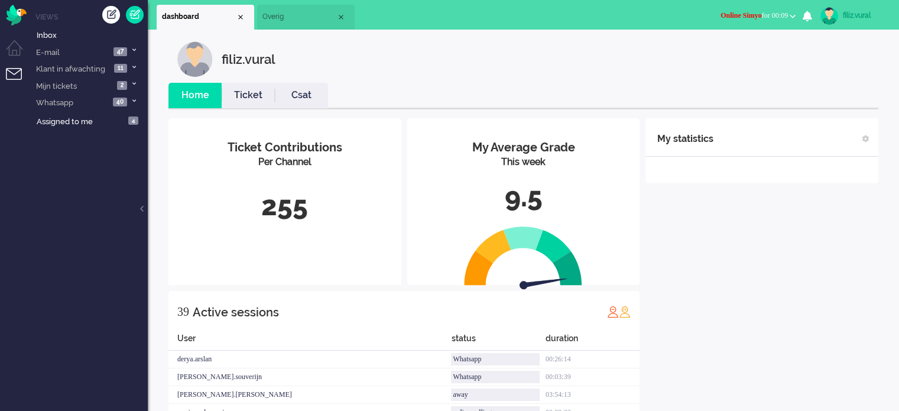
click at [284, 24] on li "Overig" at bounding box center [306, 17] width 98 height 25
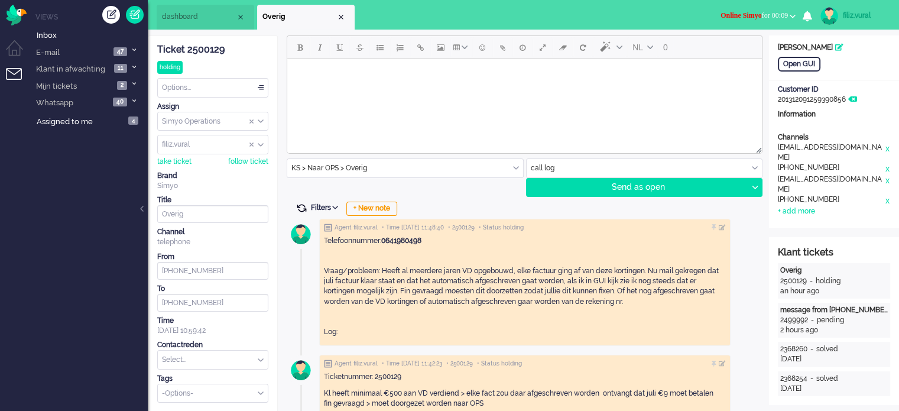
click at [300, 208] on span at bounding box center [301, 208] width 11 height 11
click at [343, 21] on div "Close tab" at bounding box center [340, 16] width 9 height 9
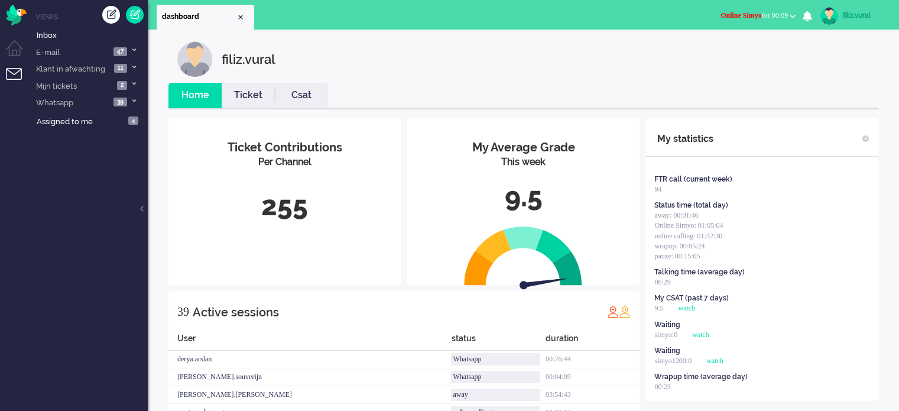
click at [312, 96] on link "Csat" at bounding box center [301, 96] width 53 height 14
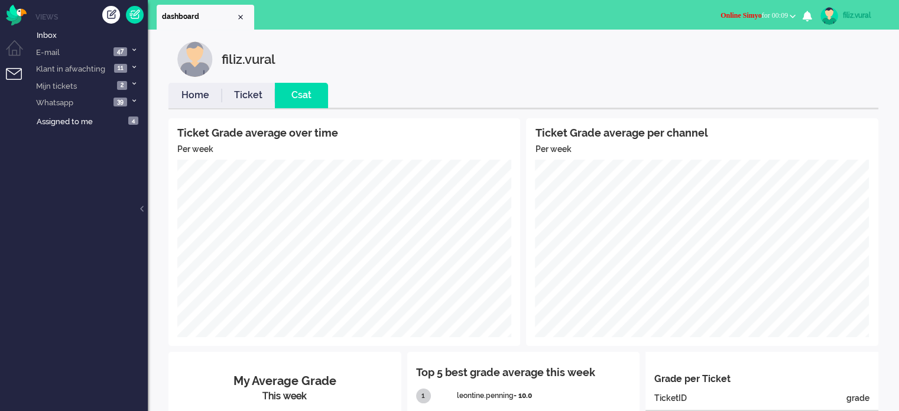
click at [197, 92] on link "Home" at bounding box center [194, 96] width 53 height 14
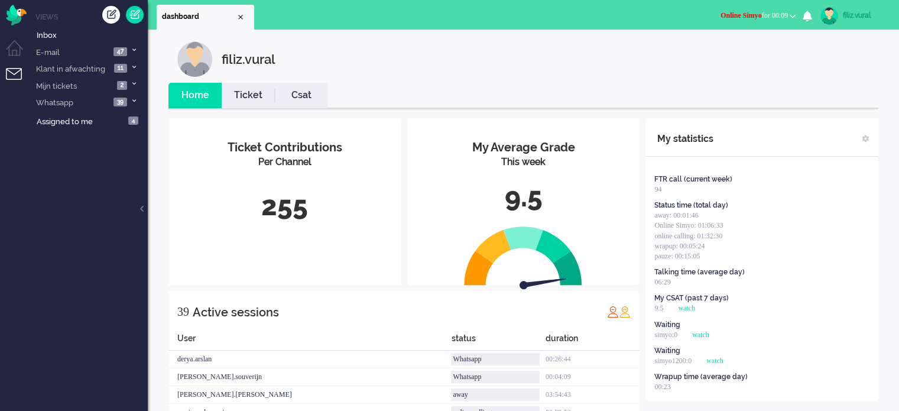
click at [309, 106] on li "Csat" at bounding box center [301, 95] width 53 height 25
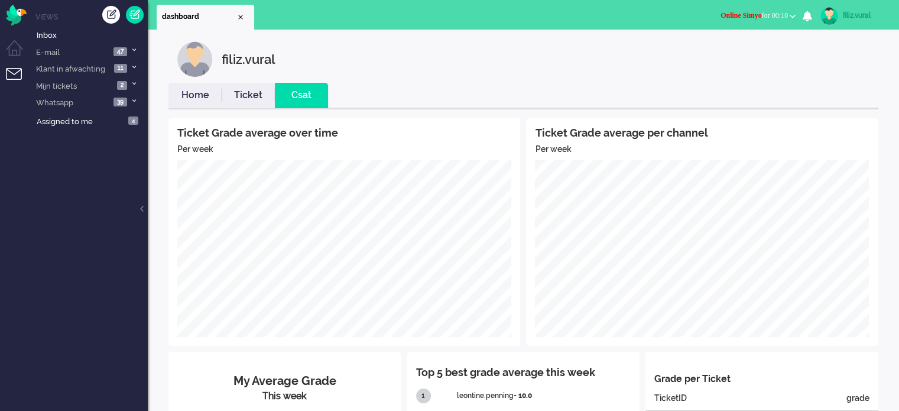
click at [190, 79] on div "filiz.vural Home Ticket Csat Ticket Grade average over time Per week Ticket Gra…" at bounding box center [524, 339] width 728 height 596
click at [192, 89] on link "Home" at bounding box center [194, 96] width 53 height 14
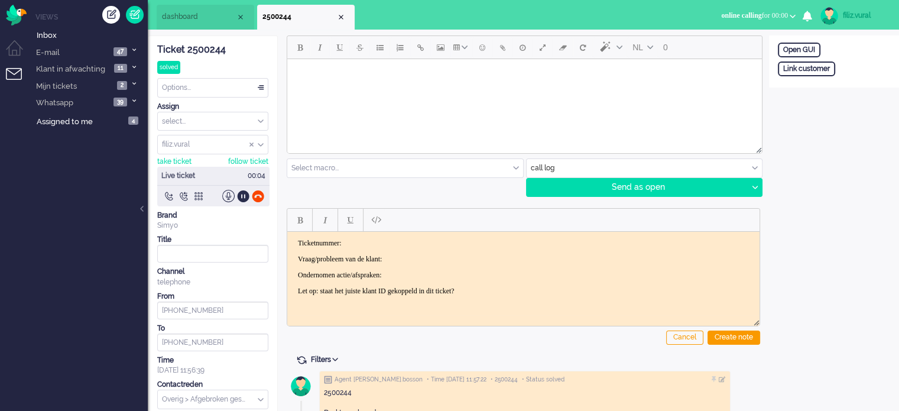
click at [192, 18] on span "dashboard" at bounding box center [199, 17] width 74 height 10
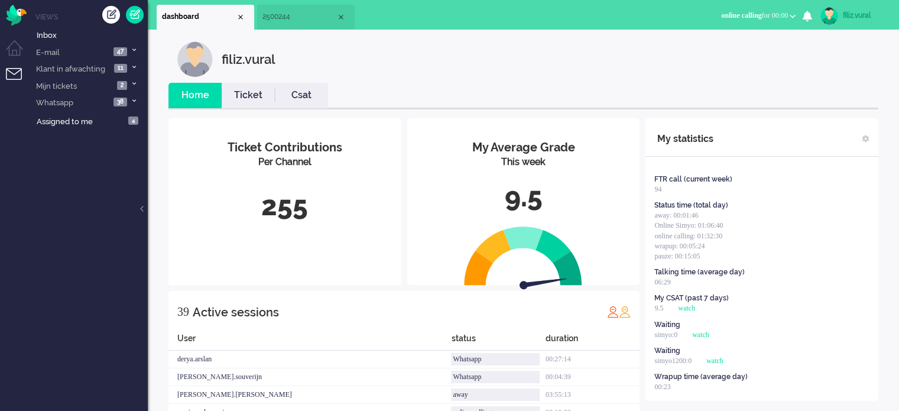
click at [303, 25] on li "2500244" at bounding box center [306, 17] width 98 height 25
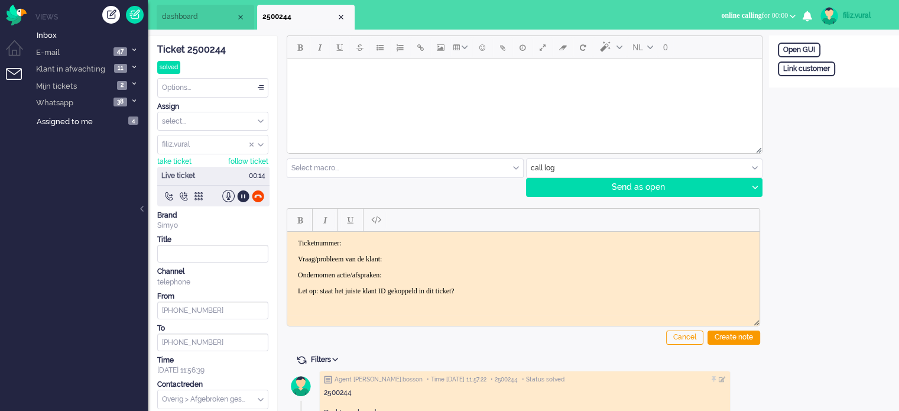
click at [213, 47] on div "Ticket 2500244" at bounding box center [212, 50] width 111 height 14
click at [436, 240] on p "Ticketnummer:" at bounding box center [523, 242] width 451 height 9
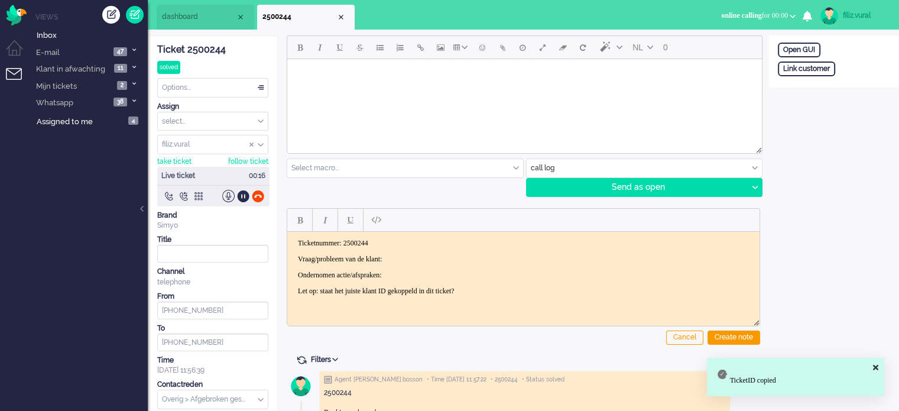
click at [442, 257] on p "Vraag/probleem van de klant:" at bounding box center [523, 258] width 451 height 9
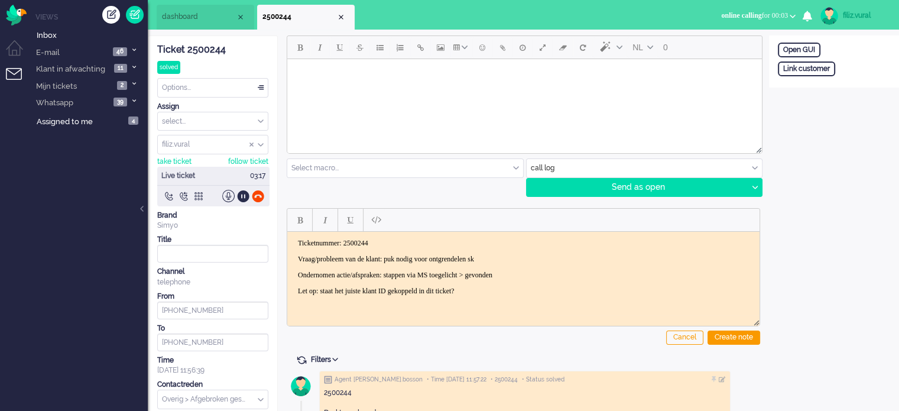
click at [196, 24] on li "dashboard" at bounding box center [206, 17] width 98 height 25
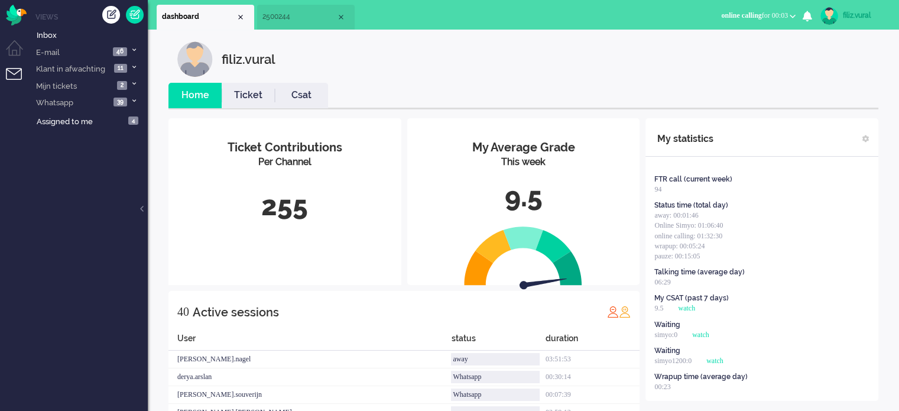
click at [239, 92] on link "Ticket" at bounding box center [248, 96] width 53 height 14
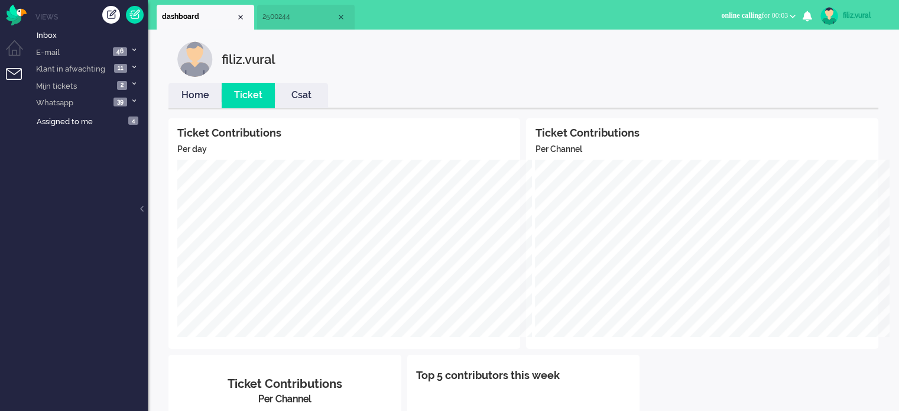
click at [206, 94] on link "Home" at bounding box center [194, 96] width 53 height 14
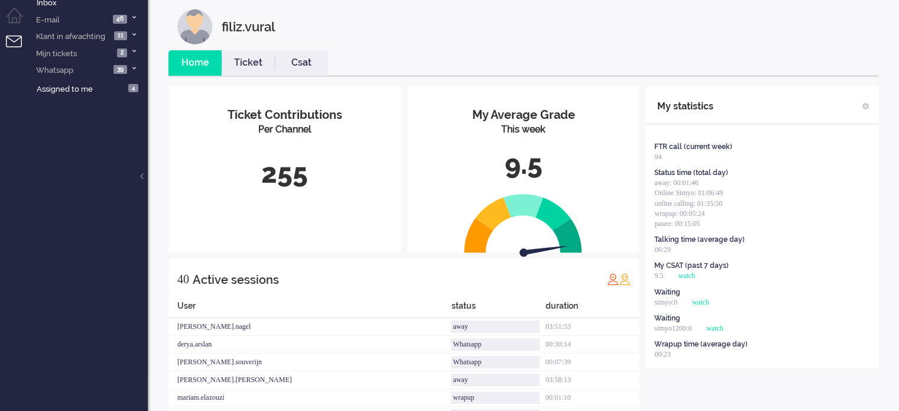
scroll to position [59, 0]
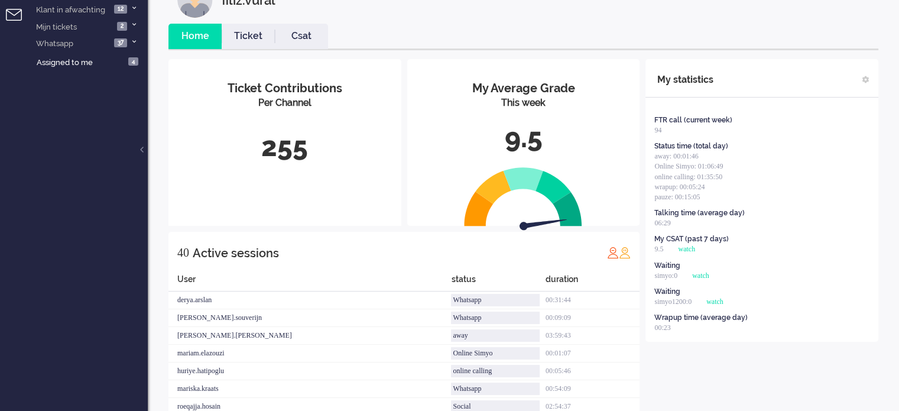
click at [433, 40] on ul "Home Ticket Csat" at bounding box center [523, 37] width 710 height 27
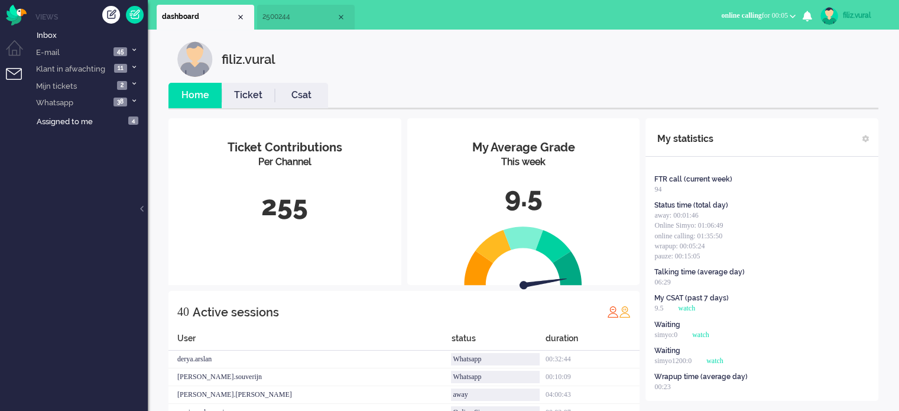
click at [293, 25] on li "2500244" at bounding box center [306, 17] width 98 height 25
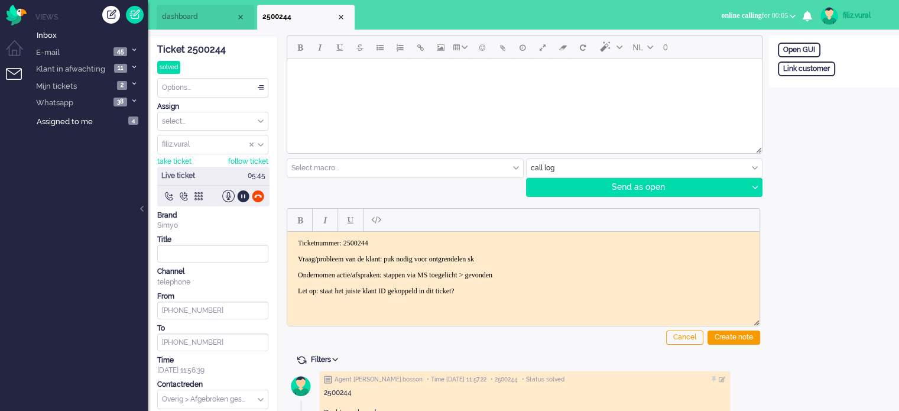
click at [202, 399] on input "text" at bounding box center [213, 399] width 110 height 18
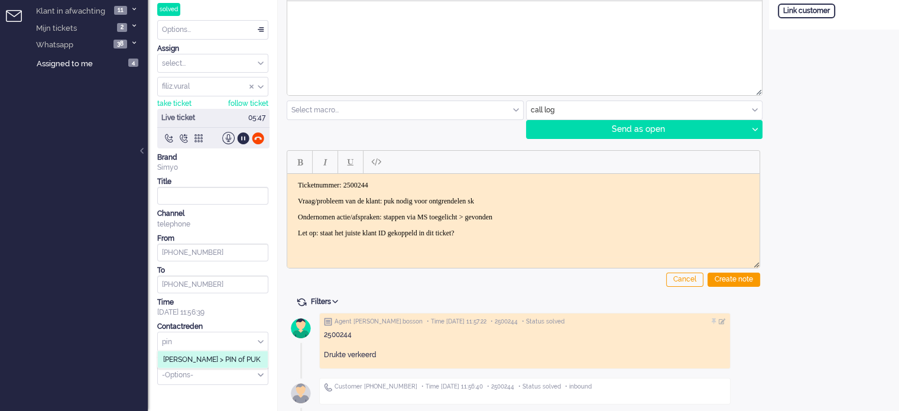
scroll to position [59, 0]
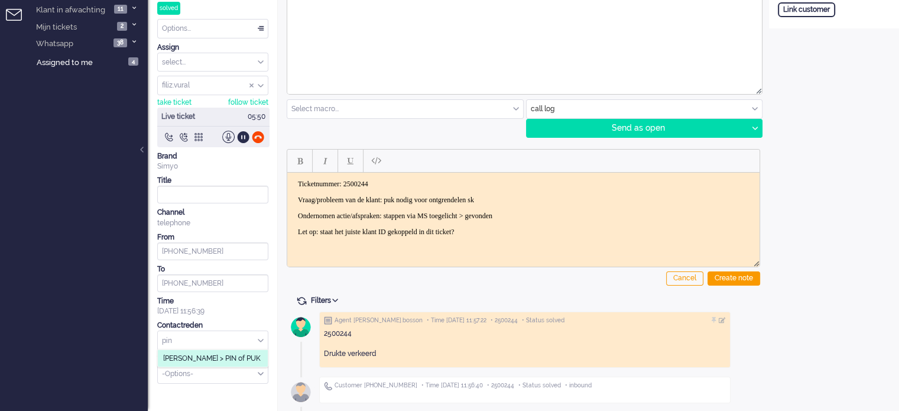
type input "pin"
click at [200, 356] on span "[PERSON_NAME] > PIN of PUK" at bounding box center [212, 358] width 98 height 10
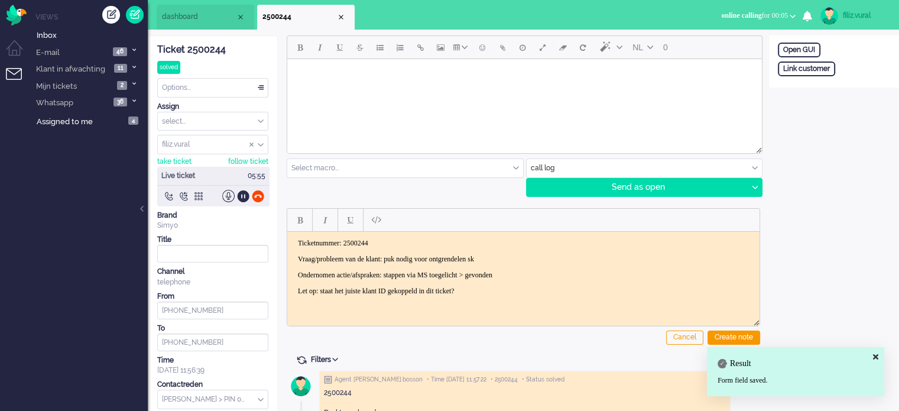
scroll to position [0, 0]
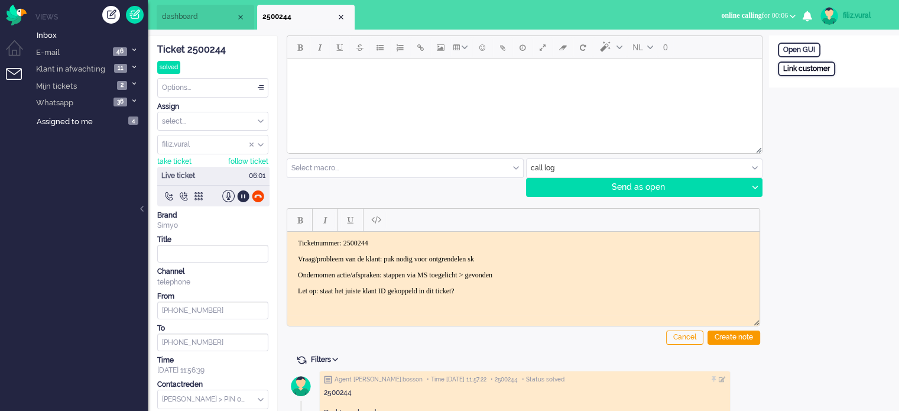
click at [828, 70] on div "Link customer" at bounding box center [806, 68] width 57 height 15
click at [820, 87] on input "text" at bounding box center [834, 85] width 112 height 18
paste input "201800000001372898"
type input "201800000001372898"
click at [832, 112] on div "Search" at bounding box center [839, 106] width 38 height 17
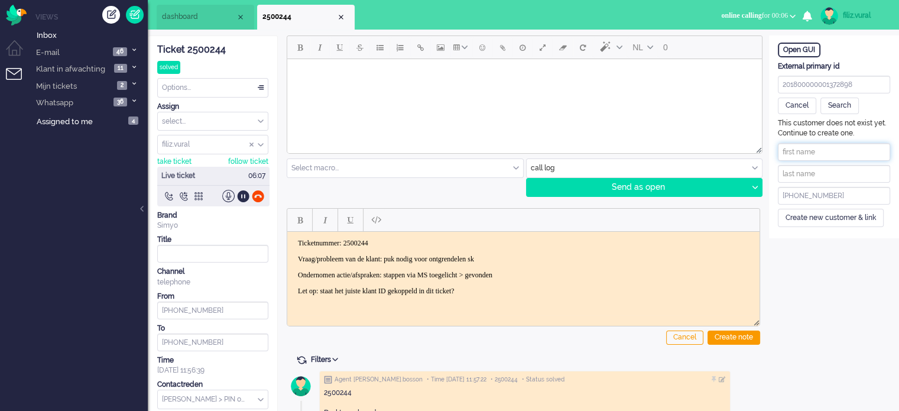
click at [799, 154] on input "text" at bounding box center [834, 152] width 112 height 18
paste input "Marian Vink"
drag, startPoint x: 809, startPoint y: 151, endPoint x: 831, endPoint y: 151, distance: 22.5
click at [831, 151] on input "Marian Vink" at bounding box center [834, 152] width 112 height 18
drag, startPoint x: 808, startPoint y: 148, endPoint x: 836, endPoint y: 150, distance: 28.4
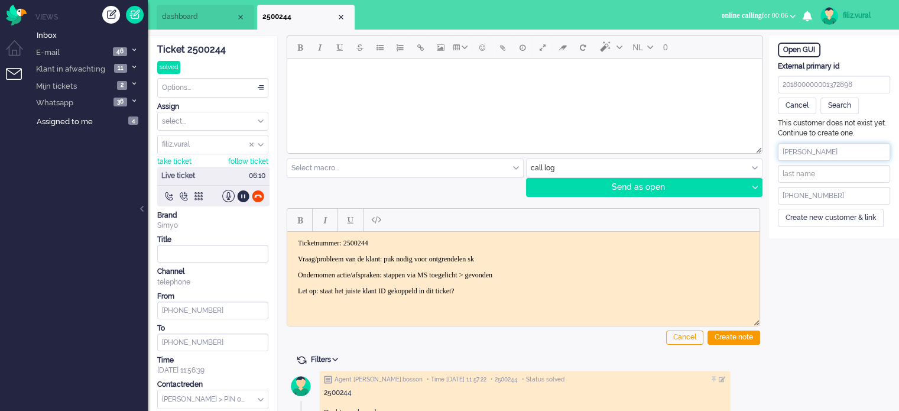
click at [836, 150] on input "Marian Vink" at bounding box center [834, 152] width 112 height 18
type input "Marian"
click at [814, 174] on input "text" at bounding box center [834, 174] width 112 height 18
paste input "Vink"
type input "Vink"
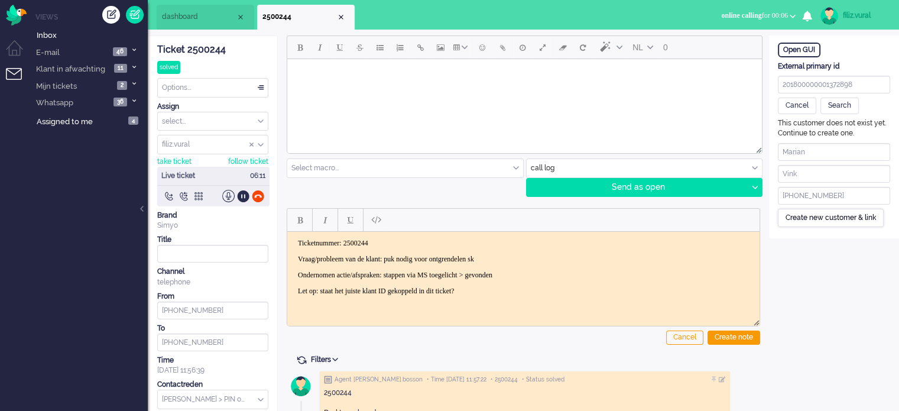
click at [800, 218] on div "Create new customer & link" at bounding box center [831, 218] width 106 height 18
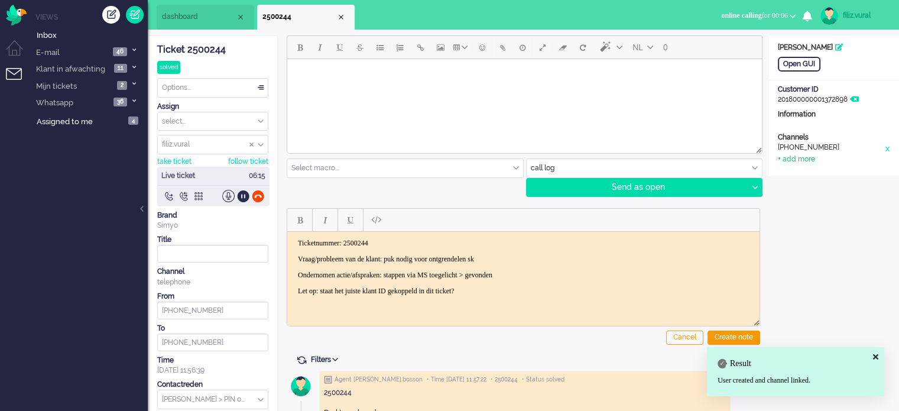
click at [793, 161] on div "+ add more" at bounding box center [796, 159] width 37 height 10
click at [799, 177] on input at bounding box center [834, 185] width 112 height 18
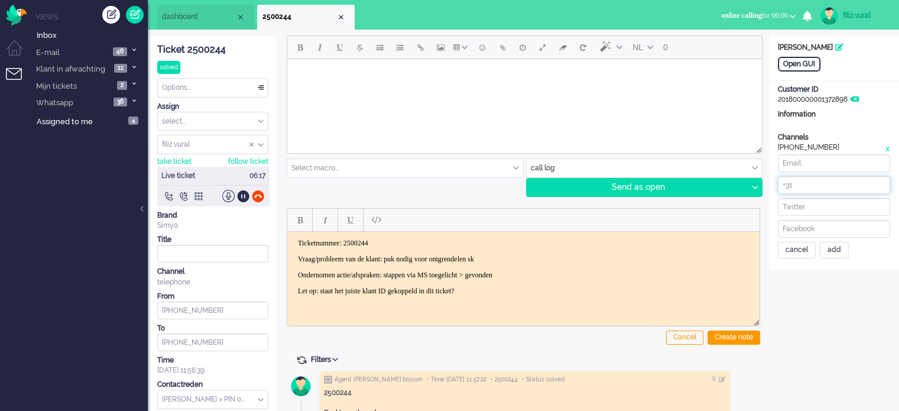
paste input "650630288"
type input "+31650630288"
click at [842, 160] on input at bounding box center [834, 163] width 112 height 18
paste input "vinkmarian@hotmail.nl"
type input "vinkmarian@hotmail.nl"
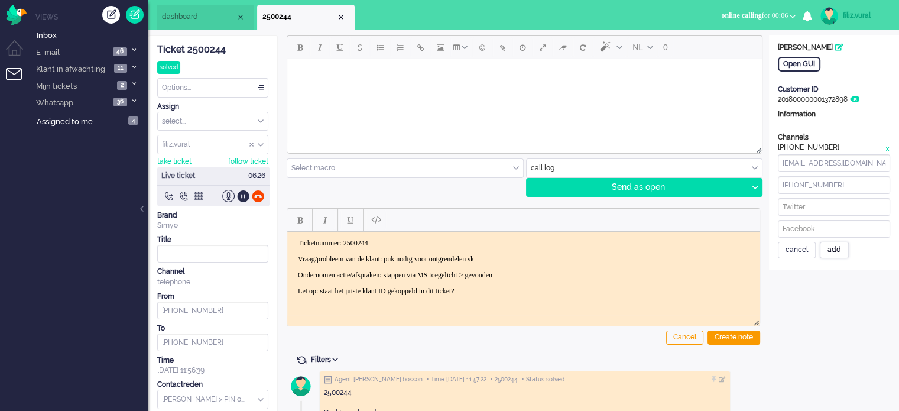
click at [844, 253] on div "add" at bounding box center [834, 250] width 29 height 17
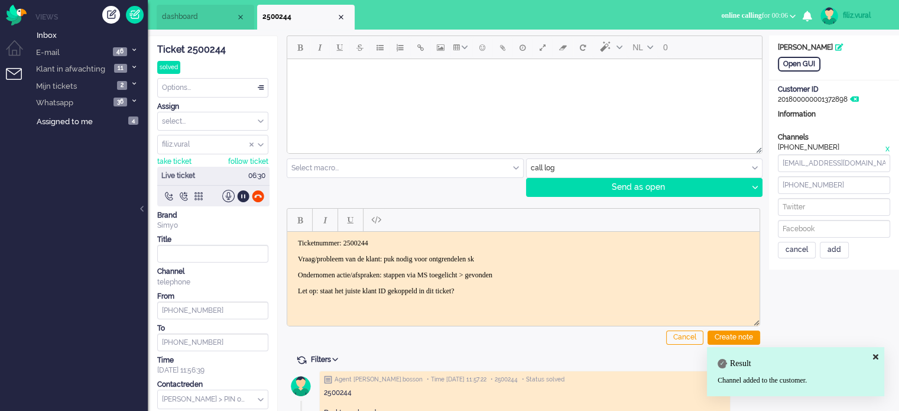
click at [696, 298] on html "Ticketnummer: 2500244 Vraag/probleem van de klant: puk nodig voor ontgrendelen …" at bounding box center [523, 266] width 472 height 71
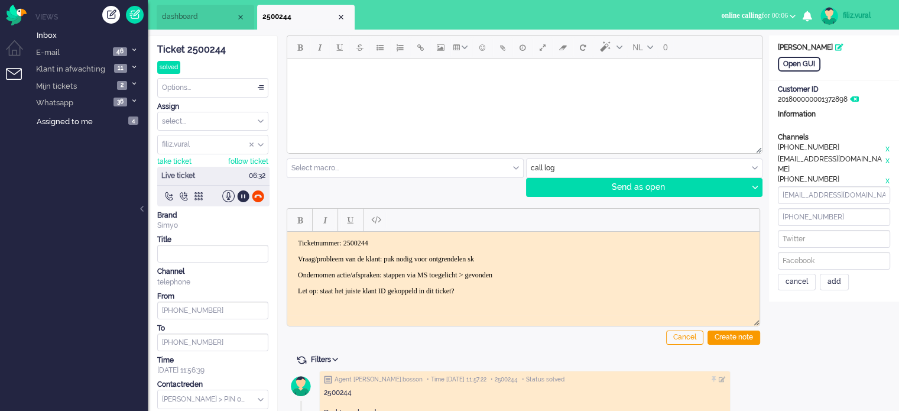
click at [799, 274] on div "cancel" at bounding box center [797, 282] width 38 height 17
click at [193, 21] on span "dashboard" at bounding box center [199, 17] width 74 height 10
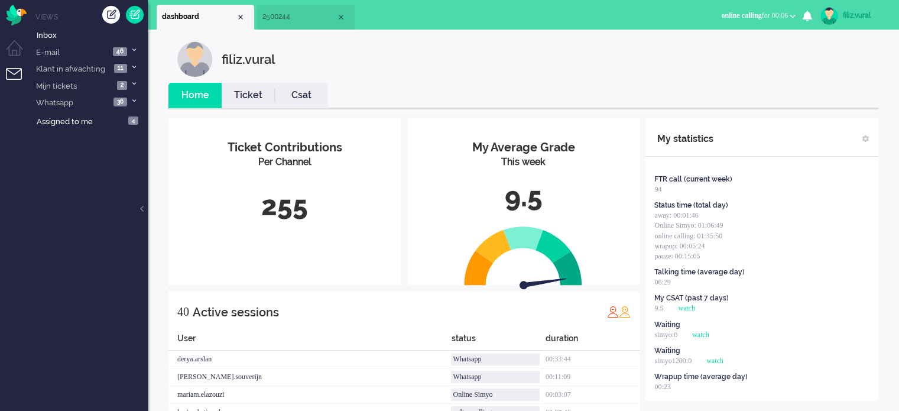
click at [249, 90] on link "Ticket" at bounding box center [248, 96] width 53 height 14
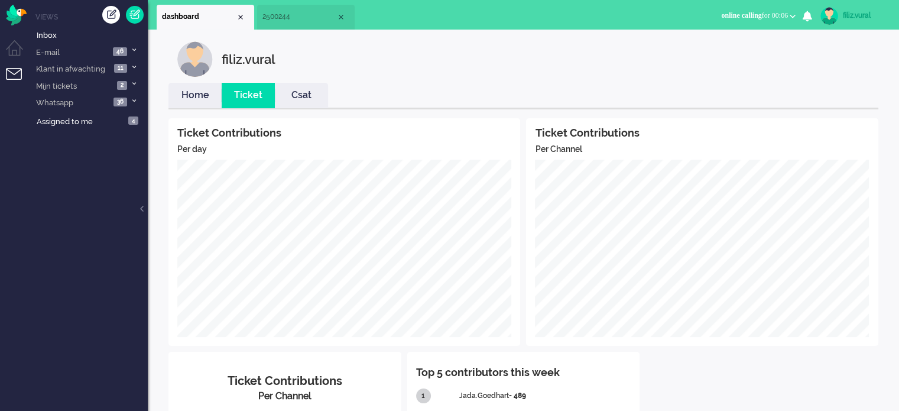
click at [193, 92] on link "Home" at bounding box center [194, 96] width 53 height 14
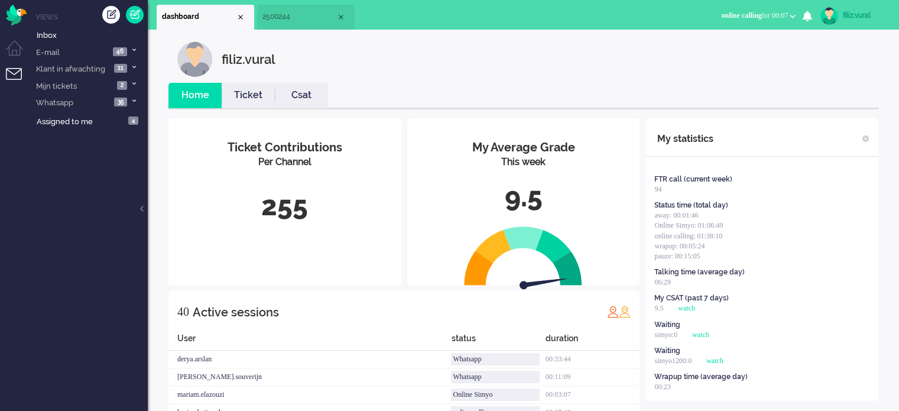
click at [320, 89] on link "Csat" at bounding box center [301, 96] width 53 height 14
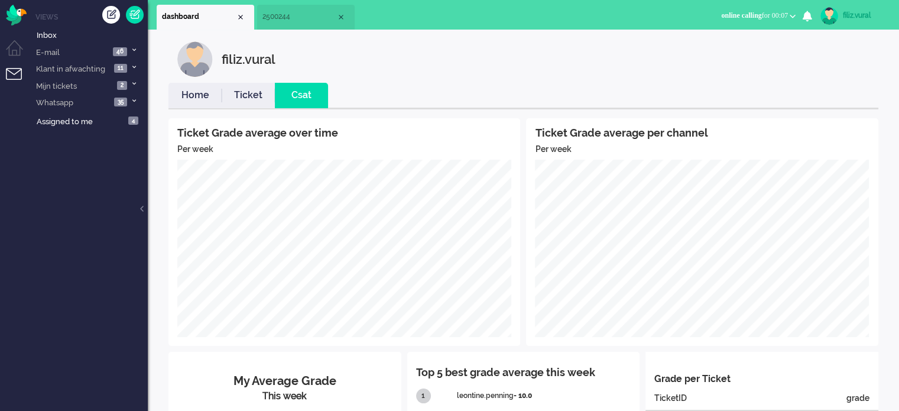
click at [249, 99] on link "Ticket" at bounding box center [248, 96] width 53 height 14
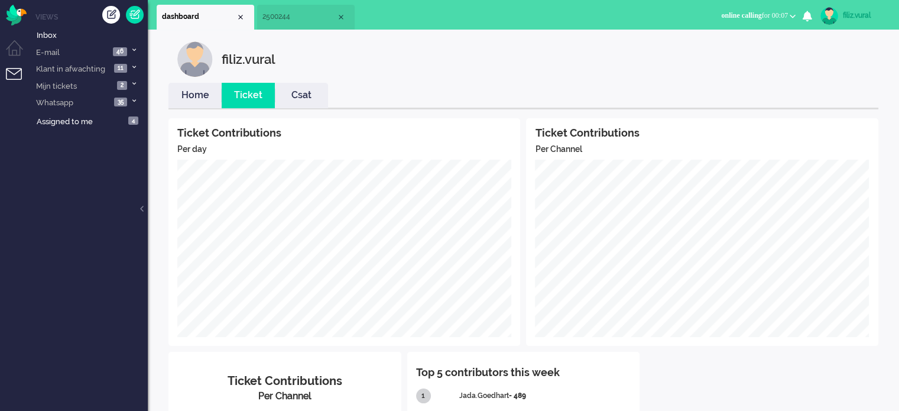
click at [190, 96] on link "Home" at bounding box center [194, 96] width 53 height 14
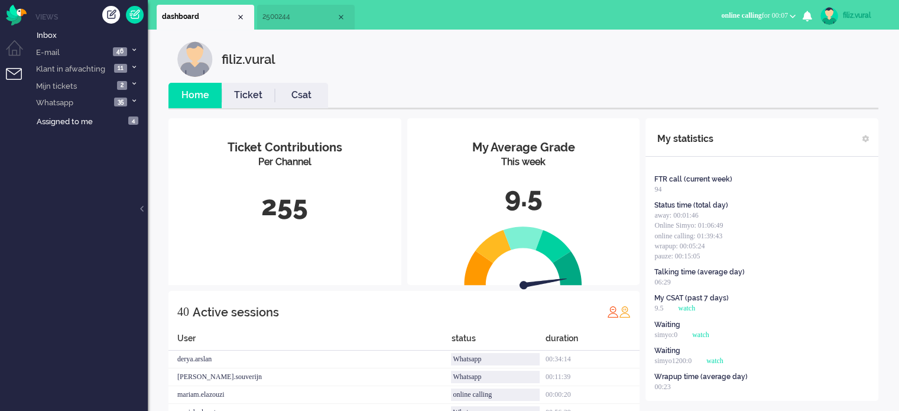
click at [299, 24] on li "2500244" at bounding box center [306, 17] width 98 height 25
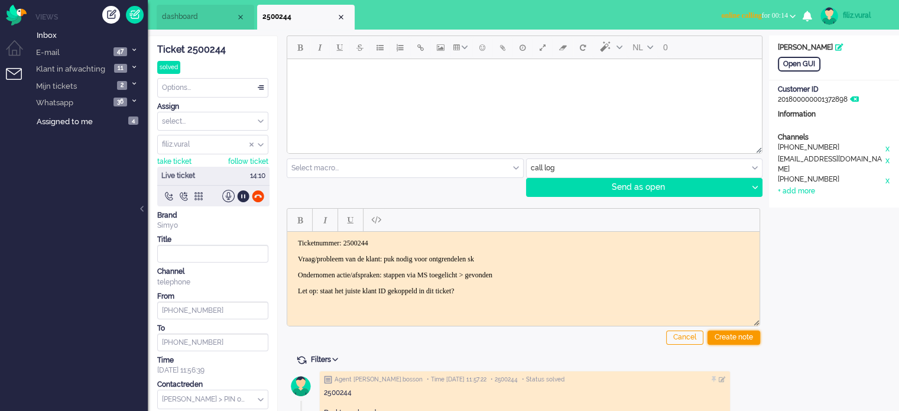
click at [727, 333] on div "Create note" at bounding box center [734, 337] width 53 height 14
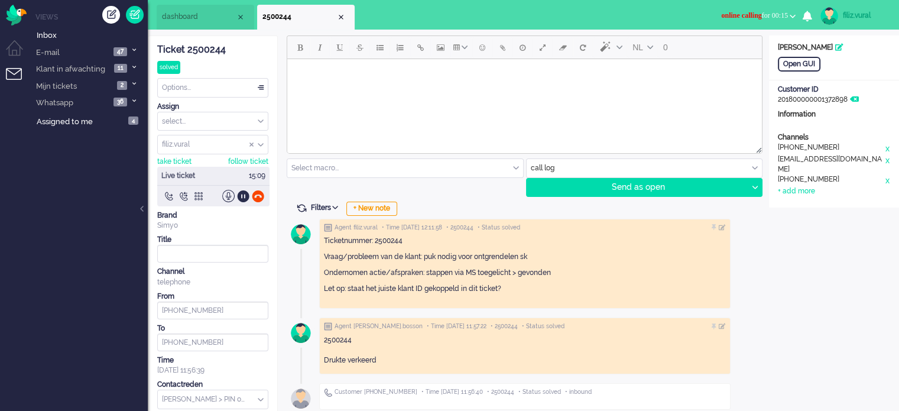
click at [214, 21] on span "dashboard" at bounding box center [199, 17] width 74 height 10
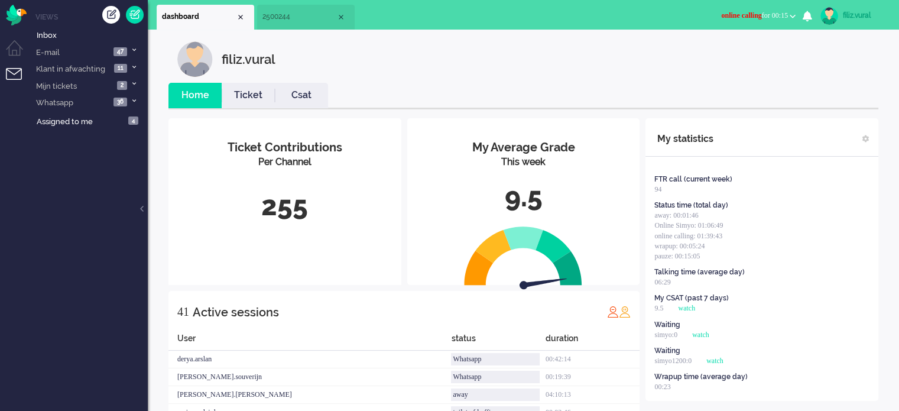
click at [243, 89] on link "Ticket" at bounding box center [248, 96] width 53 height 14
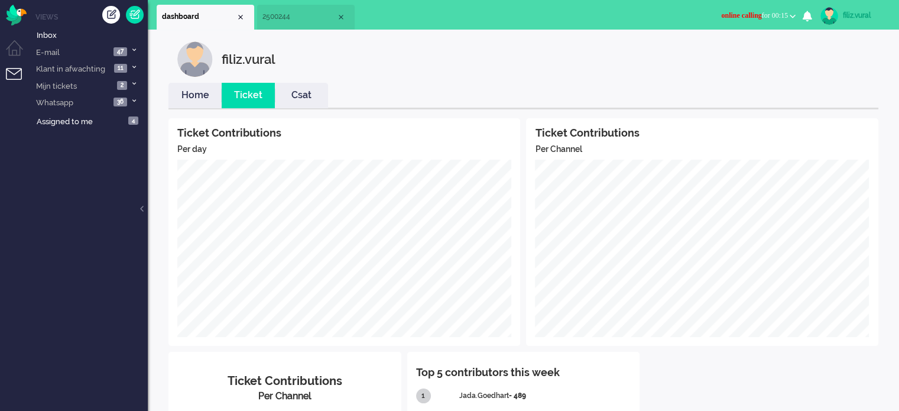
click at [196, 99] on link "Home" at bounding box center [194, 96] width 53 height 14
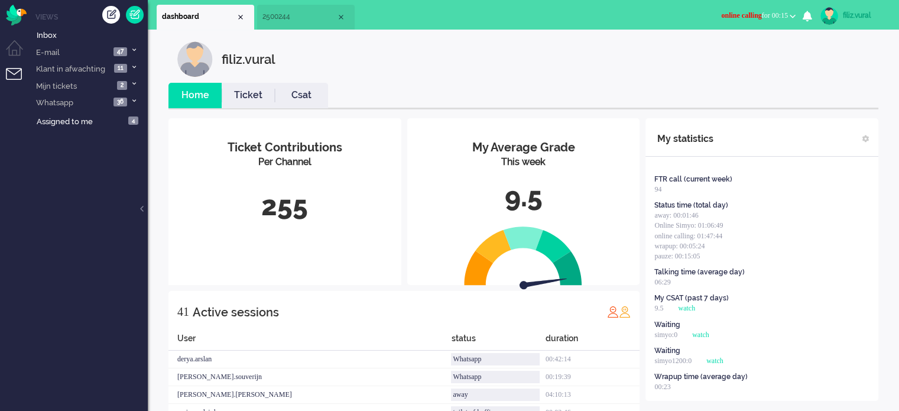
drag, startPoint x: 297, startPoint y: 25, endPoint x: 29, endPoint y: 5, distance: 269.2
click at [297, 25] on li "2500244" at bounding box center [306, 17] width 98 height 25
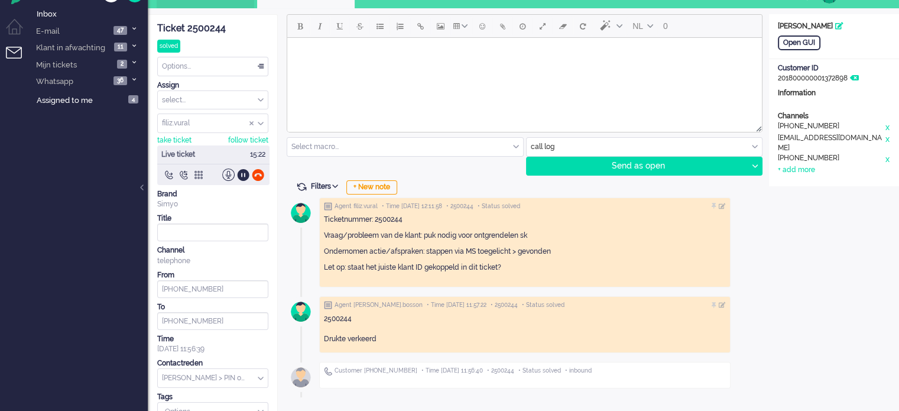
scroll to position [39, 0]
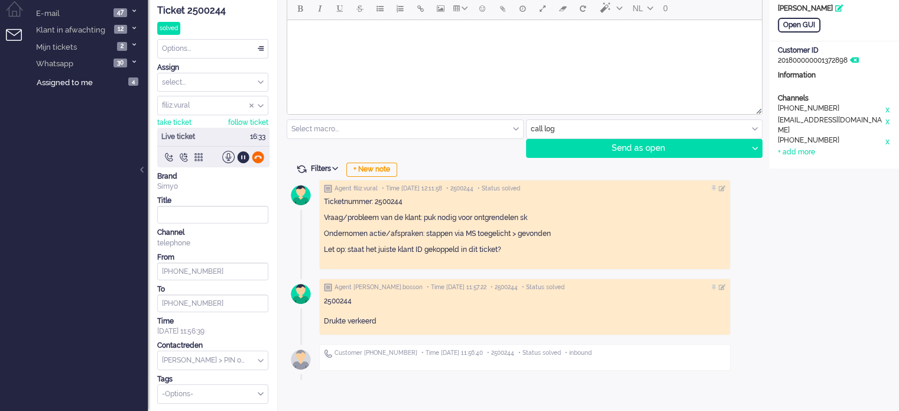
click at [257, 153] on div at bounding box center [258, 157] width 12 height 12
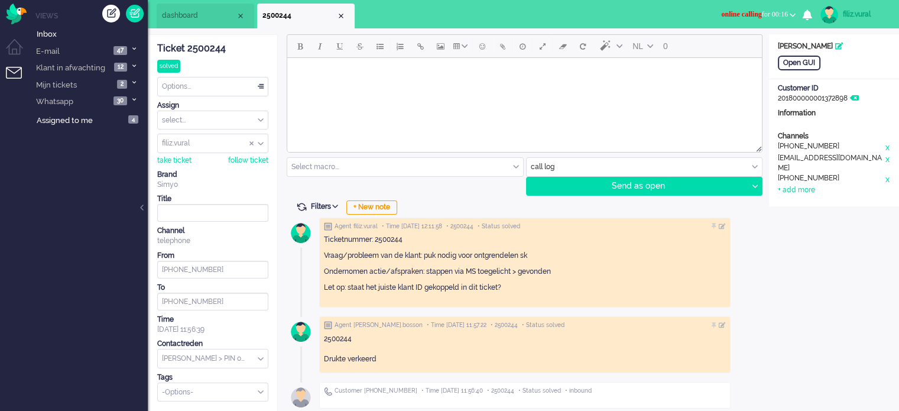
scroll to position [0, 0]
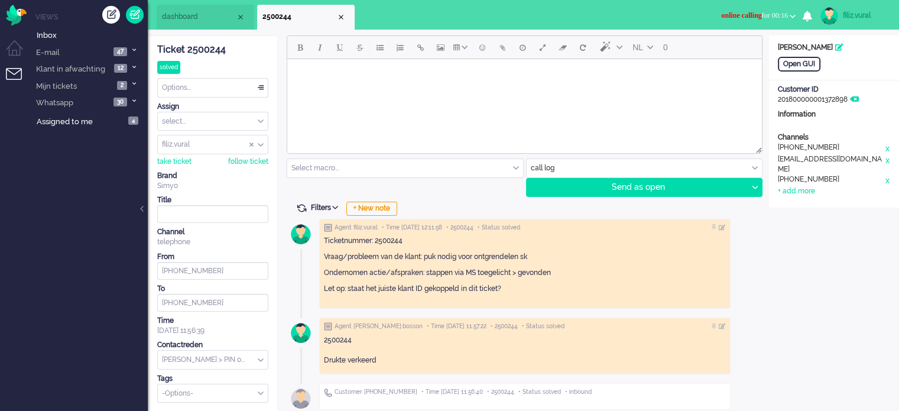
click at [180, 12] on span "dashboard" at bounding box center [199, 17] width 74 height 10
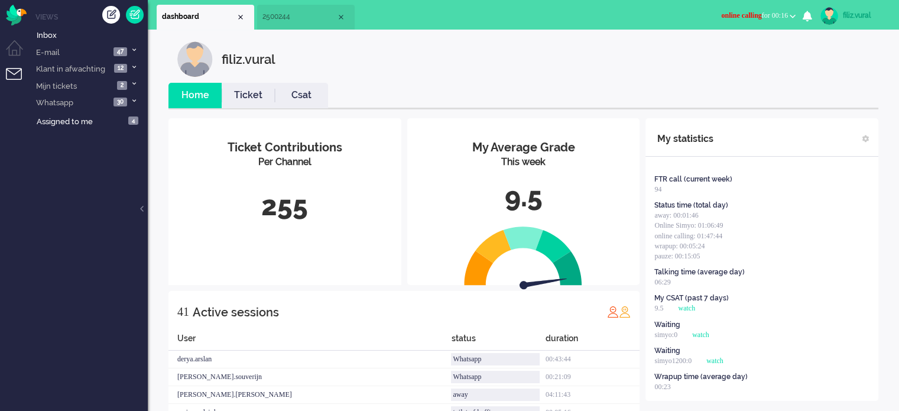
click at [272, 92] on link "Ticket" at bounding box center [248, 96] width 53 height 14
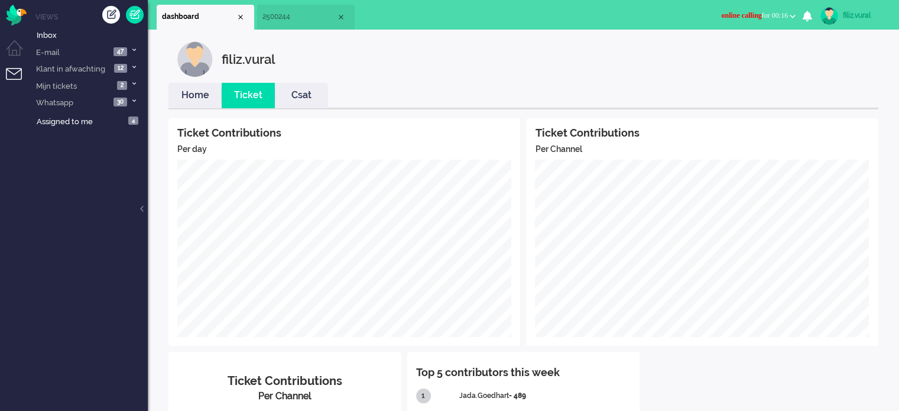
click at [210, 93] on link "Home" at bounding box center [194, 96] width 53 height 14
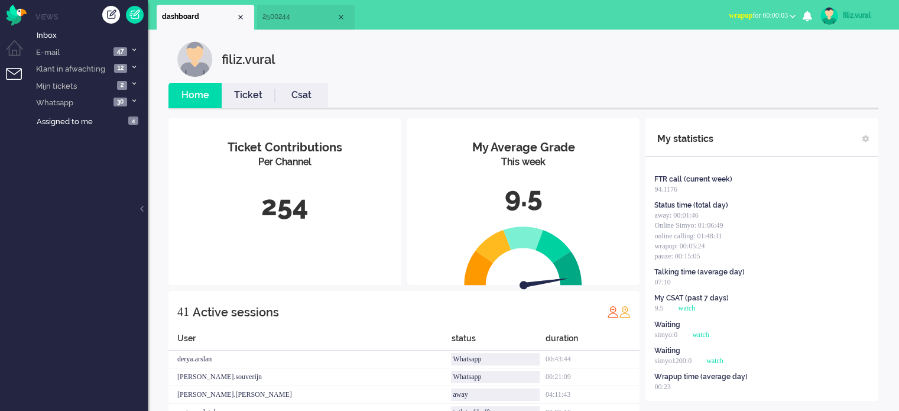
click at [751, 11] on span "wrapup for 00:00:03" at bounding box center [758, 15] width 59 height 8
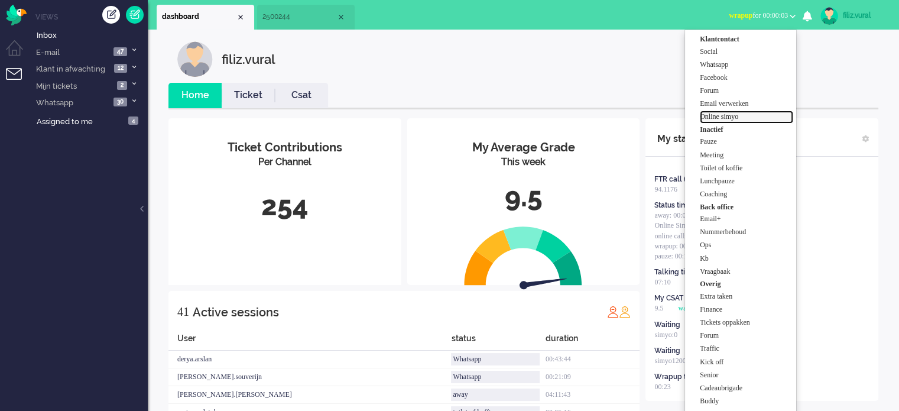
click at [728, 112] on label "Online simyo" at bounding box center [746, 117] width 93 height 10
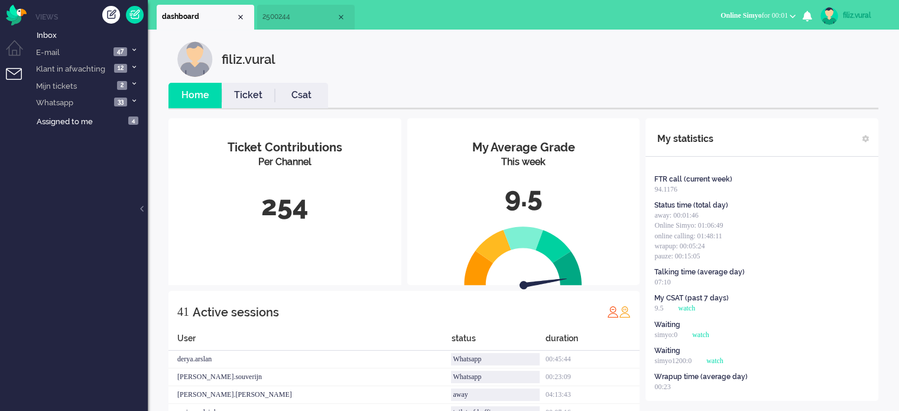
click at [288, 17] on span "2500244" at bounding box center [299, 17] width 74 height 10
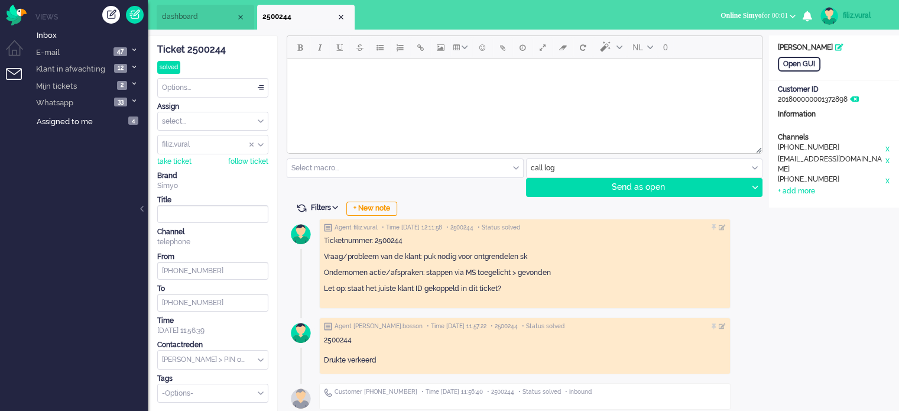
click at [229, 82] on div "Options..." at bounding box center [213, 88] width 110 height 18
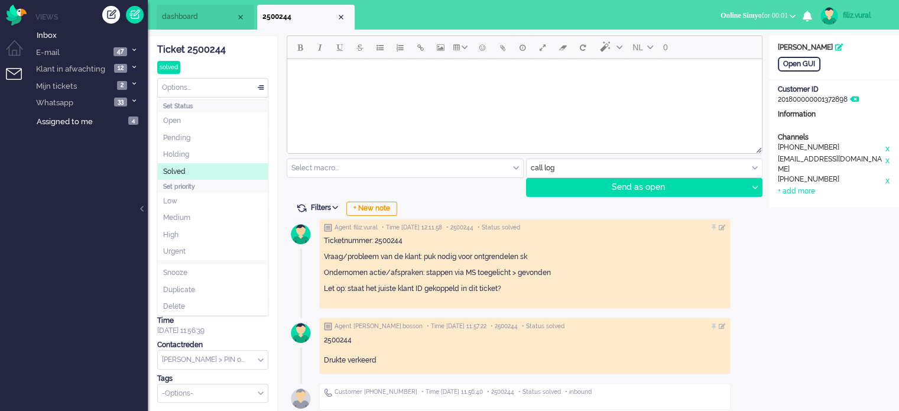
click at [199, 168] on li "Solved" at bounding box center [213, 171] width 110 height 17
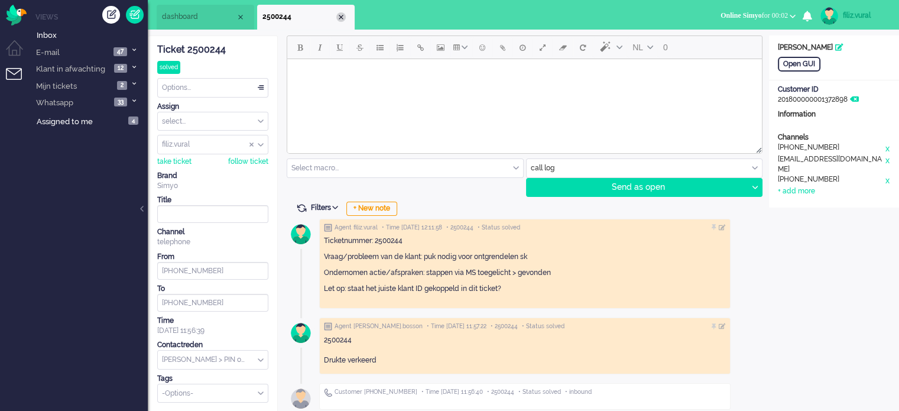
click at [340, 18] on div "Close tab" at bounding box center [340, 16] width 9 height 9
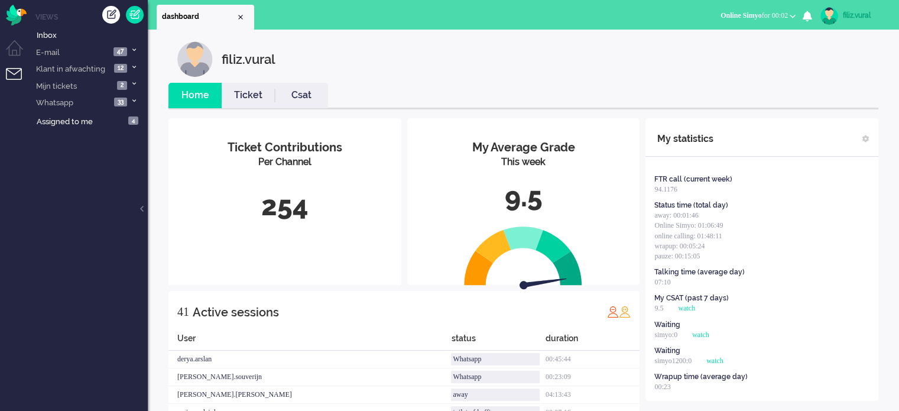
click at [293, 102] on li "Csat" at bounding box center [301, 95] width 53 height 25
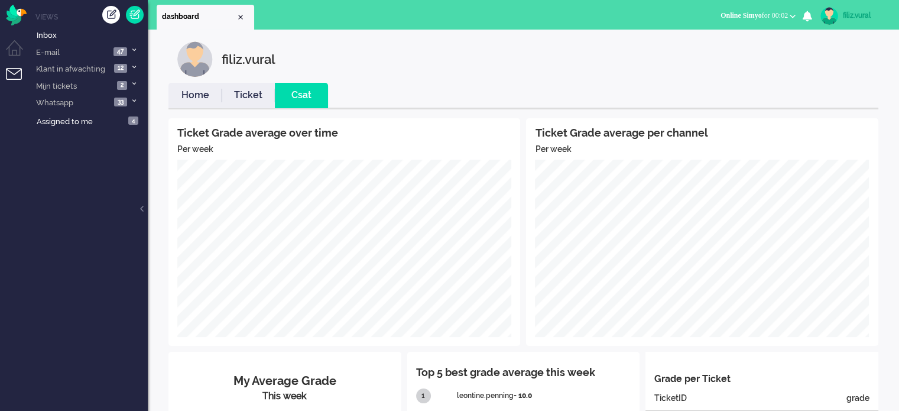
click at [194, 96] on link "Home" at bounding box center [194, 96] width 53 height 14
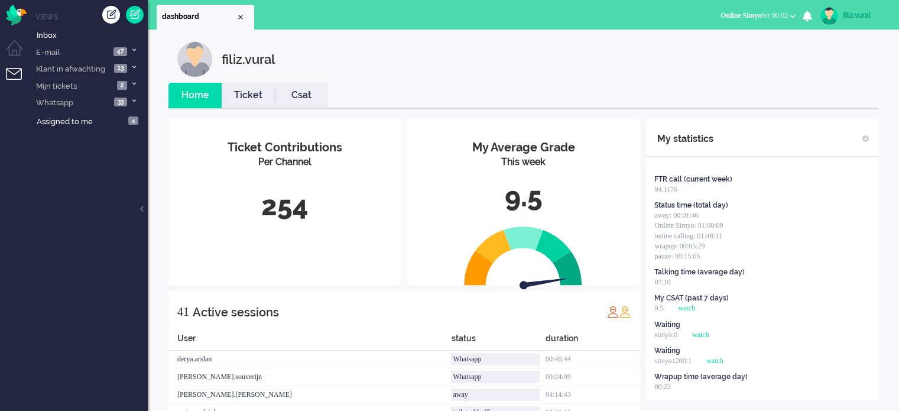
click at [312, 104] on li "Csat" at bounding box center [301, 95] width 53 height 25
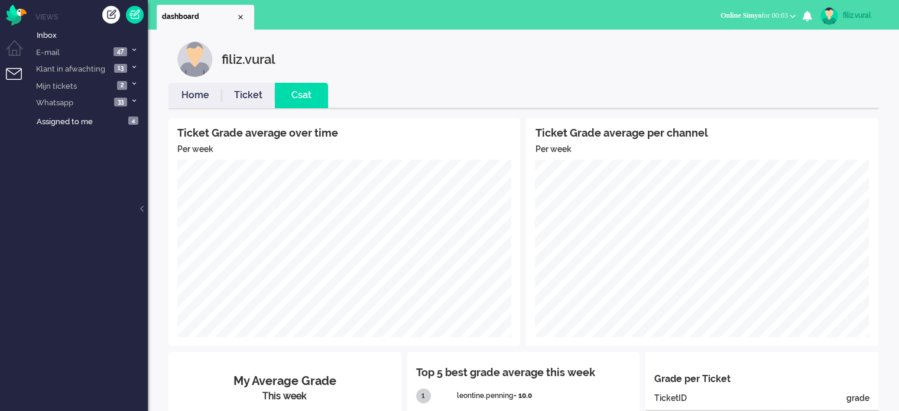
click at [194, 93] on link "Home" at bounding box center [194, 96] width 53 height 14
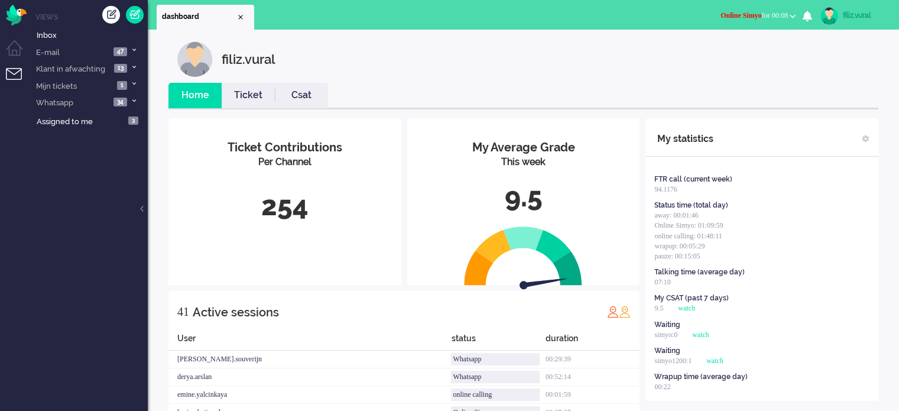
click at [304, 92] on link "Csat" at bounding box center [301, 96] width 53 height 14
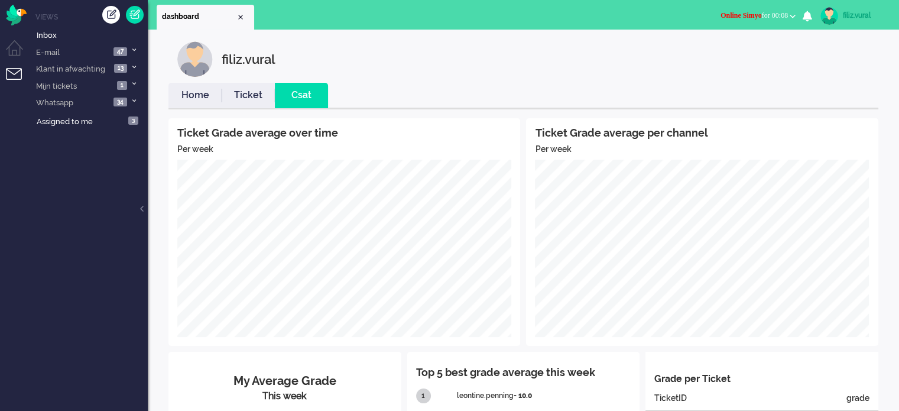
click at [205, 98] on link "Home" at bounding box center [194, 96] width 53 height 14
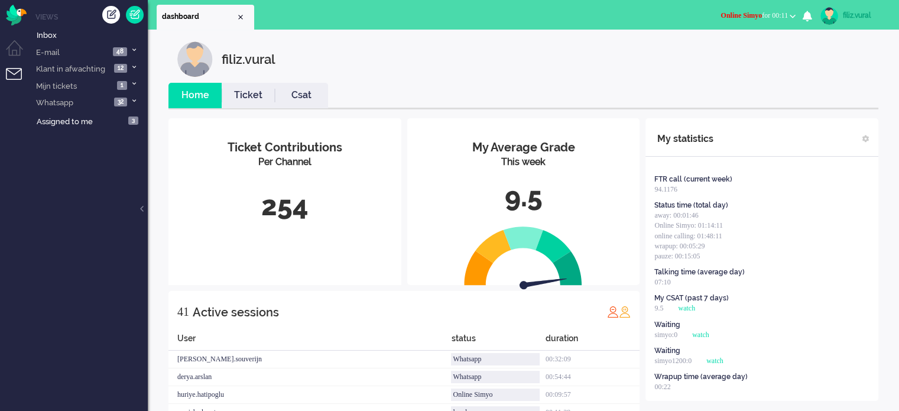
click at [317, 94] on link "Csat" at bounding box center [301, 96] width 53 height 14
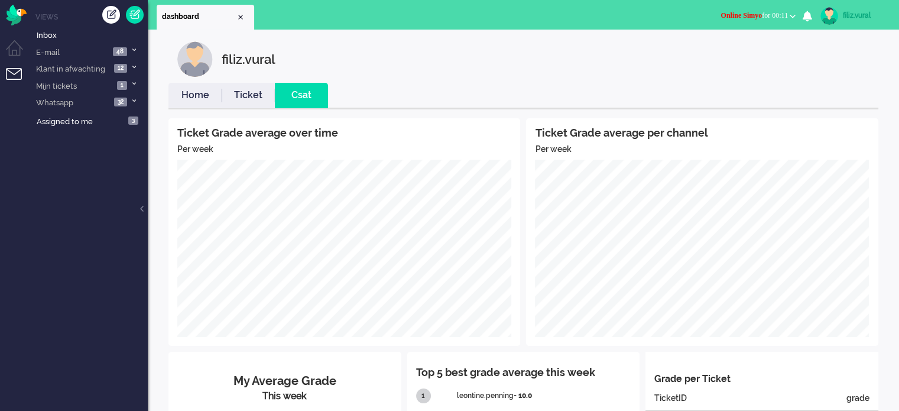
click at [209, 95] on link "Home" at bounding box center [194, 96] width 53 height 14
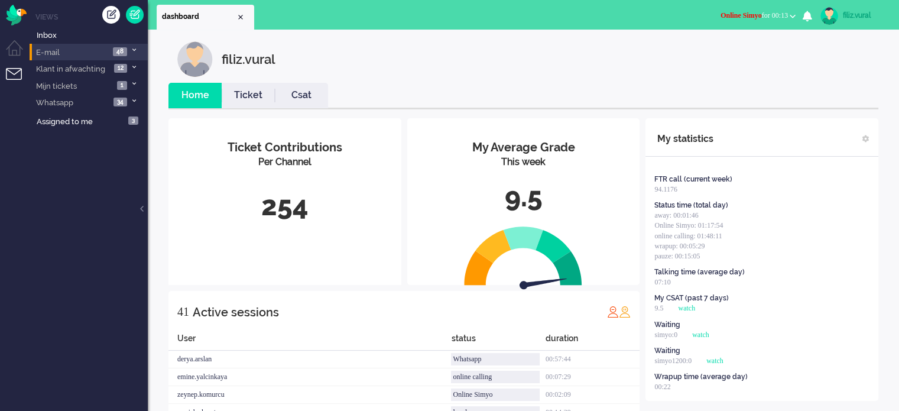
click at [100, 50] on li "E-mail 48" at bounding box center [89, 52] width 118 height 17
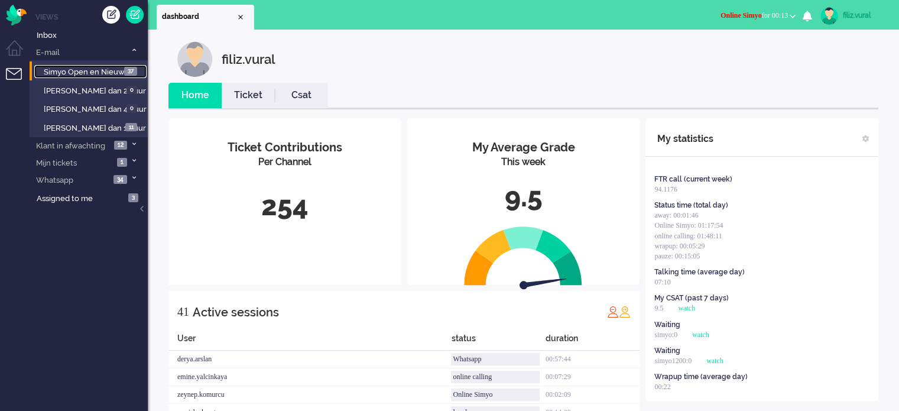
click at [103, 71] on span "Simyo Open en Nieuw" at bounding box center [84, 71] width 81 height 9
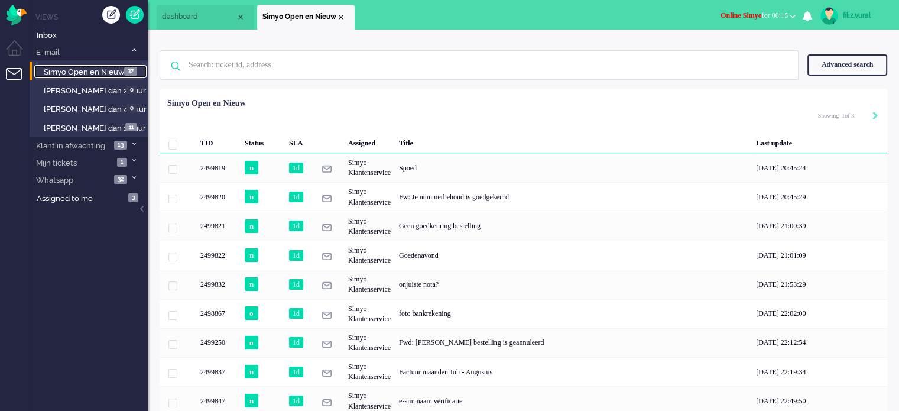
click at [203, 22] on li "dashboard" at bounding box center [206, 17] width 98 height 25
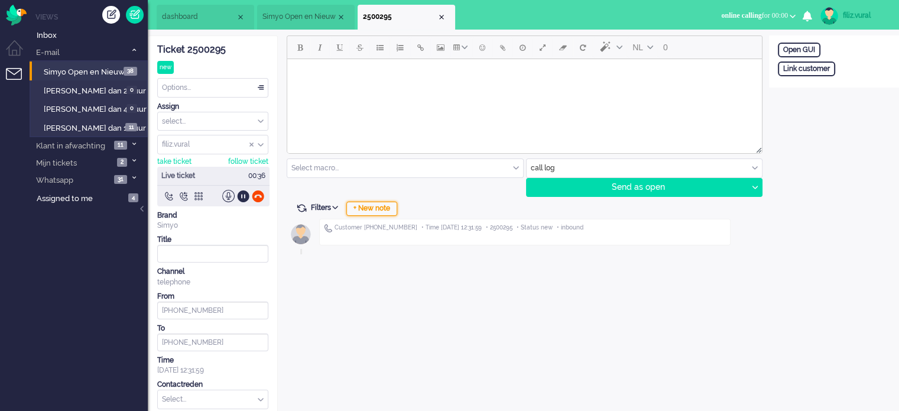
click at [374, 209] on div "+ New note" at bounding box center [371, 209] width 51 height 14
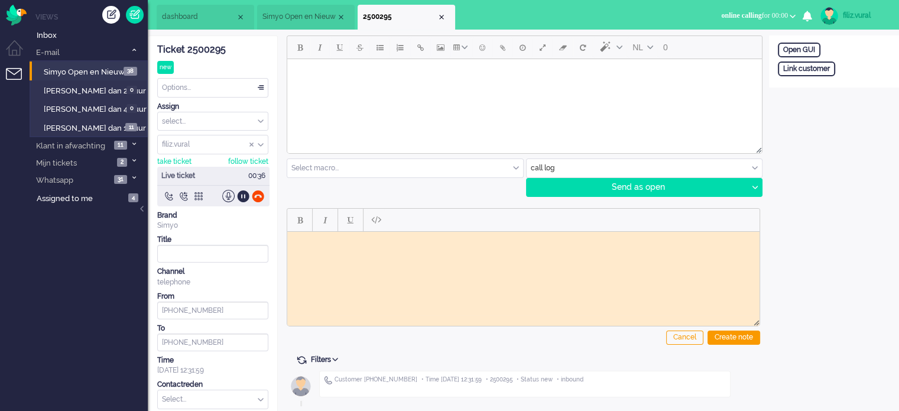
click at [381, 245] on html at bounding box center [523, 240] width 472 height 18
click at [213, 53] on div "Ticket 2500295" at bounding box center [212, 50] width 111 height 14
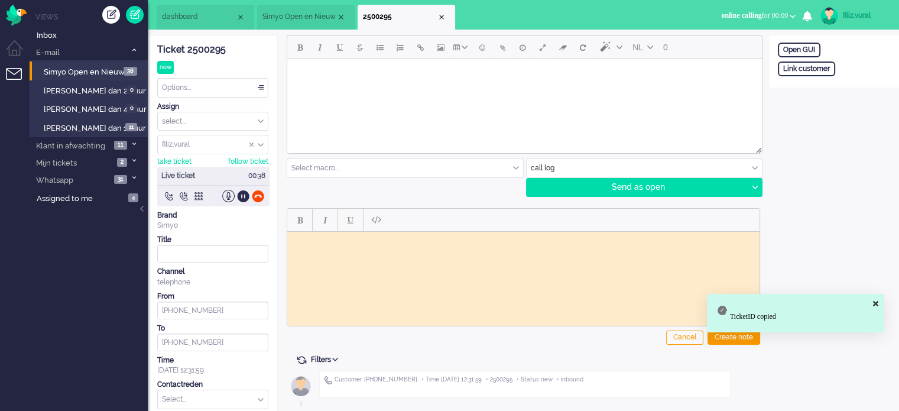
click at [348, 245] on html at bounding box center [523, 240] width 472 height 18
paste body "Rich Text Area. Press ALT-0 for help."
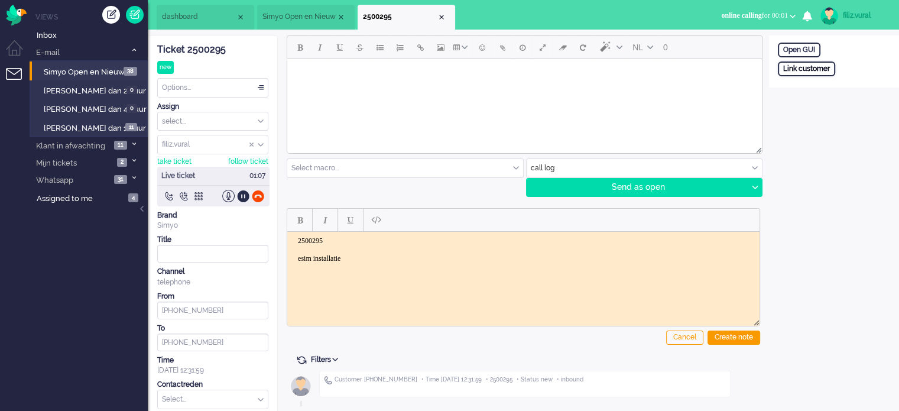
click at [832, 73] on div "Link customer" at bounding box center [806, 68] width 57 height 15
click at [829, 94] on div "External primary id Cancel Search" at bounding box center [834, 87] width 130 height 53
click at [830, 87] on input "text" at bounding box center [834, 85] width 112 height 18
paste input "201800000000598485"
type input "201800000000598485"
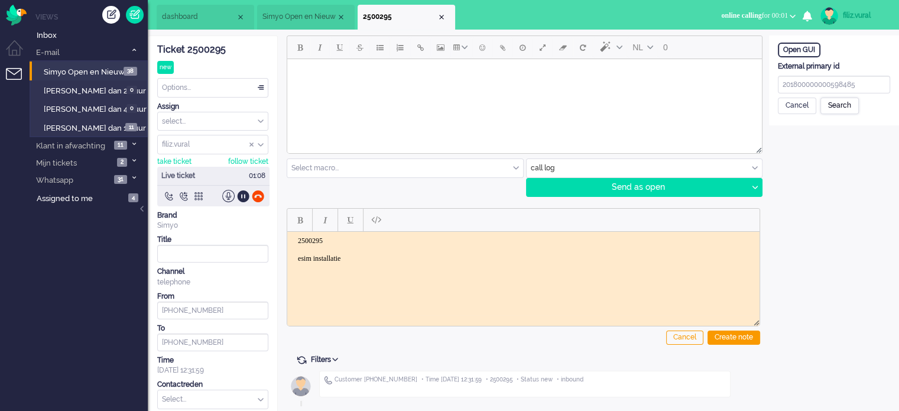
drag, startPoint x: 828, startPoint y: 108, endPoint x: 414, endPoint y: 11, distance: 425.1
click at [828, 108] on div "Search" at bounding box center [839, 106] width 38 height 17
click at [811, 150] on input "text" at bounding box center [834, 152] width 112 height 18
paste input "Vincent Tack"
drag, startPoint x: 810, startPoint y: 151, endPoint x: 841, endPoint y: 151, distance: 30.7
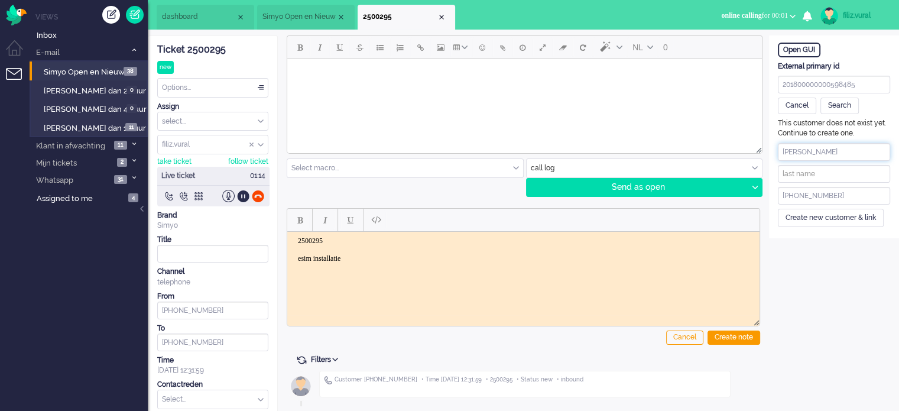
click at [841, 151] on input "Vincent Tack" at bounding box center [834, 152] width 112 height 18
type input "Vincent"
click at [804, 172] on input "text" at bounding box center [834, 174] width 112 height 18
paste input "Tack"
type input "Tack"
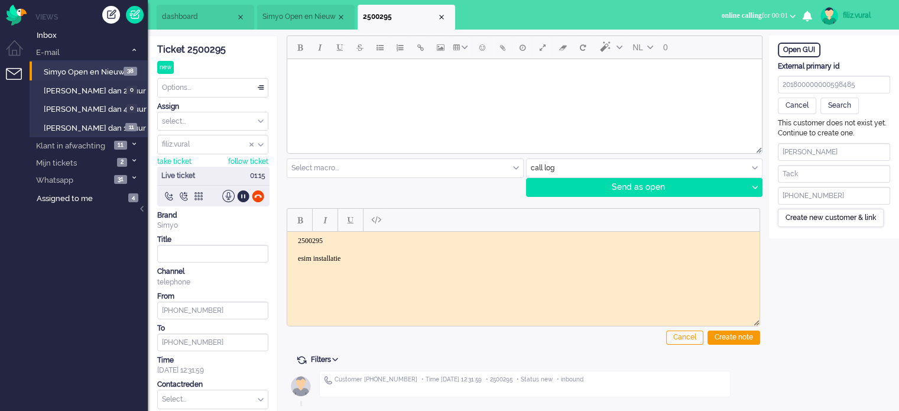
click at [805, 210] on div "Create new customer & link" at bounding box center [831, 218] width 106 height 18
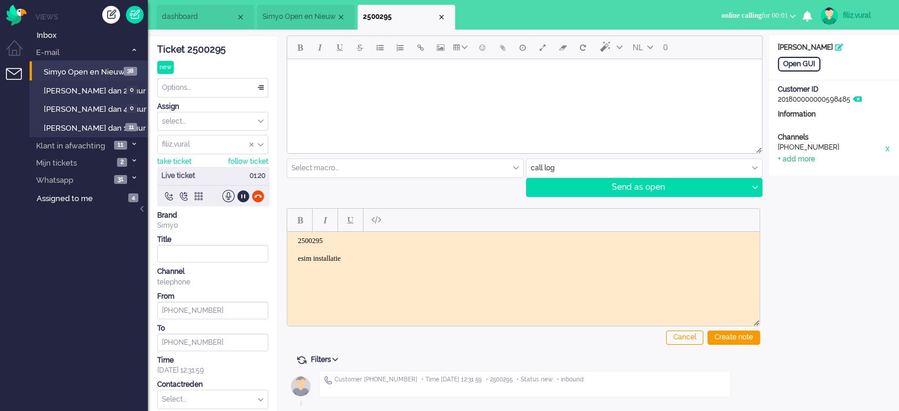
click at [809, 156] on div "+ add more" at bounding box center [796, 159] width 37 height 10
click at [828, 187] on input at bounding box center [834, 185] width 112 height 18
click at [819, 167] on input at bounding box center [834, 163] width 112 height 18
paste input "vincent@tackie.nl"
type input "vincent@tackie.nl"
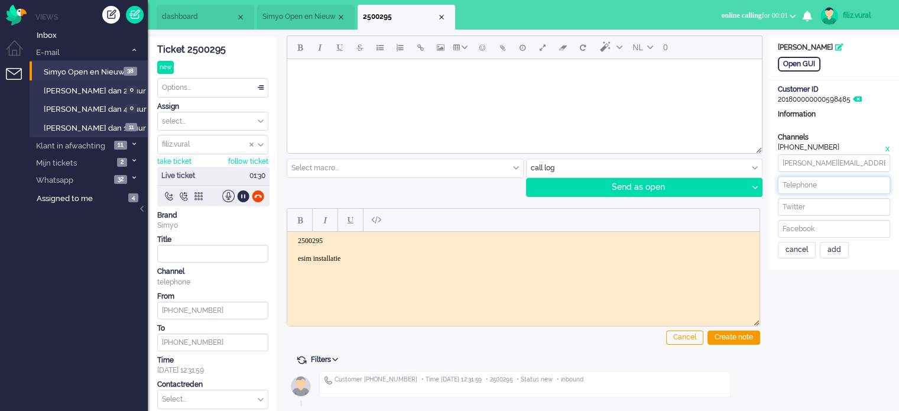
click at [852, 186] on input at bounding box center [834, 185] width 112 height 18
paste input "620938034"
type input "+31620938034"
click at [835, 244] on div "add" at bounding box center [834, 250] width 29 height 17
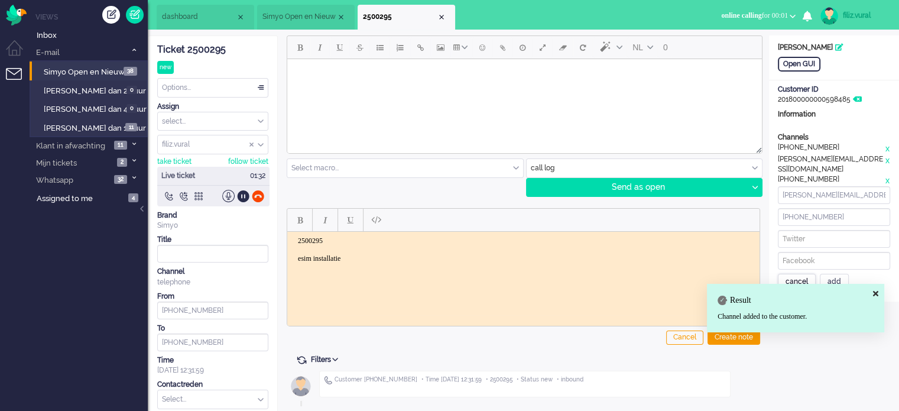
click at [791, 274] on div "cancel" at bounding box center [797, 282] width 38 height 17
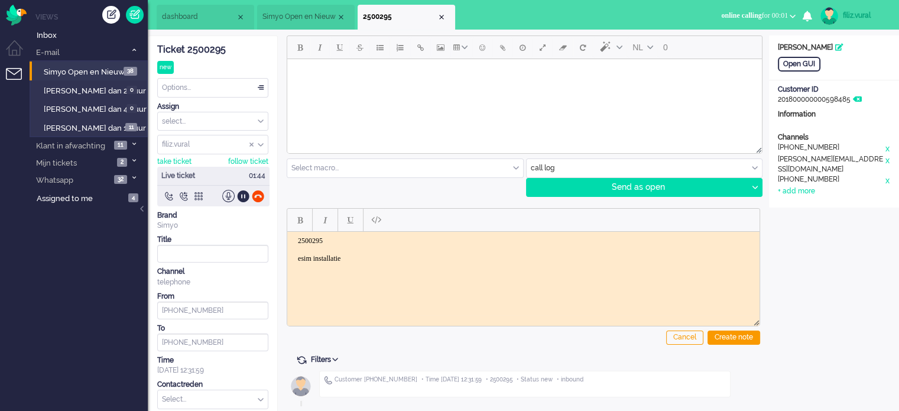
click at [541, 166] on input "text" at bounding box center [645, 168] width 236 height 18
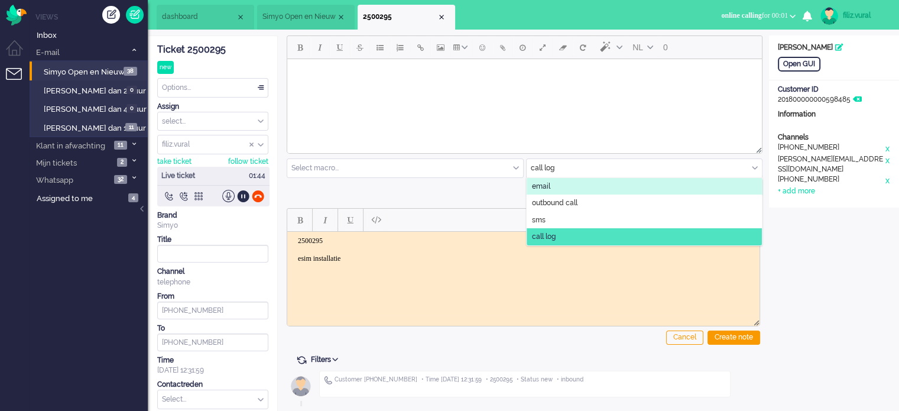
click at [542, 183] on span "email" at bounding box center [541, 186] width 18 height 10
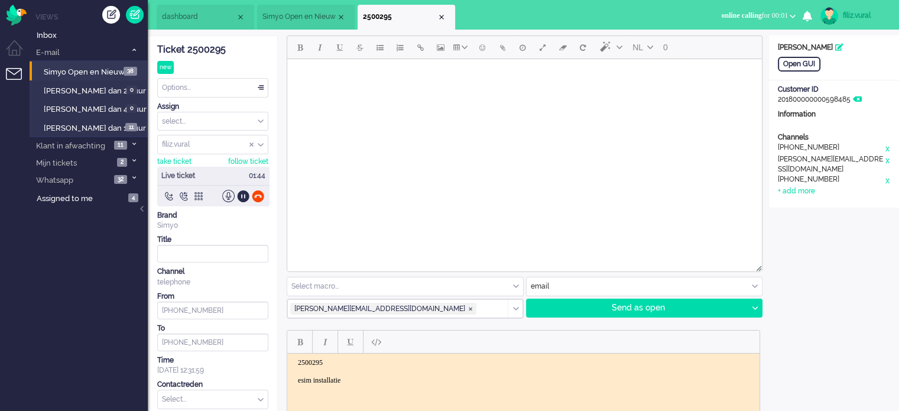
click at [447, 89] on html at bounding box center [524, 74] width 475 height 30
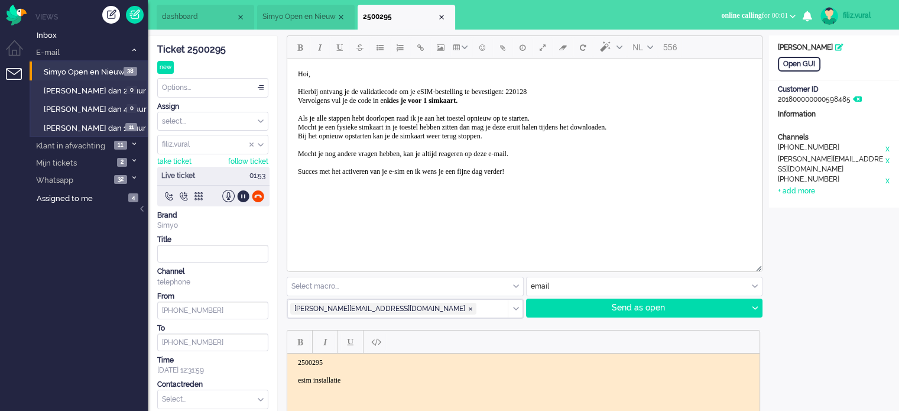
click at [574, 90] on span "Hoi, Hierbij ontvang je de validatiecode om je eSIM-bestelling te bevestigen: 2…" at bounding box center [452, 123] width 309 height 106
paste body "Rich Text Area. Press ALT-0 for help."
click at [758, 308] on div at bounding box center [754, 308] width 15 height 18
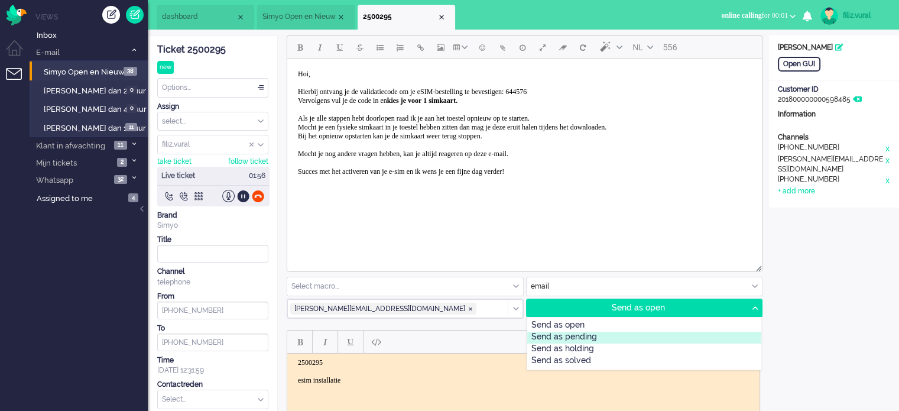
click at [571, 339] on div "Send as pending" at bounding box center [644, 338] width 235 height 12
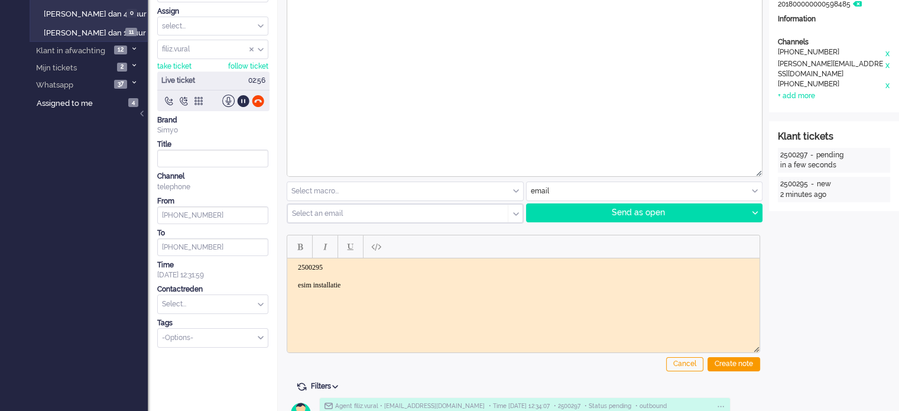
scroll to position [177, 0]
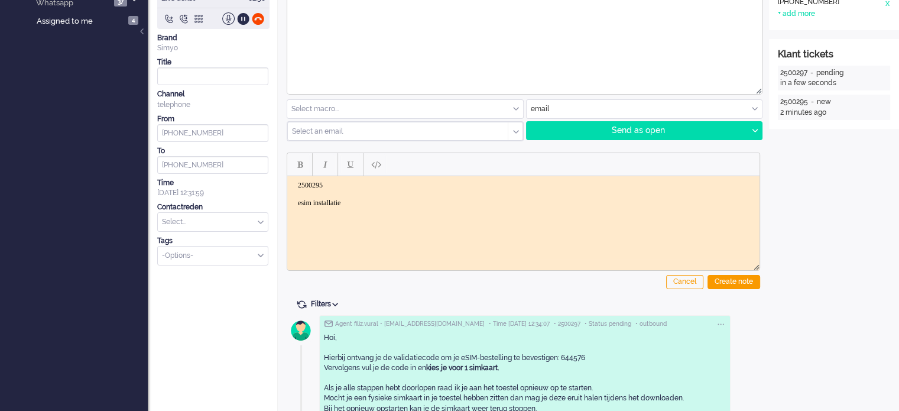
click at [371, 212] on html "2500295 esim installatie" at bounding box center [523, 194] width 472 height 36
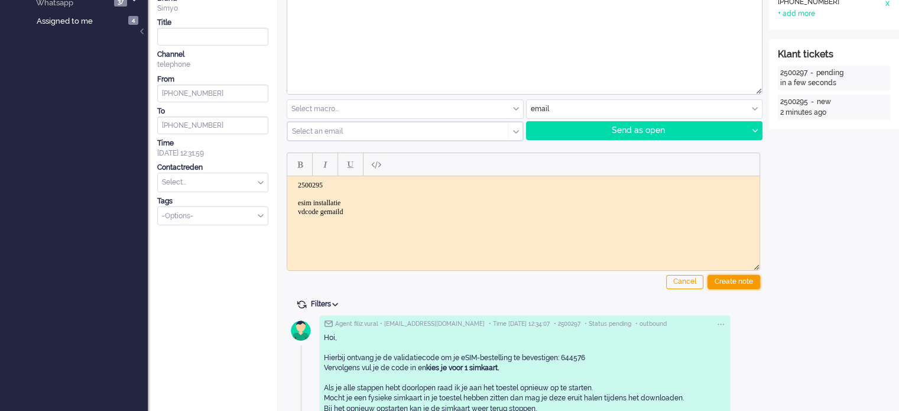
click at [726, 278] on div "Create note" at bounding box center [734, 282] width 53 height 14
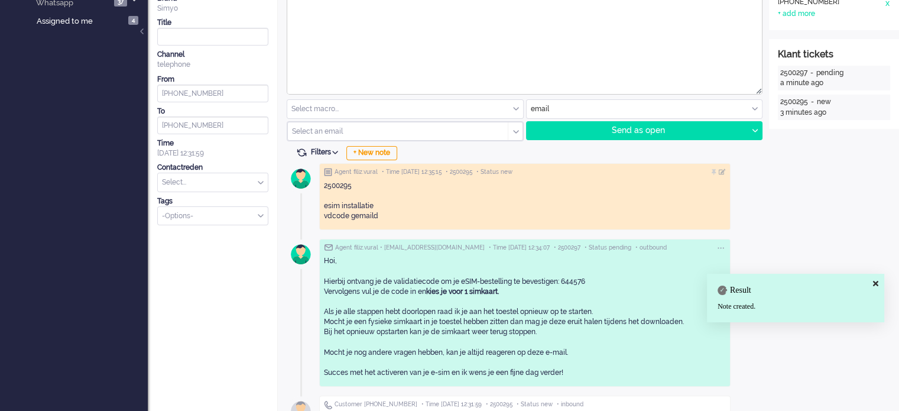
click at [218, 190] on div "Select... Backoffice > Bestelling geannuleerd Backoffice > Bestelling geannulee…" at bounding box center [212, 183] width 111 height 20
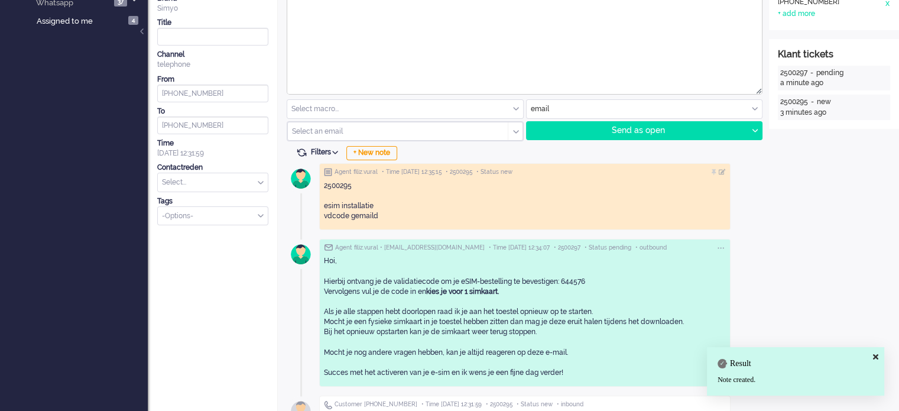
click at [218, 186] on input "text" at bounding box center [213, 182] width 110 height 18
type input "vali"
click at [221, 197] on span "eSIM > Validatiecode" at bounding box center [197, 201] width 69 height 10
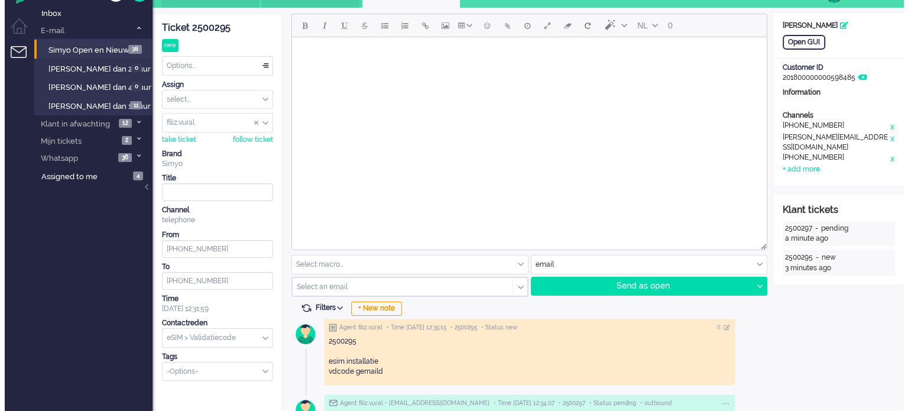
scroll to position [0, 0]
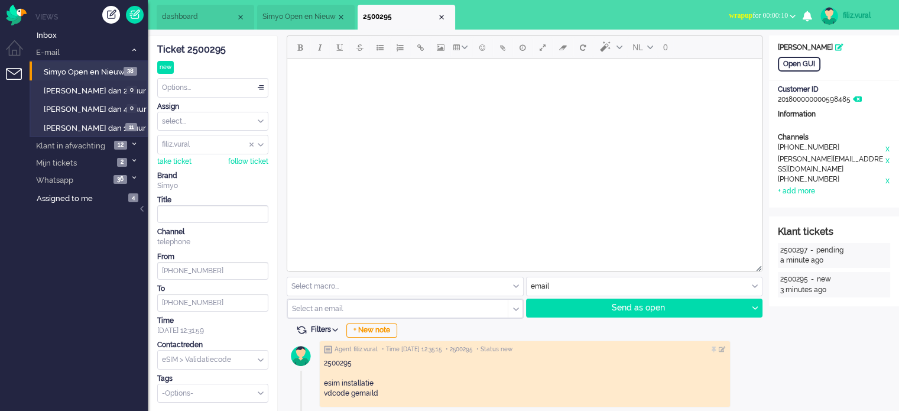
click at [208, 21] on span "dashboard" at bounding box center [199, 17] width 74 height 10
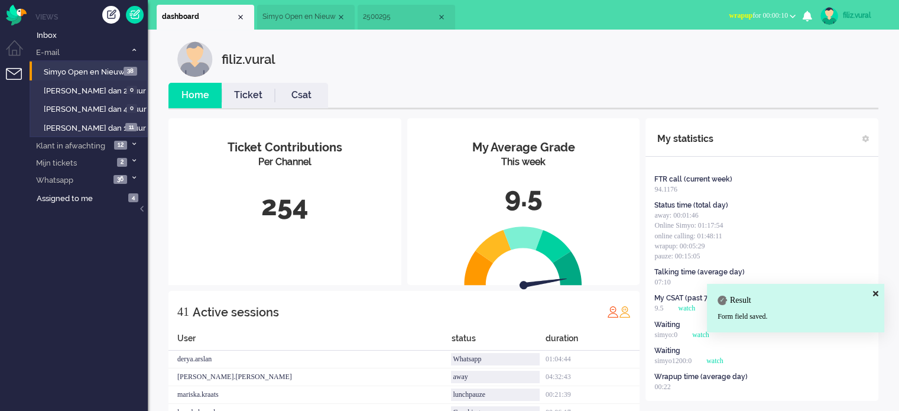
click at [281, 24] on li "Simyo Open en Nieuw" at bounding box center [306, 17] width 98 height 25
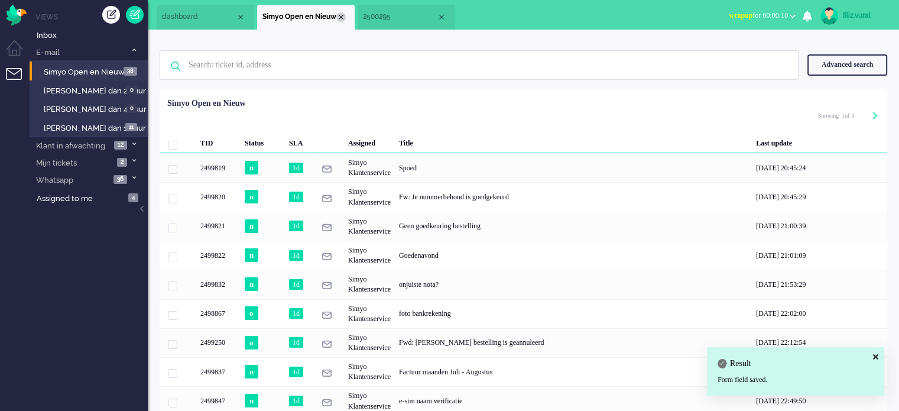
click at [338, 16] on div "Close tab" at bounding box center [340, 16] width 9 height 9
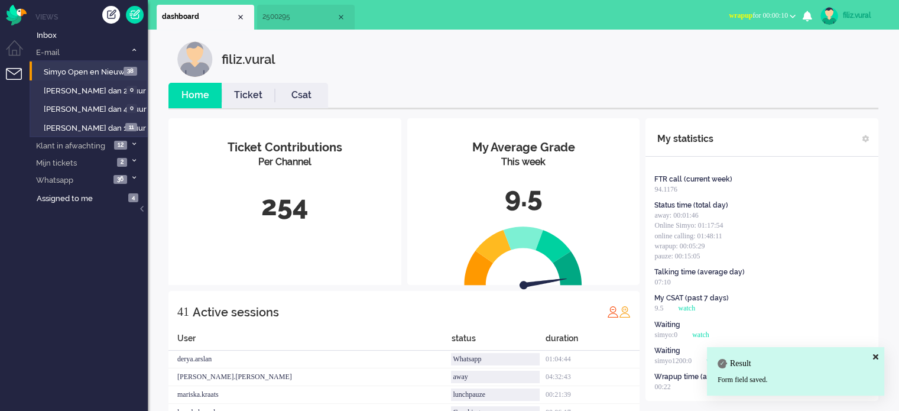
click at [231, 98] on link "Ticket" at bounding box center [248, 96] width 53 height 14
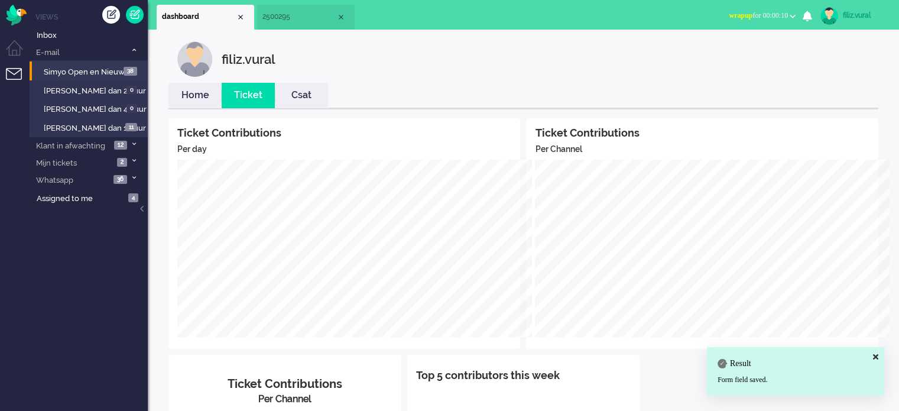
click at [191, 100] on link "Home" at bounding box center [194, 96] width 53 height 14
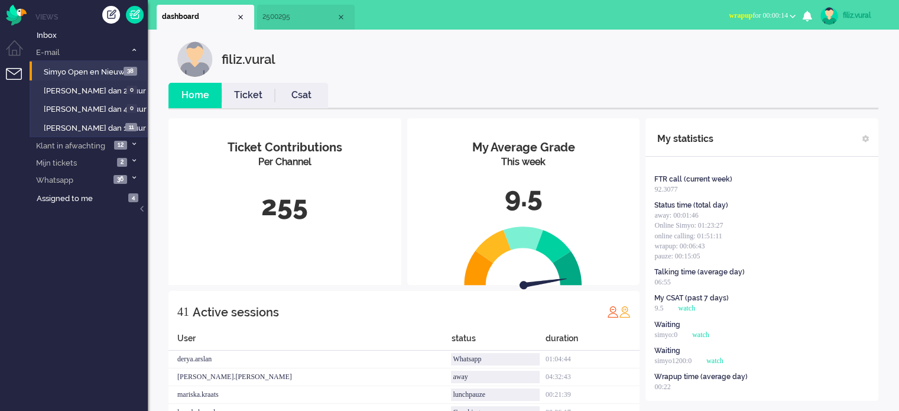
click at [747, 15] on span "wrapup for 00:00:14" at bounding box center [758, 15] width 59 height 8
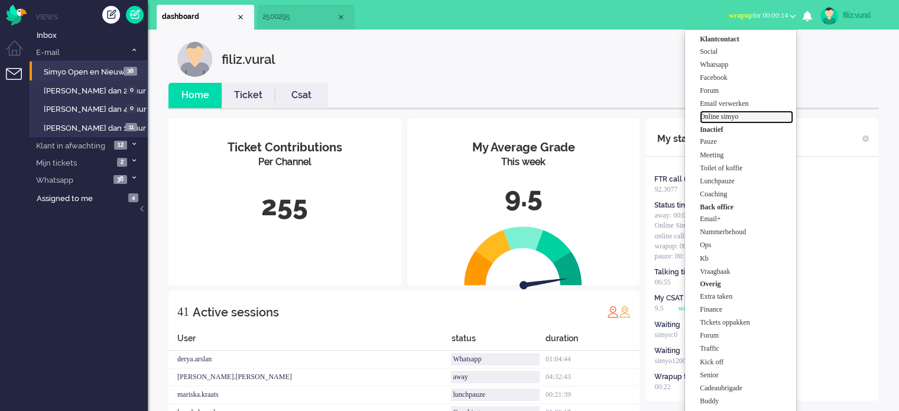
click at [740, 118] on label "Online simyo" at bounding box center [746, 117] width 93 height 10
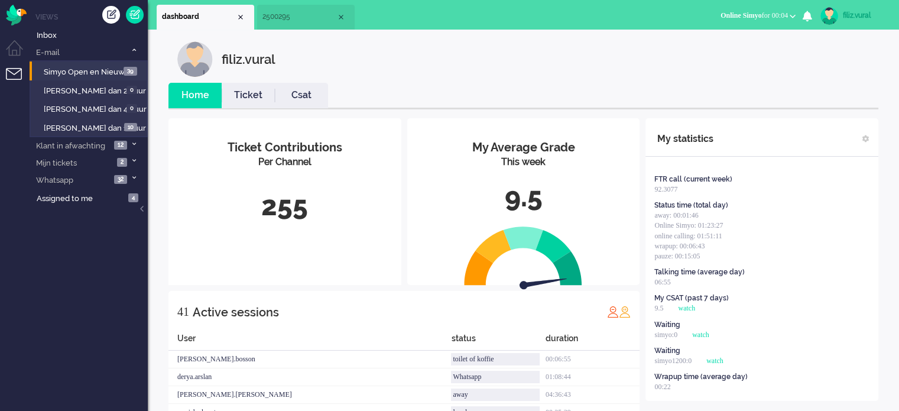
click at [306, 91] on link "Csat" at bounding box center [301, 96] width 53 height 14
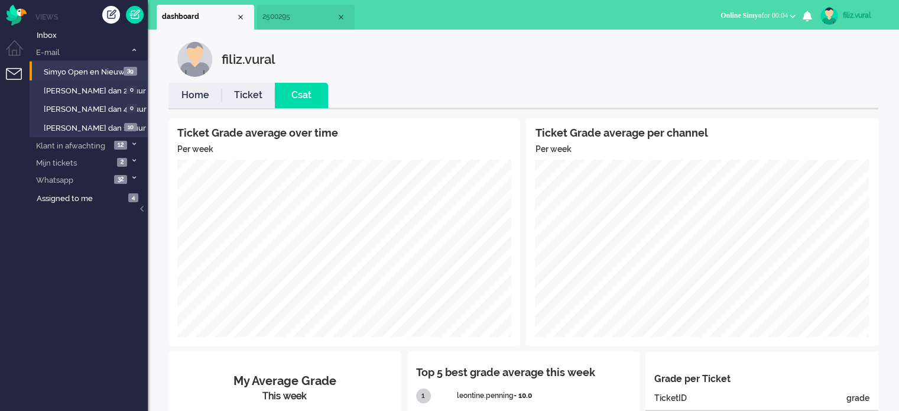
click at [201, 96] on link "Home" at bounding box center [194, 96] width 53 height 14
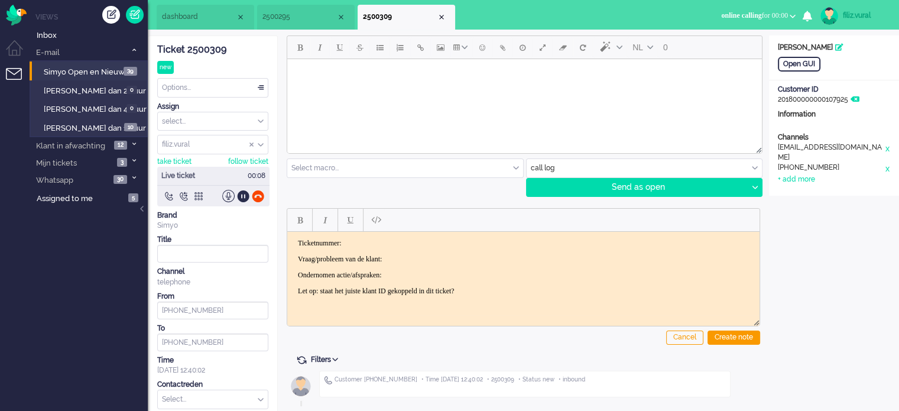
click at [220, 49] on div "Ticket 2500309" at bounding box center [212, 50] width 111 height 14
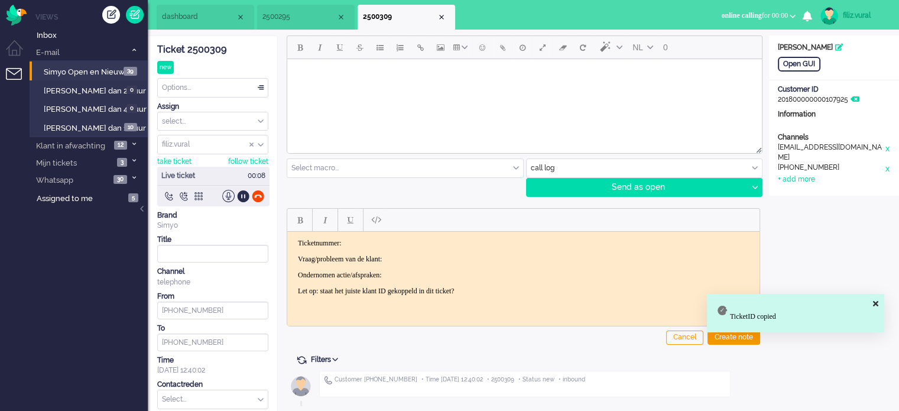
click at [440, 241] on p "Ticketnummer:" at bounding box center [523, 242] width 451 height 9
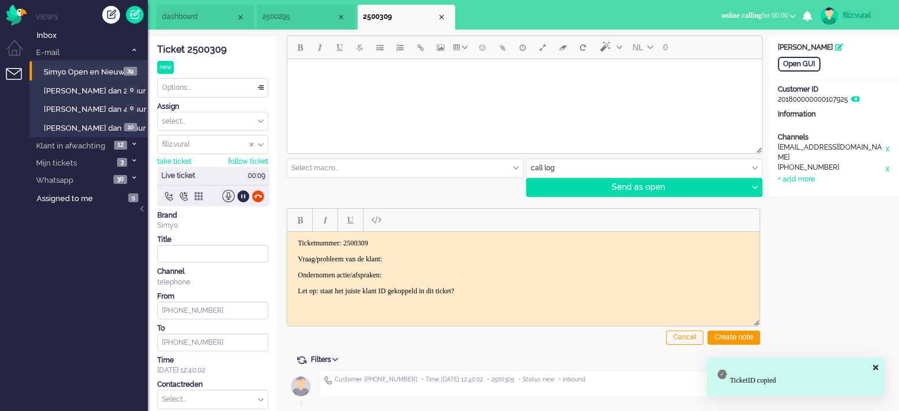
click at [424, 259] on p "Vraag/probleem van de klant:" at bounding box center [523, 258] width 451 height 9
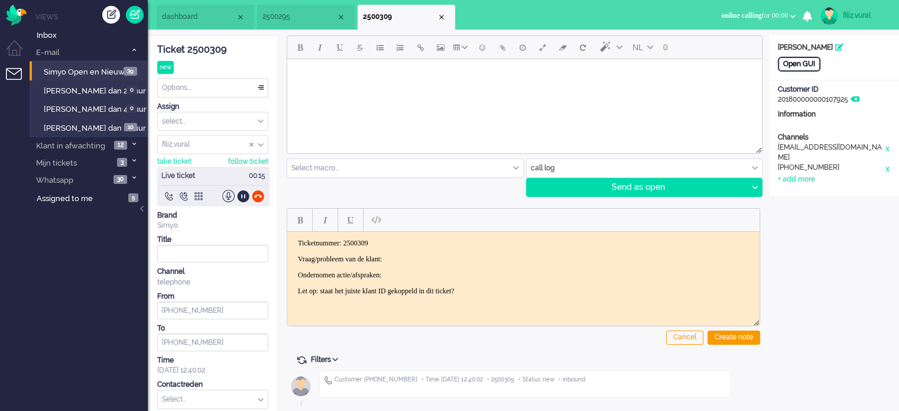
click at [794, 63] on div "Open GUI" at bounding box center [799, 64] width 43 height 15
click at [428, 255] on p "Vraag/probleem van de klant:" at bounding box center [523, 258] width 451 height 9
click at [473, 265] on body "Ticketnummer: 2500309 Vraag/probleem van de klant: voor vrienden sk besteld pre…" at bounding box center [523, 266] width 463 height 57
click at [559, 261] on p "Vraag/probleem van de klant: voor vrienden sk besteld prepaid" at bounding box center [523, 258] width 451 height 9
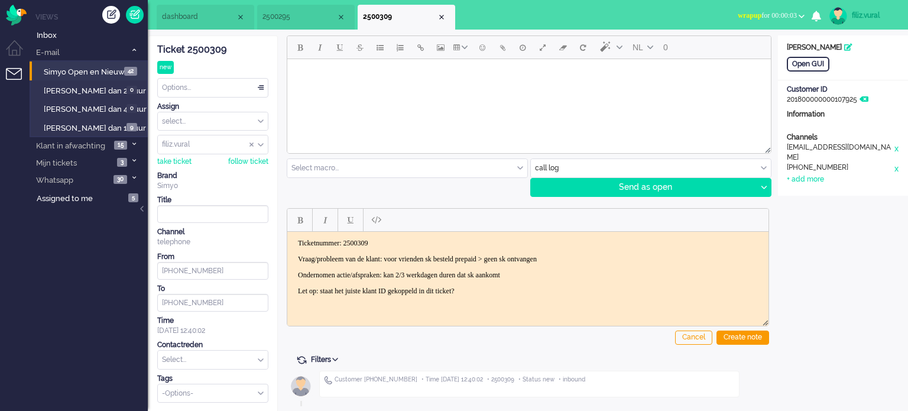
click at [766, 11] on span "wrapup for 00:00:03" at bounding box center [767, 15] width 59 height 8
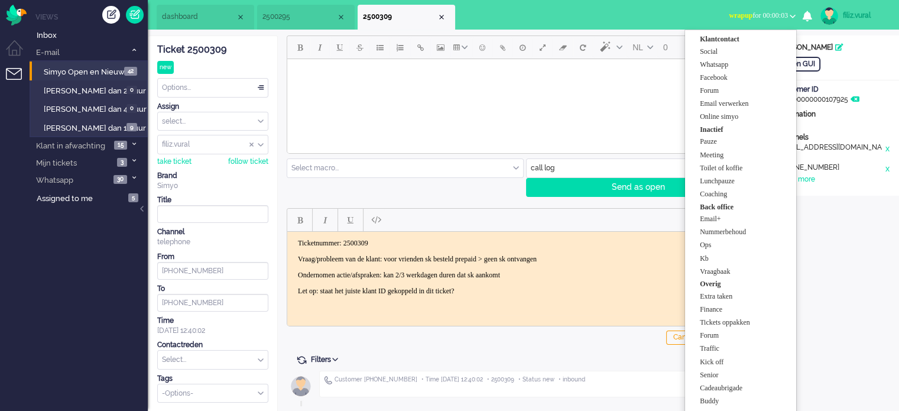
click at [754, 126] on li "Inactief" at bounding box center [746, 130] width 93 height 12
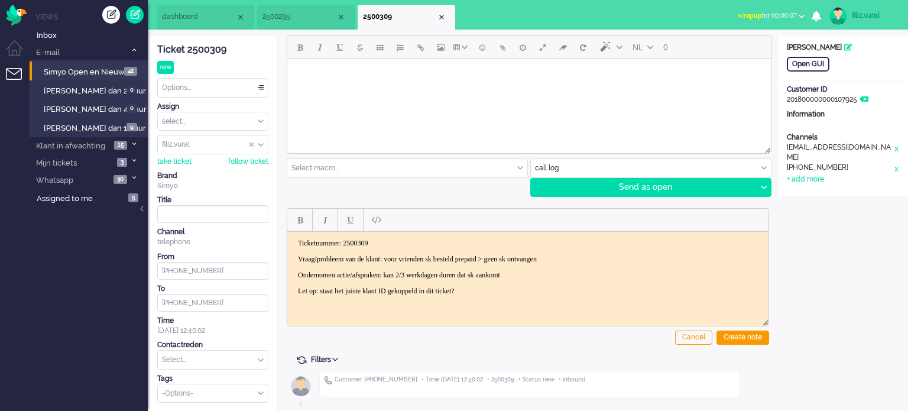
click at [762, 20] on span "wrapup for 00:00:07" at bounding box center [767, 15] width 59 height 8
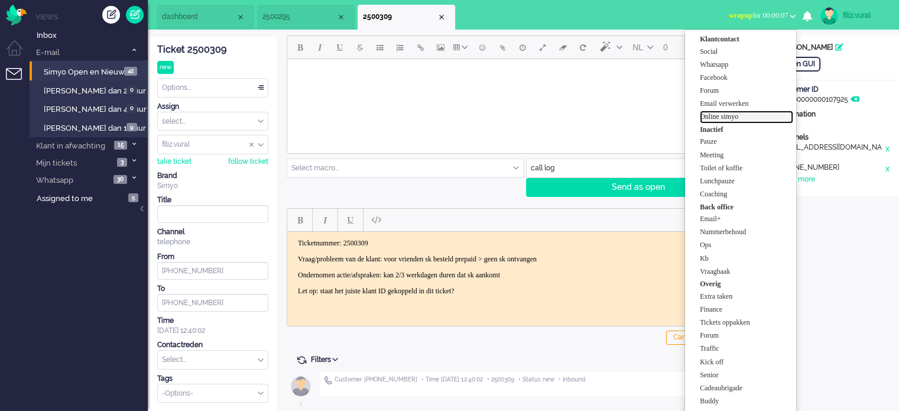
click at [740, 115] on label "Online simyo" at bounding box center [746, 117] width 93 height 10
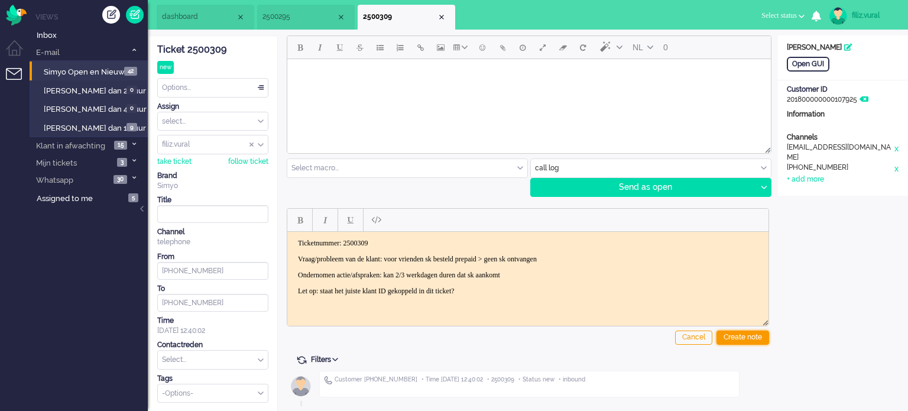
click at [743, 340] on div "Create note" at bounding box center [742, 337] width 53 height 14
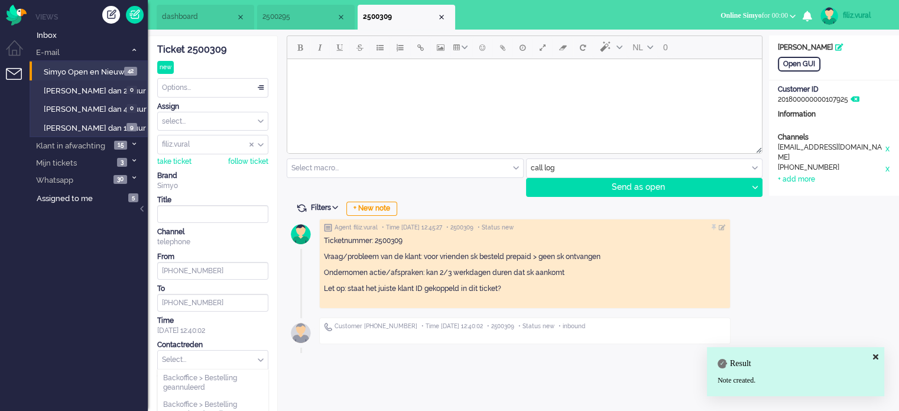
click at [199, 359] on input "text" at bounding box center [213, 360] width 110 height 18
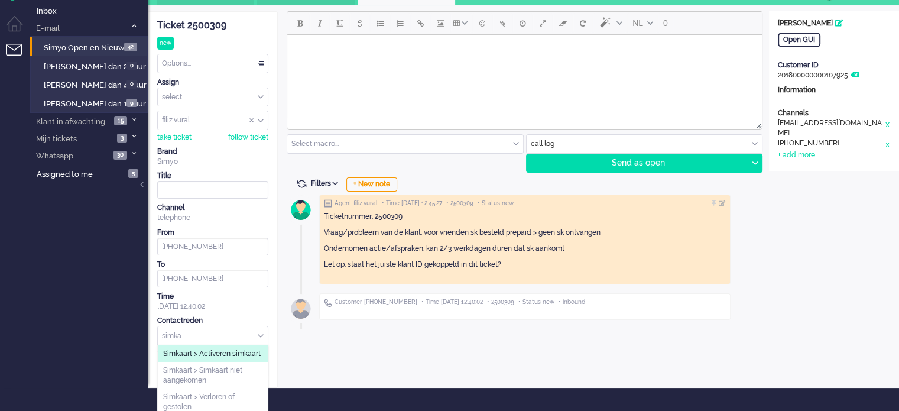
scroll to position [49, 0]
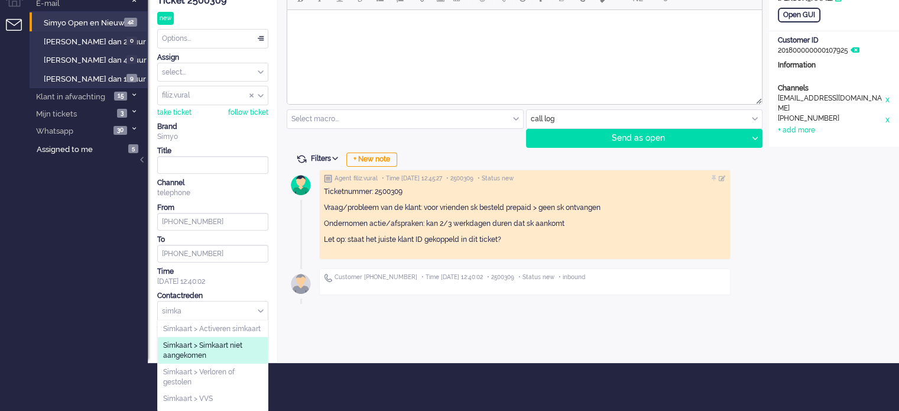
type input "simka"
click at [214, 345] on li "Simkaart > Simkaart niet aangekomen" at bounding box center [213, 350] width 110 height 27
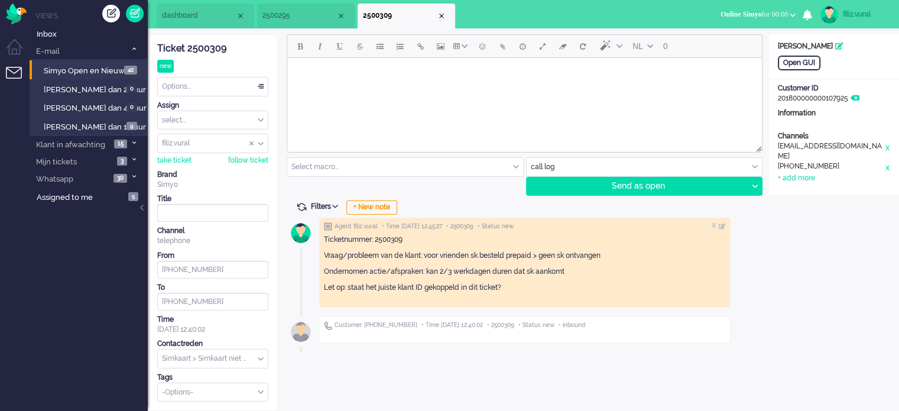
scroll to position [0, 0]
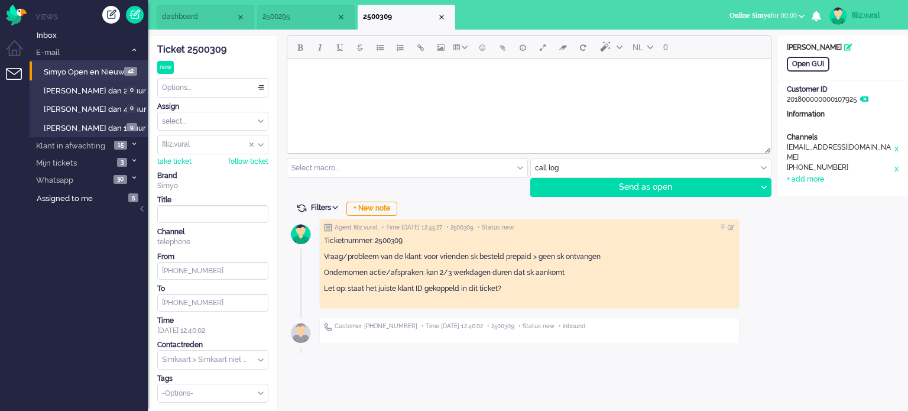
click at [220, 86] on div "Options..." at bounding box center [213, 88] width 110 height 18
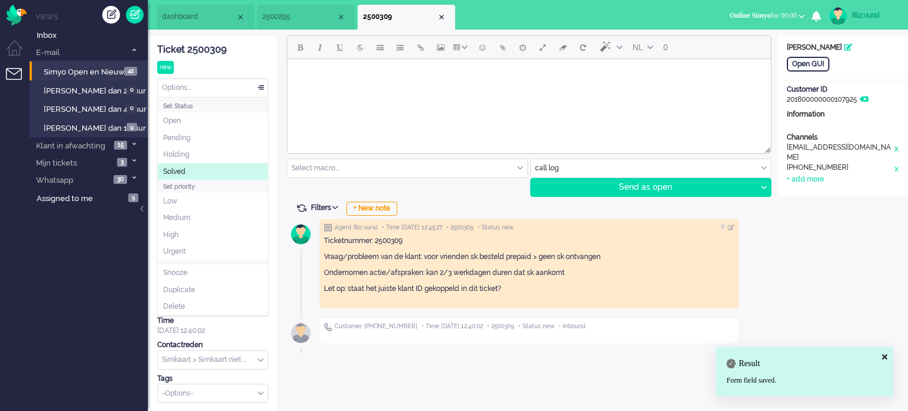
drag, startPoint x: 203, startPoint y: 173, endPoint x: 30, endPoint y: 72, distance: 200.5
click at [203, 173] on li "Solved" at bounding box center [213, 171] width 110 height 17
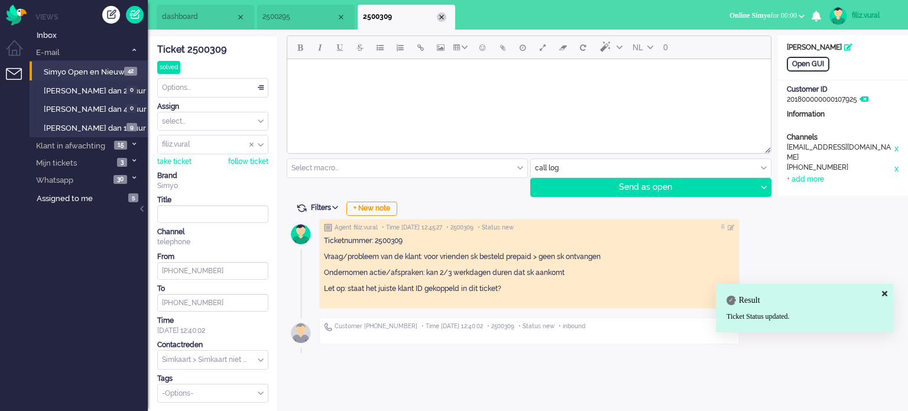
click at [442, 16] on div "Close tab" at bounding box center [441, 16] width 9 height 9
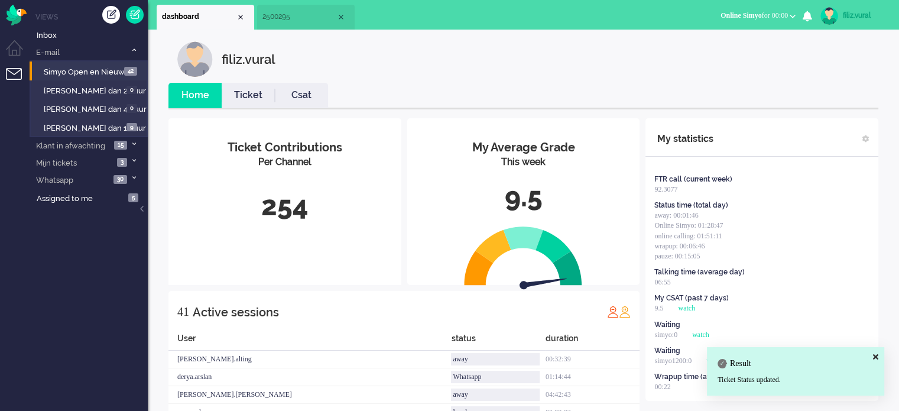
click at [300, 103] on li "Csat" at bounding box center [301, 95] width 53 height 25
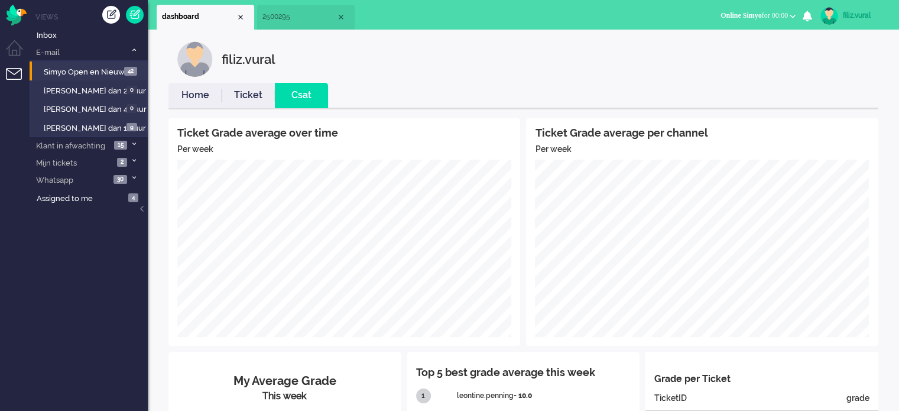
click at [199, 96] on link "Home" at bounding box center [194, 96] width 53 height 14
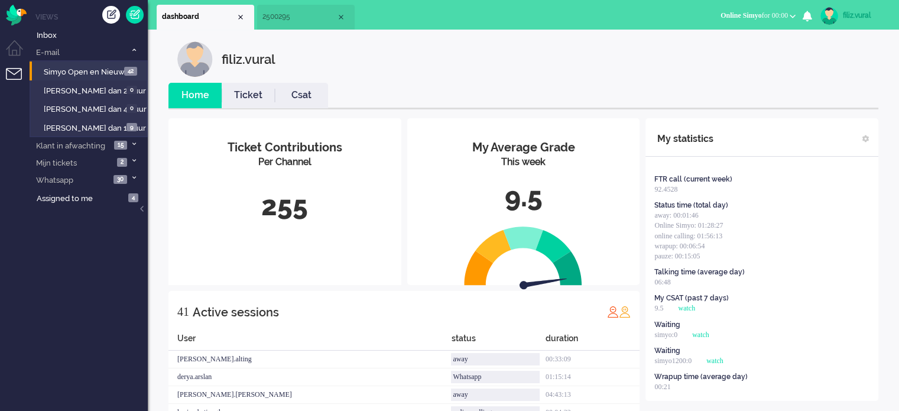
click at [290, 24] on li "2500295" at bounding box center [306, 17] width 98 height 25
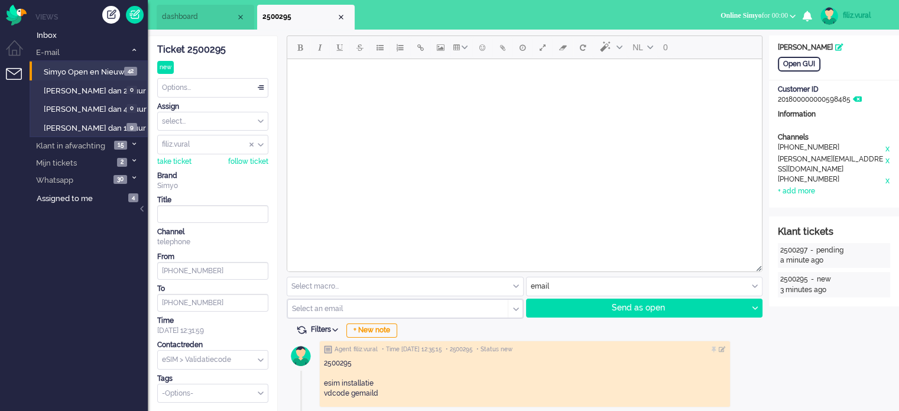
scroll to position [177, 0]
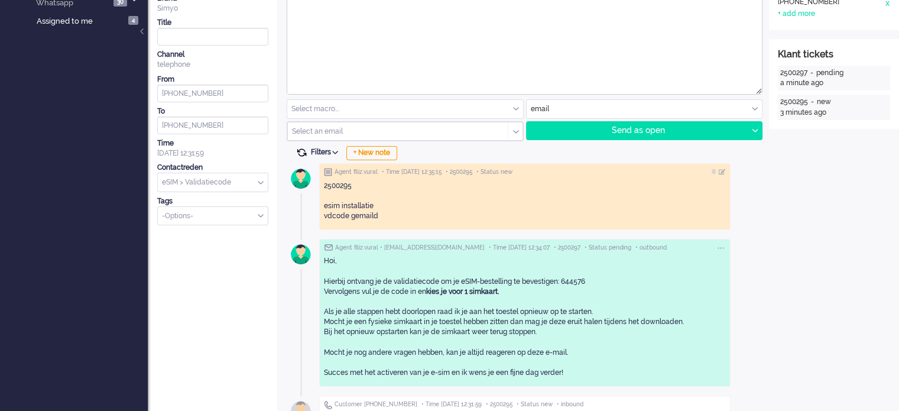
click at [298, 150] on span at bounding box center [301, 152] width 11 height 11
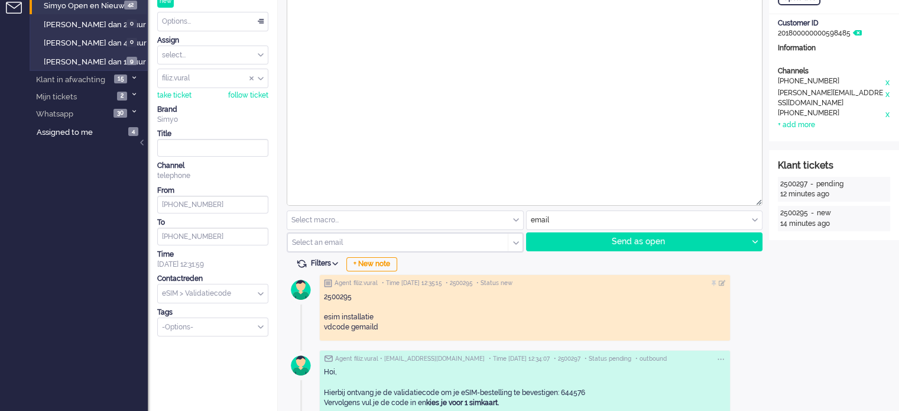
scroll to position [0, 0]
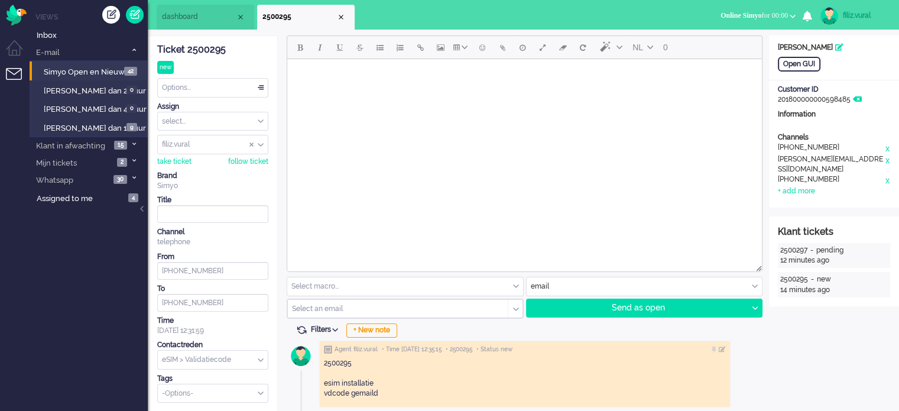
click at [210, 91] on div "Options..." at bounding box center [213, 88] width 110 height 18
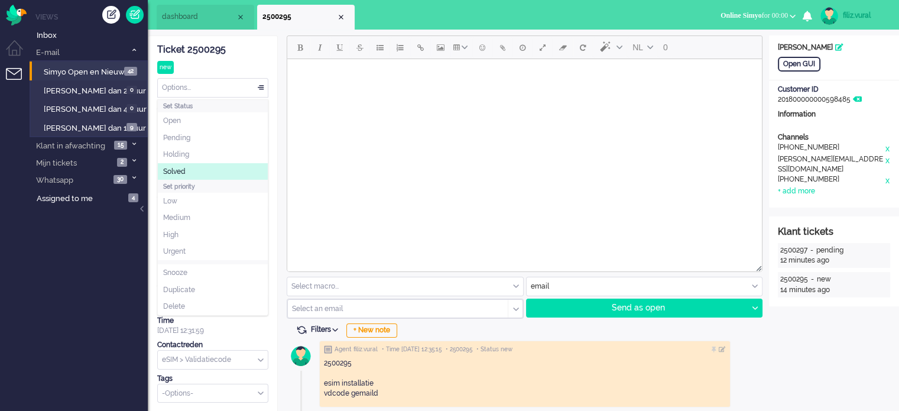
click at [203, 169] on li "Solved" at bounding box center [213, 171] width 110 height 17
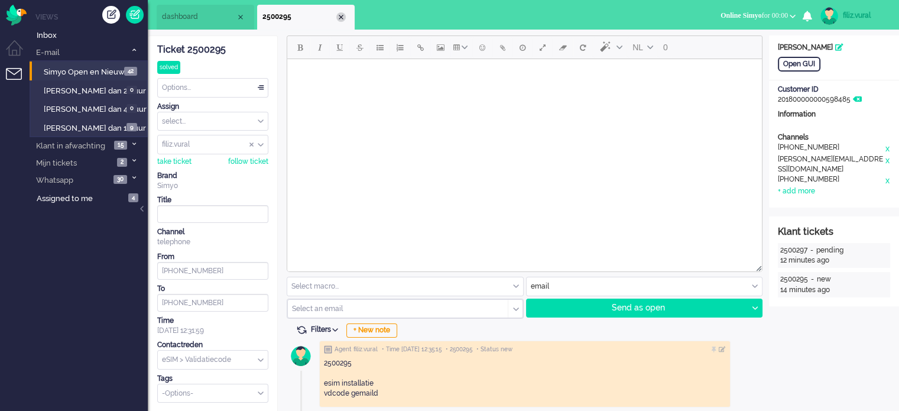
click at [340, 17] on div "Close tab" at bounding box center [340, 16] width 9 height 9
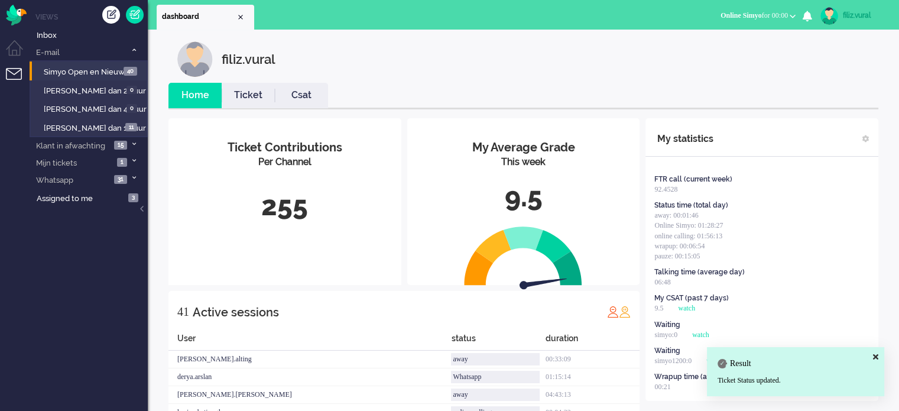
click at [285, 95] on link "Csat" at bounding box center [301, 96] width 53 height 14
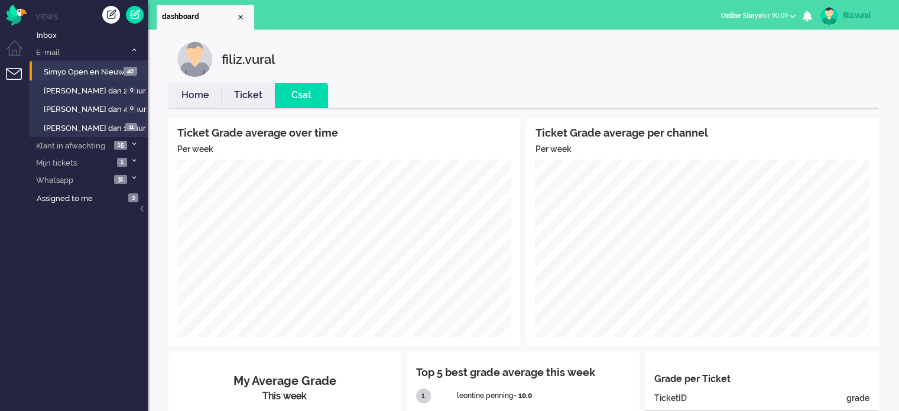
click at [190, 92] on link "Home" at bounding box center [194, 96] width 53 height 14
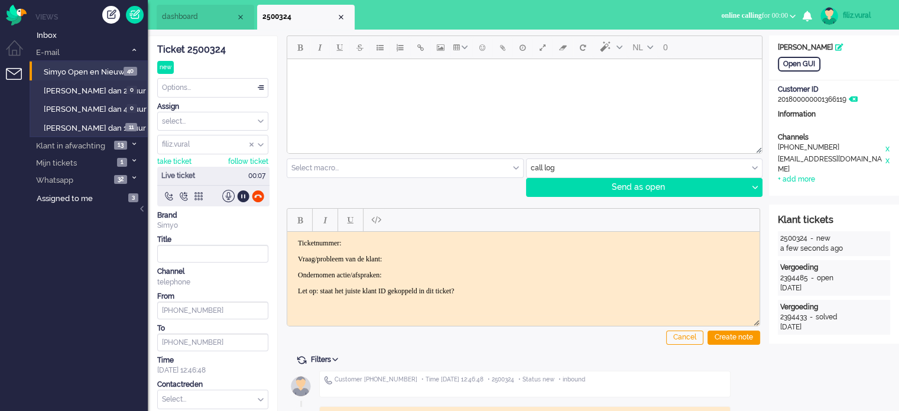
click at [210, 46] on div "Ticket 2500324" at bounding box center [212, 50] width 111 height 14
click at [373, 241] on p "Ticketnummer:" at bounding box center [523, 242] width 451 height 9
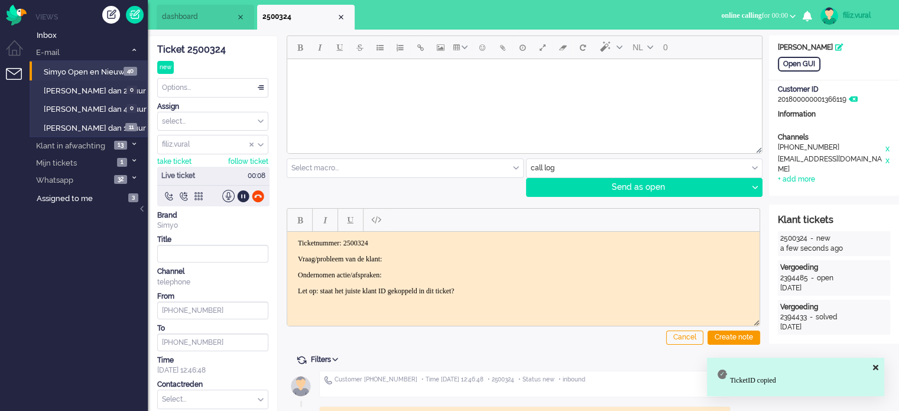
click at [420, 252] on body "Ticketnummer: 2500324 Vraag/probleem van de klant: Ondernomen actie/afspraken: …" at bounding box center [523, 266] width 463 height 57
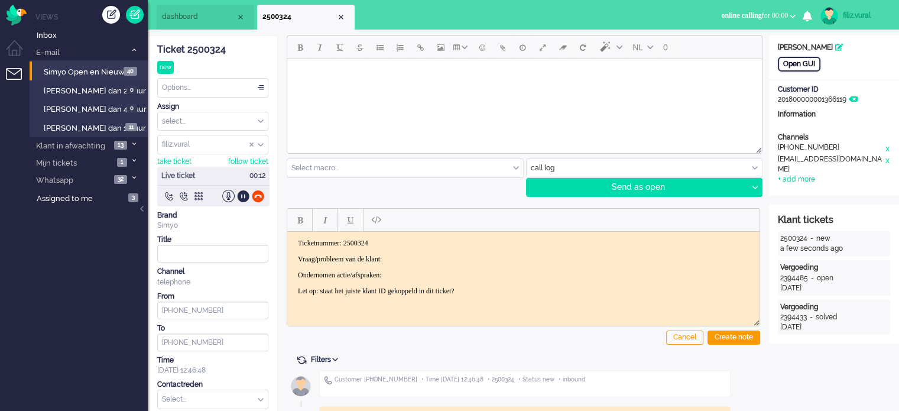
click at [792, 57] on div "Open GUI" at bounding box center [799, 64] width 43 height 15
click at [241, 196] on div at bounding box center [243, 196] width 12 height 12
click at [246, 192] on div at bounding box center [243, 196] width 12 height 12
click at [443, 248] on body "Ticketnummer: 2500324 Vraag/probleem van de klant: Ondernomen actie/afspraken: …" at bounding box center [523, 266] width 463 height 57
click at [446, 270] on p "Ondernomen actie/afspraken:" at bounding box center [523, 274] width 451 height 9
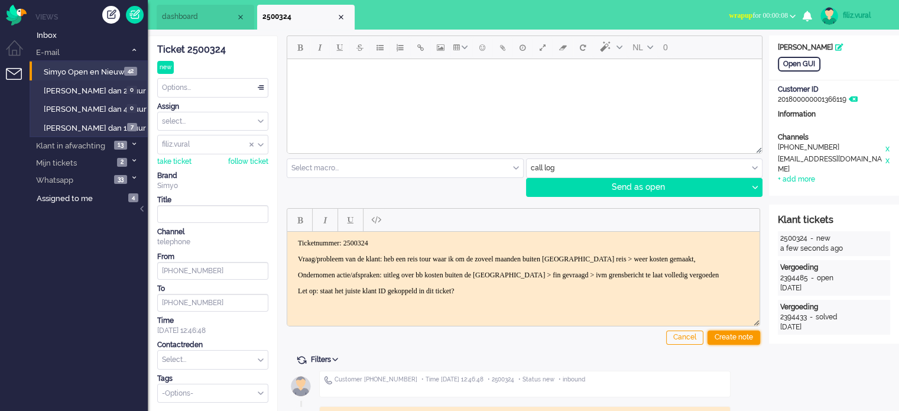
click at [740, 342] on div "Create note" at bounding box center [734, 337] width 53 height 14
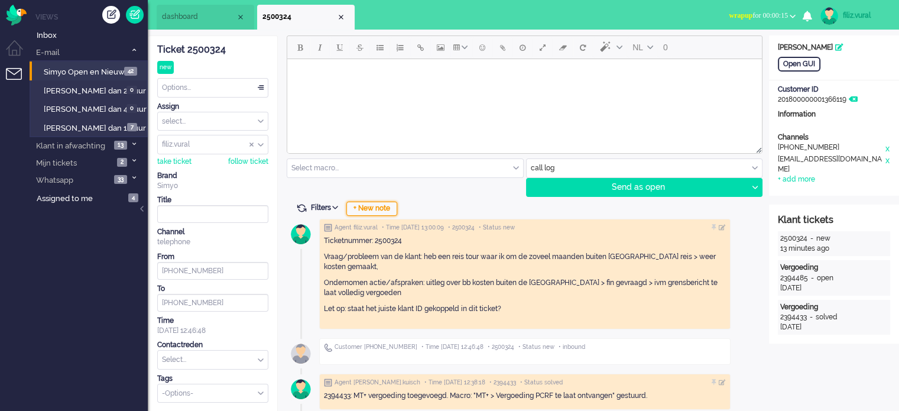
click at [383, 205] on div "+ New note" at bounding box center [371, 209] width 51 height 14
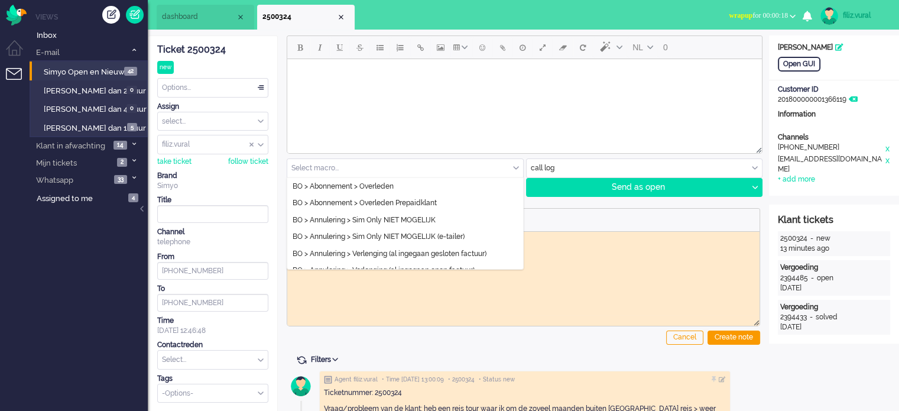
click at [381, 170] on input "text" at bounding box center [405, 168] width 236 height 18
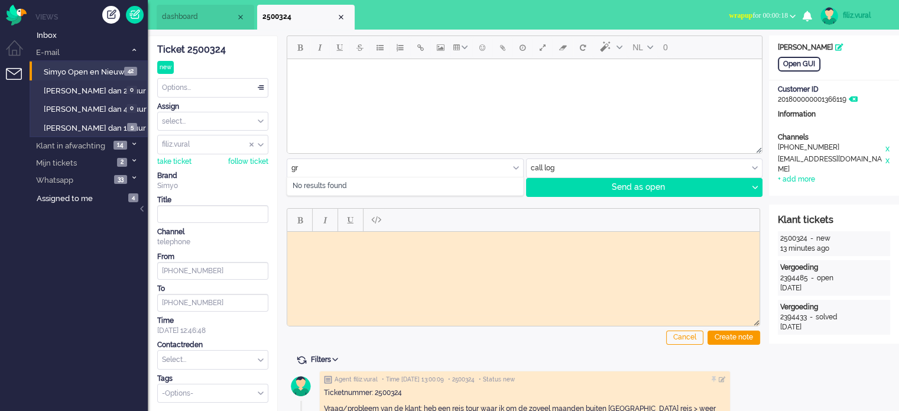
type input "g"
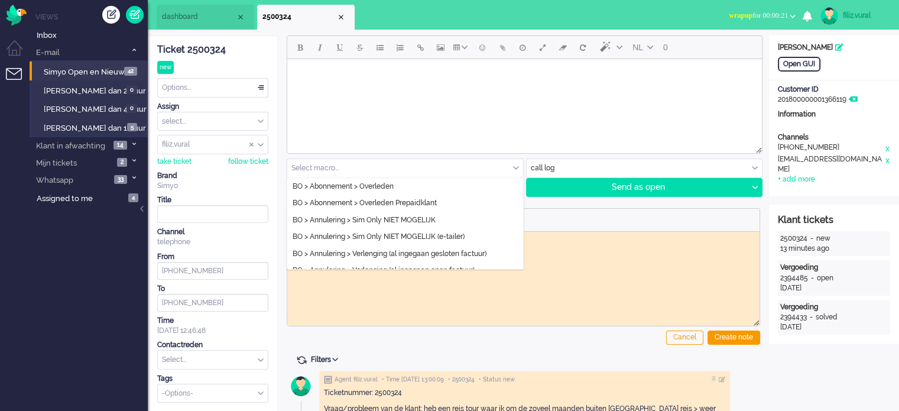
type input "c"
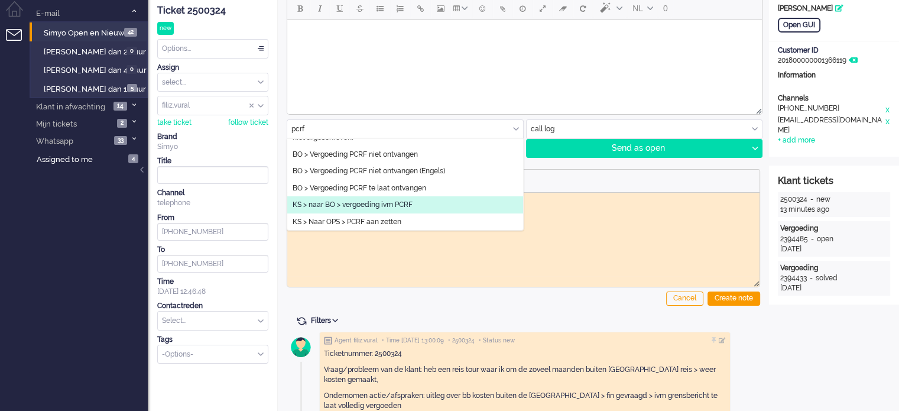
scroll to position [59, 0]
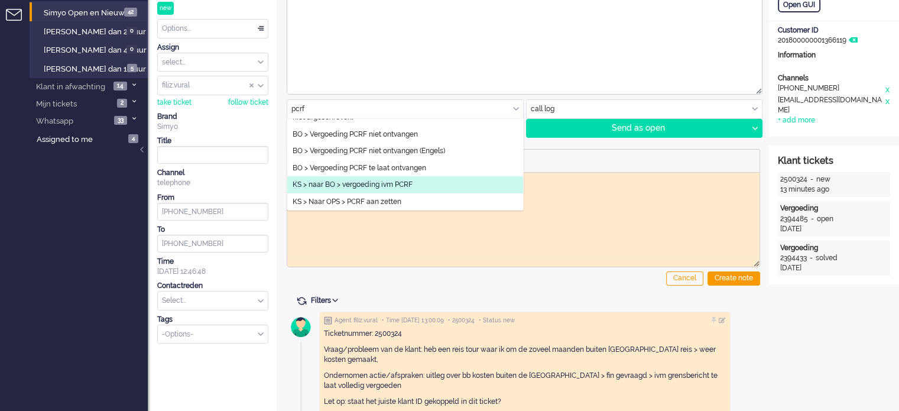
type input "pcrf"
click at [420, 184] on li "KS > naar BO > vergoeding ivm PCRF" at bounding box center [405, 184] width 236 height 17
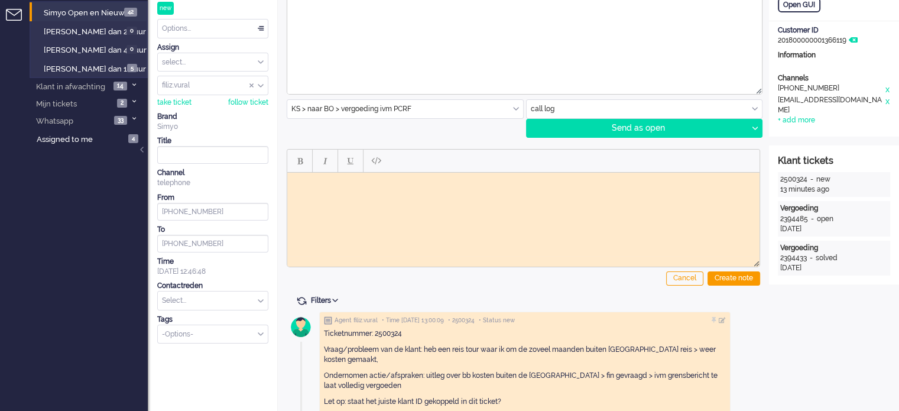
type input "PCRF niet ontvangen/te laat ontvangen"
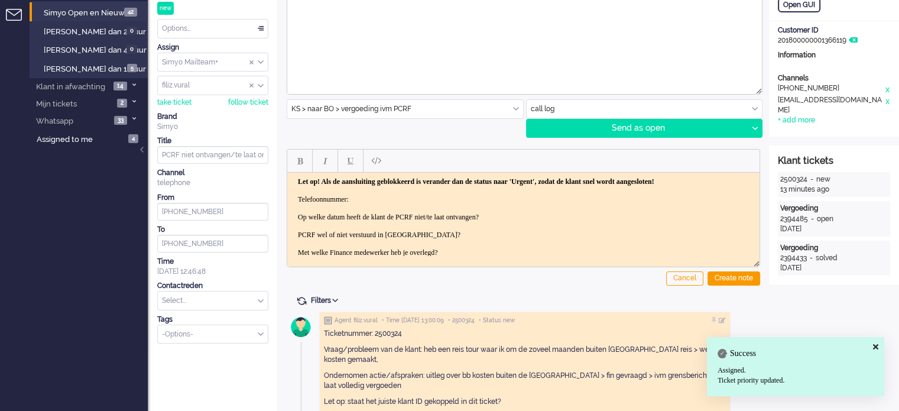
drag, startPoint x: 609, startPoint y: 262, endPoint x: 374, endPoint y: 183, distance: 247.7
click at [379, 197] on body "Let op! Als de aansluiting geblokkeerd is verander dan de status naar 'Urgent',…" at bounding box center [523, 252] width 463 height 151
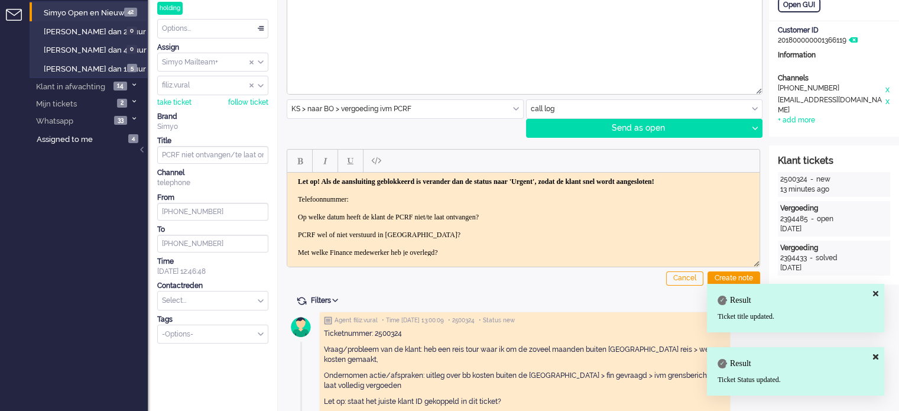
click at [384, 199] on body "Let op! Als de aansluiting geblokkeerd is verander dan de status naar 'Urgent',…" at bounding box center [523, 252] width 463 height 151
click at [419, 203] on body "Let op! Als de aansluiting geblokkeerd is verander dan de status naar 'Urgent',…" at bounding box center [523, 252] width 463 height 151
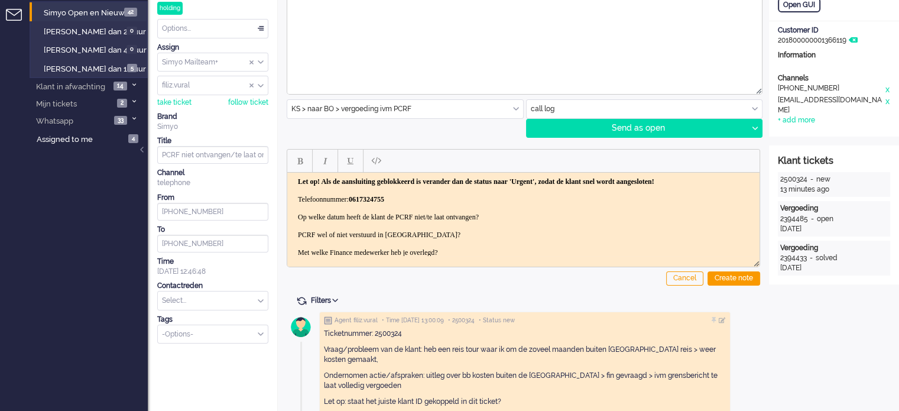
click at [533, 223] on body "Let op! Als de aansluiting geblokkeerd is verander dan de status naar 'Urgent',…" at bounding box center [523, 252] width 463 height 151
click at [446, 241] on body "Let op! Als de aansluiting geblokkeerd is verander dan de status naar 'Urgent',…" at bounding box center [523, 252] width 463 height 151
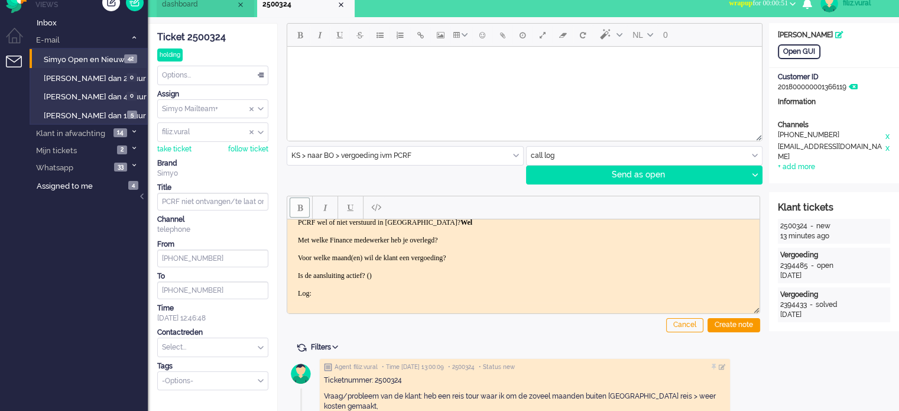
scroll to position [0, 0]
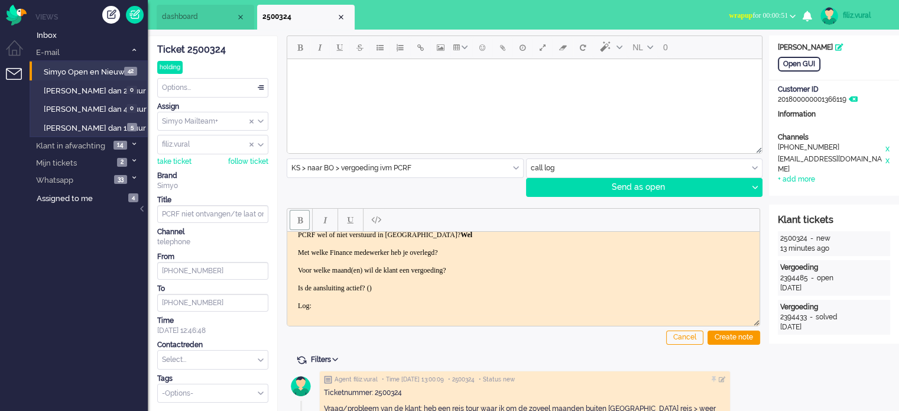
click at [227, 20] on span "dashboard" at bounding box center [199, 17] width 74 height 10
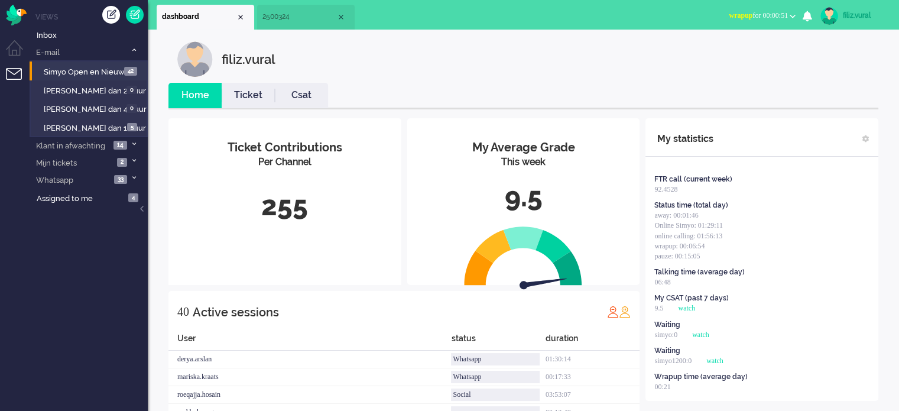
click at [251, 86] on li "Ticket" at bounding box center [248, 95] width 53 height 25
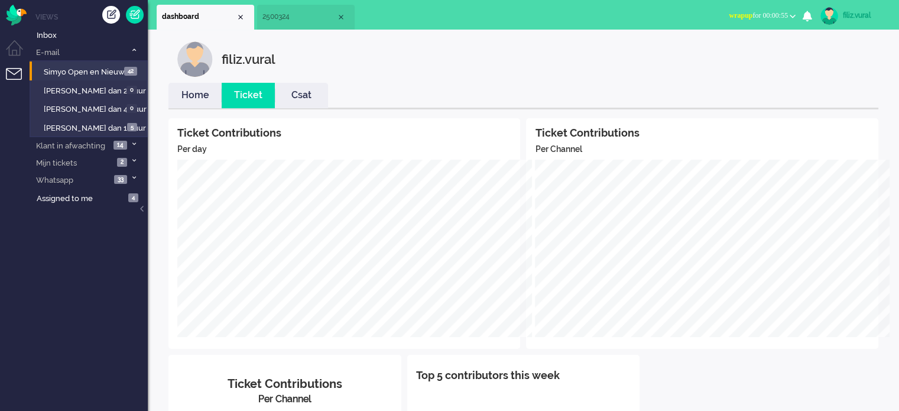
click at [203, 92] on link "Home" at bounding box center [194, 96] width 53 height 14
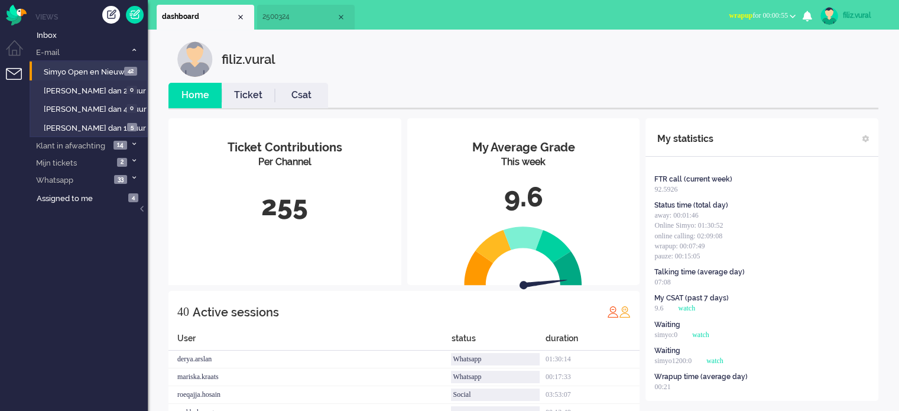
click at [750, 16] on span "wrapup for 00:00:55" at bounding box center [758, 15] width 59 height 8
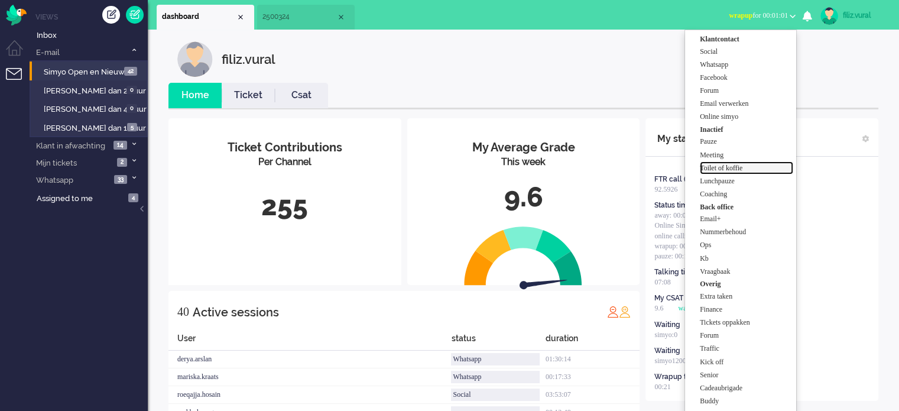
click at [739, 169] on label "Toilet of koffie" at bounding box center [746, 168] width 93 height 10
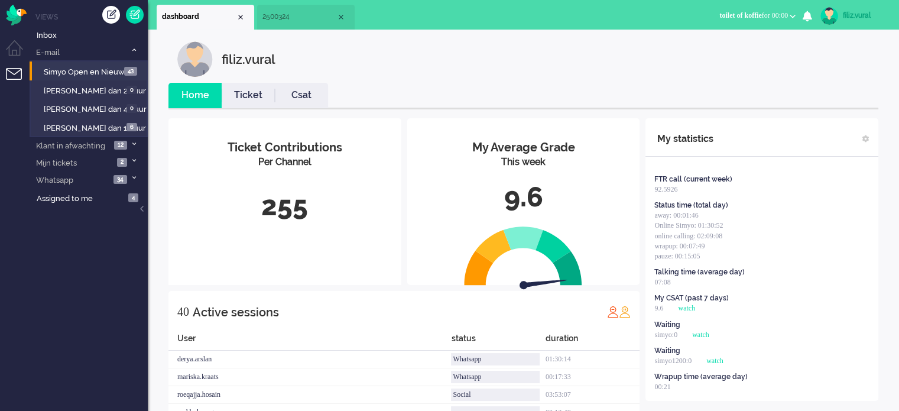
click at [299, 22] on li "2500324" at bounding box center [306, 17] width 98 height 25
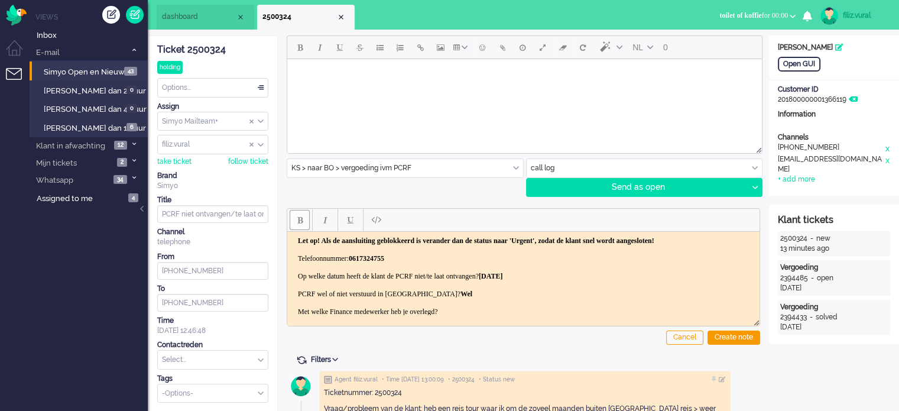
scroll to position [59, 0]
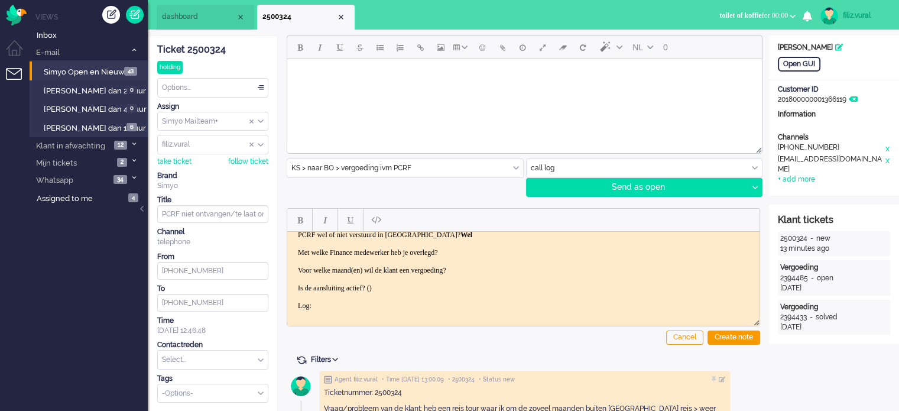
click at [509, 255] on body "Let op! Als de aansluiting geblokkeerd is verander dan de status naar 'Urgent',…" at bounding box center [523, 252] width 463 height 151
click at [448, 312] on body "Let op! Als de aansluiting geblokkeerd is verander dan de status naar 'Urgent',…" at bounding box center [523, 252] width 463 height 151
click at [488, 248] on body "Let op! Als de aansluiting geblokkeerd is verander dan de status naar 'Urgent',…" at bounding box center [523, 252] width 463 height 151
click at [487, 254] on body "Let op! Als de aansluiting geblokkeerd is verander dan de status naar 'Urgent',…" at bounding box center [523, 252] width 463 height 151
click at [501, 275] on body "Let op! Als de aansluiting geblokkeerd is verander dan de status naar 'Urgent',…" at bounding box center [523, 252] width 463 height 151
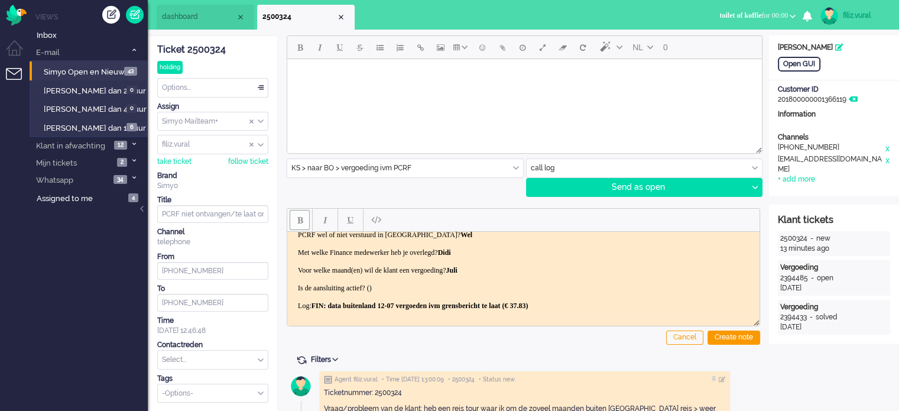
click at [403, 290] on body "Let op! Als de aansluiting geblokkeerd is verander dan de status naar 'Urgent',…" at bounding box center [523, 252] width 463 height 151
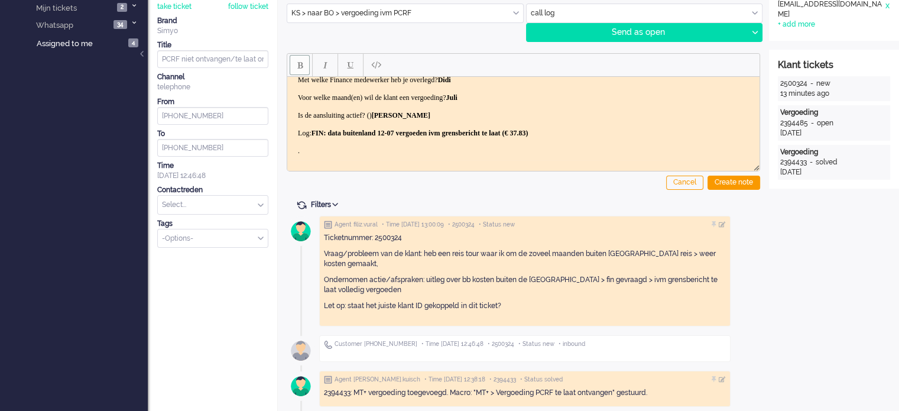
scroll to position [0, 0]
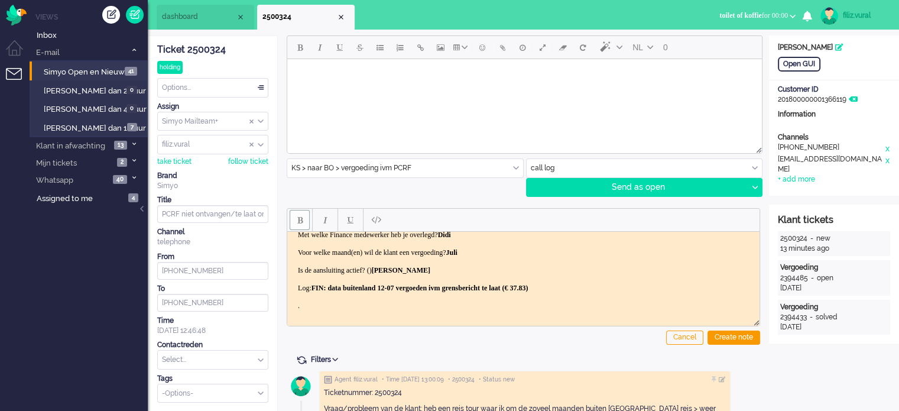
click at [202, 23] on li "dashboard" at bounding box center [206, 17] width 98 height 25
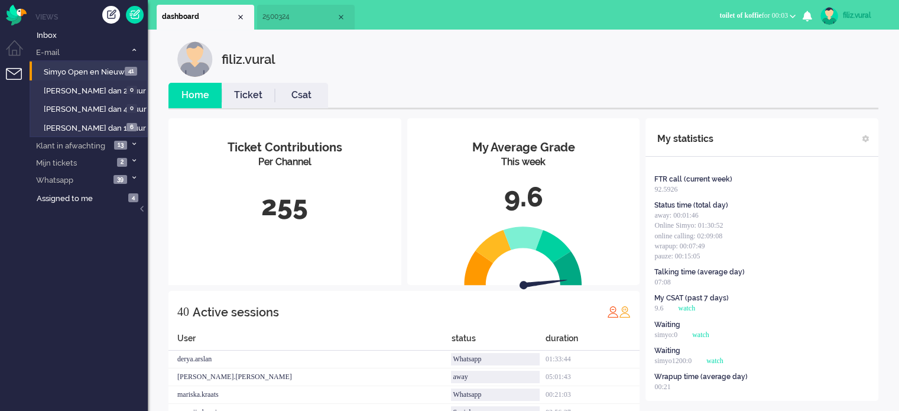
click at [719, 14] on span "toilet of koffie" at bounding box center [740, 15] width 42 height 8
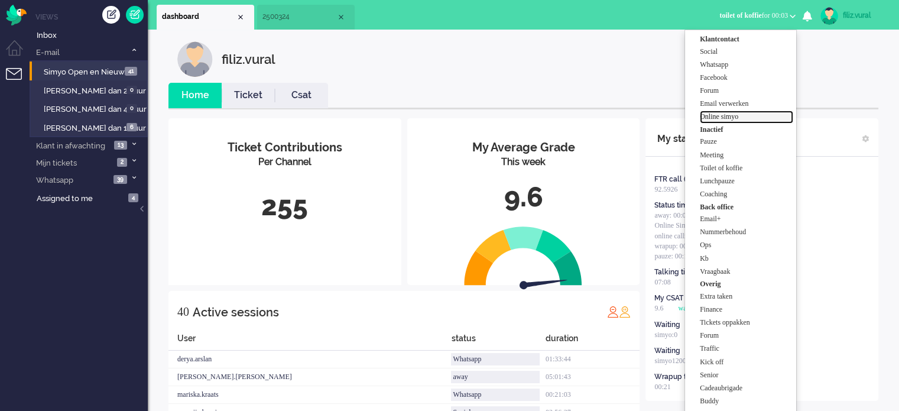
click at [737, 115] on label "Online simyo" at bounding box center [746, 117] width 93 height 10
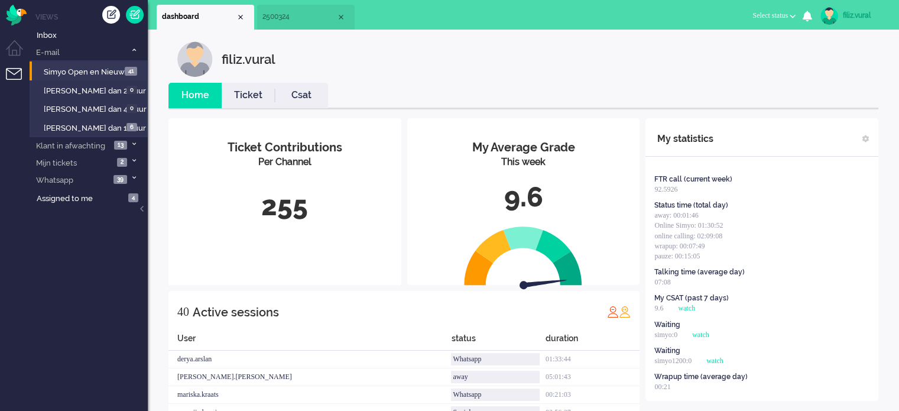
click at [305, 17] on span "2500324" at bounding box center [299, 17] width 74 height 10
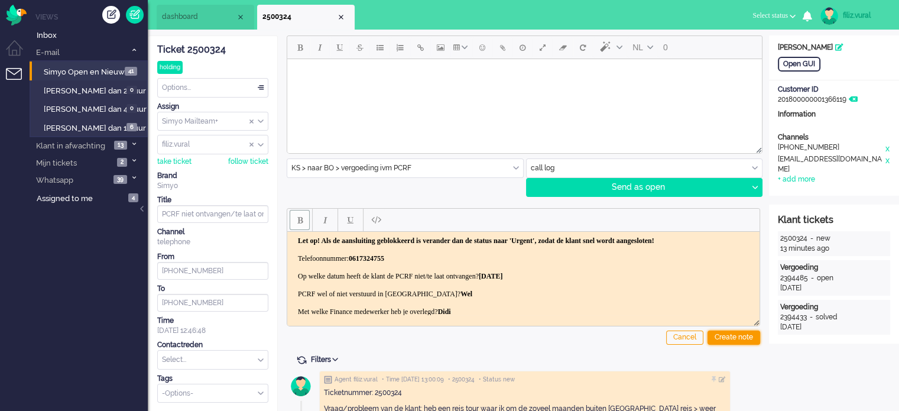
click at [727, 334] on div "Create note" at bounding box center [734, 337] width 53 height 14
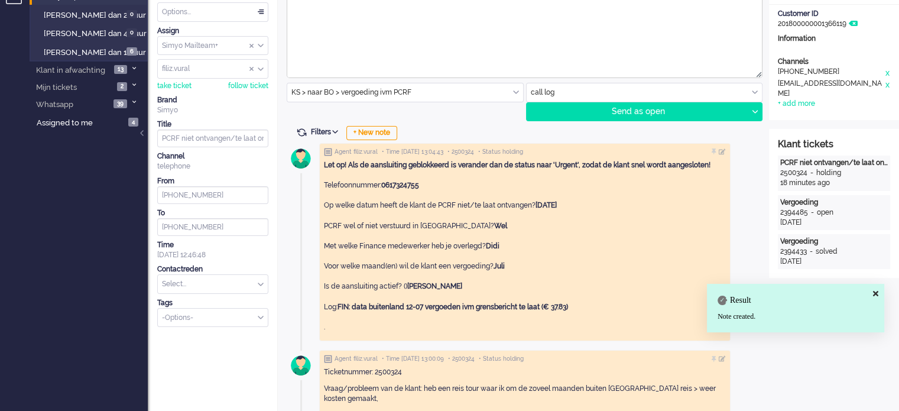
scroll to position [118, 0]
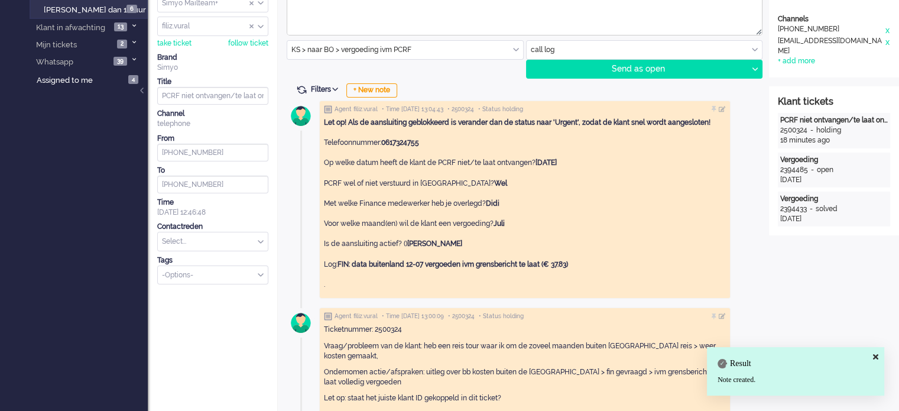
click at [239, 245] on input "text" at bounding box center [213, 241] width 110 height 18
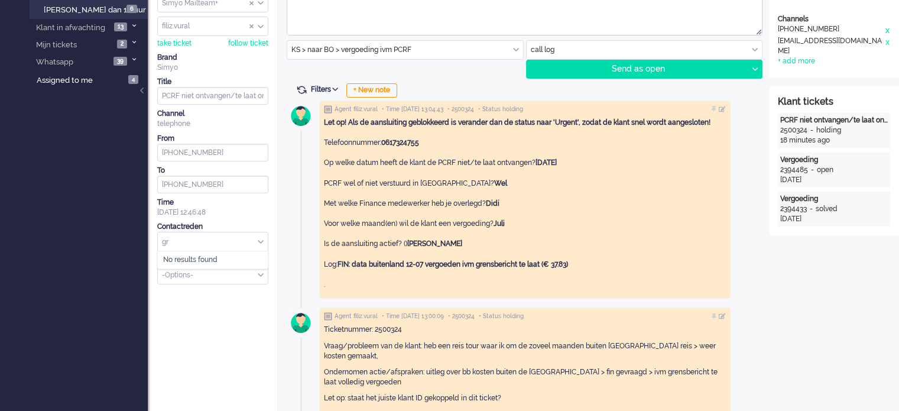
type input "g"
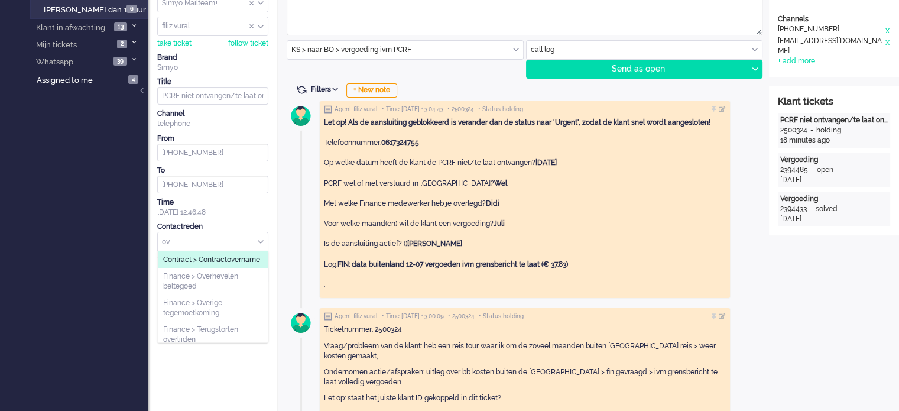
type input "o"
type input "pcr"
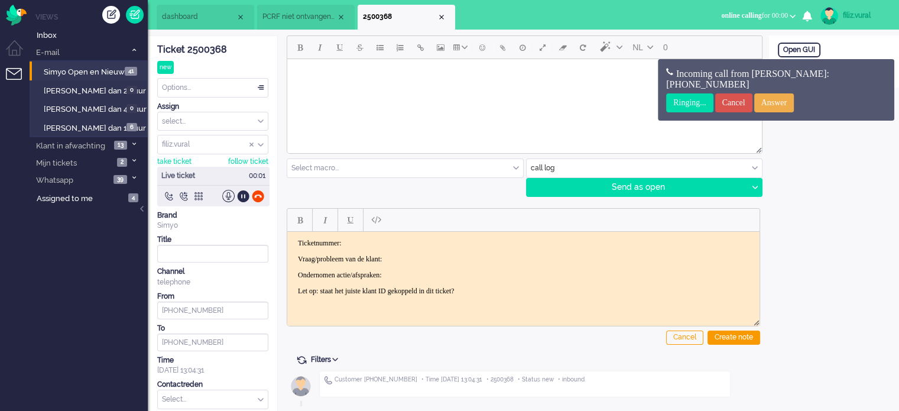
click at [309, 21] on span "PCRF niet ontvangen/te laat ontvangen" at bounding box center [299, 17] width 74 height 10
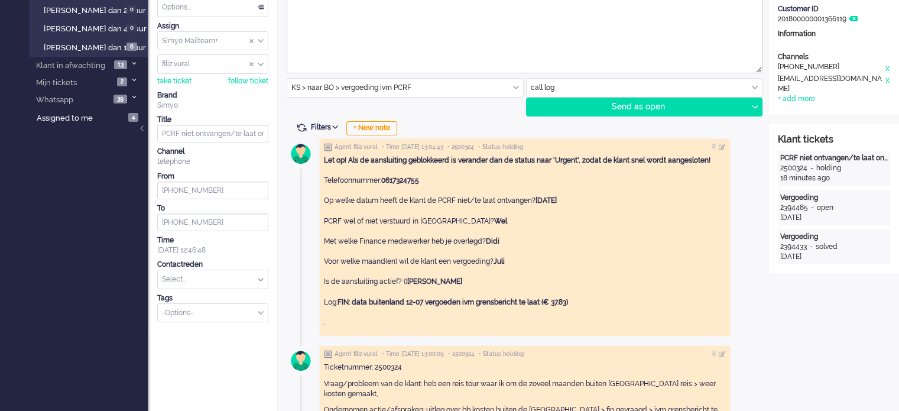
scroll to position [236, 0]
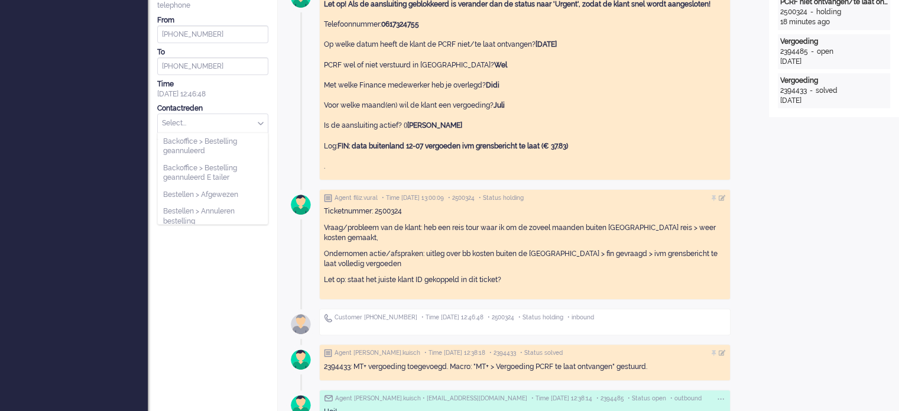
click at [234, 126] on input "text" at bounding box center [213, 123] width 110 height 18
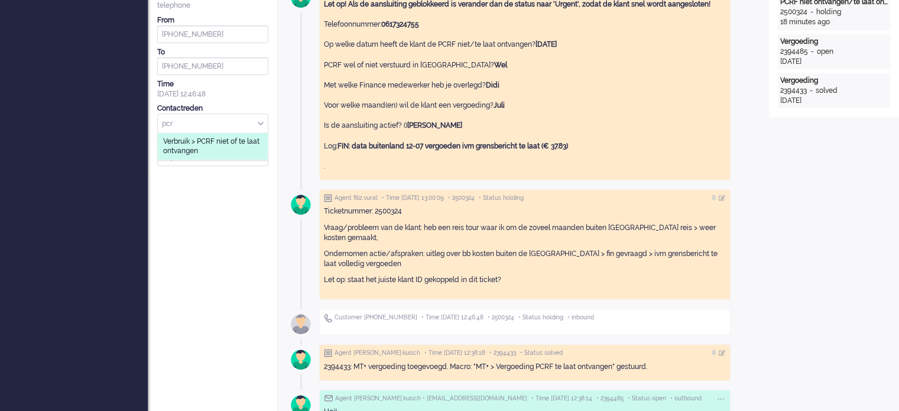
type input "pcr"
click at [233, 140] on span "Verbruik > PCRF niet of te laat ontvangen" at bounding box center [212, 147] width 99 height 20
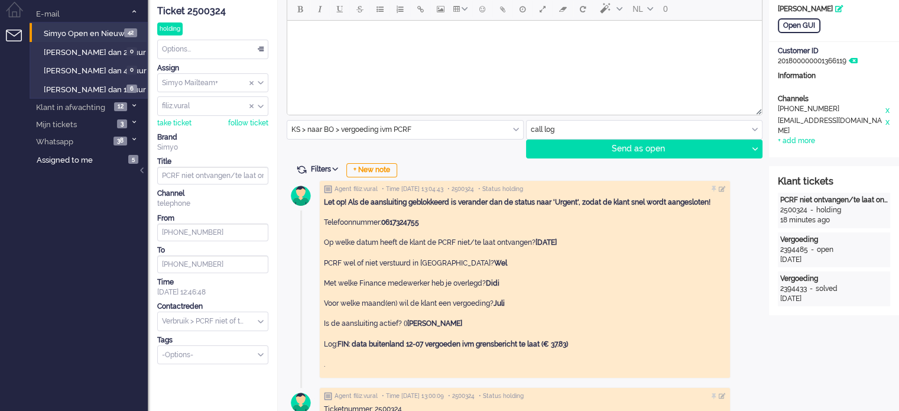
scroll to position [0, 0]
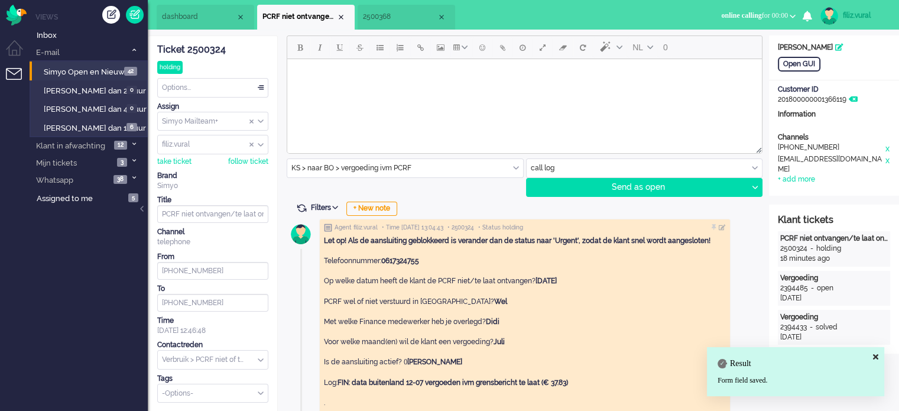
click at [202, 22] on li "dashboard" at bounding box center [206, 17] width 98 height 25
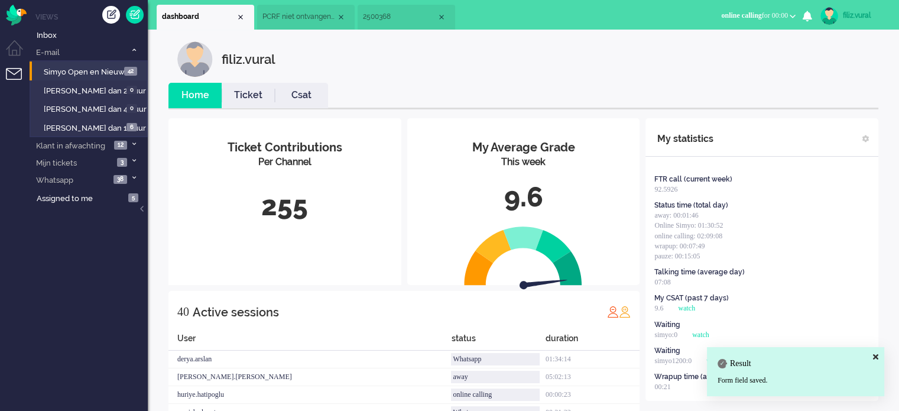
click at [261, 94] on link "Ticket" at bounding box center [248, 96] width 53 height 14
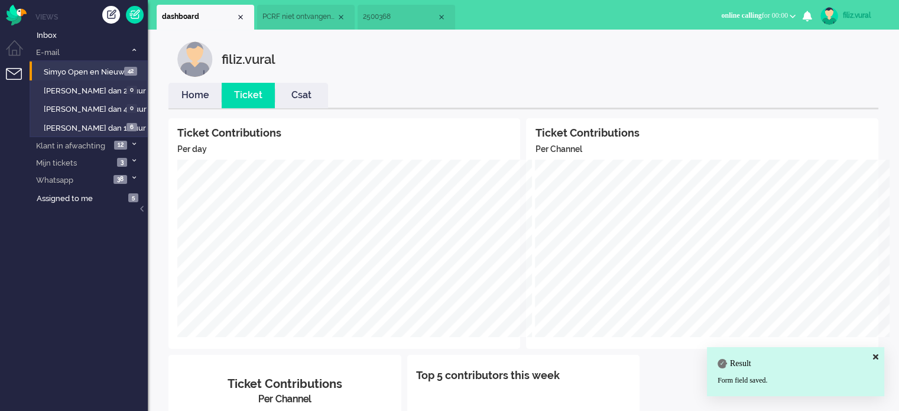
click at [195, 91] on link "Home" at bounding box center [194, 96] width 53 height 14
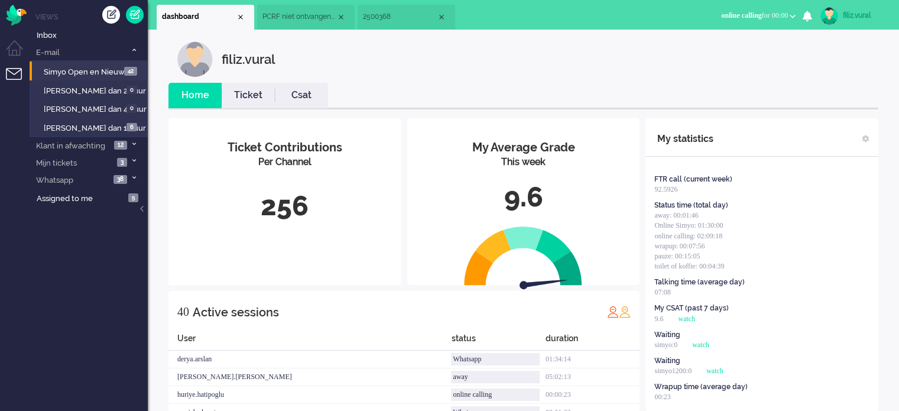
click at [397, 15] on span "2500368" at bounding box center [400, 17] width 74 height 10
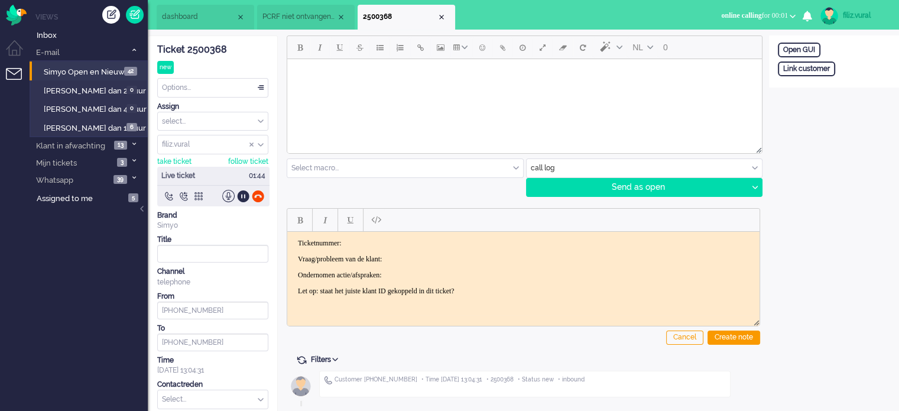
click at [553, 163] on input "text" at bounding box center [645, 168] width 236 height 18
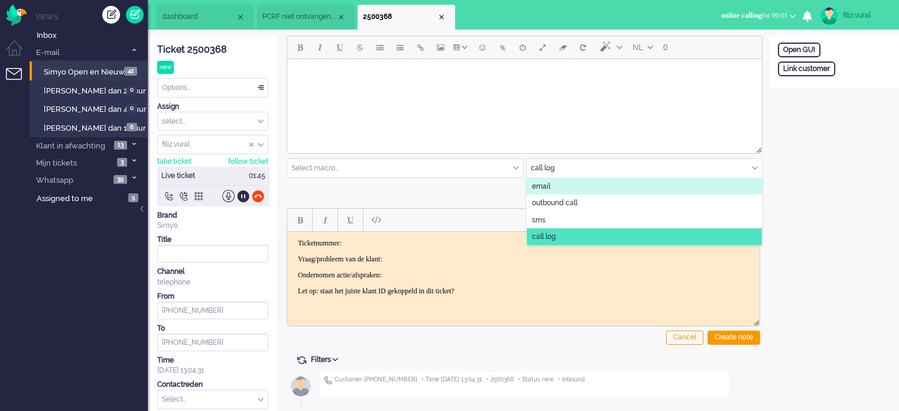
click at [553, 184] on li "email" at bounding box center [645, 186] width 236 height 17
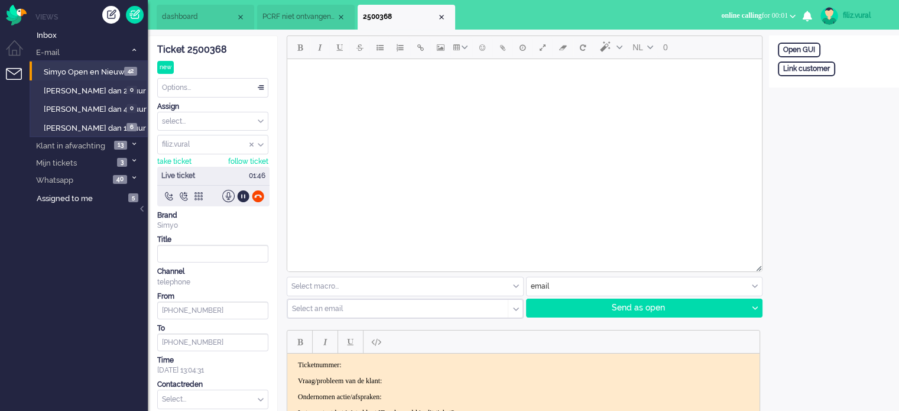
click at [346, 306] on input "text" at bounding box center [394, 308] width 203 height 8
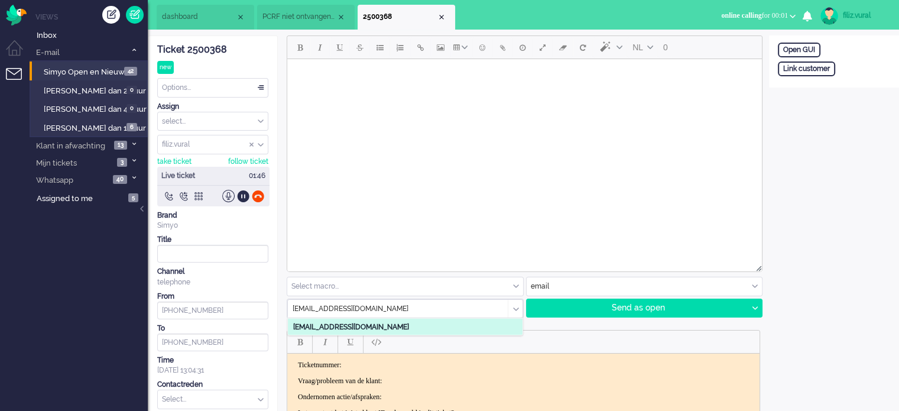
type input "duif2004@hotmail.com"
click at [359, 329] on b "duif2004@hotmail.com" at bounding box center [351, 326] width 116 height 8
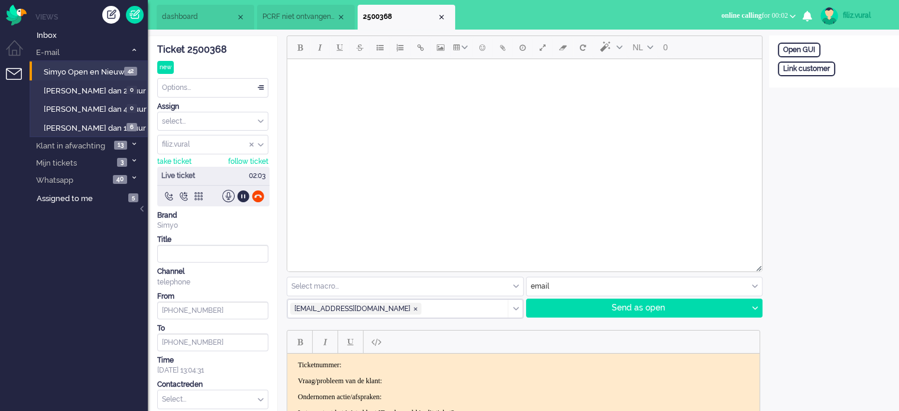
click at [426, 89] on html at bounding box center [524, 74] width 475 height 30
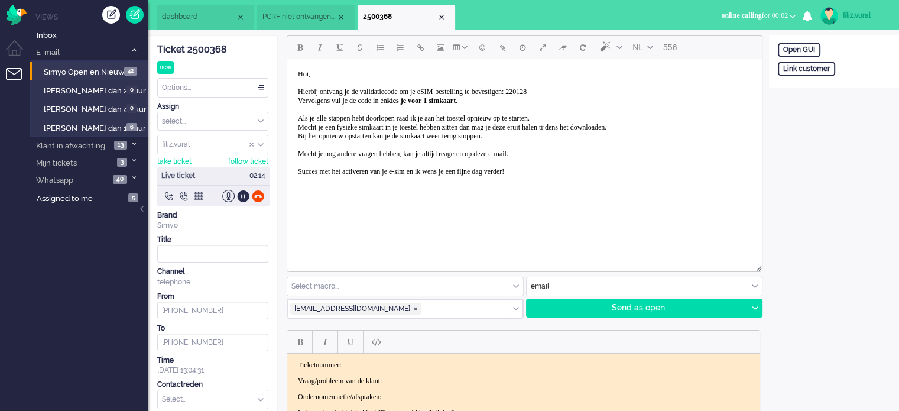
click at [575, 83] on body "Hoi, Hierbij ontvang je de validatiecode om je eSIM-bestelling te bevestigen: 2…" at bounding box center [524, 123] width 465 height 118
click at [573, 90] on span "Hoi, Hierbij ontvang je de validatiecode om je eSIM-bestelling te bevestigen: 2…" at bounding box center [452, 123] width 309 height 106
paste body "Rich Text Area. Press ALT-0 for help."
click at [754, 309] on div at bounding box center [754, 308] width 15 height 18
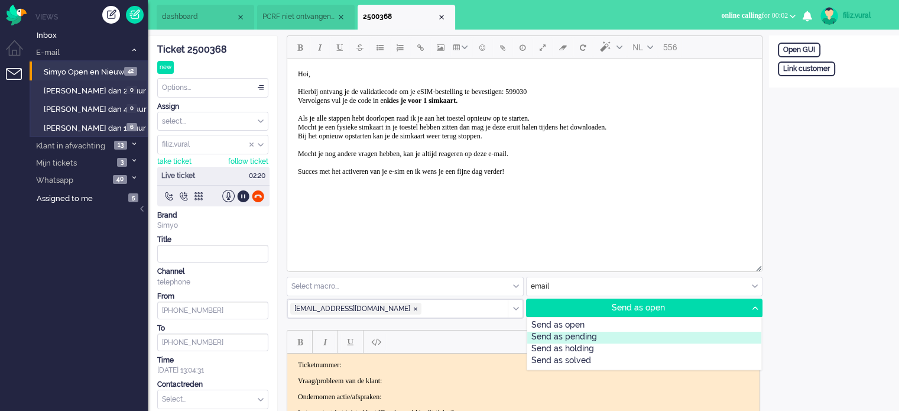
click at [572, 332] on div "Send as pending" at bounding box center [644, 338] width 235 height 12
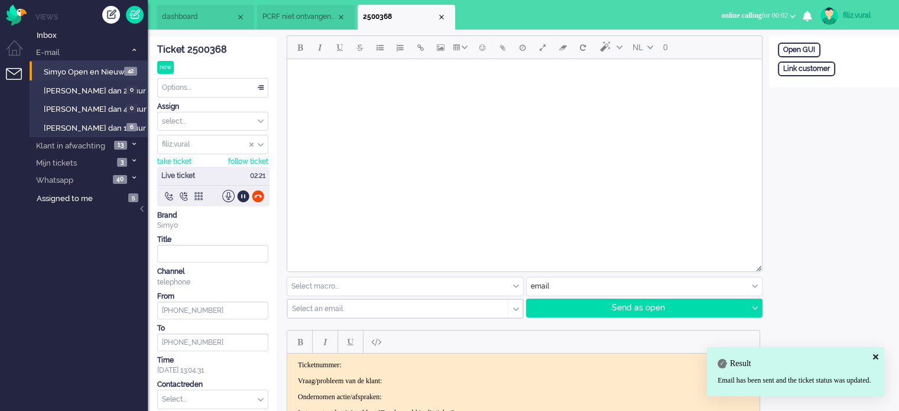
click at [207, 53] on div "Ticket 2500368" at bounding box center [212, 50] width 111 height 14
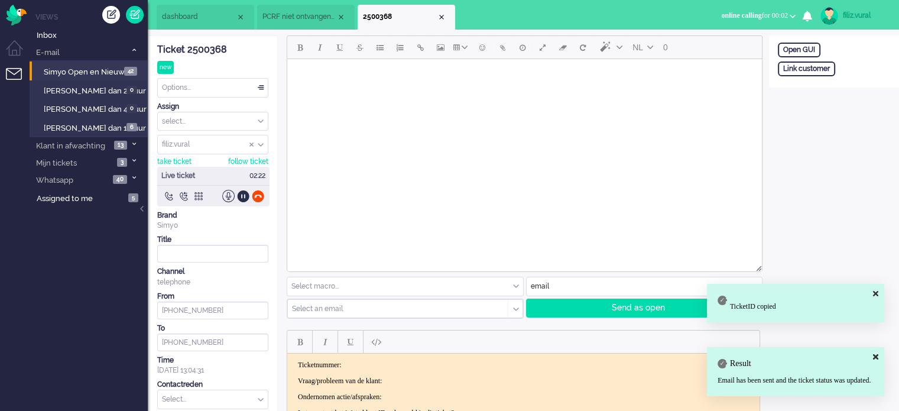
click at [386, 361] on p "Ticketnummer:" at bounding box center [523, 365] width 451 height 9
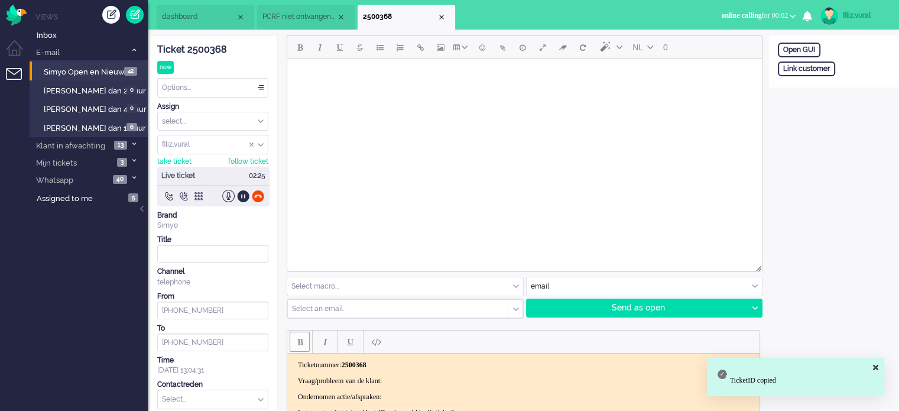
click at [416, 377] on p "Vraag/probleem van de klant:" at bounding box center [523, 381] width 451 height 9
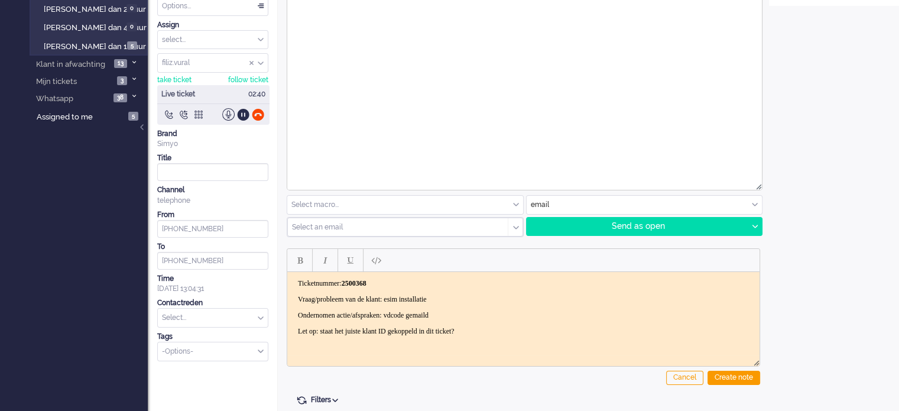
scroll to position [116, 0]
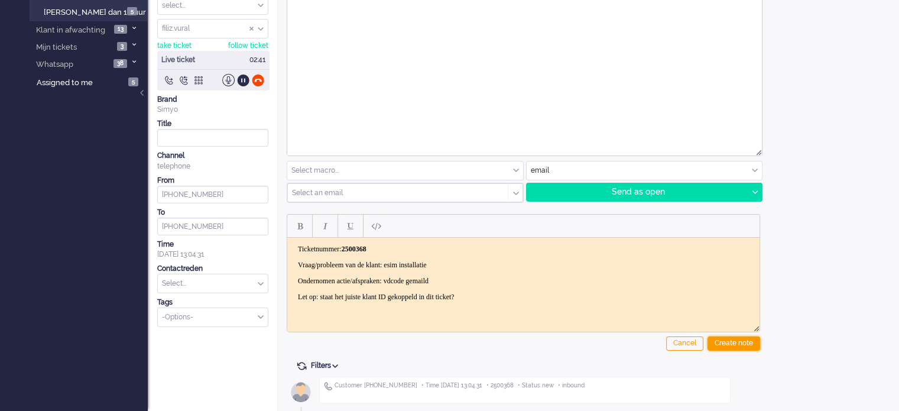
click at [746, 343] on div "Create note" at bounding box center [734, 343] width 53 height 14
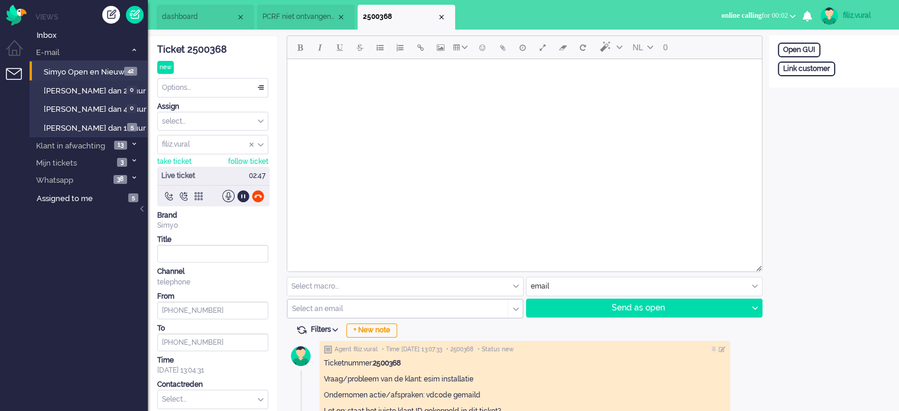
scroll to position [0, 0]
click at [818, 73] on div "Link customer" at bounding box center [806, 68] width 57 height 15
click at [816, 86] on input "text" at bounding box center [834, 85] width 112 height 18
paste input "201800000001411883"
type input "201800000001411883"
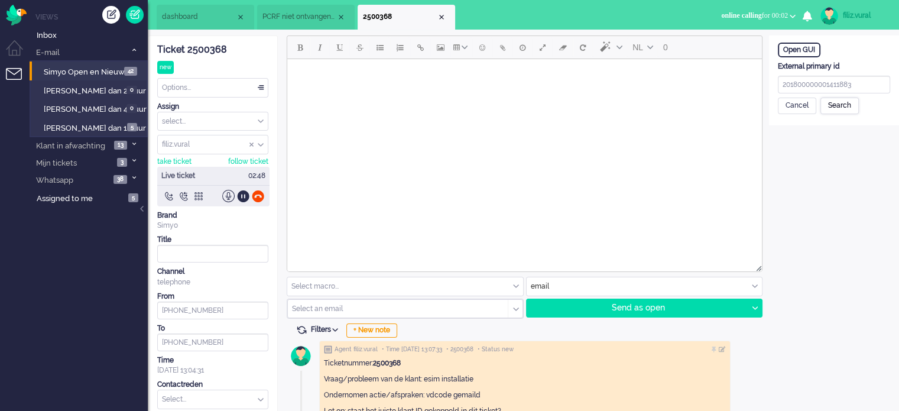
click at [835, 108] on div "Search" at bounding box center [839, 106] width 38 height 17
click at [828, 148] on input "text" at bounding box center [834, 152] width 112 height 18
paste input "Paloma Abbad"
drag, startPoint x: 811, startPoint y: 148, endPoint x: 780, endPoint y: 153, distance: 31.1
click at [873, 150] on input "Paloma Abbad" at bounding box center [834, 152] width 112 height 18
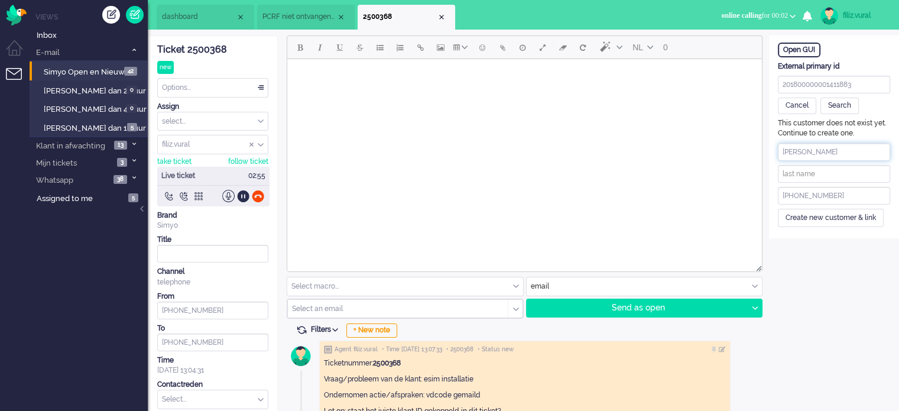
drag, startPoint x: 810, startPoint y: 150, endPoint x: 851, endPoint y: 151, distance: 40.8
click at [851, 151] on input "Paloma Abbad" at bounding box center [834, 152] width 112 height 18
type input "Paloma"
click at [837, 170] on input "text" at bounding box center [834, 174] width 112 height 18
paste input "Abbad"
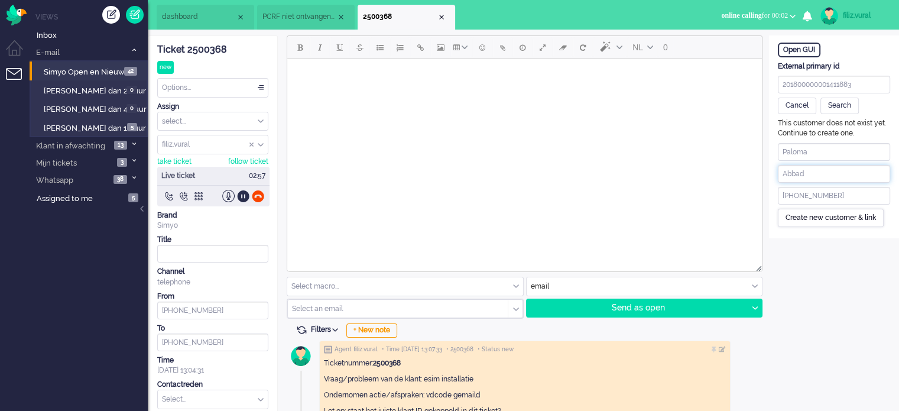
type input "Abbad"
click at [813, 213] on div "Create new customer & link" at bounding box center [831, 218] width 106 height 18
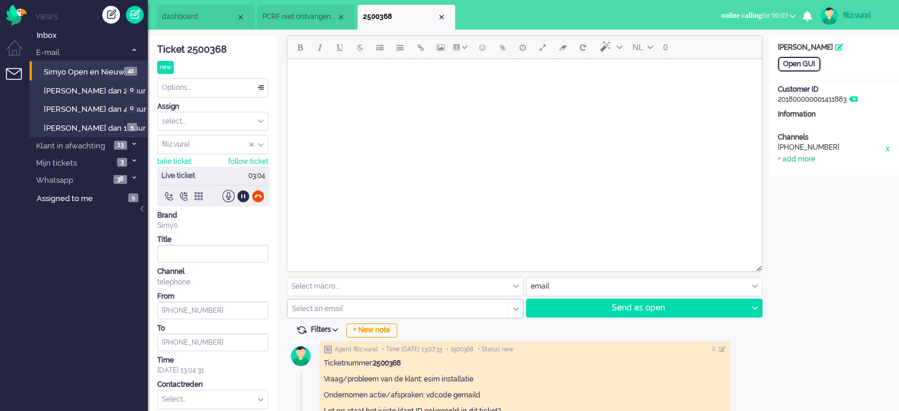
click at [797, 155] on div "+ add more" at bounding box center [796, 159] width 37 height 10
drag, startPoint x: 805, startPoint y: 167, endPoint x: 808, endPoint y: 178, distance: 11.8
click at [805, 167] on input at bounding box center [834, 163] width 112 height 18
click at [809, 179] on input at bounding box center [834, 185] width 112 height 18
paste input "duif2004@hotmail.com"
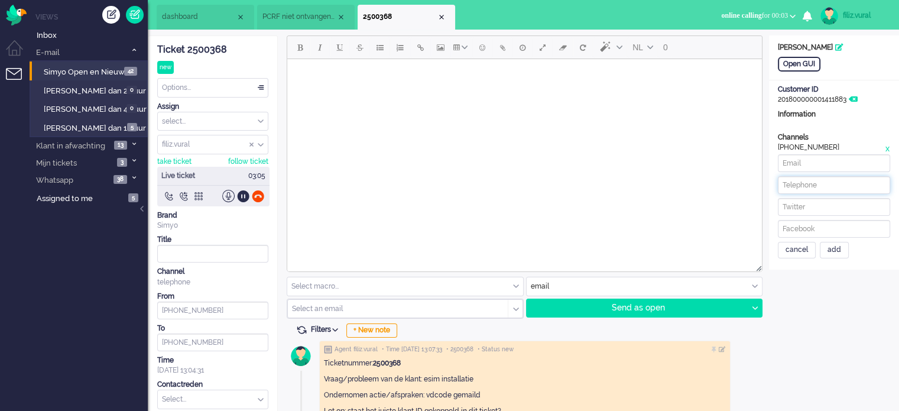
type input "duif2004@hotmail.com"
click at [811, 166] on input at bounding box center [834, 163] width 112 height 18
paste input "duif2004@hotmail.com"
type input "duif2004@hotmail.com"
click at [821, 187] on input at bounding box center [834, 185] width 112 height 18
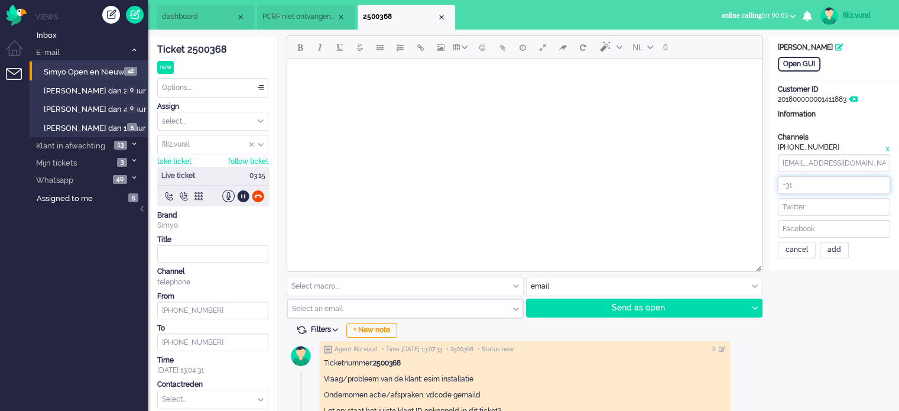
paste input "644443268"
type input "+31644443268"
click at [835, 246] on div "add" at bounding box center [834, 250] width 29 height 17
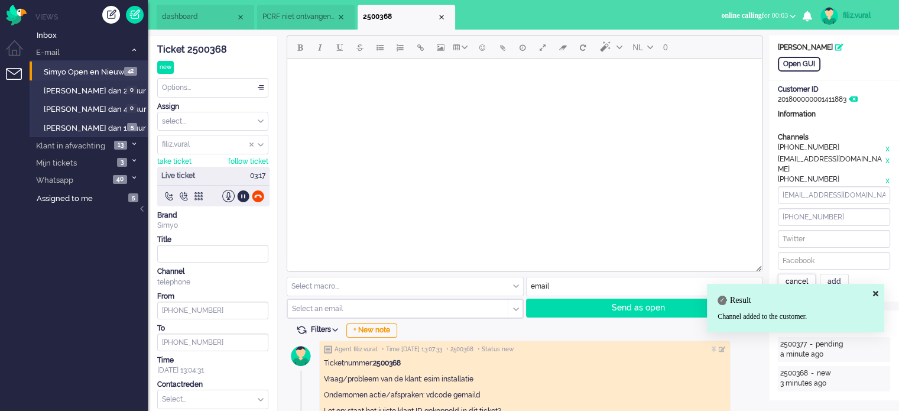
click at [809, 274] on div "cancel" at bounding box center [797, 282] width 38 height 17
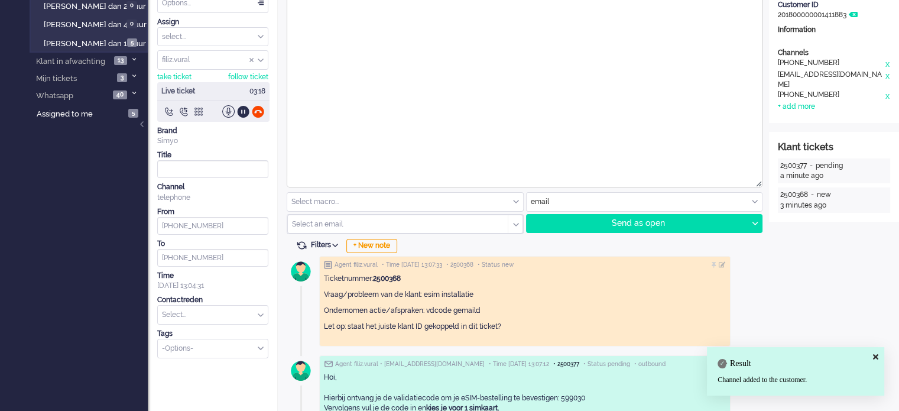
scroll to position [177, 0]
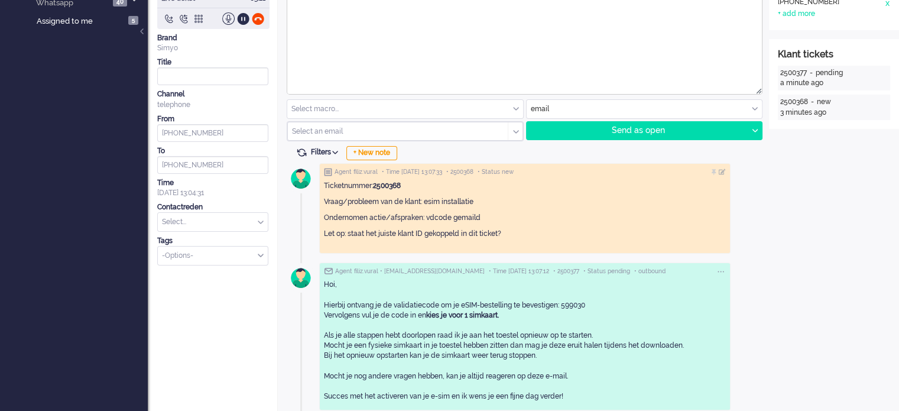
click at [219, 218] on input "text" at bounding box center [213, 222] width 110 height 18
type input "vali"
click at [219, 235] on span "eSIM > Validatiecode" at bounding box center [197, 240] width 69 height 10
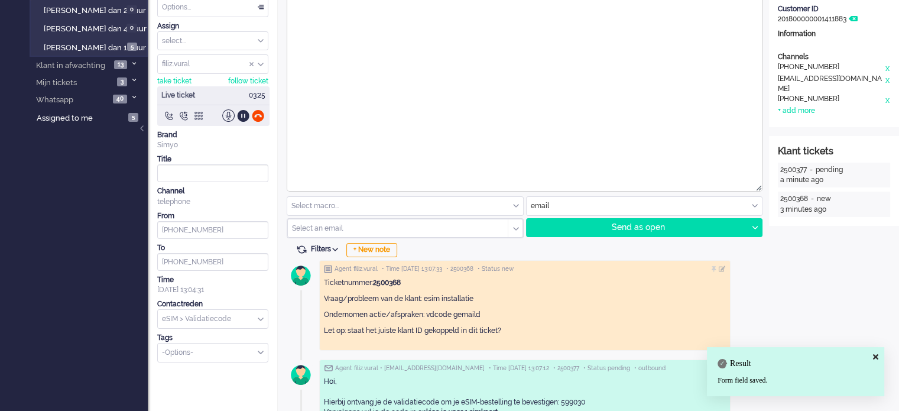
scroll to position [0, 0]
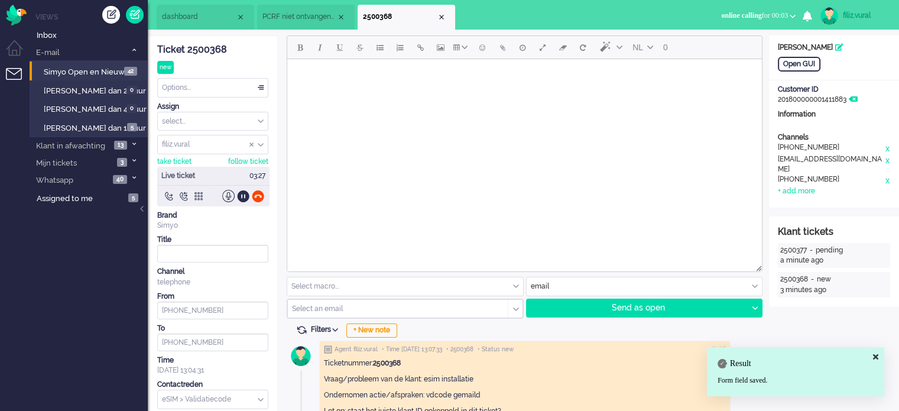
click at [293, 25] on li "PCRF niet ontvangen/te laat ontvangen" at bounding box center [306, 17] width 98 height 25
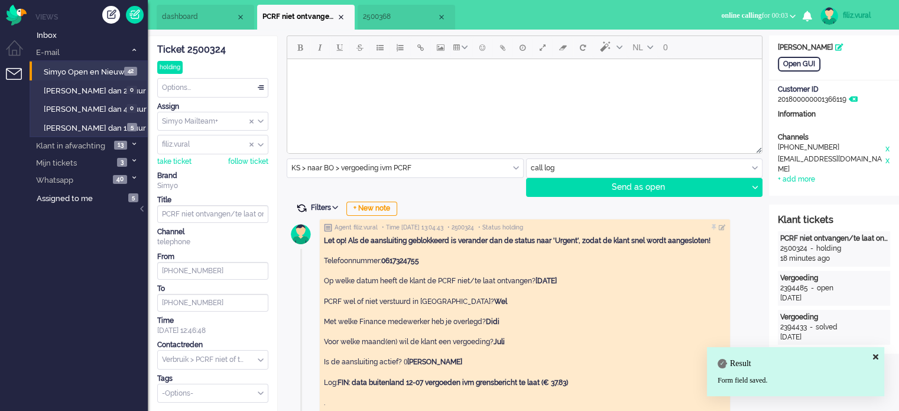
click at [303, 204] on span at bounding box center [301, 208] width 11 height 11
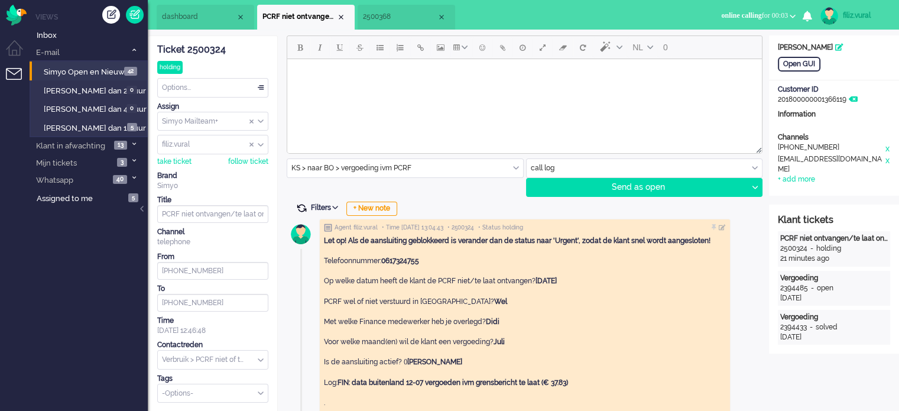
click at [303, 205] on span at bounding box center [301, 208] width 11 height 11
click at [134, 49] on icon at bounding box center [134, 50] width 4 height 4
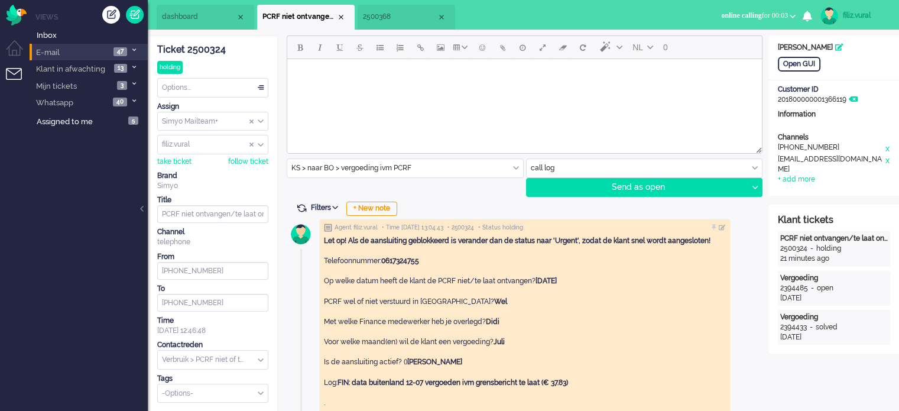
click at [132, 52] on span at bounding box center [133, 50] width 9 height 7
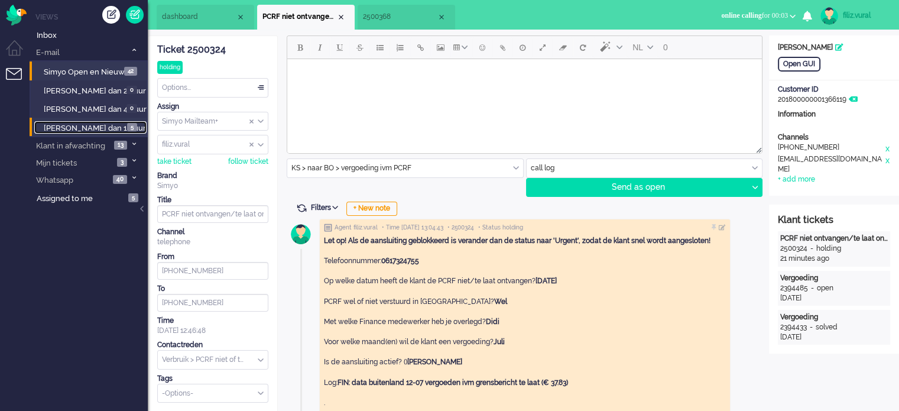
click at [115, 125] on span "[PERSON_NAME] dan 16 uur" at bounding box center [95, 128] width 102 height 9
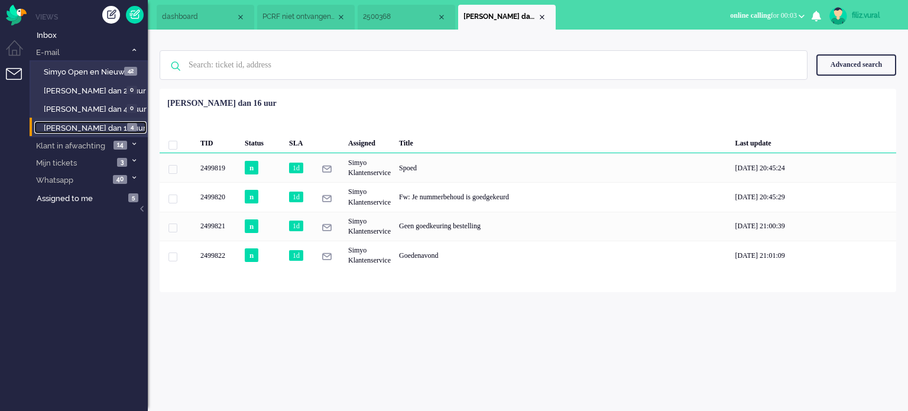
click at [197, 23] on li "dashboard" at bounding box center [206, 17] width 98 height 25
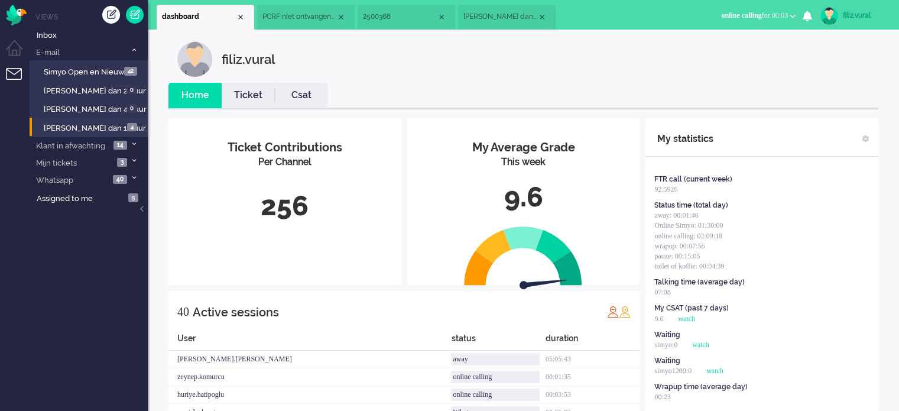
click at [302, 102] on link "Csat" at bounding box center [301, 96] width 53 height 14
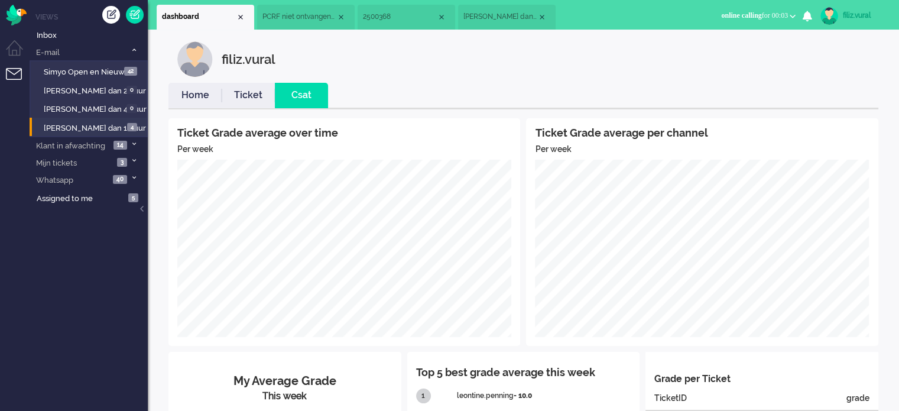
click at [226, 96] on link "Ticket" at bounding box center [248, 96] width 53 height 14
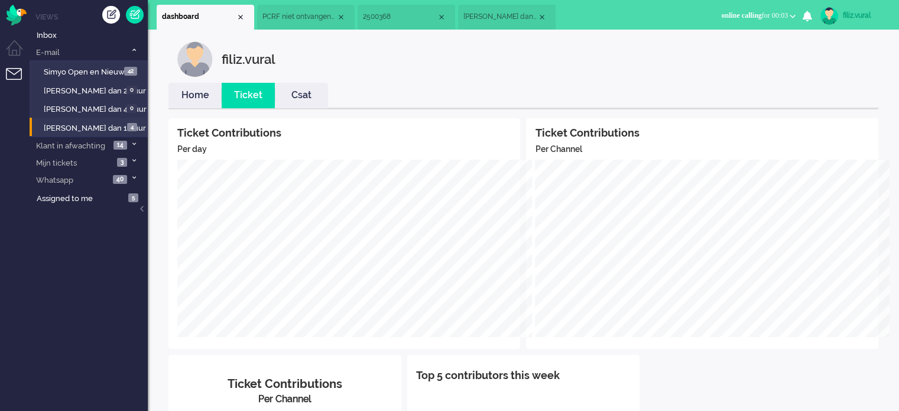
click at [203, 96] on link "Home" at bounding box center [194, 96] width 53 height 14
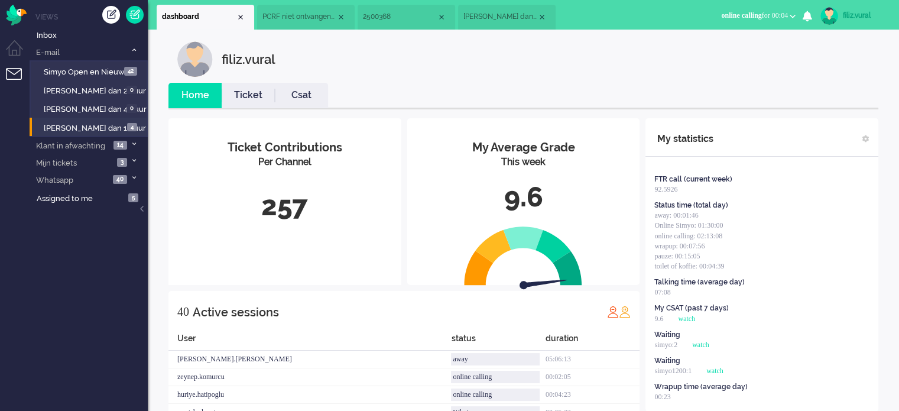
click at [495, 28] on li "[PERSON_NAME] dan 16 uur" at bounding box center [507, 17] width 98 height 25
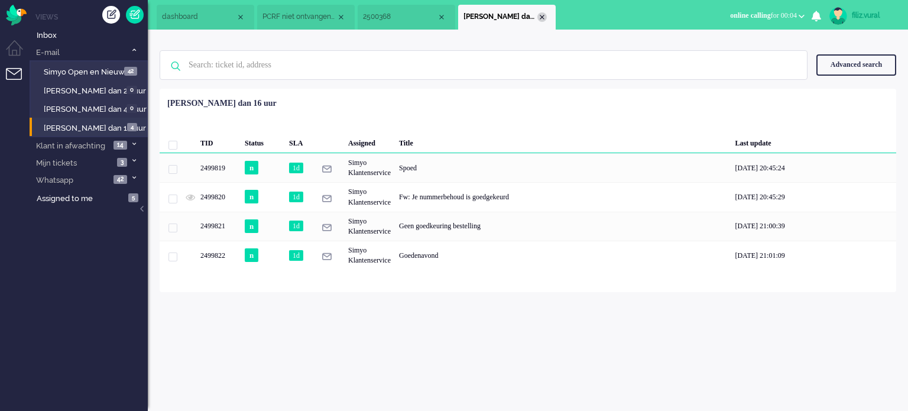
click at [544, 15] on div "Close tab" at bounding box center [541, 16] width 9 height 9
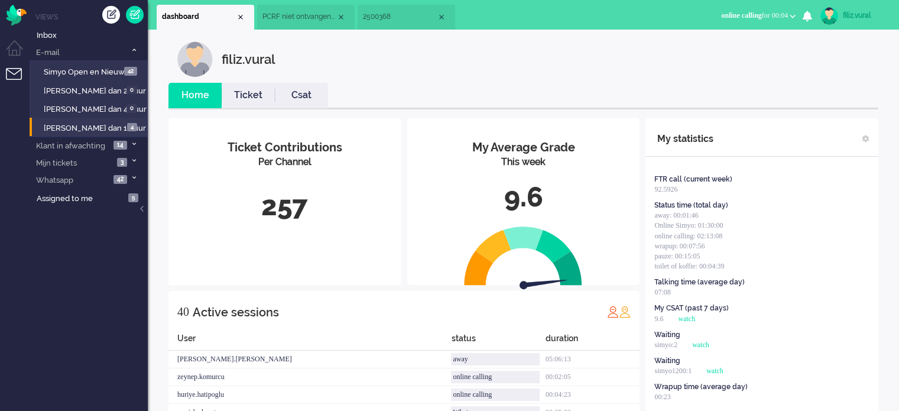
click at [378, 23] on li "2500368" at bounding box center [407, 17] width 98 height 25
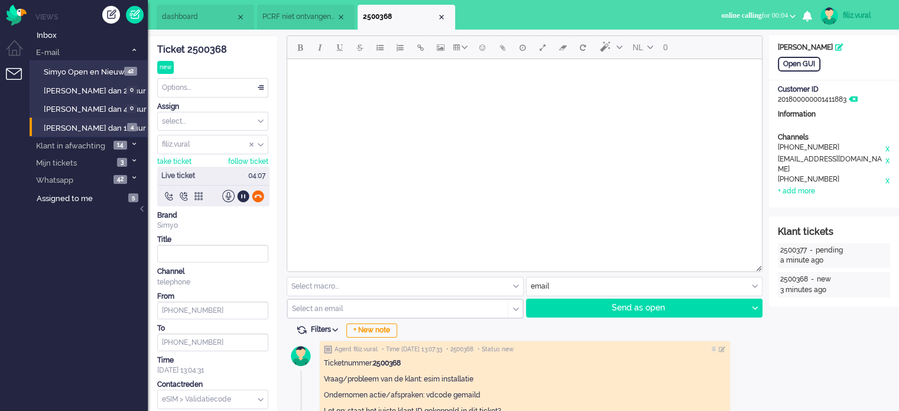
click at [261, 193] on div at bounding box center [258, 196] width 12 height 12
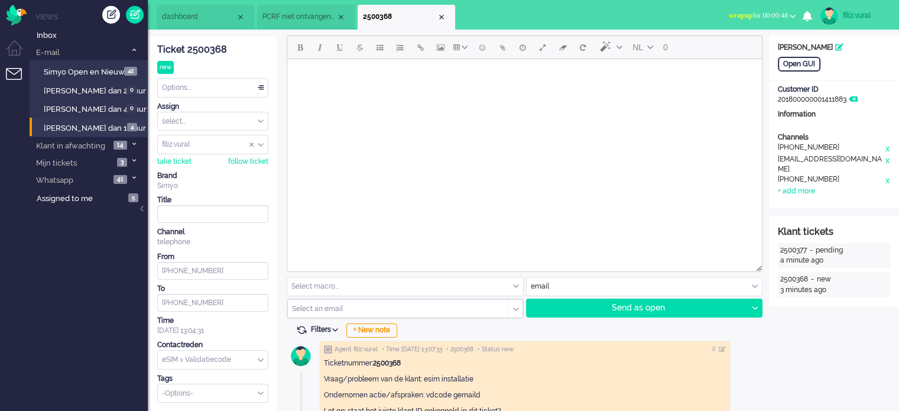
click at [192, 12] on span "dashboard" at bounding box center [199, 17] width 74 height 10
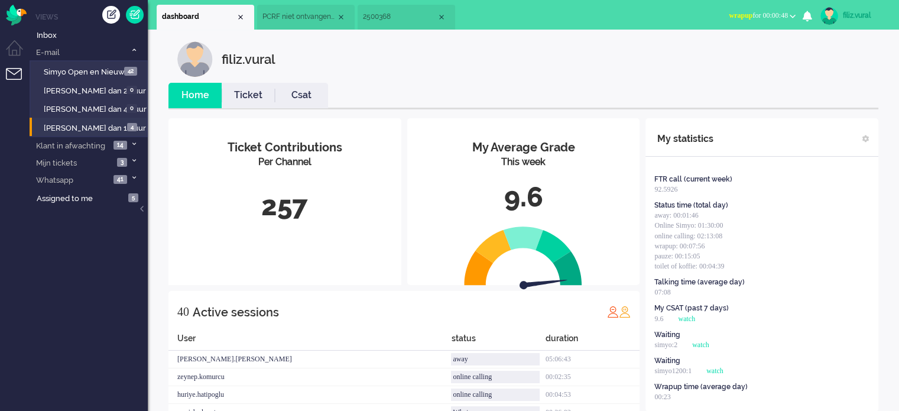
click at [787, 9] on button "wrapup for 00:00:48" at bounding box center [762, 15] width 81 height 17
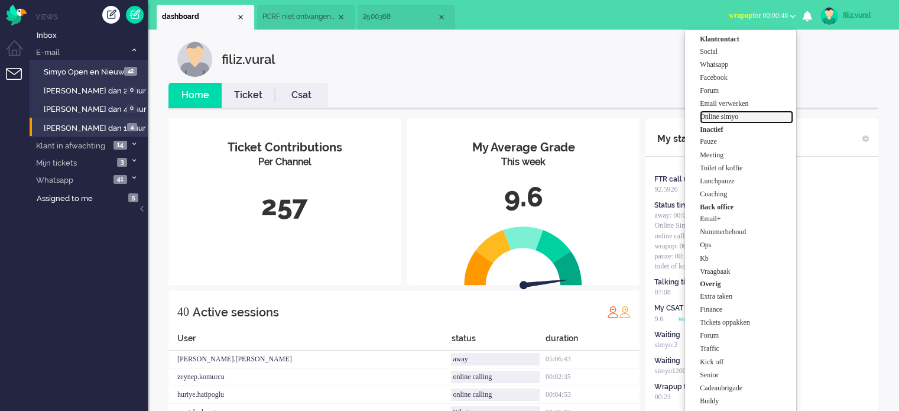
click at [736, 118] on label "Online simyo" at bounding box center [746, 117] width 93 height 10
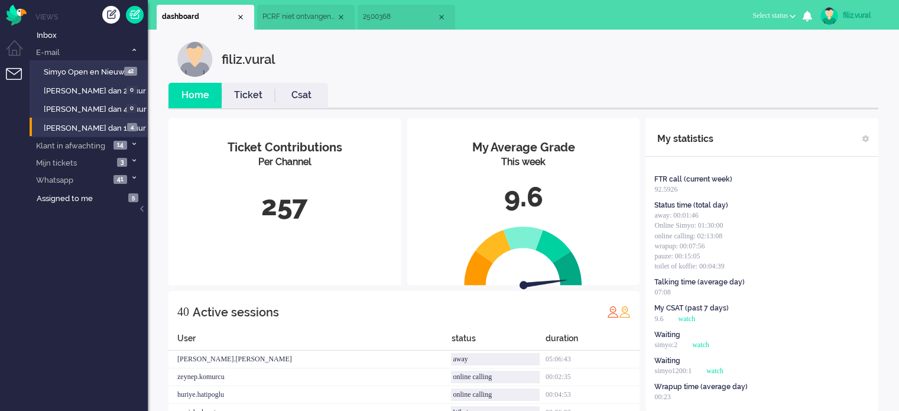
click at [310, 12] on span "PCRF niet ontvangen/te laat ontvangen" at bounding box center [299, 17] width 74 height 10
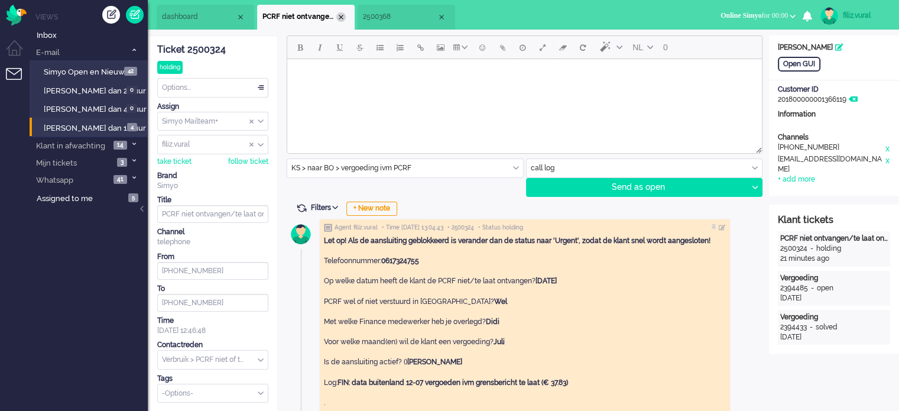
click at [341, 18] on div "Close tab" at bounding box center [340, 16] width 9 height 9
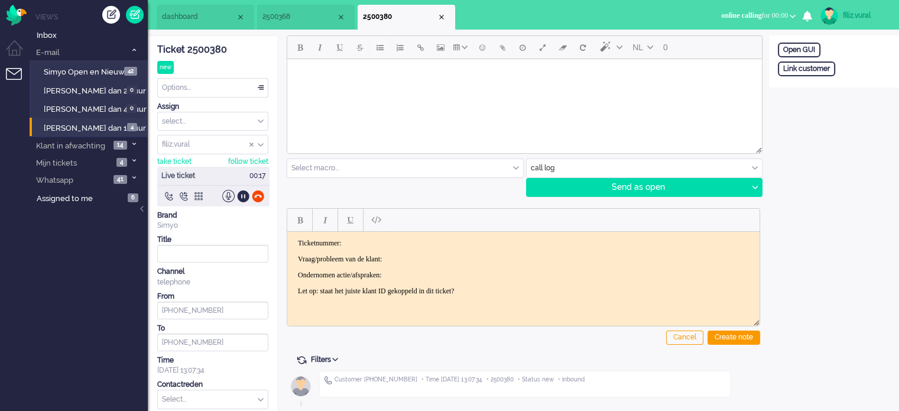
click at [199, 46] on div "Ticket 2500380" at bounding box center [212, 50] width 111 height 14
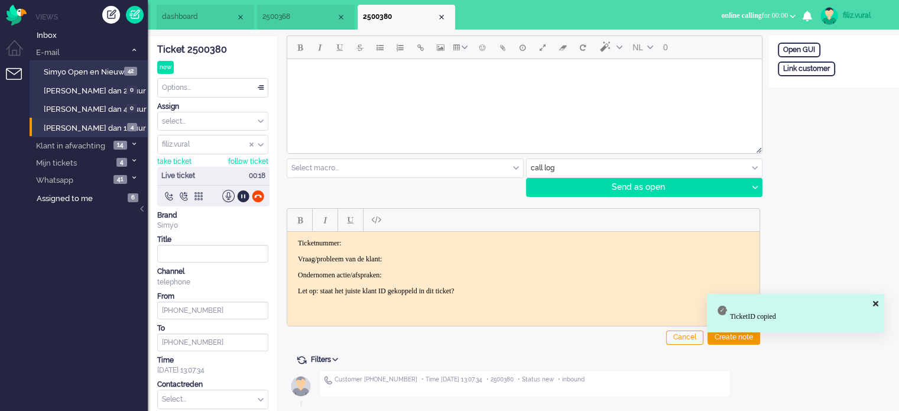
click at [405, 238] on p "Ticketnummer:" at bounding box center [523, 242] width 451 height 9
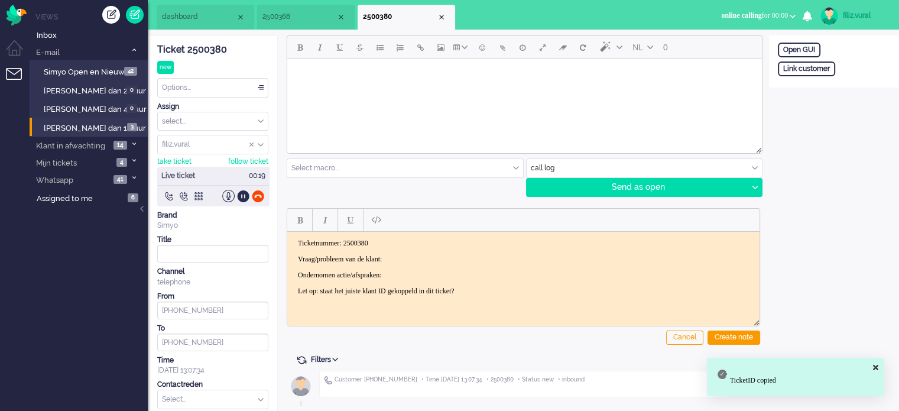
click at [446, 254] on p "Vraag/probleem van de klant:" at bounding box center [523, 258] width 451 height 9
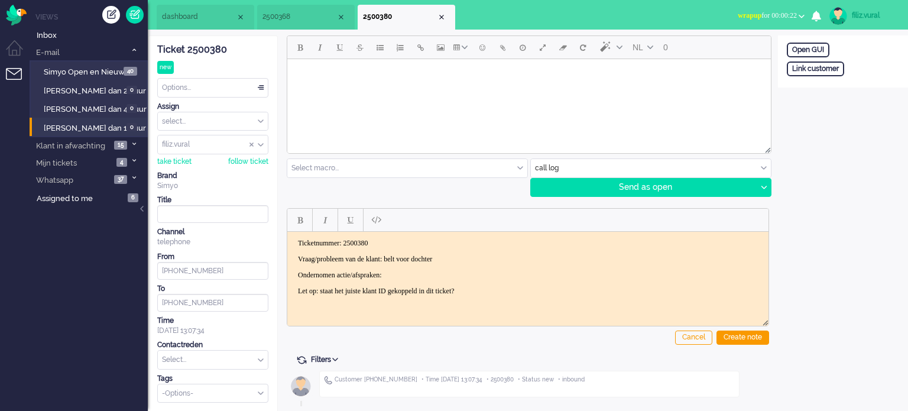
click at [189, 23] on li "dashboard" at bounding box center [206, 17] width 98 height 25
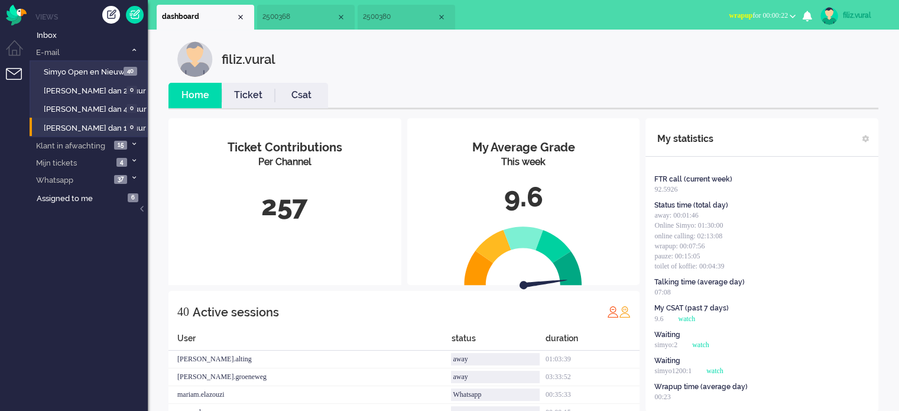
click at [252, 101] on link "Ticket" at bounding box center [248, 96] width 53 height 14
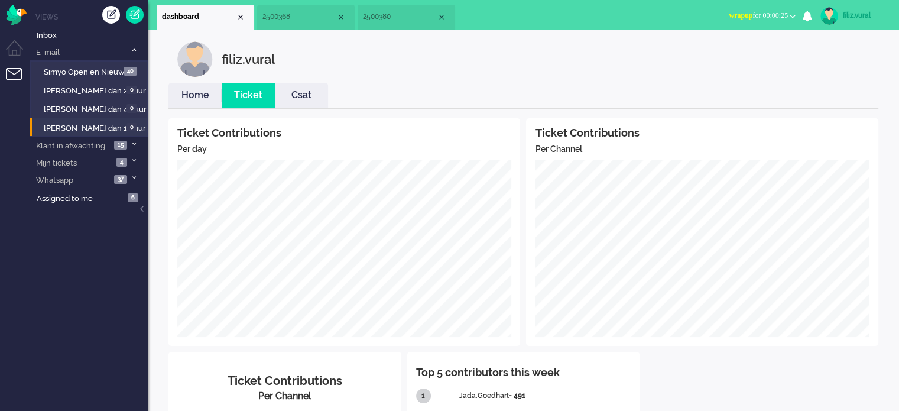
click at [192, 100] on link "Home" at bounding box center [194, 96] width 53 height 14
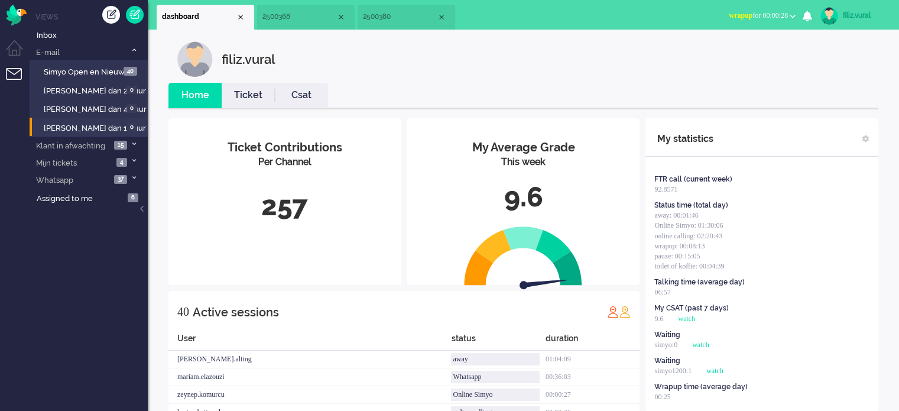
click at [738, 18] on span "wrapup" at bounding box center [741, 15] width 24 height 8
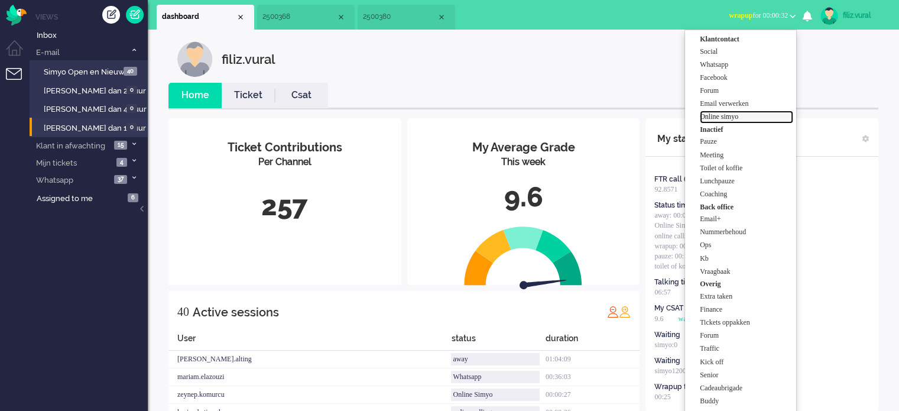
drag, startPoint x: 722, startPoint y: 116, endPoint x: 585, endPoint y: 80, distance: 141.4
click at [720, 115] on label "Online simyo" at bounding box center [746, 117] width 93 height 10
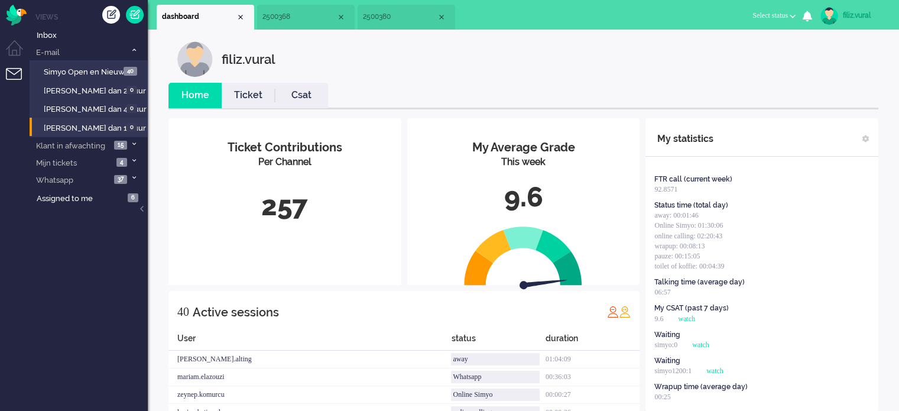
click at [417, 19] on span "2500380" at bounding box center [400, 17] width 74 height 10
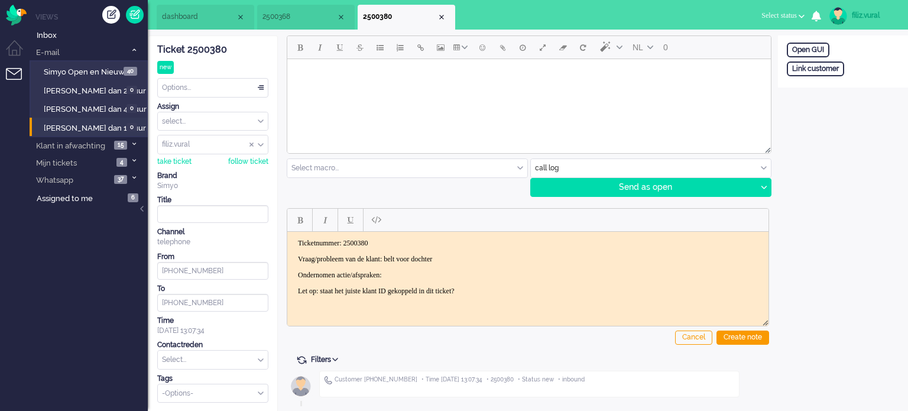
click at [488, 261] on p "Vraag/probleem van de klant: belt voor dochter" at bounding box center [528, 258] width 460 height 9
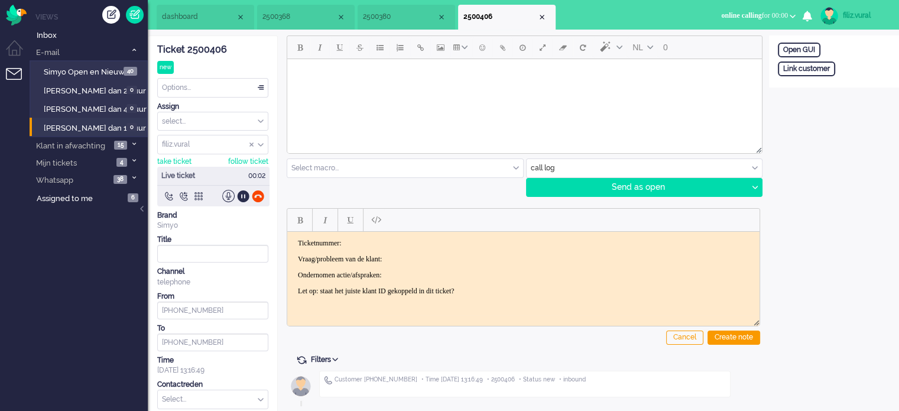
click at [377, 22] on span "2500380" at bounding box center [400, 17] width 74 height 10
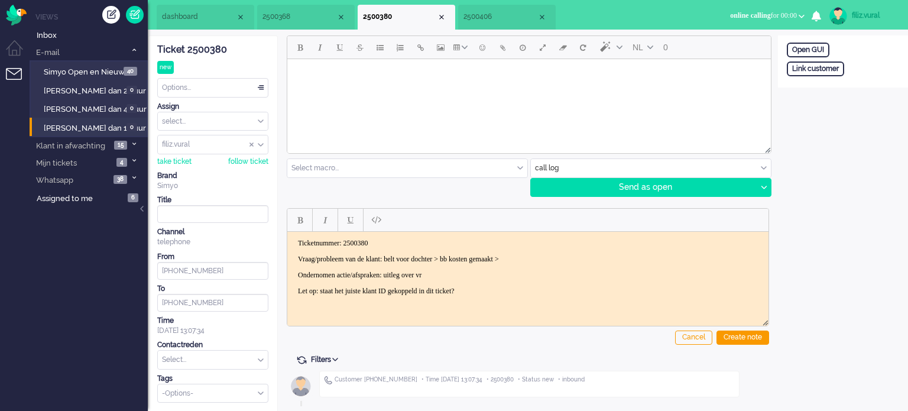
click at [475, 276] on p "Ondernomen actie/afspraken: uitleg over vr" at bounding box center [528, 274] width 460 height 9
click at [743, 342] on div "Create note" at bounding box center [742, 337] width 53 height 14
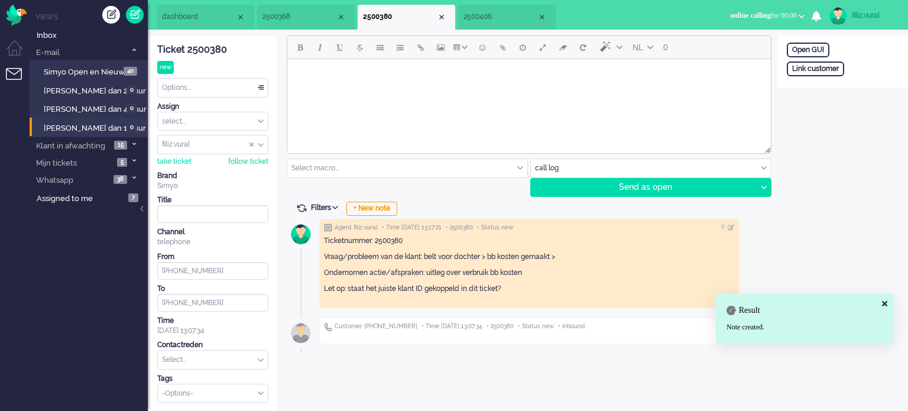
click at [218, 354] on input "text" at bounding box center [213, 360] width 110 height 18
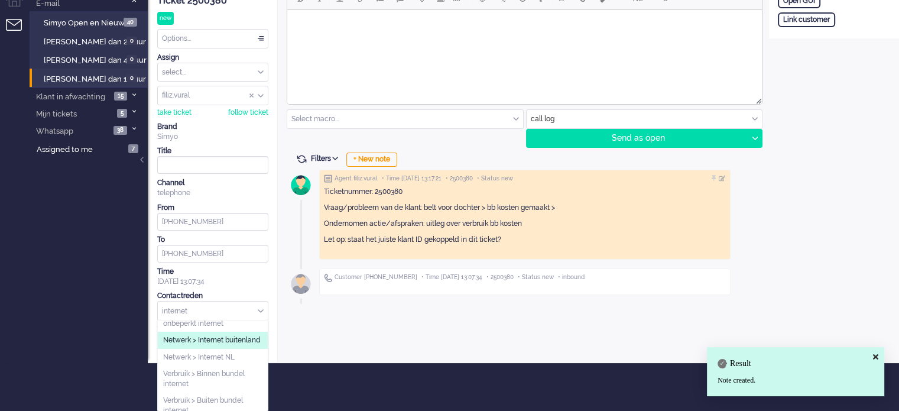
scroll to position [59, 0]
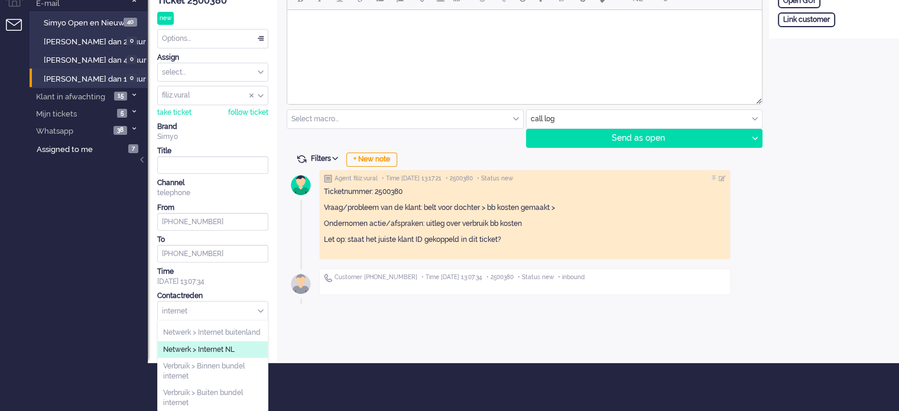
type input "internet"
click at [230, 347] on span "Netwerk > Internet NL" at bounding box center [199, 350] width 72 height 10
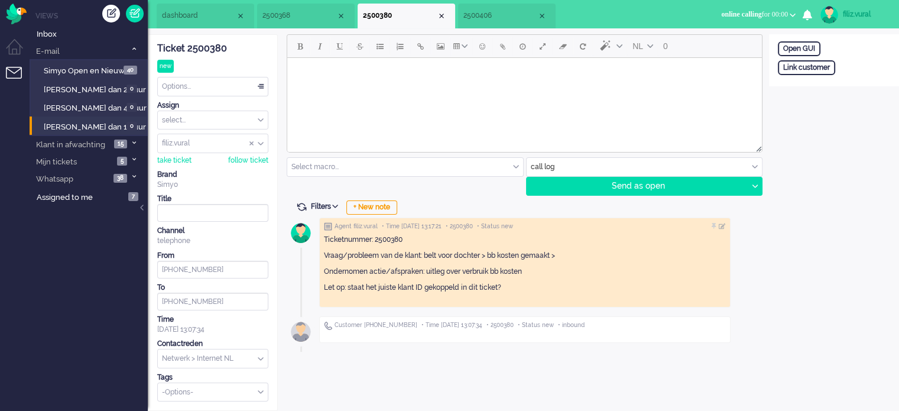
scroll to position [0, 0]
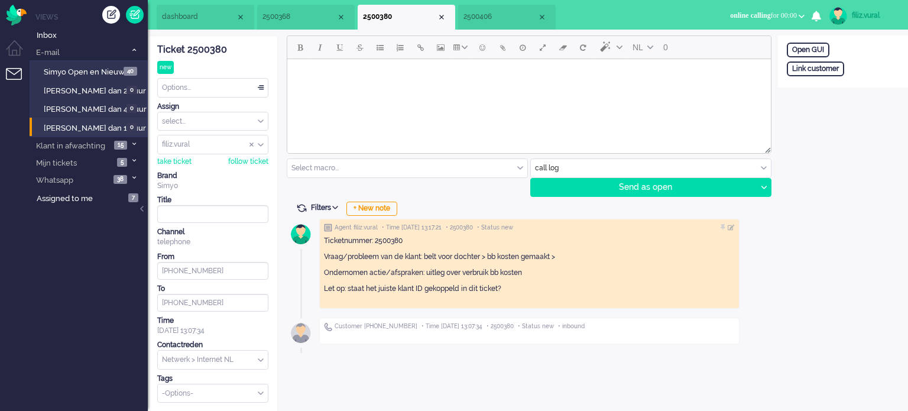
click at [213, 94] on div "Options..." at bounding box center [213, 88] width 110 height 18
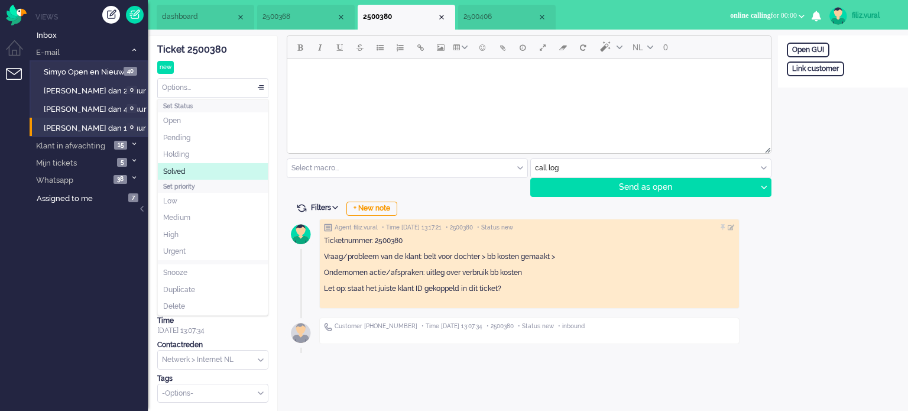
click at [207, 170] on li "Solved" at bounding box center [213, 171] width 110 height 17
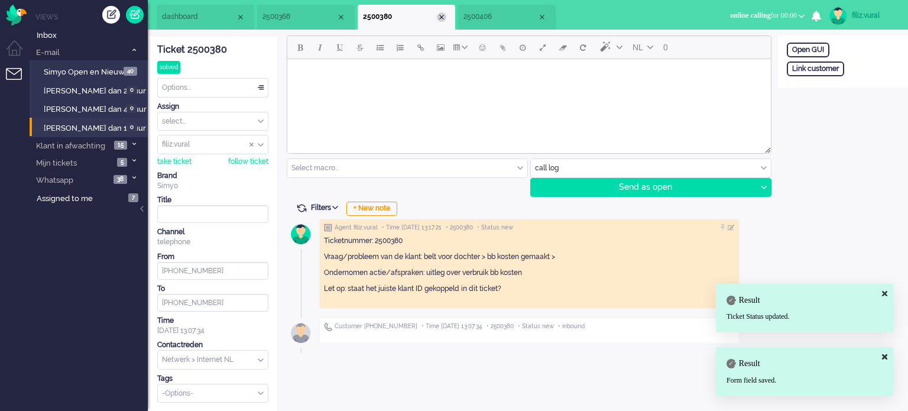
click at [440, 20] on div "Close tab" at bounding box center [441, 16] width 9 height 9
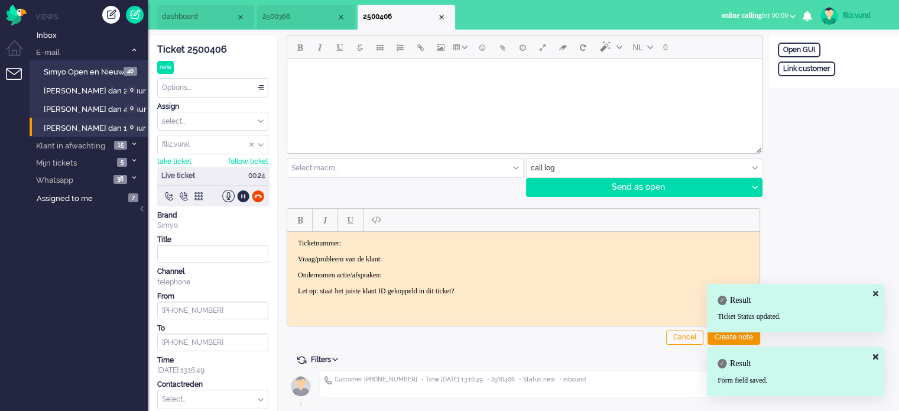
click at [365, 239] on p "Ticketnummer:" at bounding box center [523, 242] width 451 height 9
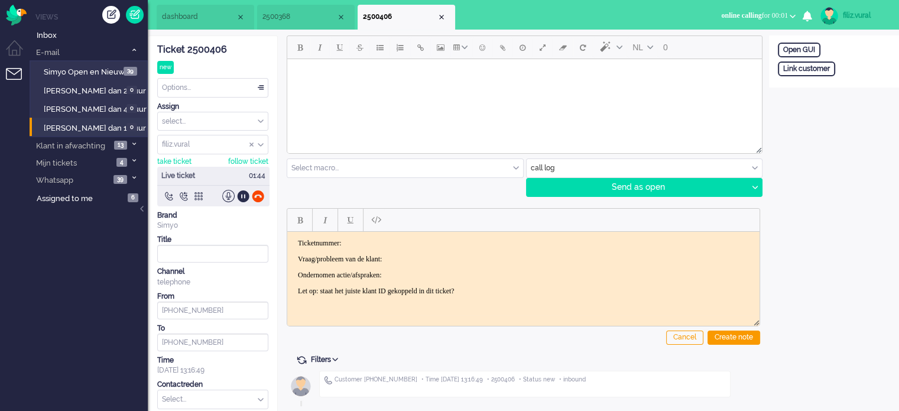
click at [205, 47] on div "Ticket 2500406" at bounding box center [212, 50] width 111 height 14
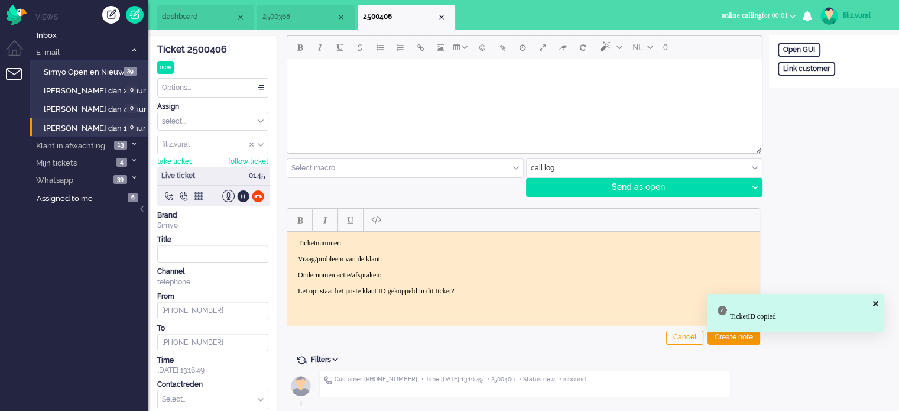
click at [433, 238] on p "Ticketnummer:" at bounding box center [523, 242] width 451 height 9
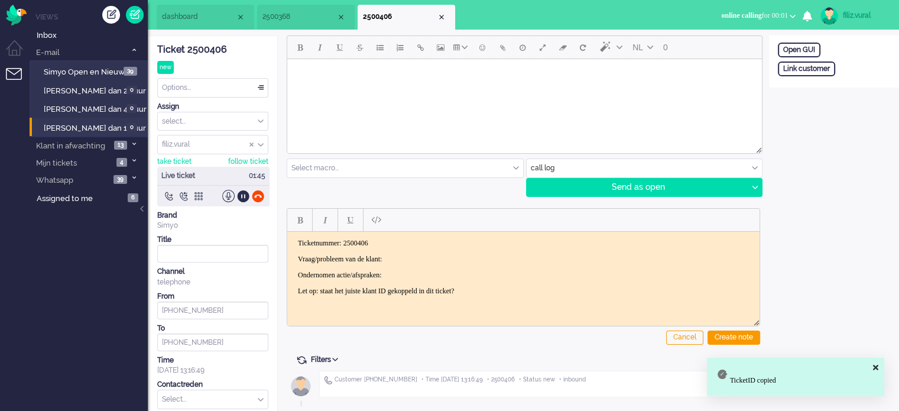
click at [442, 254] on p "Vraag/probleem van de klant:" at bounding box center [523, 258] width 451 height 9
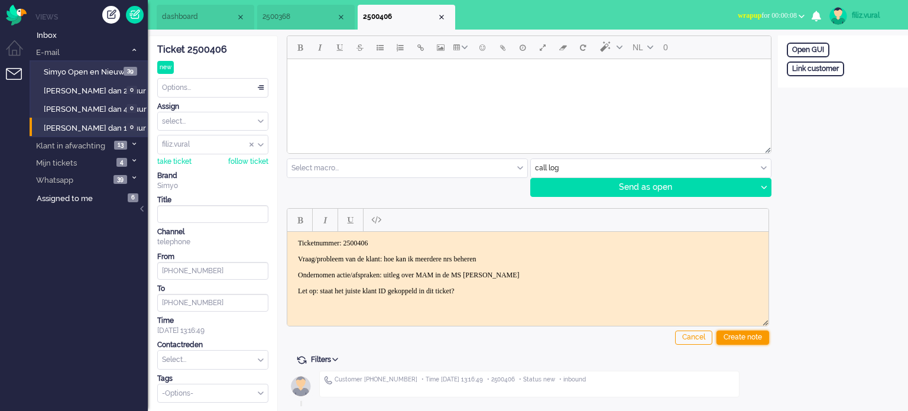
click at [760, 339] on div "Create note" at bounding box center [742, 337] width 53 height 14
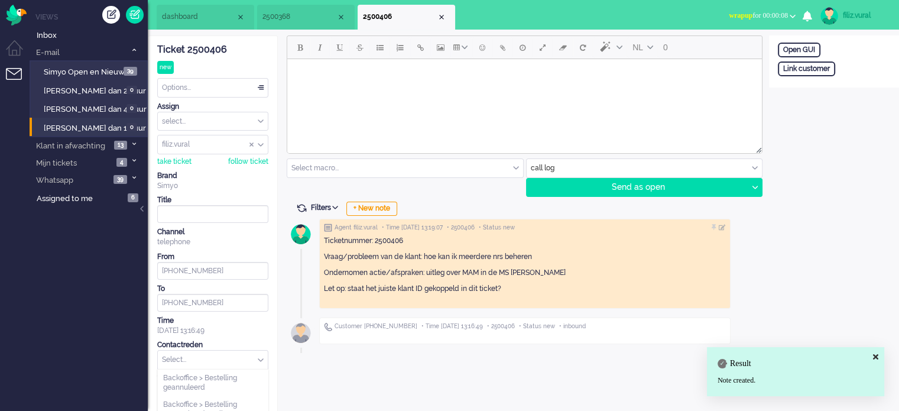
click at [227, 356] on input "text" at bounding box center [213, 360] width 110 height 18
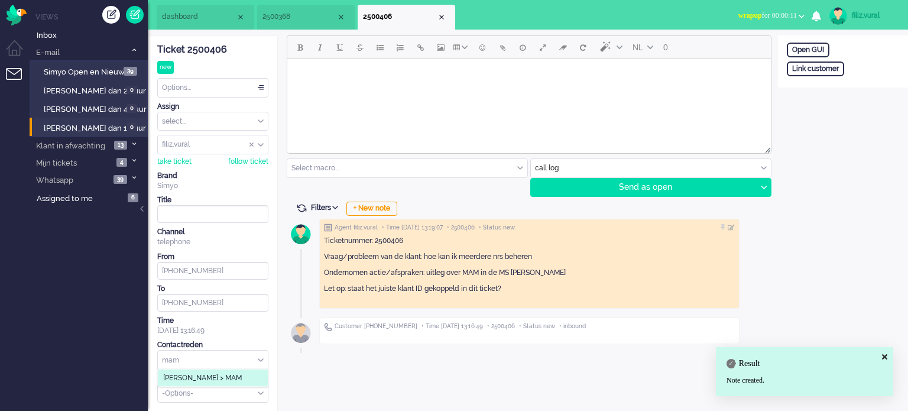
type input "mam"
drag, startPoint x: 225, startPoint y: 374, endPoint x: 225, endPoint y: 361, distance: 12.4
click at [225, 372] on li "[PERSON_NAME] > MAM" at bounding box center [213, 377] width 110 height 17
click at [194, 96] on div "Options... Set Status Open Pending Holding Solved Set priority Low Medium High …" at bounding box center [212, 88] width 111 height 20
click at [196, 92] on div "Options..." at bounding box center [213, 88] width 110 height 18
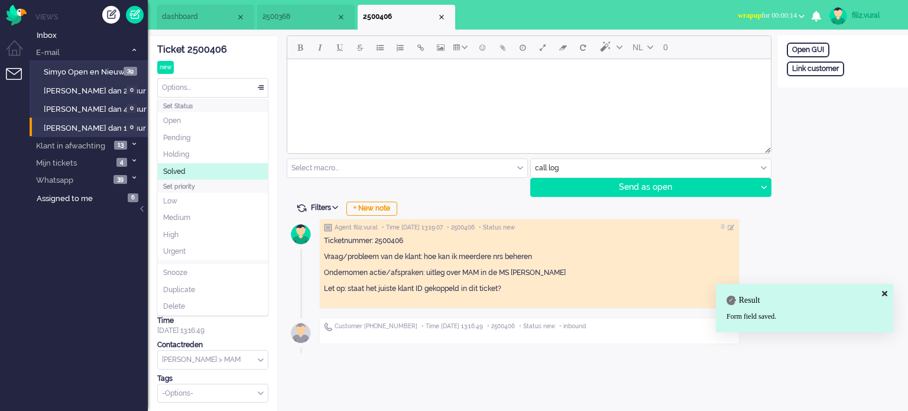
click at [194, 165] on li "Solved" at bounding box center [213, 171] width 110 height 17
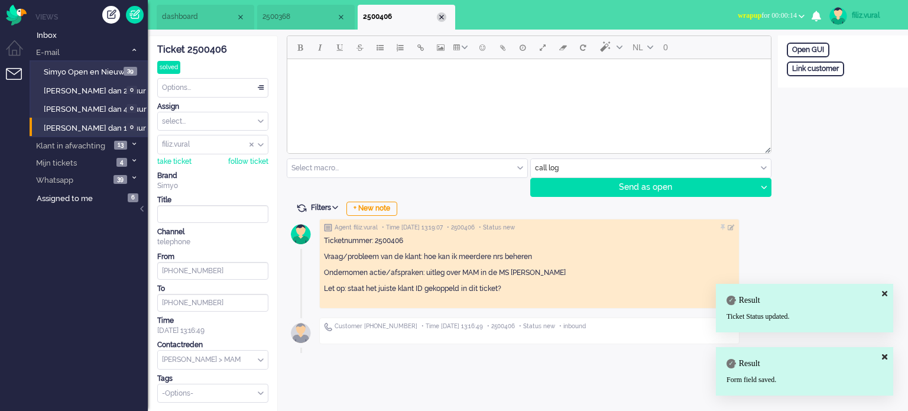
click at [442, 16] on div "Close tab" at bounding box center [441, 16] width 9 height 9
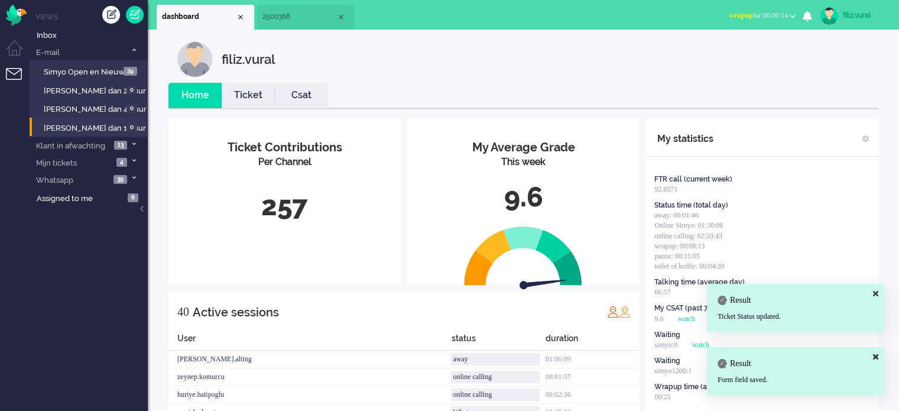
click at [249, 83] on li "Ticket" at bounding box center [248, 95] width 53 height 25
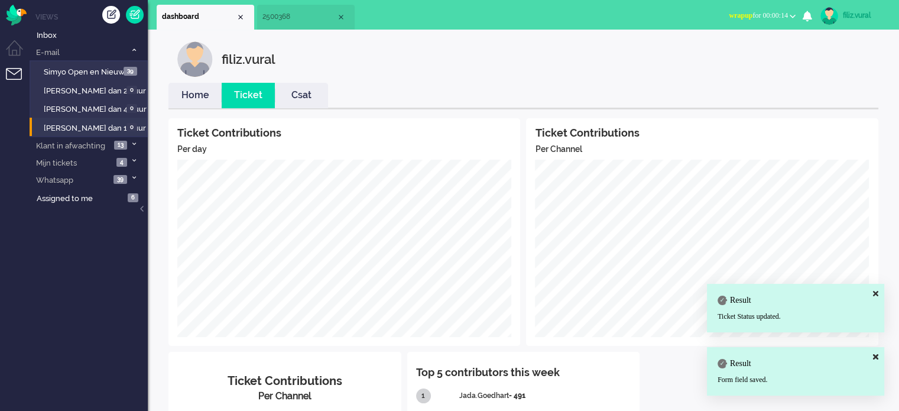
click at [199, 100] on link "Home" at bounding box center [194, 96] width 53 height 14
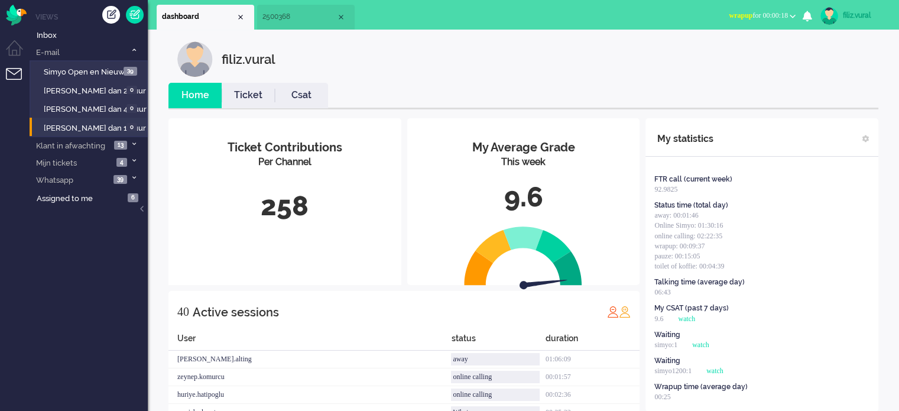
click at [745, 11] on span "wrapup for 00:00:18" at bounding box center [758, 15] width 59 height 8
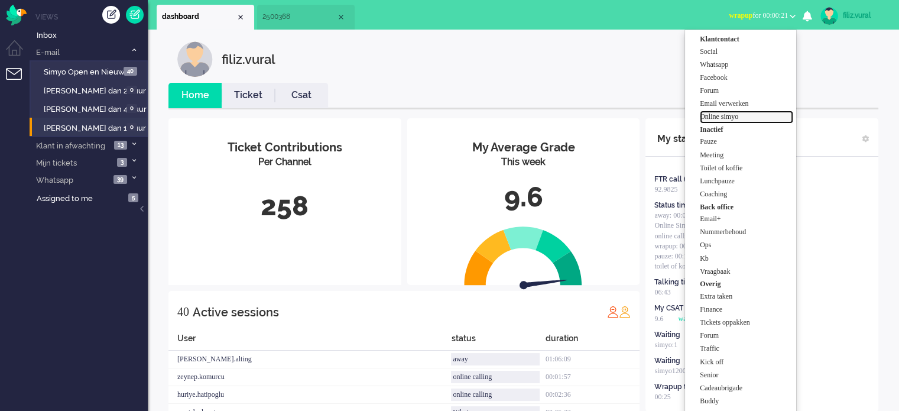
click at [736, 115] on label "Online simyo" at bounding box center [746, 117] width 93 height 10
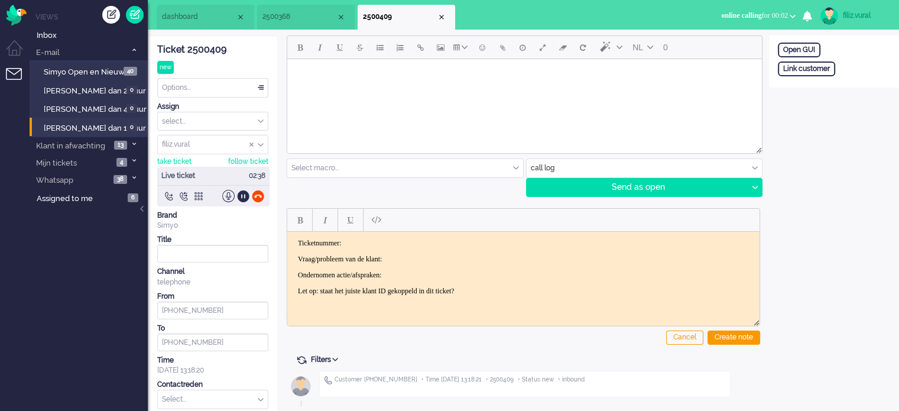
click at [200, 49] on div "Ticket 2500409" at bounding box center [212, 50] width 111 height 14
click at [372, 235] on html "Ticketnummer: Vraag/probleem van de klant: Ondernomen actie/afspraken: Let op: …" at bounding box center [523, 266] width 472 height 71
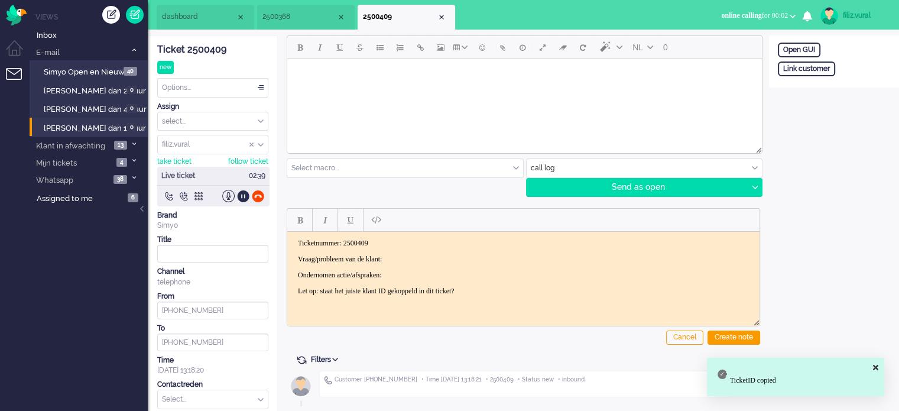
click at [421, 254] on p "Vraag/probleem van de klant:" at bounding box center [523, 258] width 451 height 9
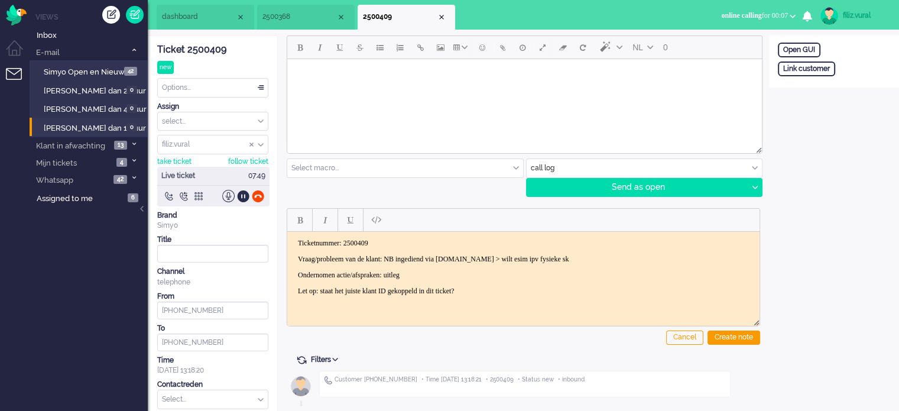
click at [443, 271] on p "Ondernomen actie/afspraken: uitleg" at bounding box center [523, 274] width 451 height 9
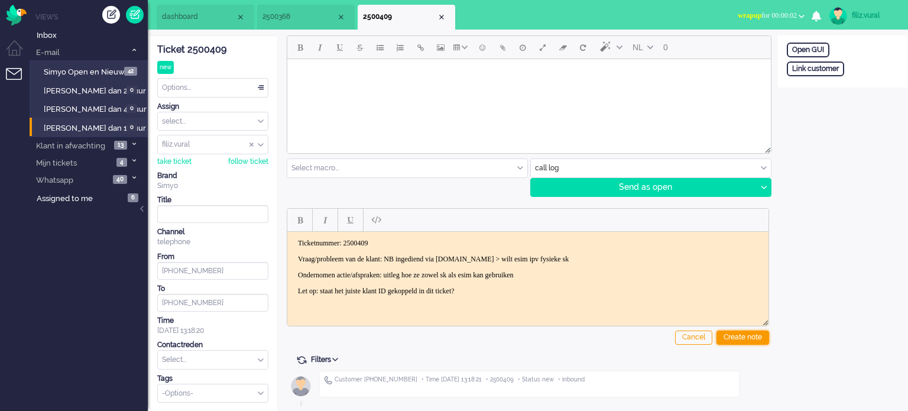
click at [726, 335] on div "Create note" at bounding box center [742, 337] width 53 height 14
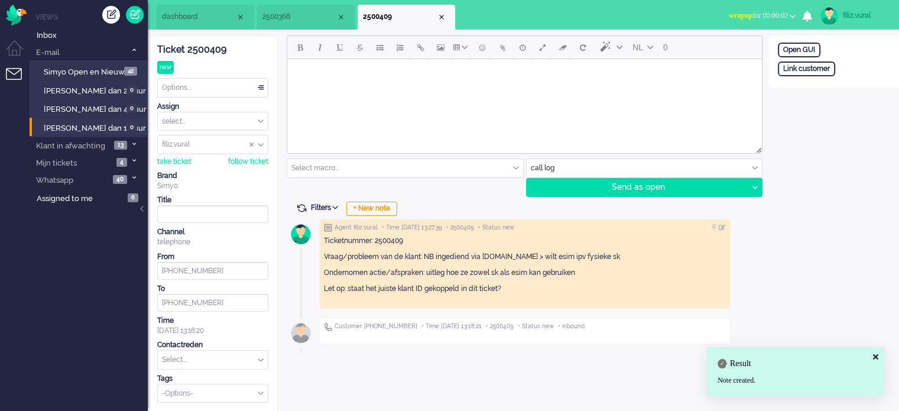
click at [170, 359] on input "text" at bounding box center [213, 360] width 110 height 18
type input "n"
type input "i"
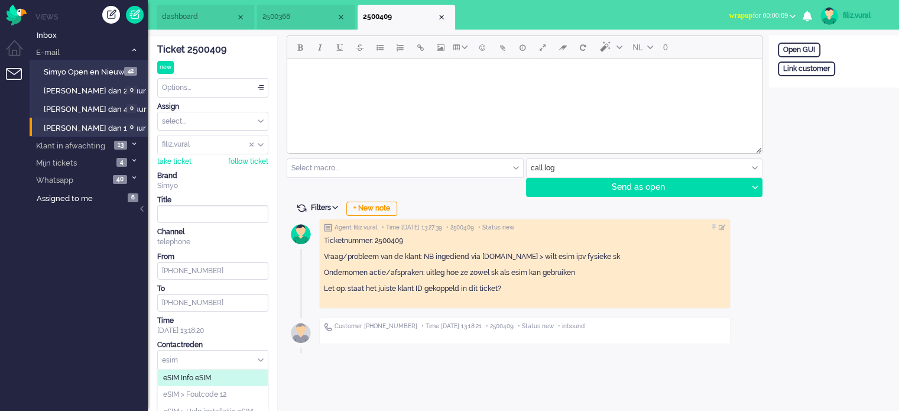
type input "esim"
click at [191, 378] on span "eSIM Info eSIM" at bounding box center [187, 378] width 48 height 10
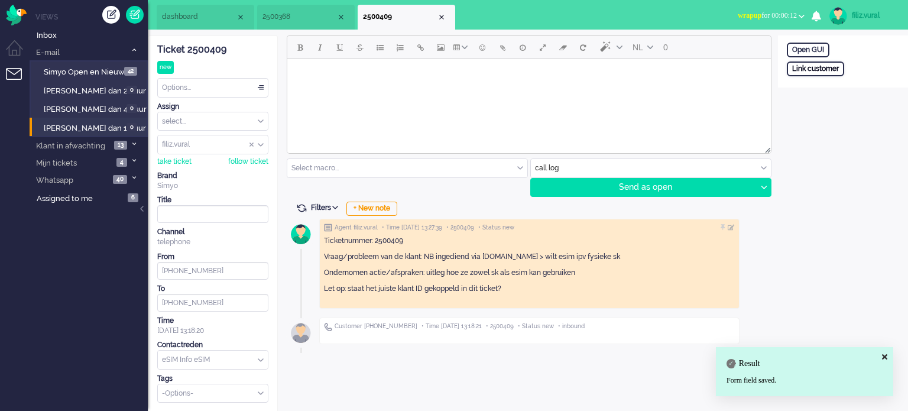
click at [813, 71] on div "Link customer" at bounding box center [815, 68] width 57 height 15
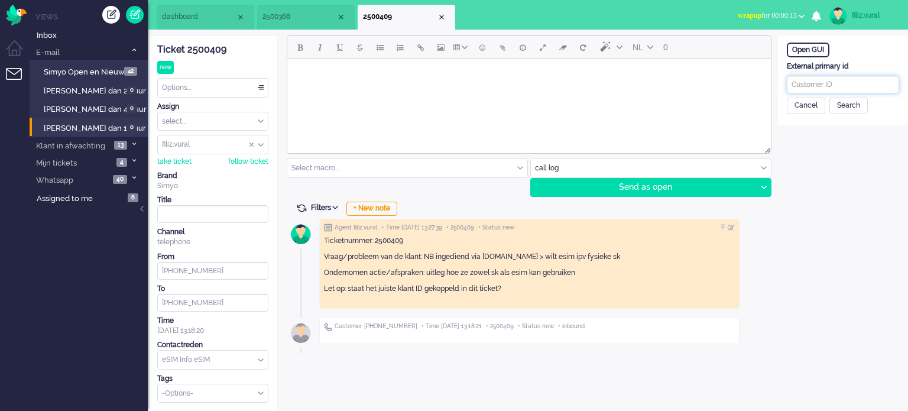
click at [815, 82] on input "text" at bounding box center [843, 85] width 112 height 18
paste input "201800000001609552"
type input "201800000001609552"
click at [834, 103] on div "Search" at bounding box center [848, 106] width 38 height 17
click at [209, 14] on span "dashboard" at bounding box center [199, 17] width 74 height 10
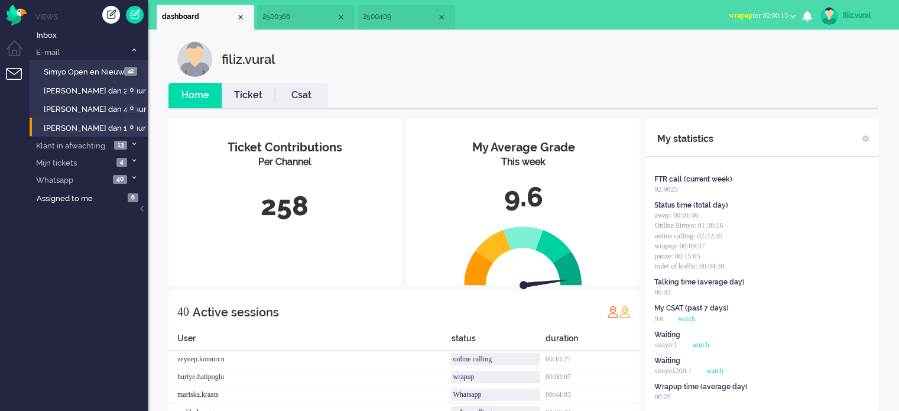
click at [244, 89] on link "Ticket" at bounding box center [248, 96] width 53 height 14
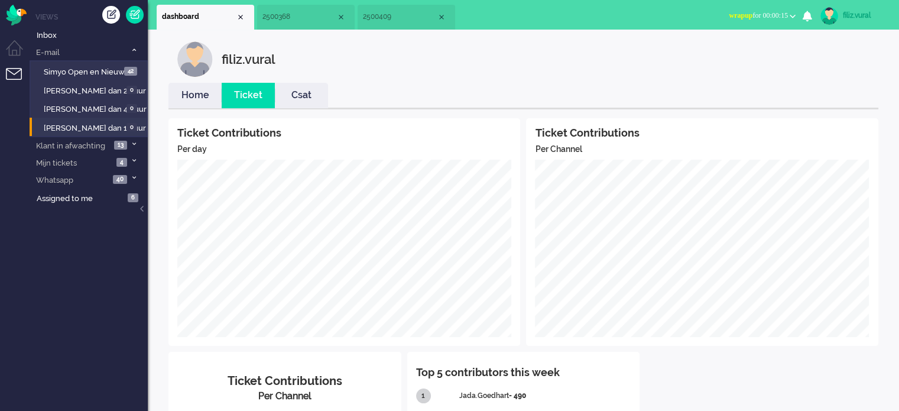
click at [188, 89] on link "Home" at bounding box center [194, 96] width 53 height 14
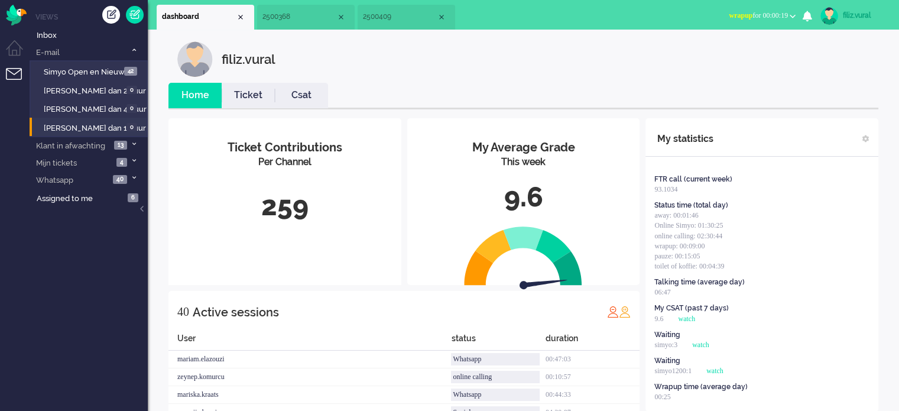
click at [747, 15] on span "wrapup for 00:00:19" at bounding box center [758, 15] width 59 height 8
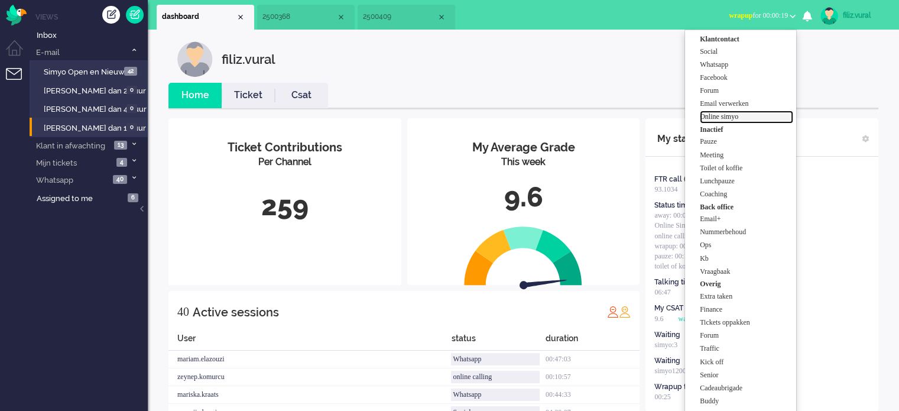
click at [728, 114] on label "Online simyo" at bounding box center [746, 117] width 93 height 10
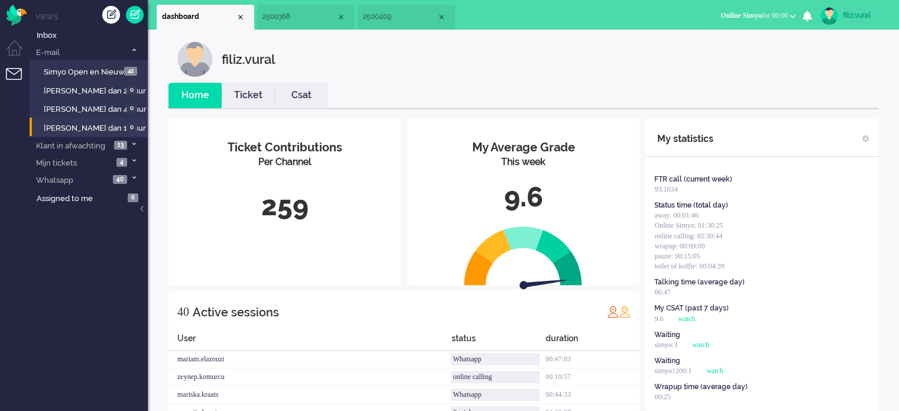
click at [406, 23] on li "2500409" at bounding box center [407, 17] width 98 height 25
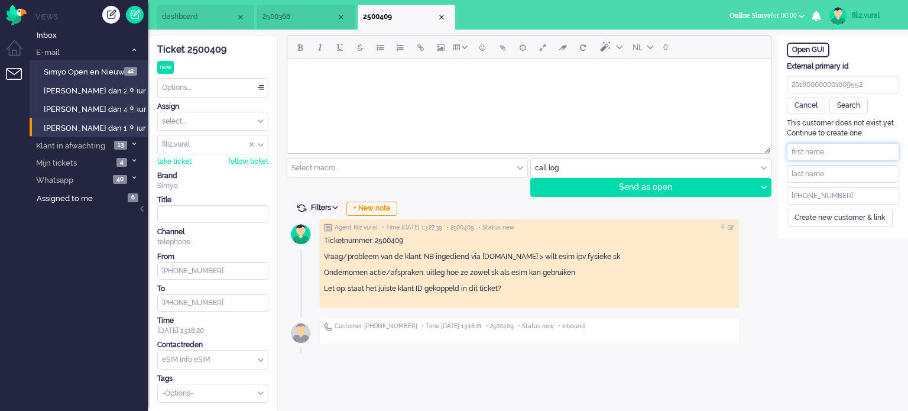
click at [856, 152] on input "text" at bounding box center [843, 152] width 112 height 18
paste input "Gerda Kleef"
drag, startPoint x: 813, startPoint y: 149, endPoint x: 844, endPoint y: 149, distance: 30.7
click at [844, 149] on input "Gerda Kleef" at bounding box center [843, 152] width 112 height 18
type input "Gerda"
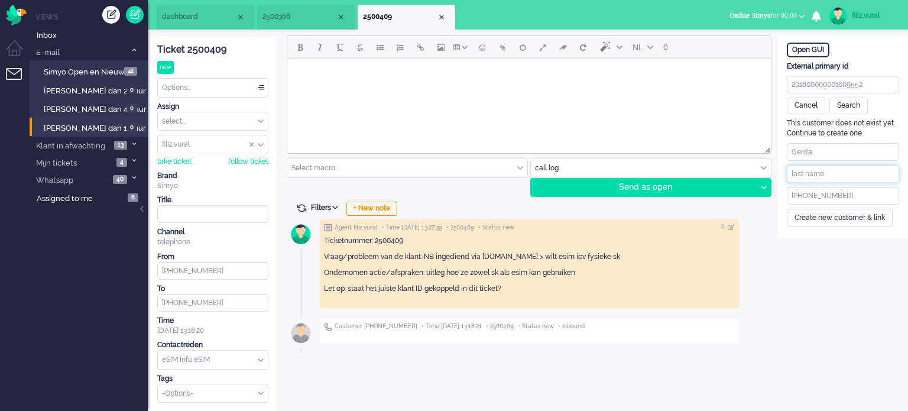
click at [820, 176] on input "text" at bounding box center [843, 174] width 112 height 18
paste input "Kleef"
type input "Kleef"
click at [811, 215] on div "Create new customer & link" at bounding box center [840, 218] width 106 height 18
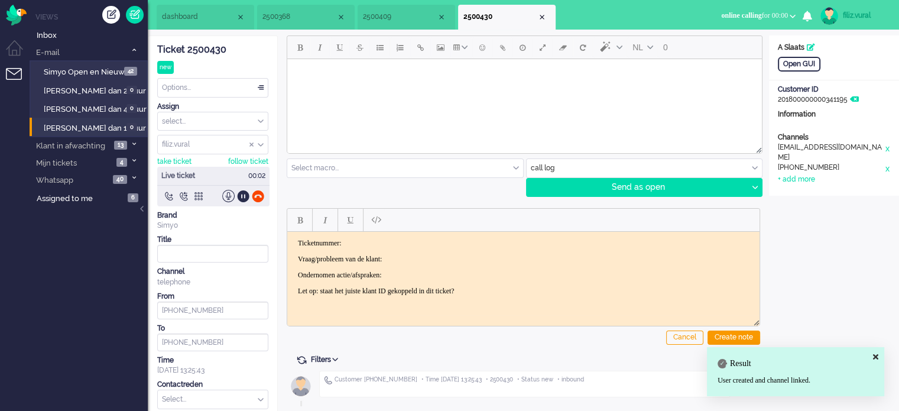
click at [412, 14] on span "2500409" at bounding box center [400, 17] width 74 height 10
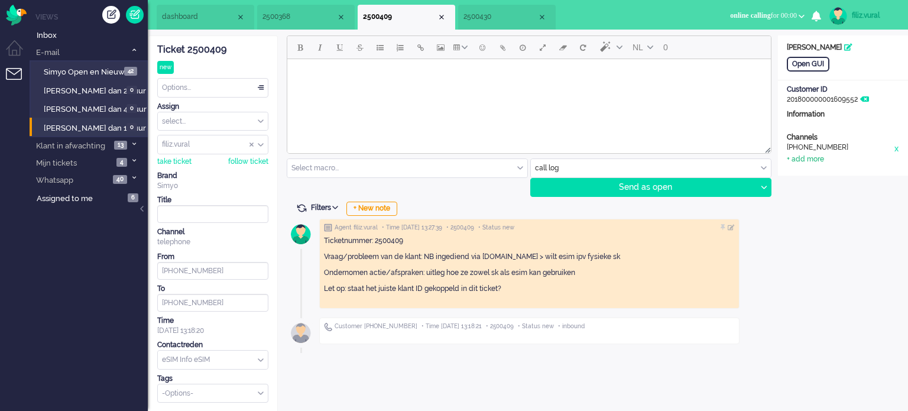
click at [0, 0] on div "+ add more" at bounding box center [0, 0] width 0 height 0
click at [816, 158] on input at bounding box center [843, 163] width 112 height 18
paste input "2gvdlaar@ziggo.nl"
type input "2gvdlaar@ziggo.nl"
click at [842, 250] on div "add" at bounding box center [843, 250] width 29 height 17
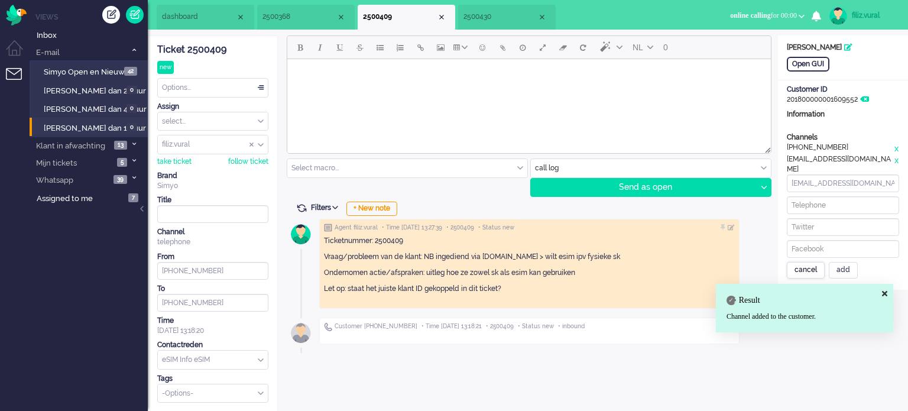
click at [804, 262] on div "cancel" at bounding box center [806, 270] width 38 height 17
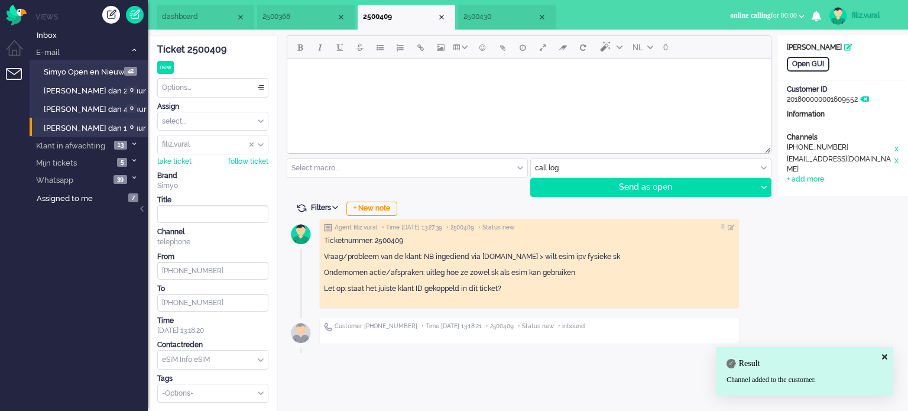
click at [194, 92] on div "Options..." at bounding box center [213, 88] width 110 height 18
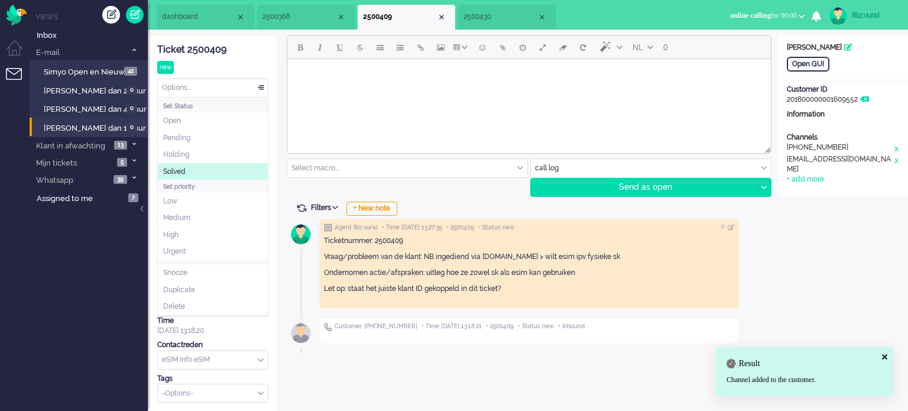
click at [205, 172] on li "Solved" at bounding box center [213, 171] width 110 height 17
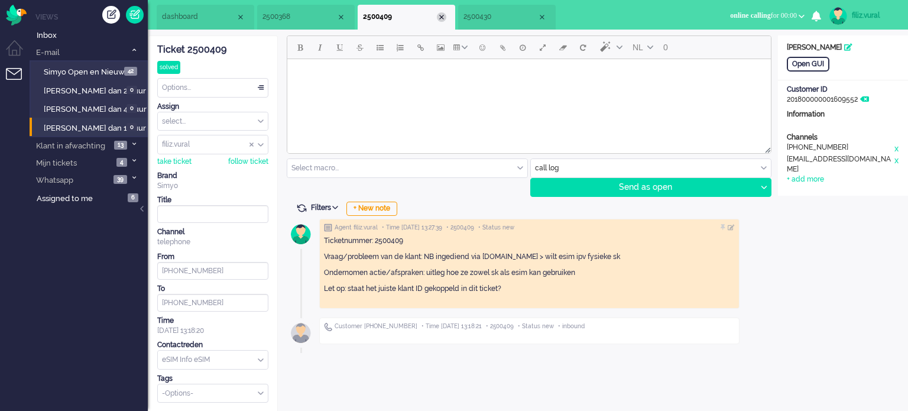
click at [440, 17] on div "Close tab" at bounding box center [441, 16] width 9 height 9
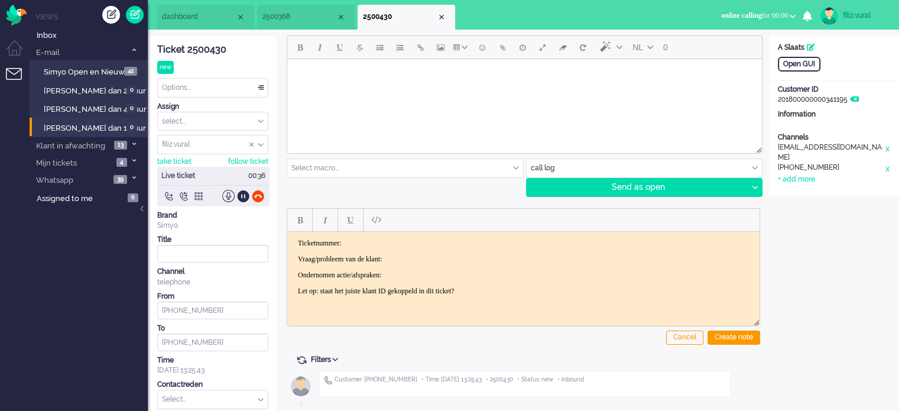
click at [219, 51] on div "Ticket 2500430" at bounding box center [212, 50] width 111 height 14
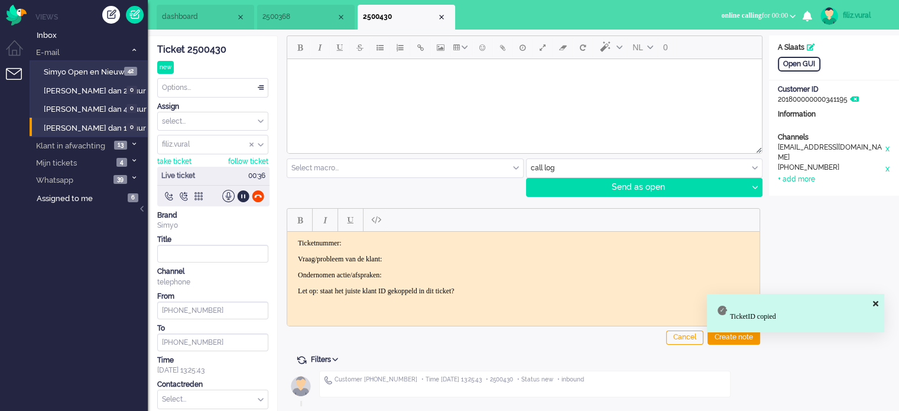
click at [427, 235] on html "Ticketnummer: Vraag/probleem van de klant: Ondernomen actie/afspraken: Let op: …" at bounding box center [523, 266] width 472 height 71
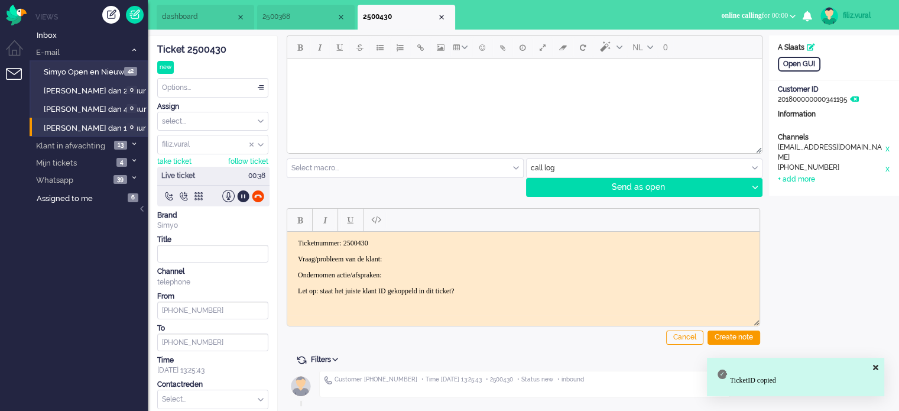
click at [433, 251] on body "Ticketnummer: 2500430 Vraag/probleem van de klant: Ondernomen actie/afspraken: …" at bounding box center [523, 266] width 463 height 57
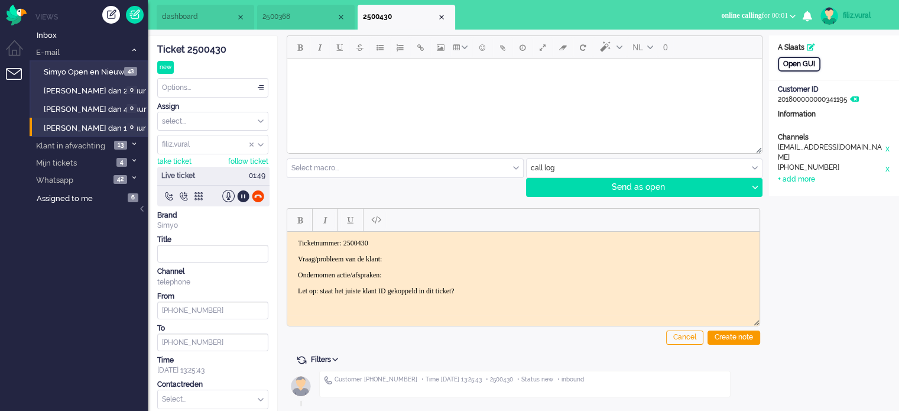
click at [796, 62] on div "Open GUI" at bounding box center [799, 64] width 43 height 15
click at [502, 260] on p "Vraag/probleem van de klant:" at bounding box center [523, 258] width 451 height 9
click at [420, 256] on p "Vraag/probleem van de klant:" at bounding box center [523, 258] width 451 height 9
click at [502, 256] on p "Vraag/probleem van de klant: zie extra kosten" at bounding box center [523, 258] width 451 height 9
click at [260, 192] on div at bounding box center [258, 196] width 12 height 12
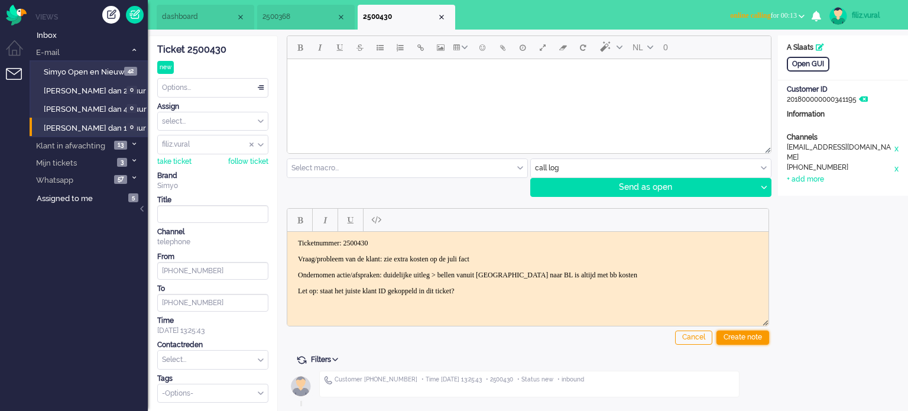
click at [751, 340] on div "Create note" at bounding box center [742, 337] width 53 height 14
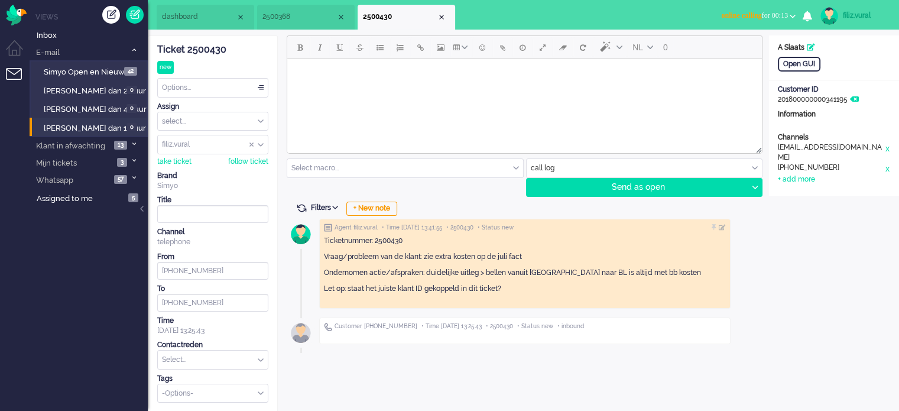
click at [231, 351] on input "text" at bounding box center [213, 360] width 110 height 18
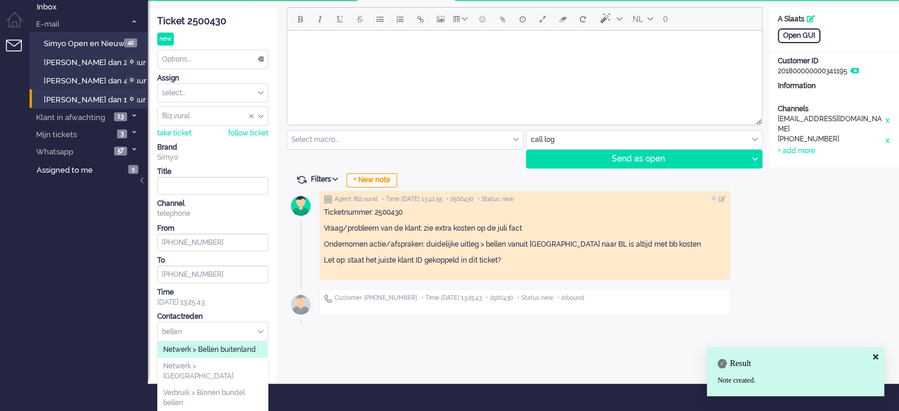
scroll to position [44, 0]
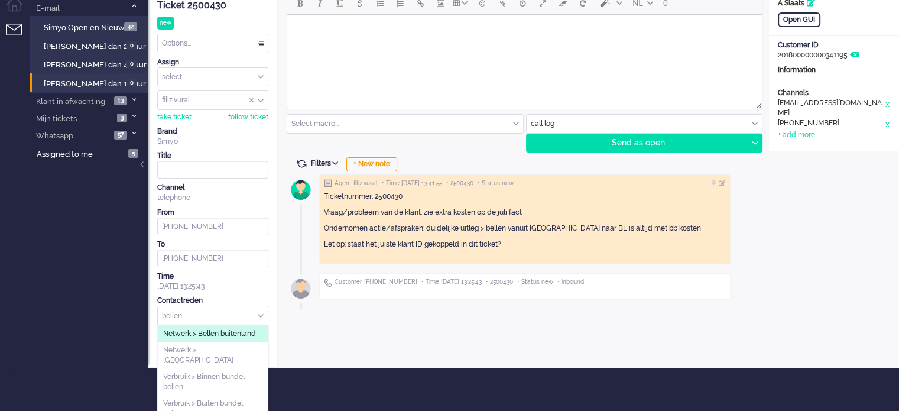
type input "bellen"
click at [225, 335] on span "Netwerk > Bellen buitenland" at bounding box center [209, 334] width 93 height 10
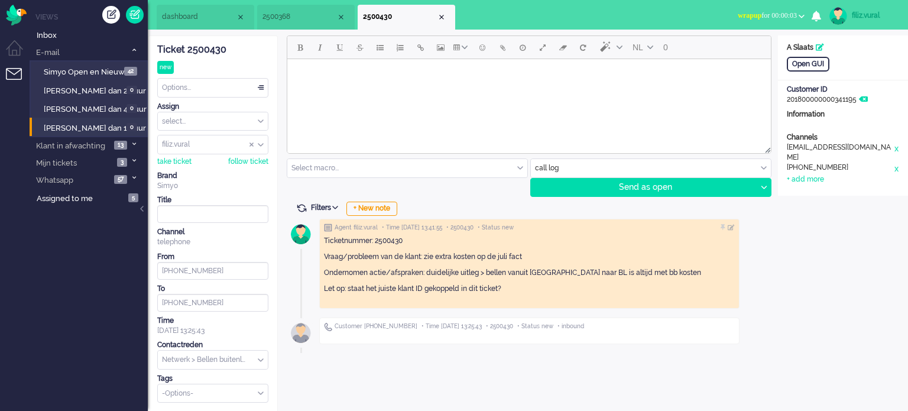
click at [218, 90] on div "Options..." at bounding box center [213, 88] width 110 height 18
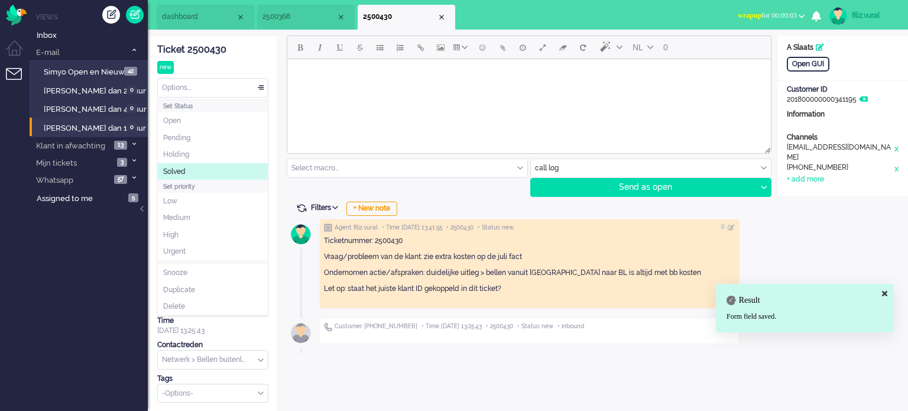
click at [207, 166] on li "Solved" at bounding box center [213, 171] width 110 height 17
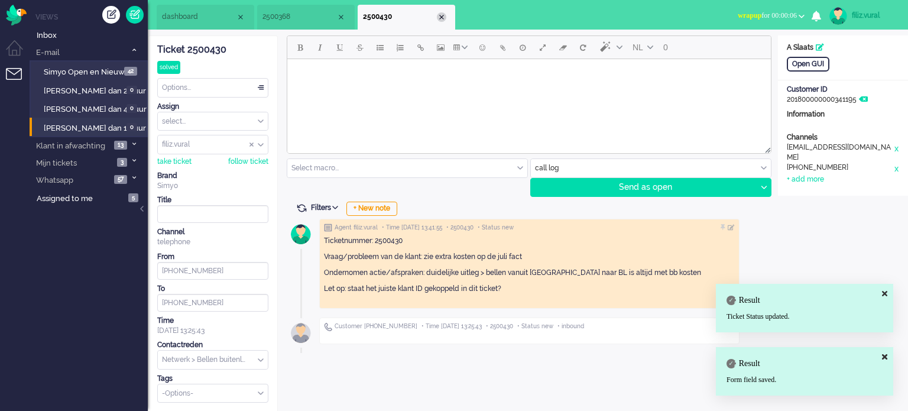
click at [438, 18] on div "Close tab" at bounding box center [441, 16] width 9 height 9
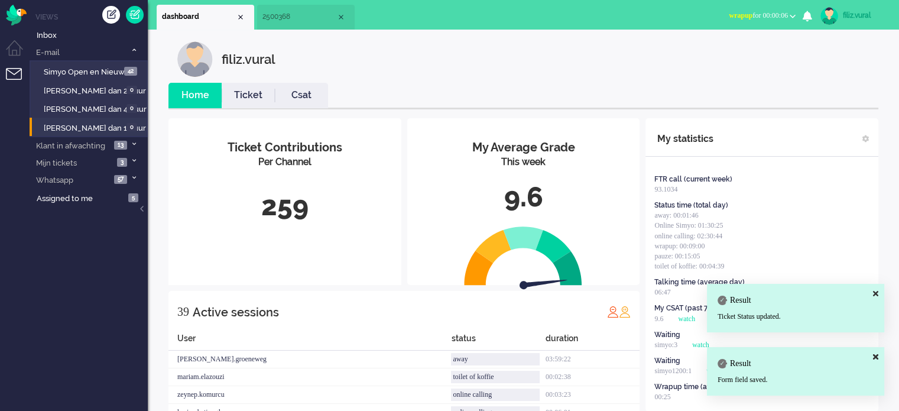
click at [245, 93] on link "Ticket" at bounding box center [248, 96] width 53 height 14
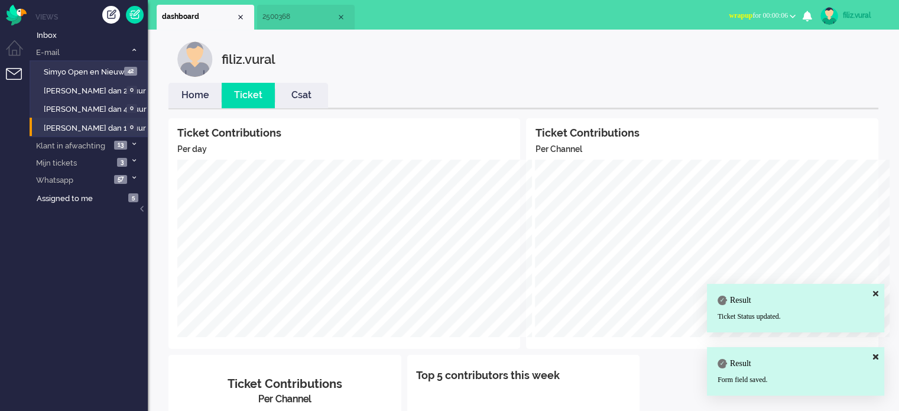
drag, startPoint x: 189, startPoint y: 93, endPoint x: 442, endPoint y: 92, distance: 253.6
click at [189, 93] on link "Home" at bounding box center [194, 96] width 53 height 14
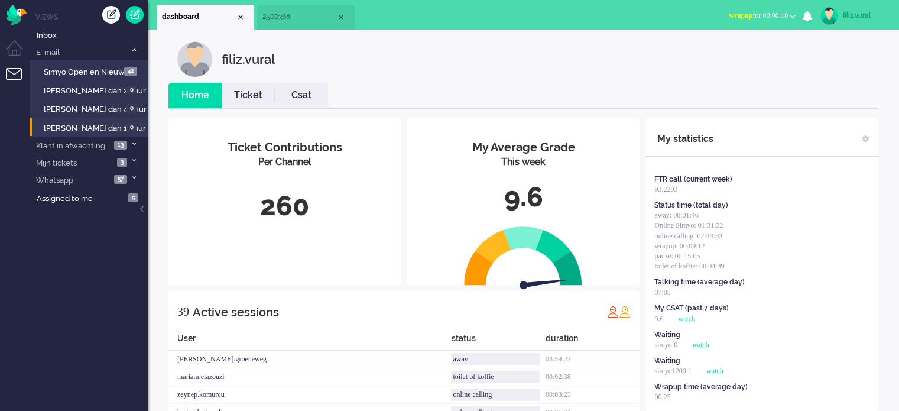
click at [756, 11] on span "wrapup for 00:00:10" at bounding box center [758, 15] width 59 height 8
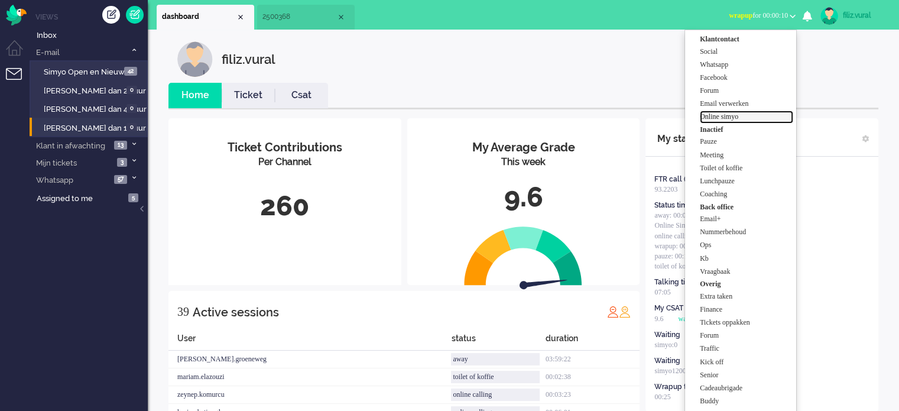
click at [719, 118] on label "Online simyo" at bounding box center [746, 117] width 93 height 10
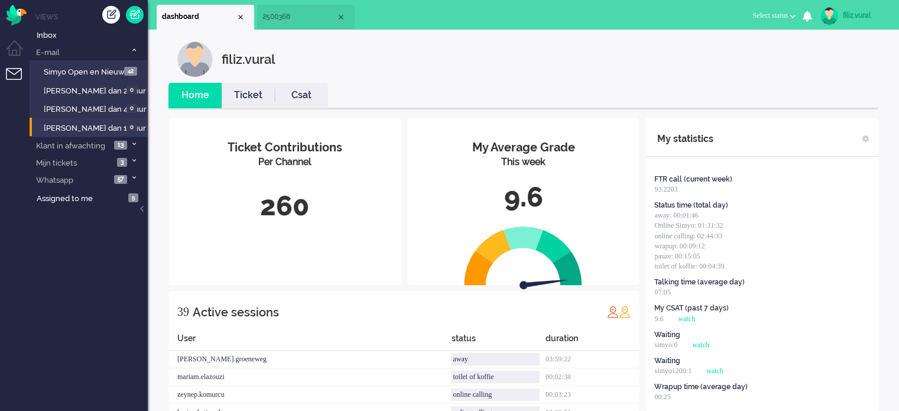
click at [283, 21] on span "2500368" at bounding box center [299, 17] width 74 height 10
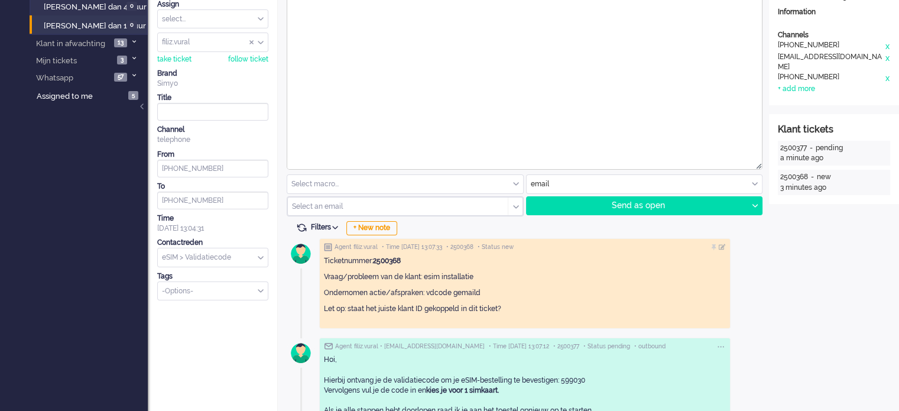
scroll to position [220, 0]
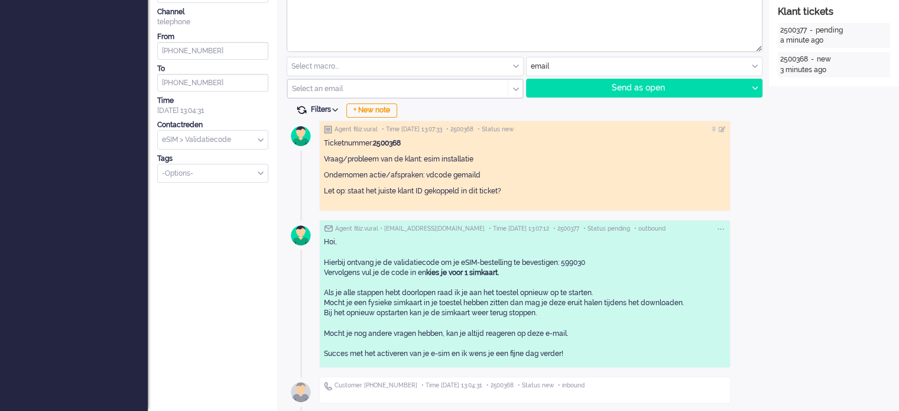
click at [302, 108] on span at bounding box center [301, 110] width 11 height 11
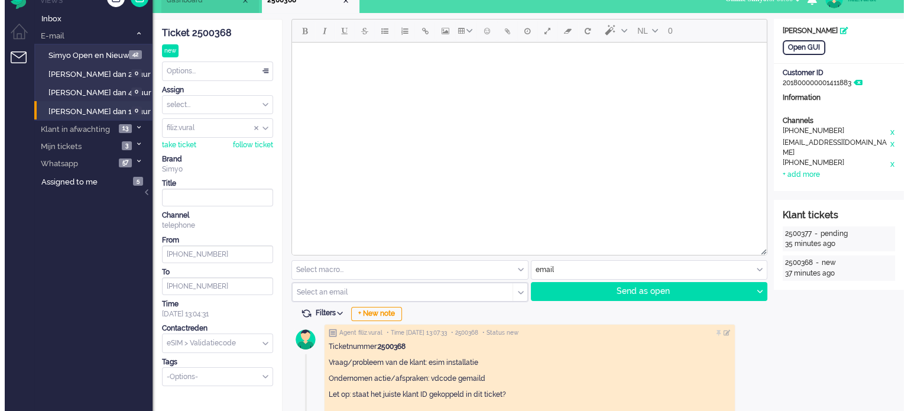
scroll to position [0, 0]
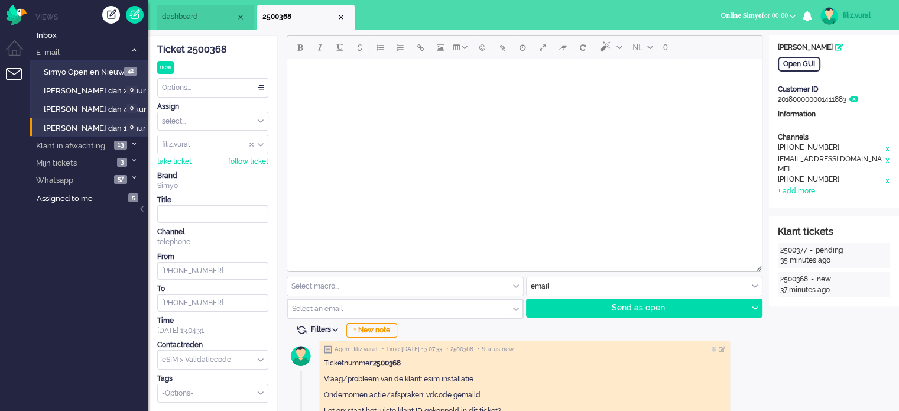
click at [212, 90] on div "Options..." at bounding box center [213, 88] width 110 height 18
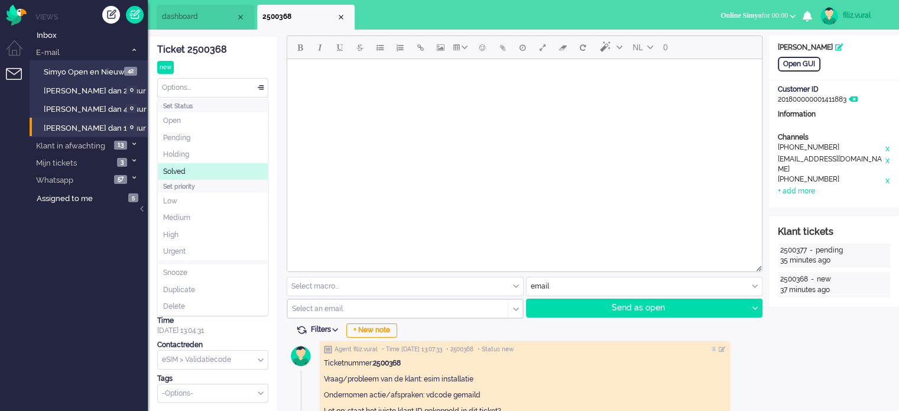
click at [201, 171] on li "Solved" at bounding box center [213, 171] width 110 height 17
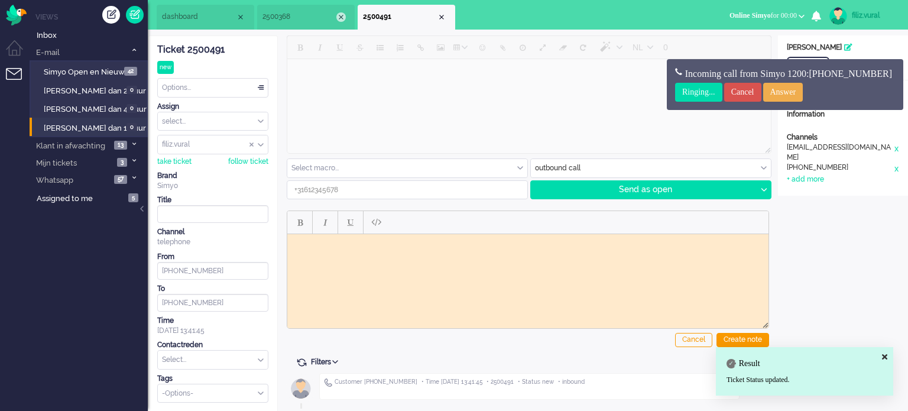
click at [342, 17] on div "Close tab" at bounding box center [340, 16] width 9 height 9
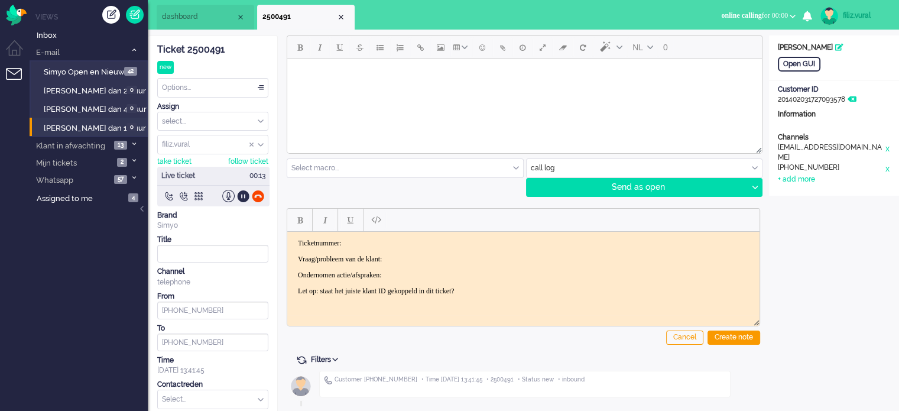
click at [211, 46] on div "Ticket 2500491" at bounding box center [212, 50] width 111 height 14
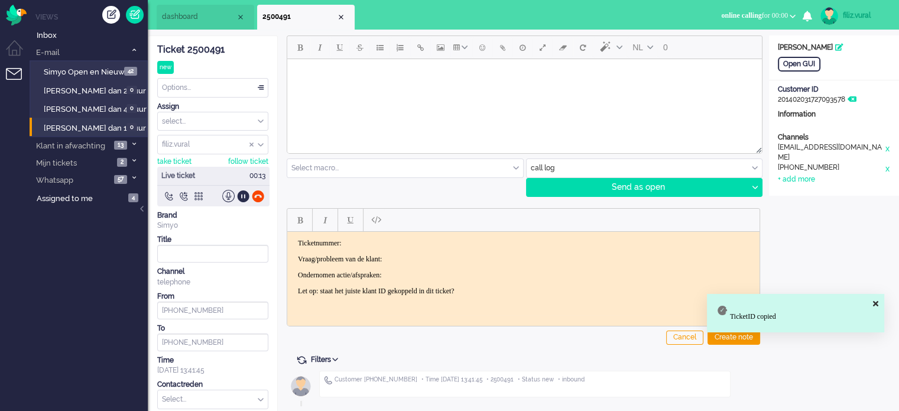
click at [429, 248] on body "Ticketnummer: Vraag/probleem van de klant: Ondernomen actie/afspraken: Let op: …" at bounding box center [523, 266] width 463 height 57
click at [433, 241] on p "Ticketnummer:" at bounding box center [523, 242] width 451 height 9
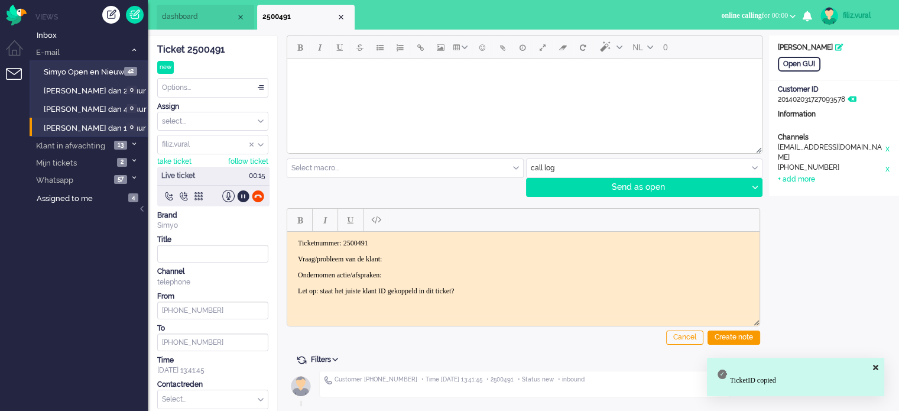
click at [436, 255] on p "Vraag/probleem van de klant:" at bounding box center [523, 258] width 451 height 9
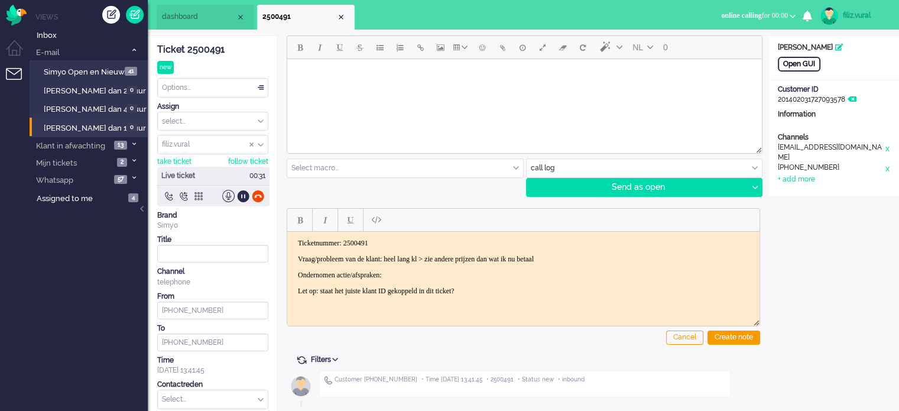
click at [805, 67] on div "Open GUI" at bounding box center [799, 64] width 43 height 15
click at [447, 278] on body "Ticketnummer: 2500491 Vraag/probleem van de klant: heel lang kl > zie andere pr…" at bounding box center [523, 266] width 463 height 57
click at [450, 273] on p "Ondernomen actie/afspraken:" at bounding box center [523, 274] width 451 height 9
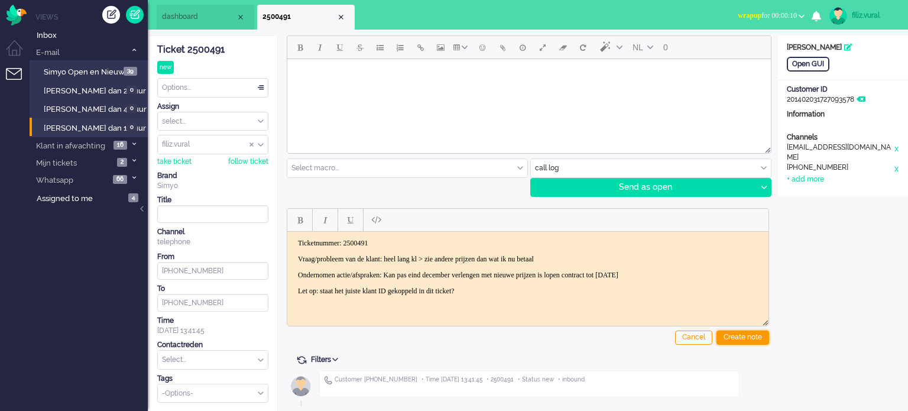
click at [733, 340] on div "Create note" at bounding box center [742, 337] width 53 height 14
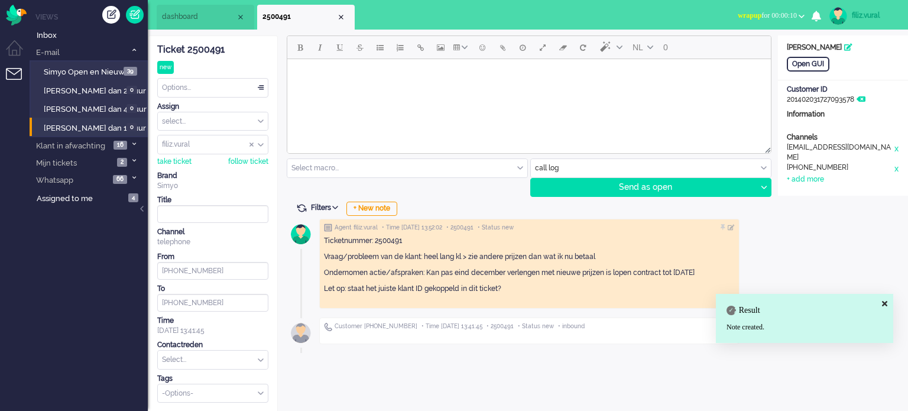
click at [213, 357] on input "text" at bounding box center [213, 360] width 110 height 18
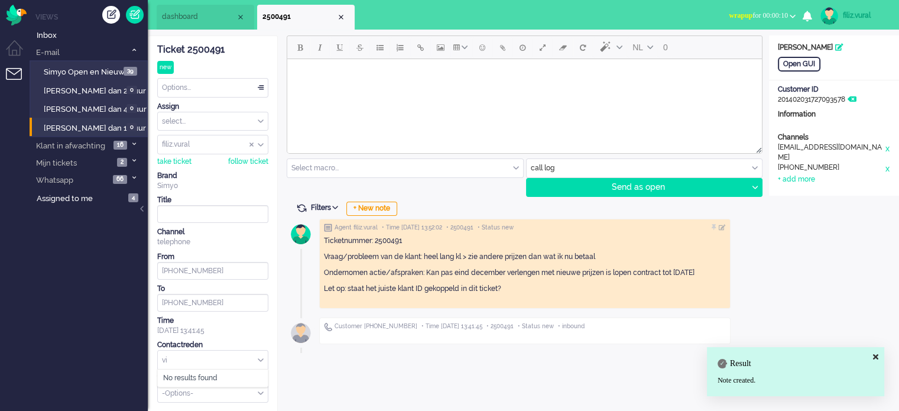
type input "v"
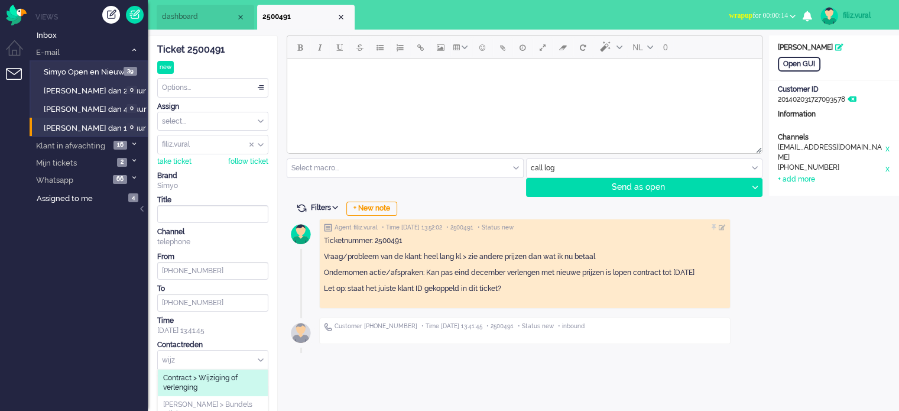
scroll to position [1, 0]
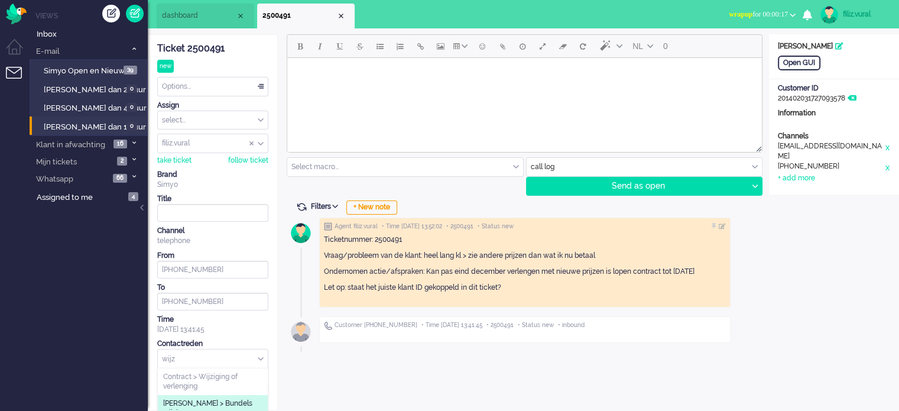
type input "wijz"
click at [218, 398] on span "[PERSON_NAME] > Bundels wijzigen" at bounding box center [212, 408] width 99 height 20
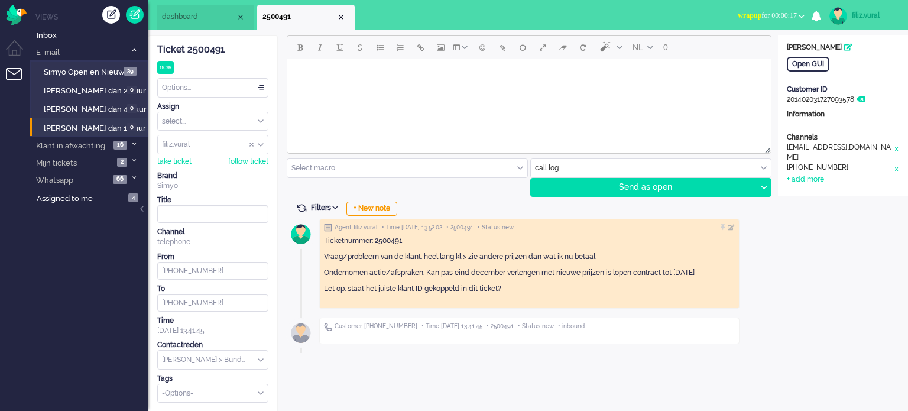
click at [206, 99] on div "Ticket 2500491 new Watching Options... Set Status Open Pending Holding Solved S…" at bounding box center [212, 219] width 111 height 366
click at [206, 96] on div "Options..." at bounding box center [213, 88] width 110 height 18
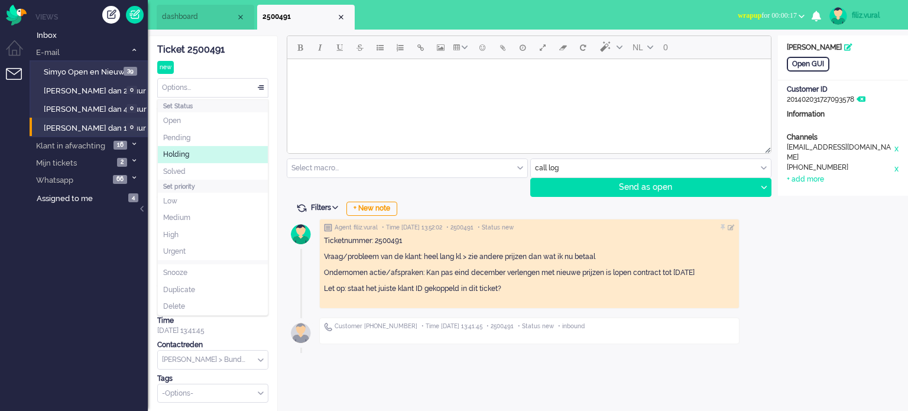
click at [194, 172] on li "Solved" at bounding box center [213, 171] width 110 height 17
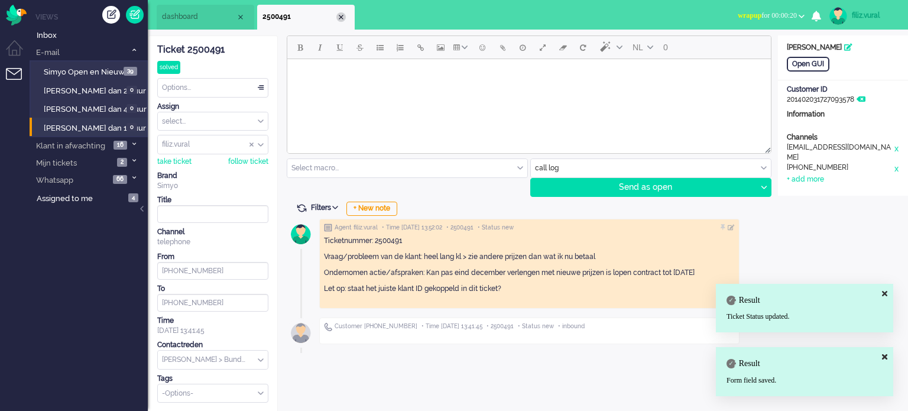
click at [338, 20] on div "Close tab" at bounding box center [340, 16] width 9 height 9
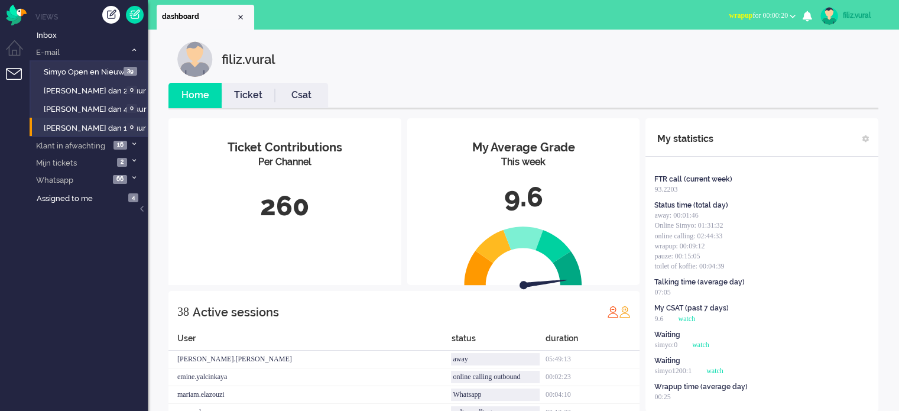
click at [748, 21] on button "wrapup for 00:00:20" at bounding box center [762, 15] width 81 height 17
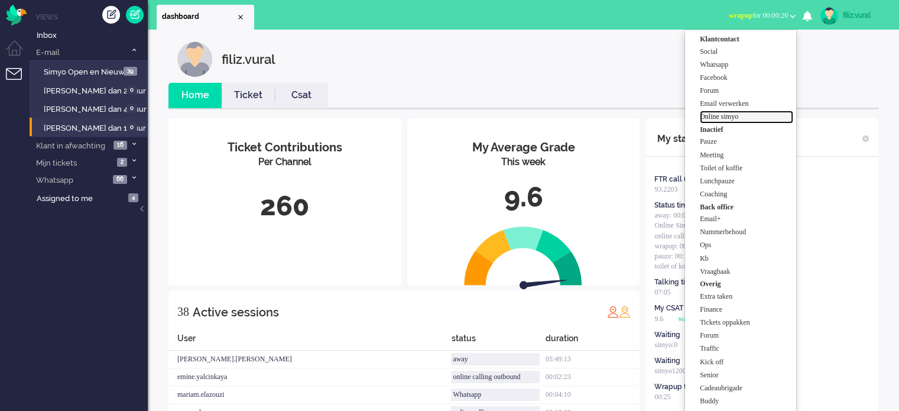
click at [717, 118] on label "Online simyo" at bounding box center [746, 117] width 93 height 10
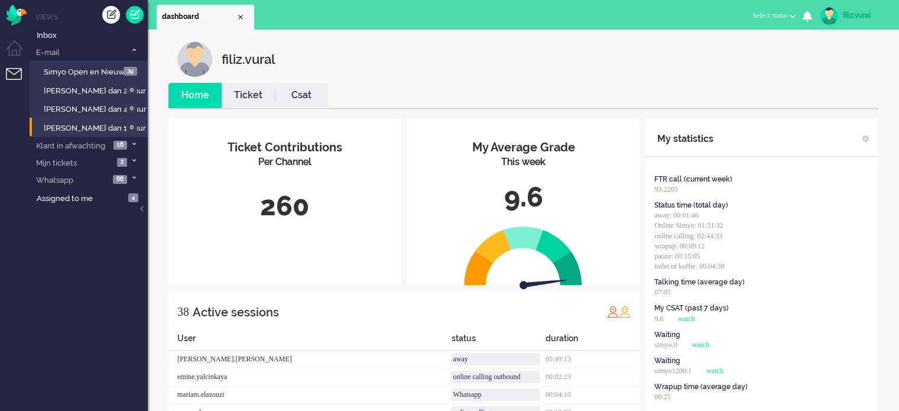
click at [316, 94] on link "Csat" at bounding box center [301, 96] width 53 height 14
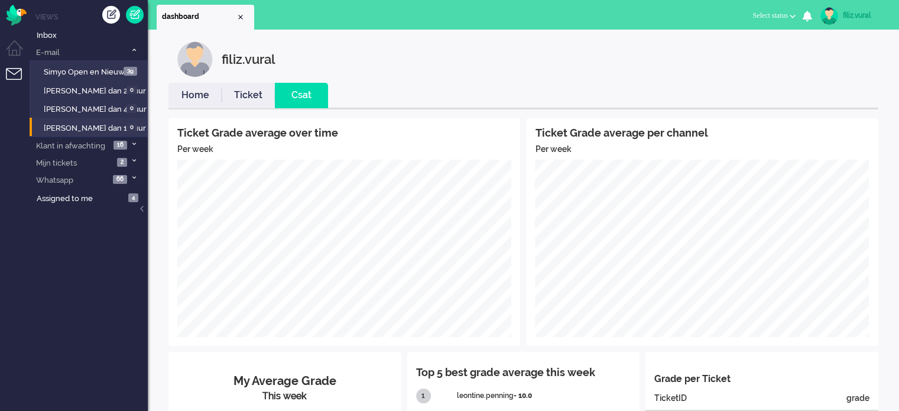
click at [192, 94] on link "Home" at bounding box center [194, 96] width 53 height 14
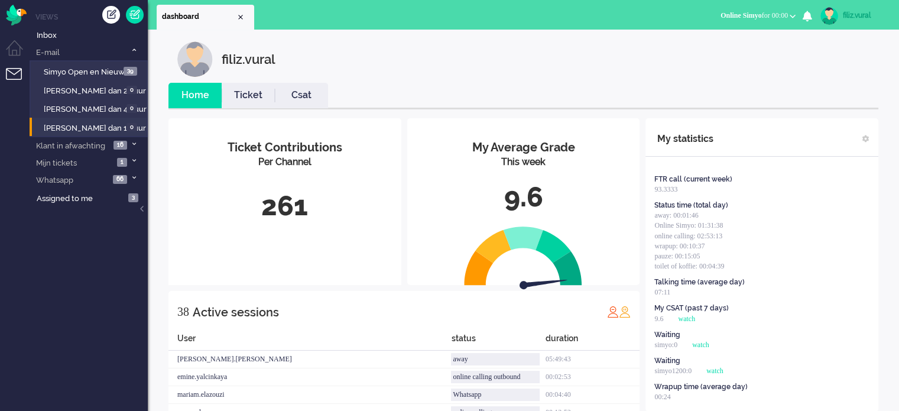
click at [265, 94] on link "Ticket" at bounding box center [248, 96] width 53 height 14
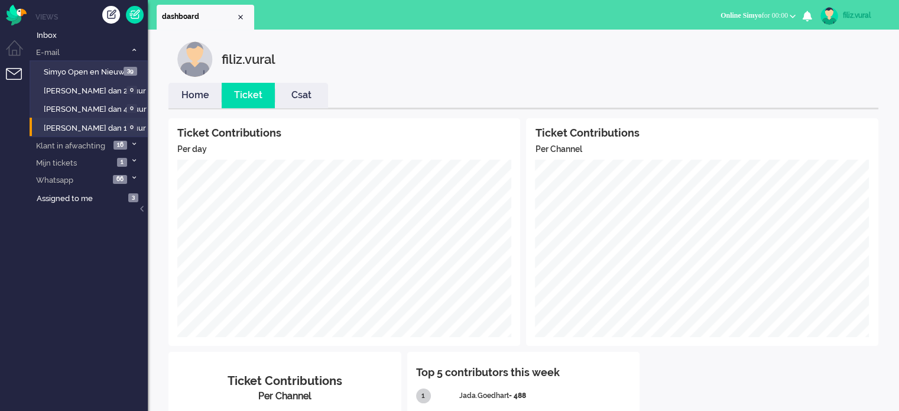
click at [197, 98] on link "Home" at bounding box center [194, 96] width 53 height 14
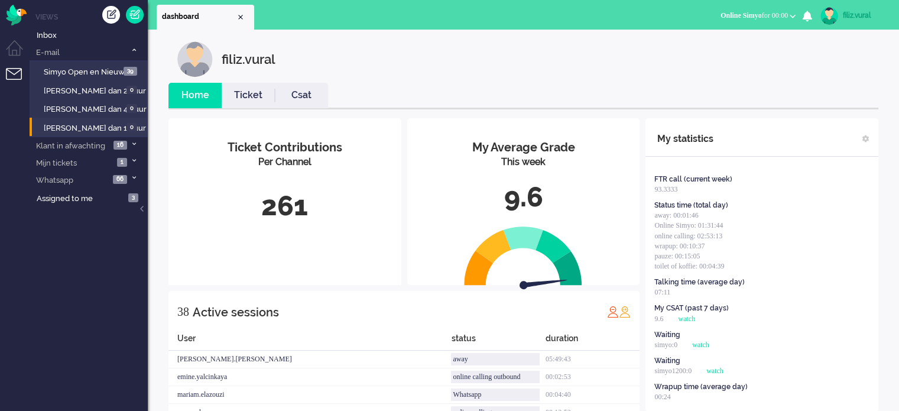
click at [309, 91] on link "Csat" at bounding box center [301, 96] width 53 height 14
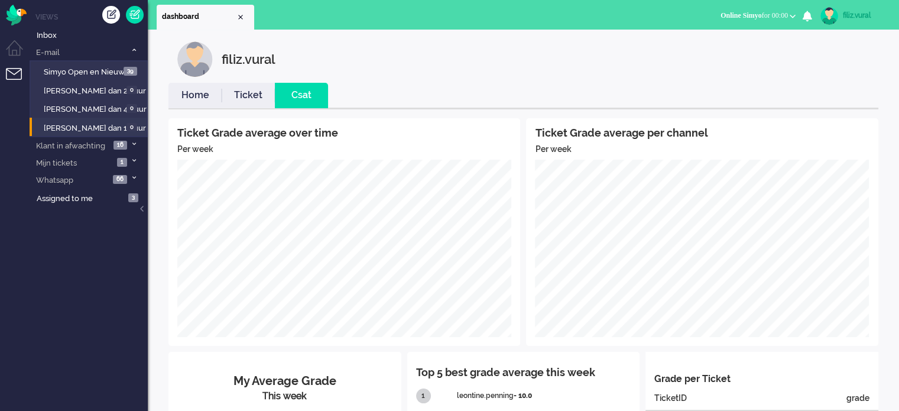
click at [194, 89] on link "Home" at bounding box center [194, 96] width 53 height 14
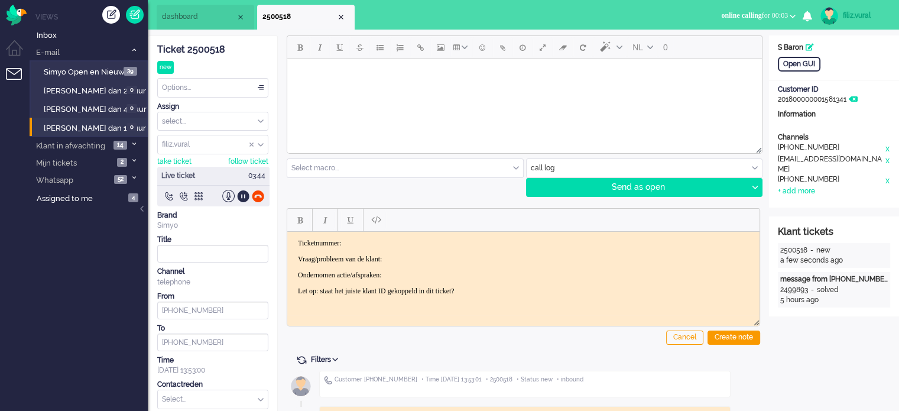
click at [215, 52] on div "Ticket 2500518" at bounding box center [212, 50] width 111 height 14
click at [398, 235] on html "Ticketnummer: Vraag/probleem van de klant: Ondernomen actie/afspraken: Let op: …" at bounding box center [523, 266] width 472 height 71
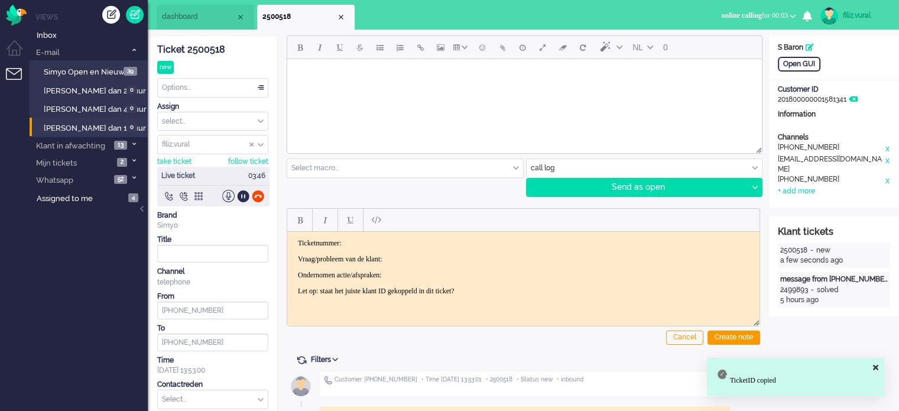
click at [684, 272] on p "Ondernomen actie/afspraken:" at bounding box center [523, 274] width 451 height 9
click at [476, 238] on p "Ticketnummer:" at bounding box center [523, 242] width 451 height 9
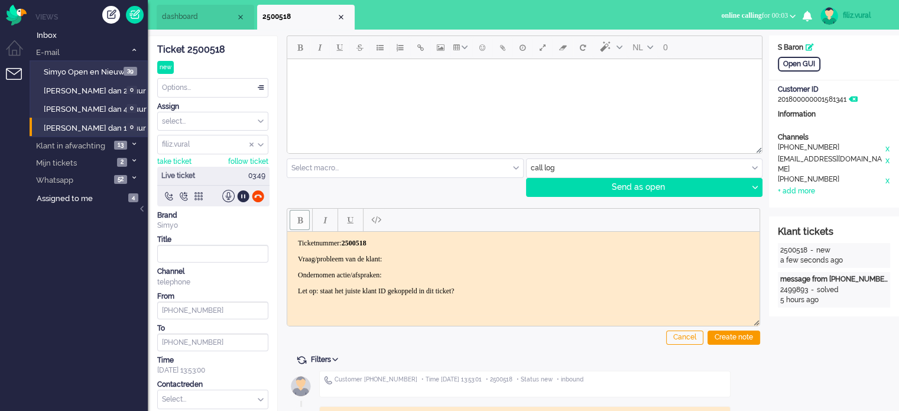
click at [433, 261] on p "Vraag/probleem van de klant:" at bounding box center [523, 258] width 451 height 9
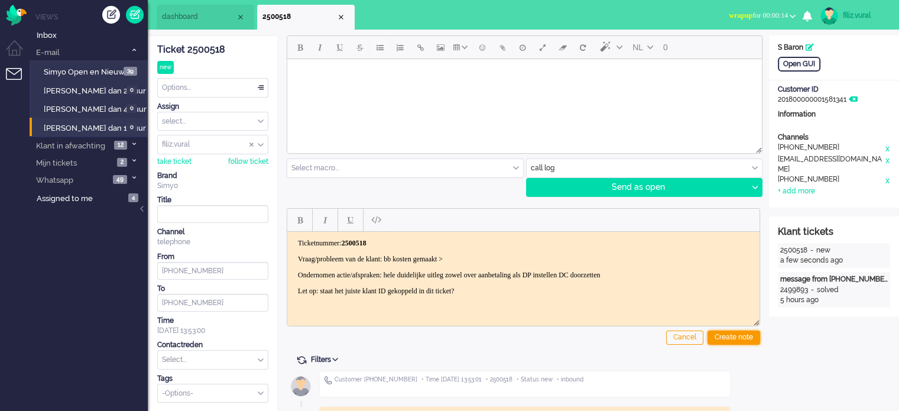
click at [748, 336] on div "Create note" at bounding box center [734, 337] width 53 height 14
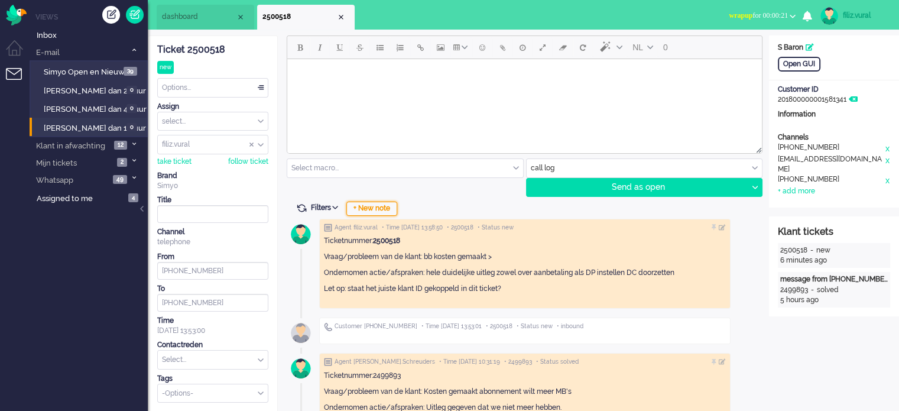
click at [385, 206] on div "+ New note" at bounding box center [371, 209] width 51 height 14
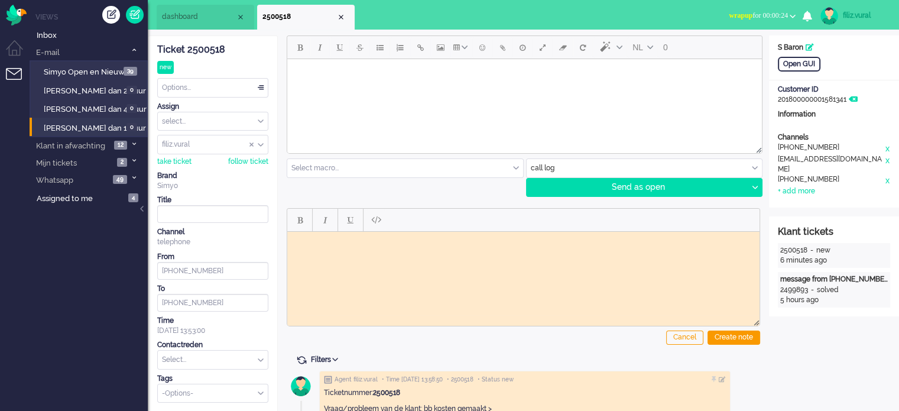
click at [370, 176] on input "text" at bounding box center [405, 168] width 236 height 18
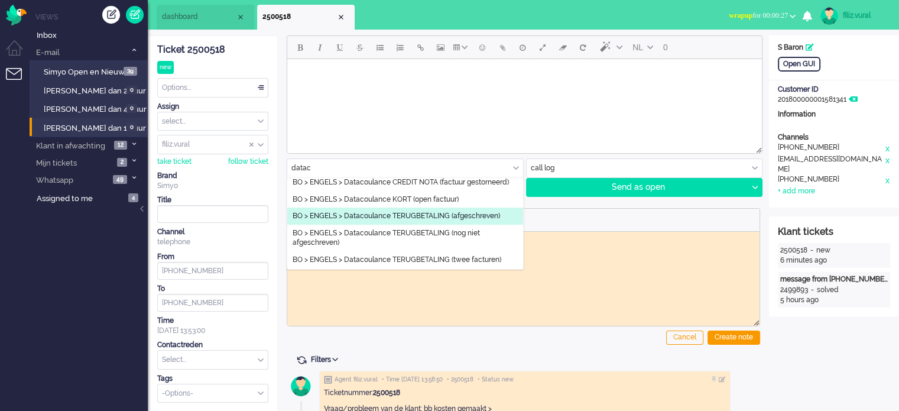
scroll to position [177, 0]
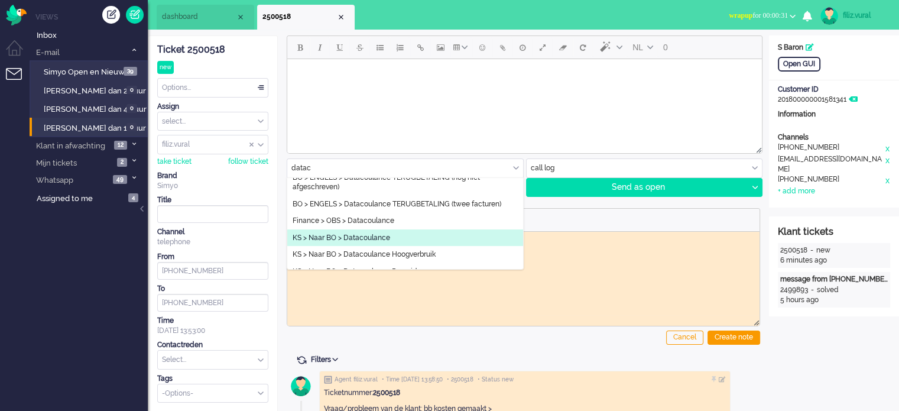
type input "datac"
click at [402, 241] on li "KS > Naar BO > Datacoulance" at bounding box center [405, 237] width 236 height 17
type input "Datacoulance"
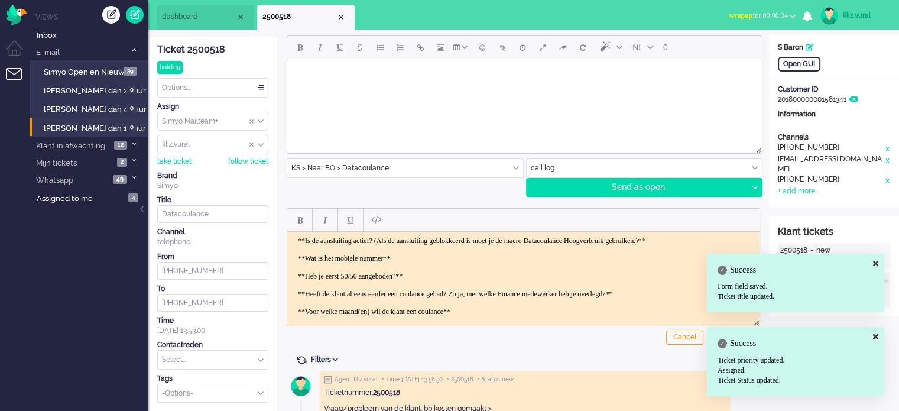
click at [207, 21] on span "dashboard" at bounding box center [199, 17] width 74 height 10
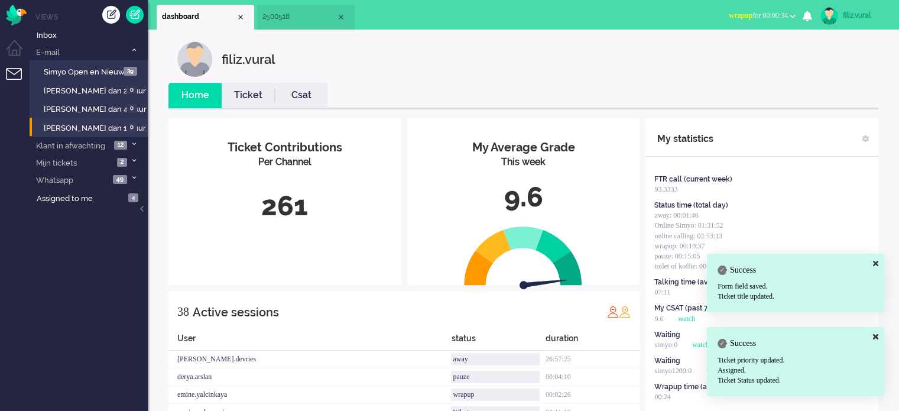
click at [255, 90] on link "Ticket" at bounding box center [248, 96] width 53 height 14
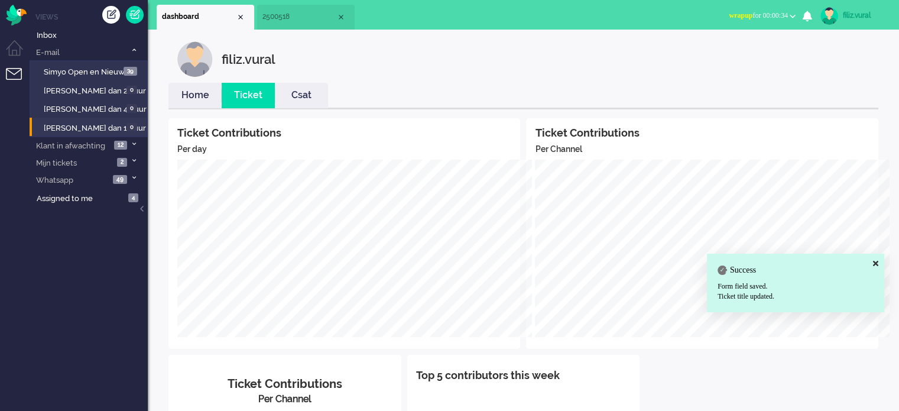
click at [194, 91] on link "Home" at bounding box center [194, 96] width 53 height 14
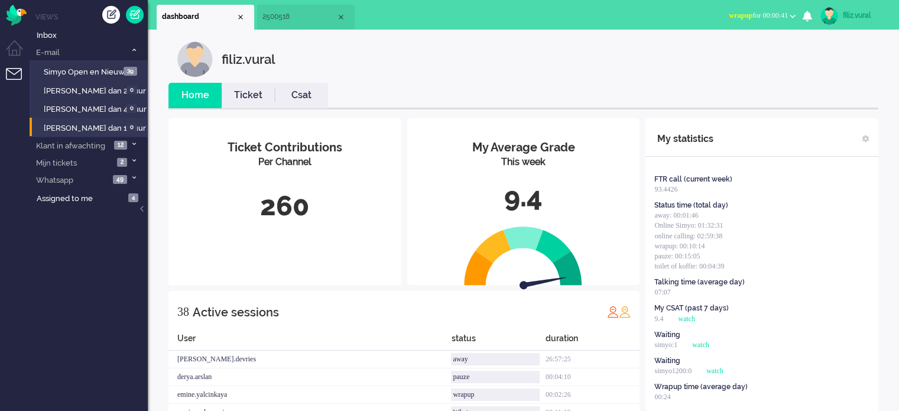
click at [300, 93] on link "Csat" at bounding box center [301, 96] width 53 height 14
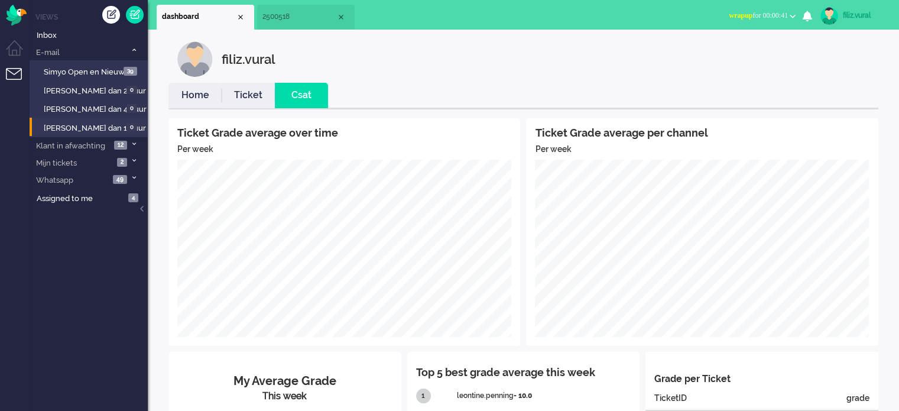
click at [189, 96] on link "Home" at bounding box center [194, 96] width 53 height 14
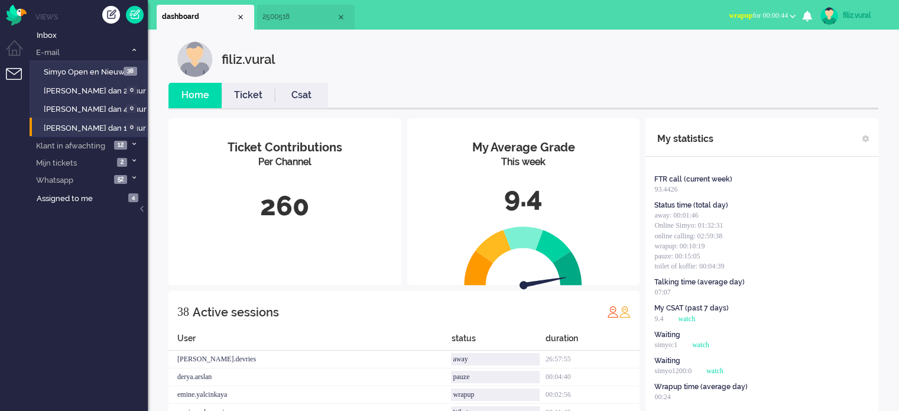
click at [767, 9] on button "wrapup for 00:00:44" at bounding box center [762, 15] width 81 height 17
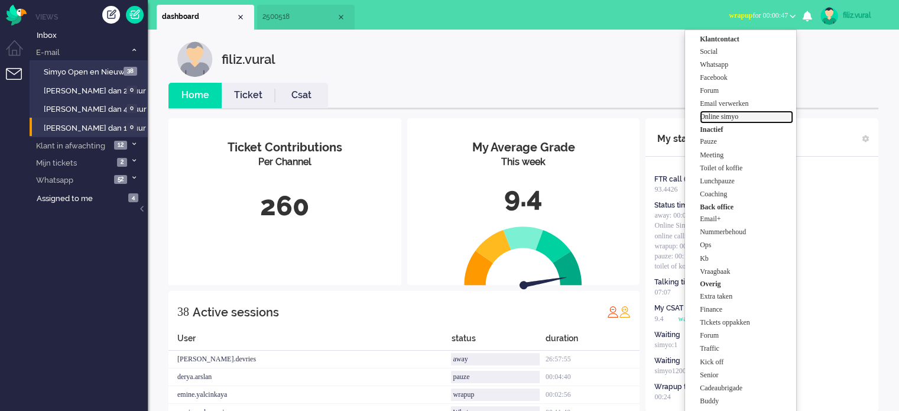
click at [735, 117] on label "Online simyo" at bounding box center [746, 117] width 93 height 10
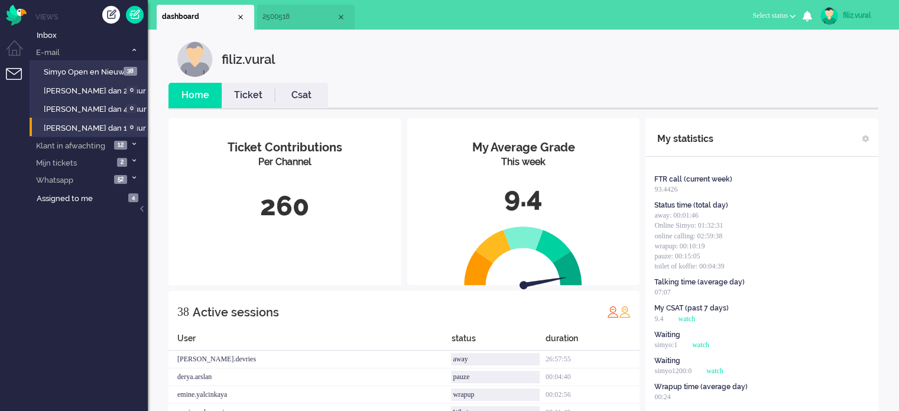
click at [311, 21] on span "2500518" at bounding box center [299, 17] width 74 height 10
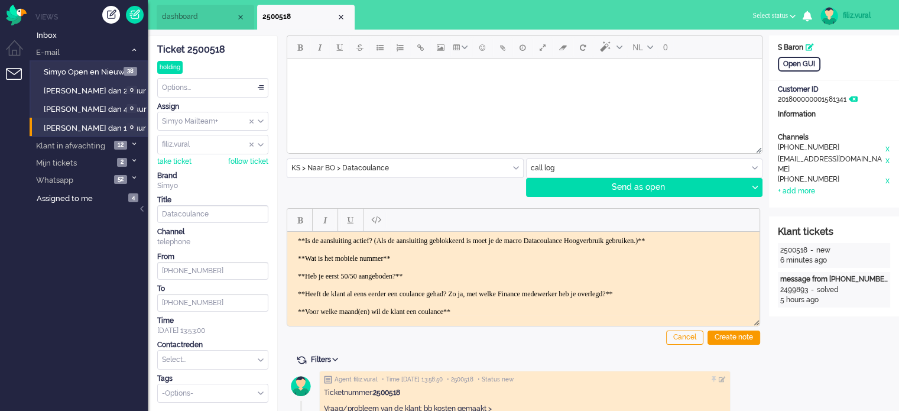
click at [734, 238] on body "**Is de aansluiting actief? (Als de aansluiting geblokkeerd is moet je de macro…" at bounding box center [523, 293] width 463 height 115
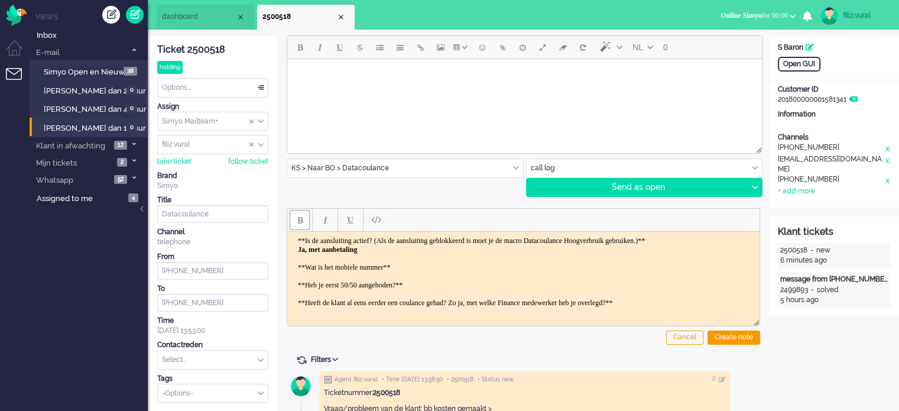
click at [436, 264] on body "**Is de aansluiting actief? (Als de aansluiting geblokkeerd is moet je de macro…" at bounding box center [523, 298] width 463 height 124
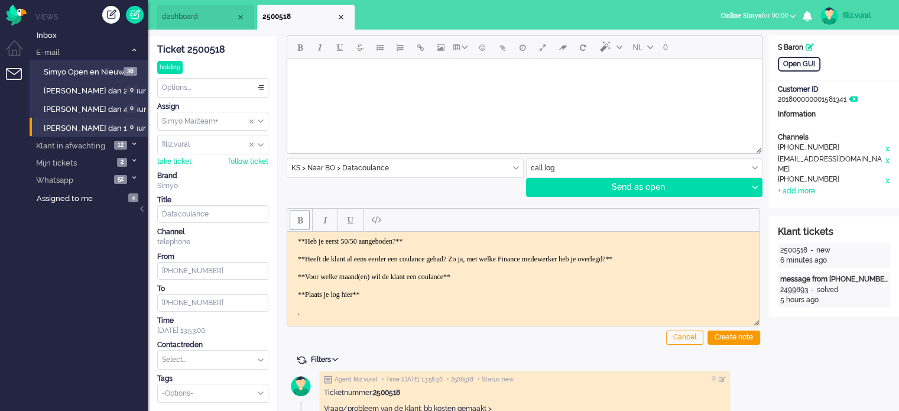
scroll to position [53, 0]
click at [499, 271] on body "**Is de aansluiting actief? (Als de aansluiting geblokkeerd is moet je de macro…" at bounding box center [523, 249] width 463 height 133
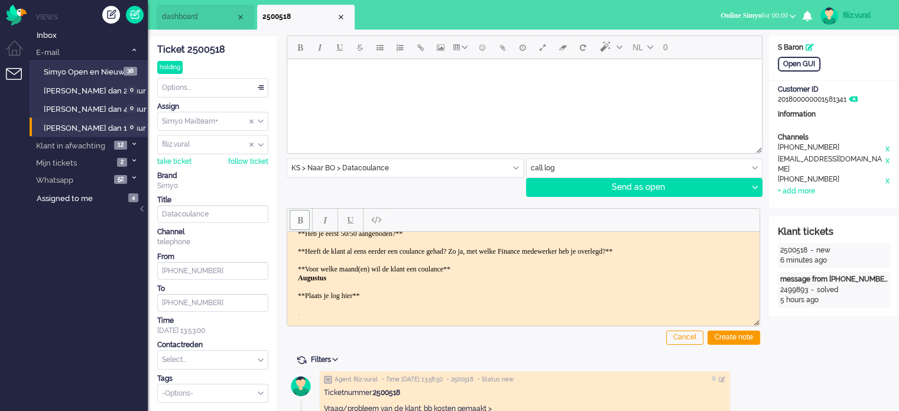
scroll to position [61, 0]
click at [723, 335] on div "Create note" at bounding box center [734, 337] width 53 height 14
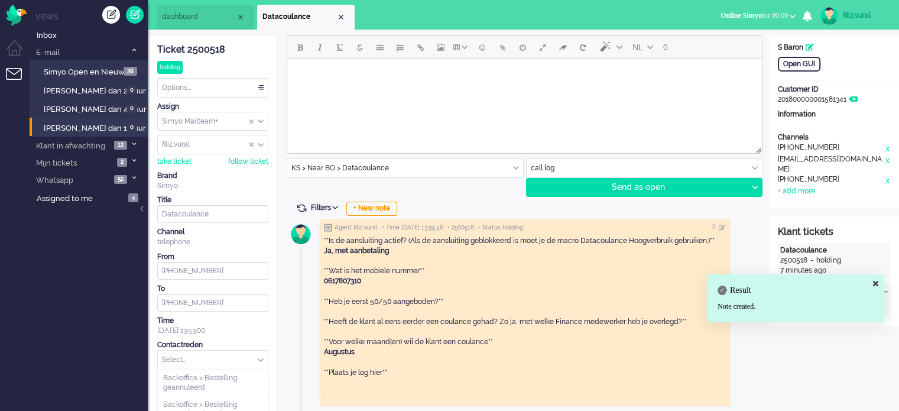
click at [218, 358] on input "text" at bounding box center [213, 360] width 110 height 18
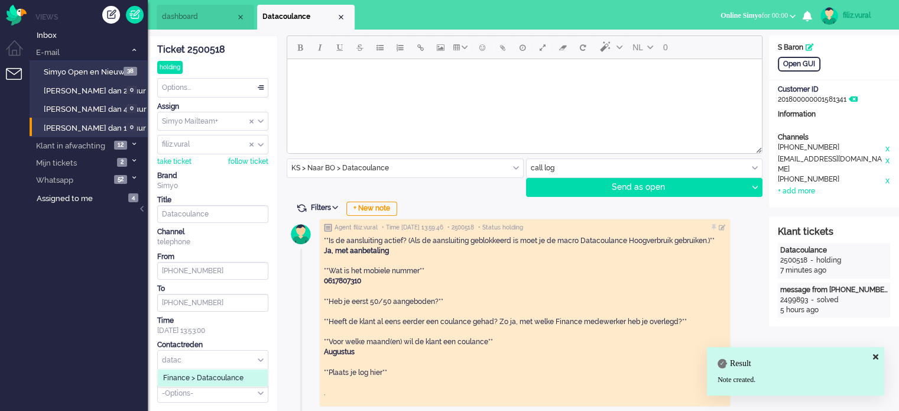
type input "datac"
click at [225, 380] on span "Finance > Datacoulance" at bounding box center [203, 378] width 80 height 10
click at [199, 22] on span "dashboard" at bounding box center [199, 17] width 74 height 10
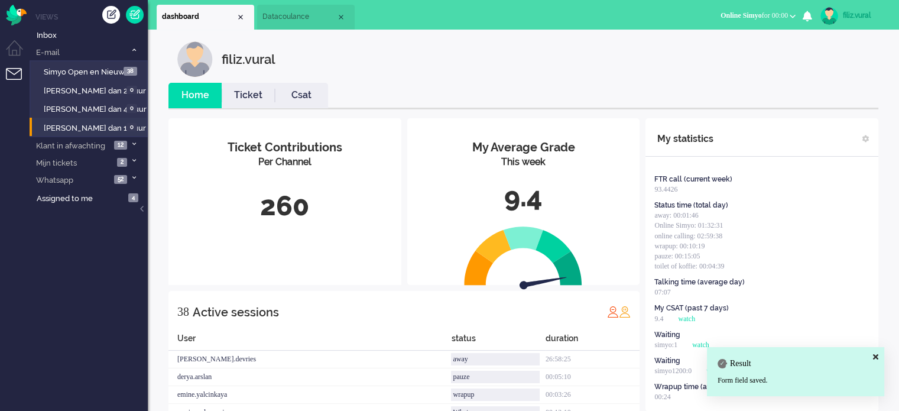
click at [236, 96] on link "Ticket" at bounding box center [248, 96] width 53 height 14
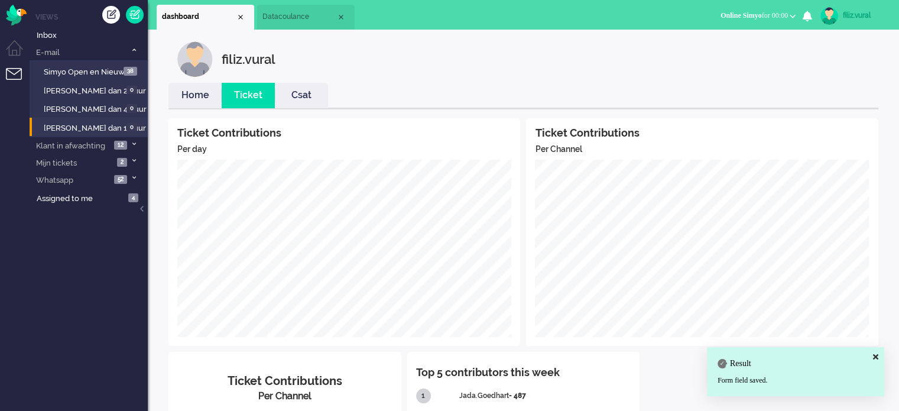
click at [205, 93] on link "Home" at bounding box center [194, 96] width 53 height 14
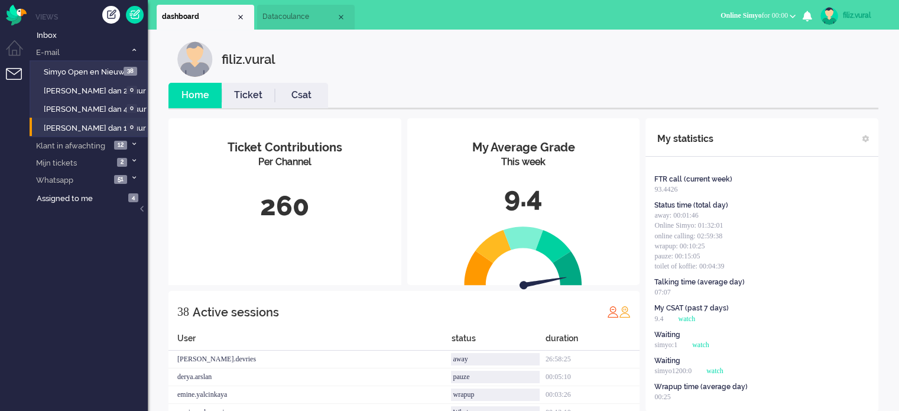
click at [780, 16] on span "Online Simyo for 00:00" at bounding box center [754, 15] width 67 height 8
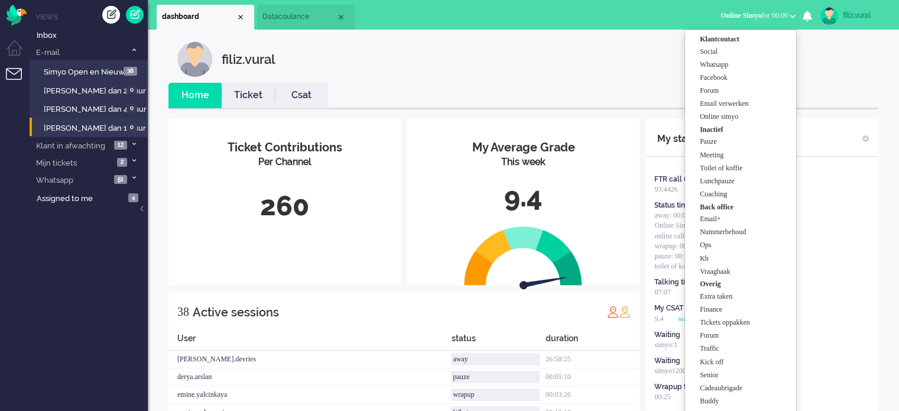
click at [857, 16] on div "filiz.vural" at bounding box center [865, 15] width 44 height 12
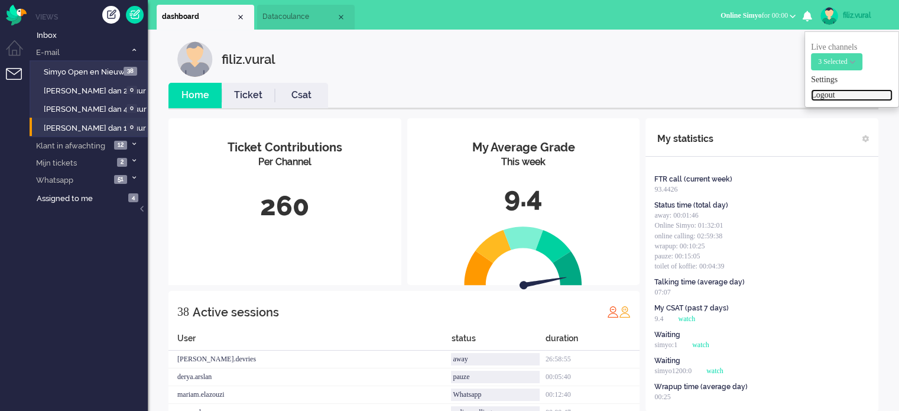
click at [833, 94] on link "Logout" at bounding box center [852, 95] width 82 height 12
